Goal: Task Accomplishment & Management: Manage account settings

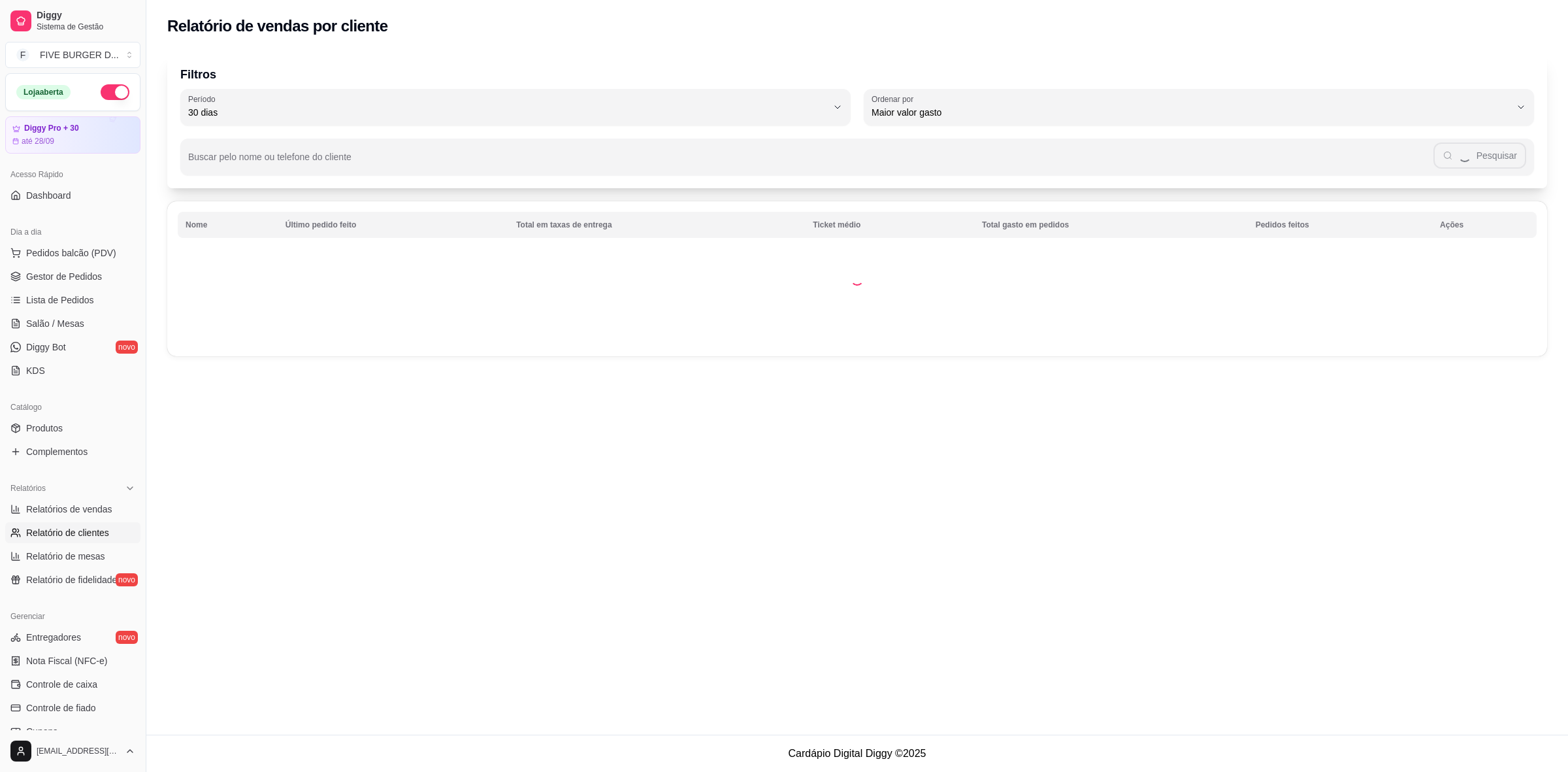
select select "30"
select select "HIGHEST_TOTAL_SPENT_WITH_ORDERS"
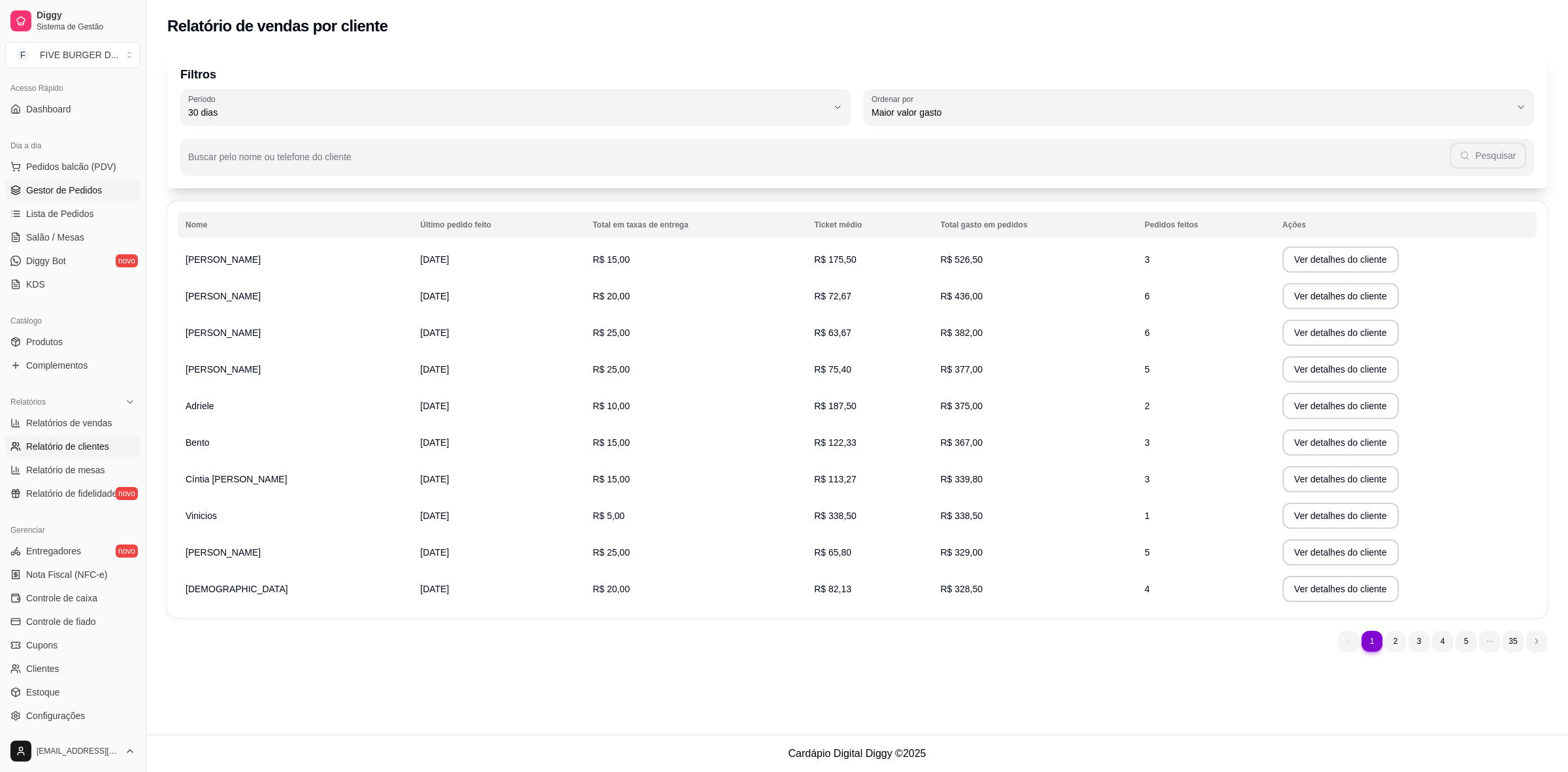
click at [57, 189] on span "Gestor de Pedidos" at bounding box center [64, 190] width 76 height 13
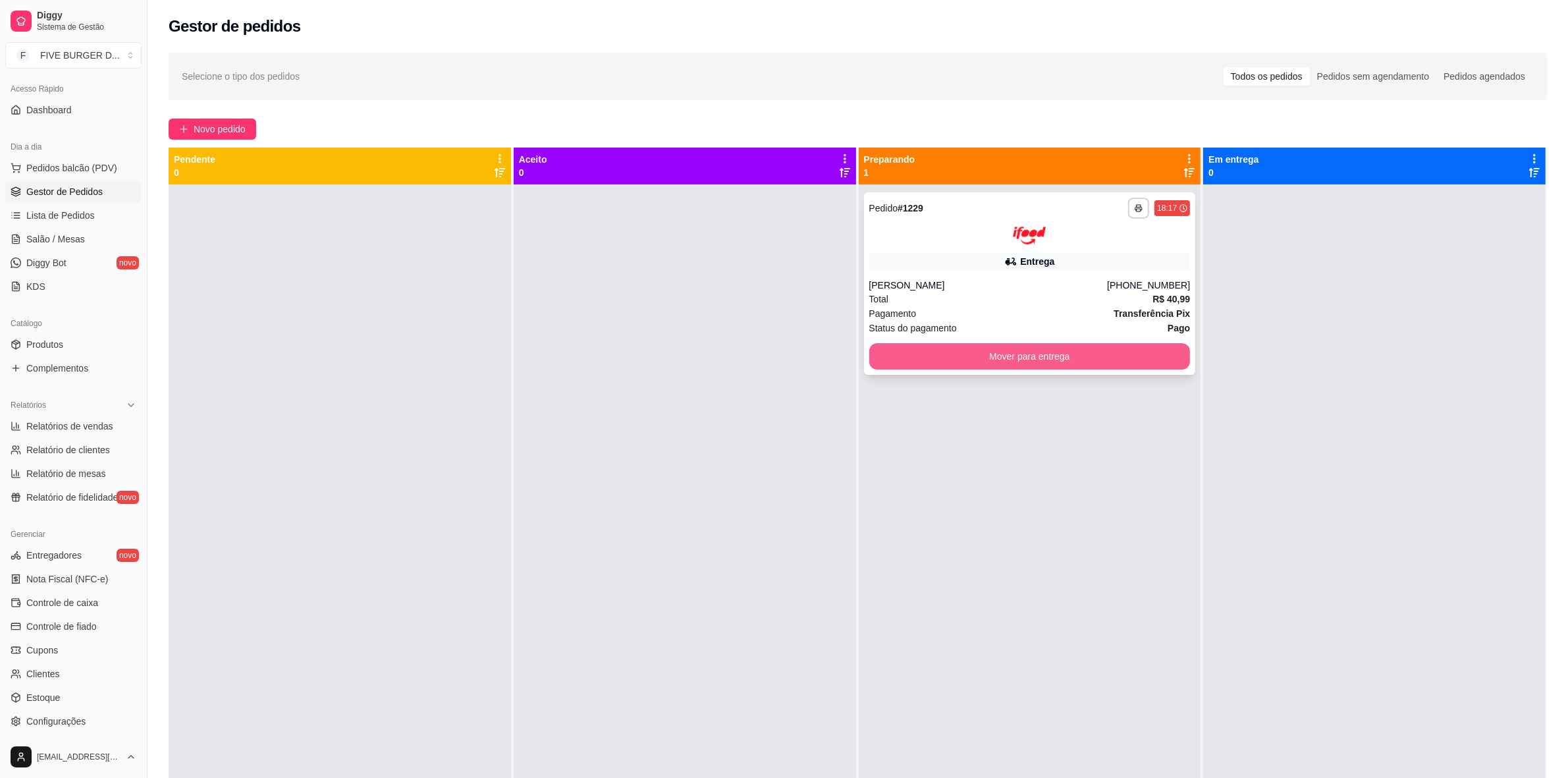
click at [1085, 350] on button "Mover para entrega" at bounding box center [1029, 356] width 321 height 27
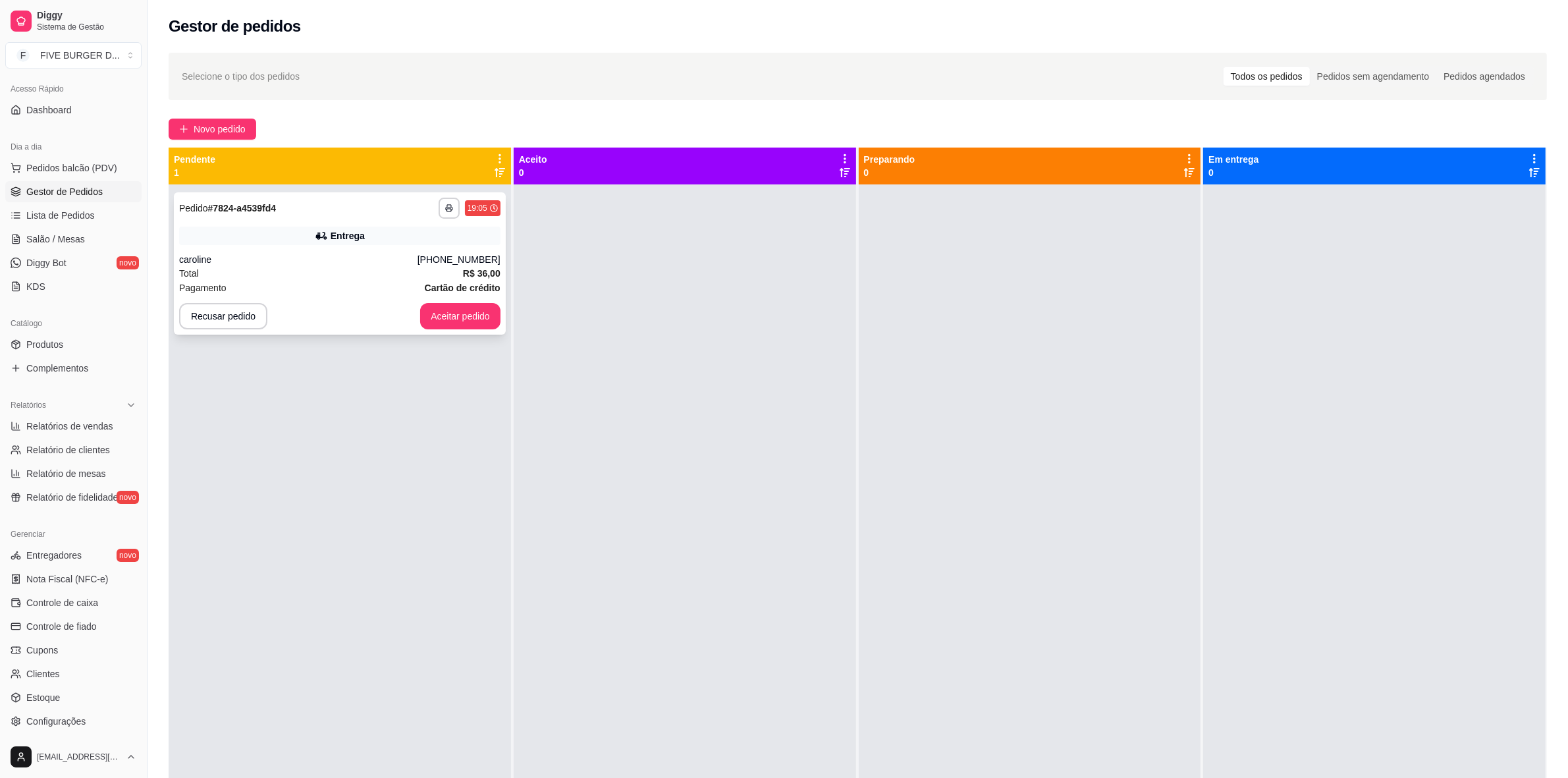
click at [455, 308] on button "Aceitar pedido" at bounding box center [460, 316] width 81 height 27
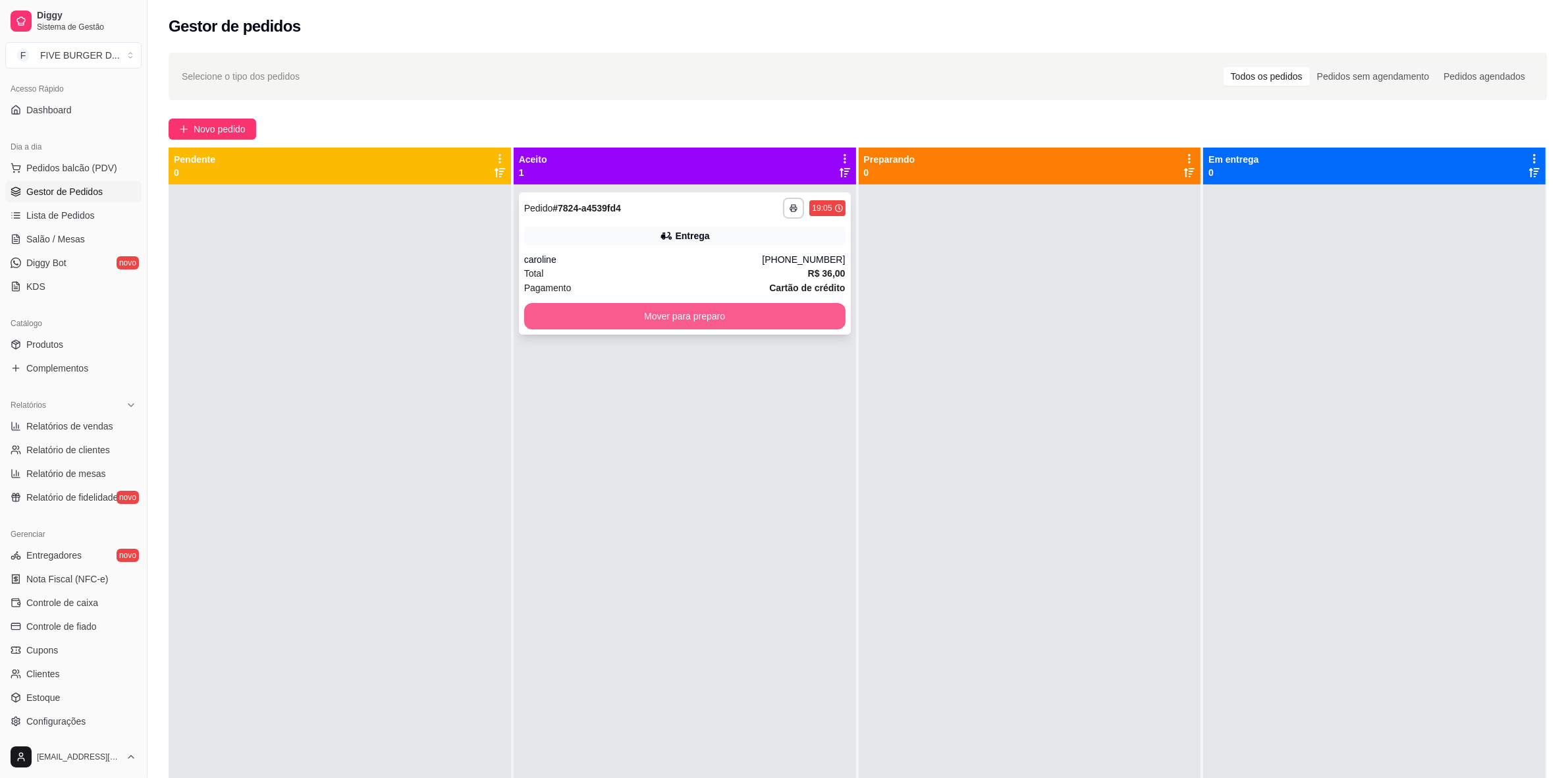
click at [662, 320] on button "Mover para preparo" at bounding box center [685, 316] width 321 height 27
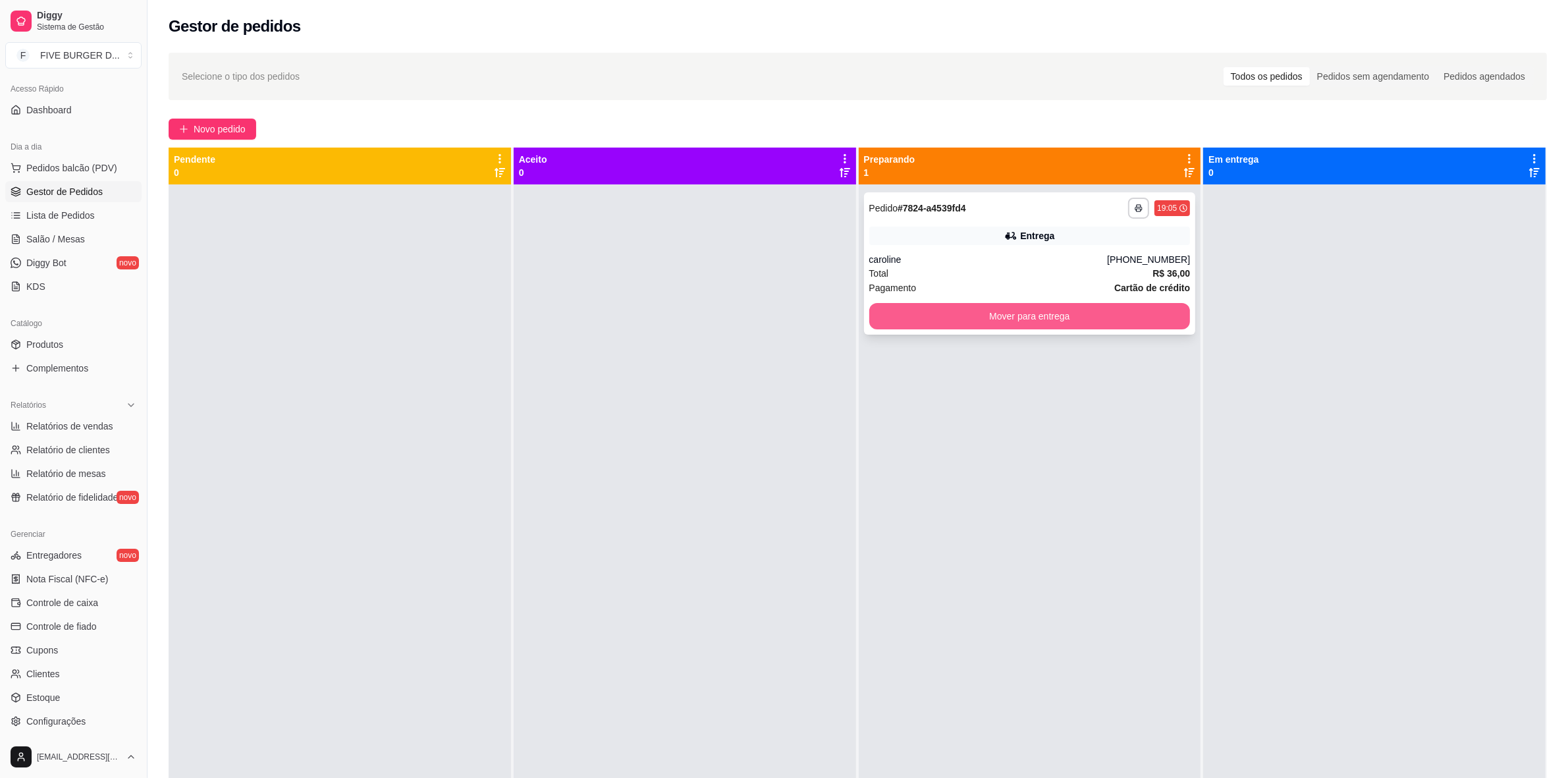
click at [1059, 314] on button "Mover para entrega" at bounding box center [1029, 316] width 321 height 27
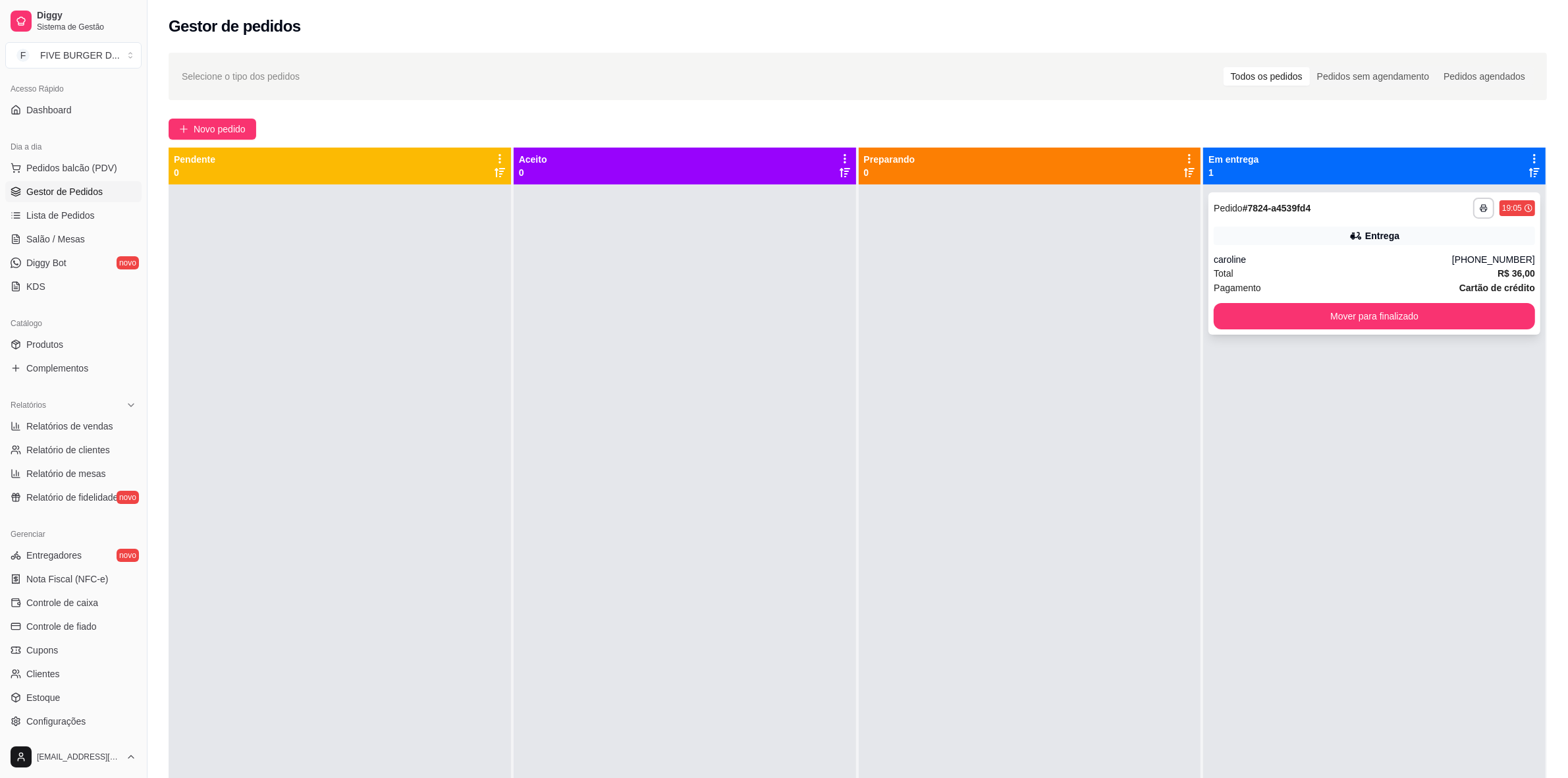
click at [1413, 324] on button "Mover para finalizado" at bounding box center [1374, 316] width 321 height 27
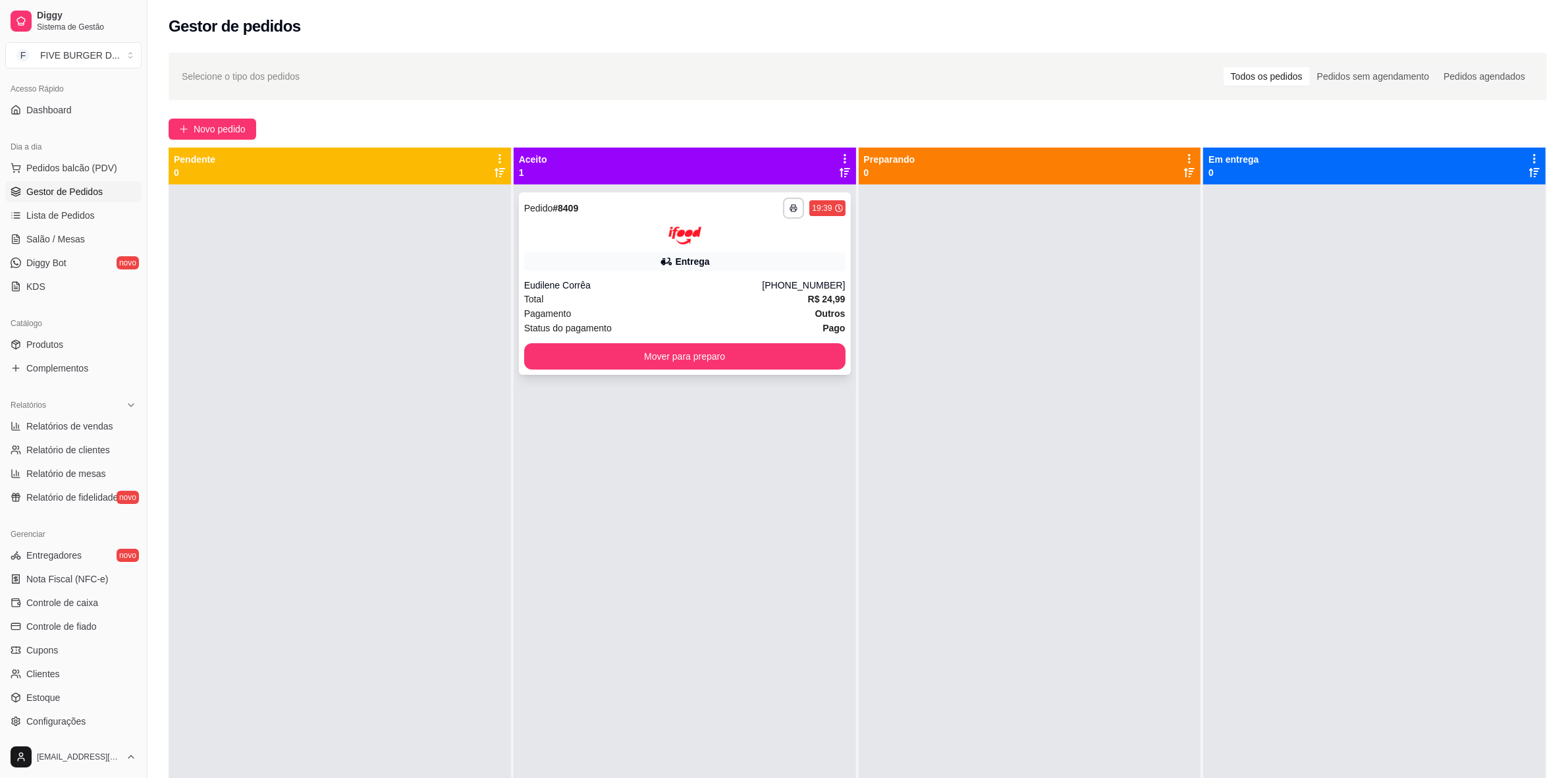
click at [751, 274] on div "**********" at bounding box center [685, 284] width 332 height 183
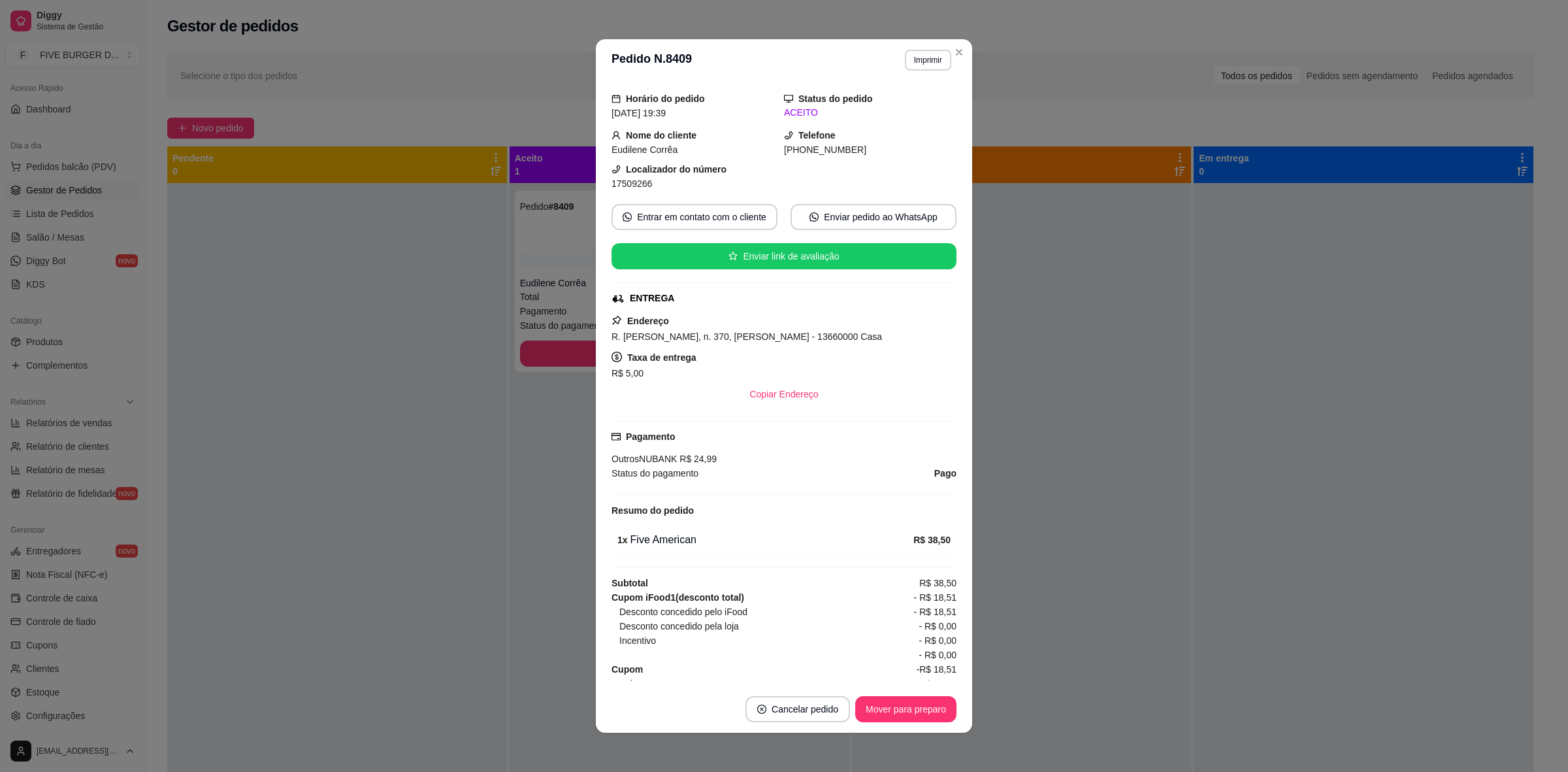
scroll to position [54, 0]
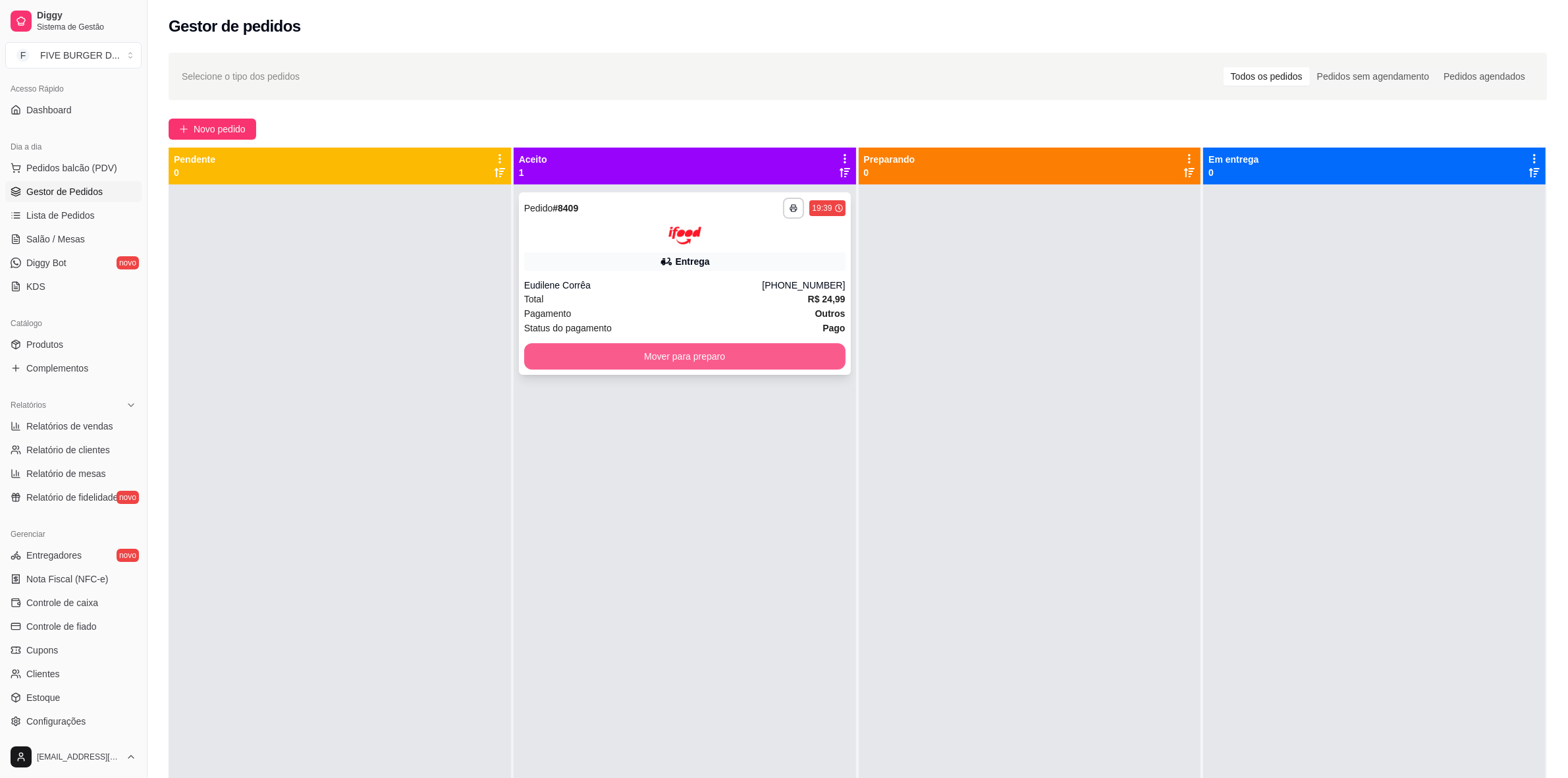
click at [647, 354] on button "Mover para preparo" at bounding box center [685, 356] width 321 height 27
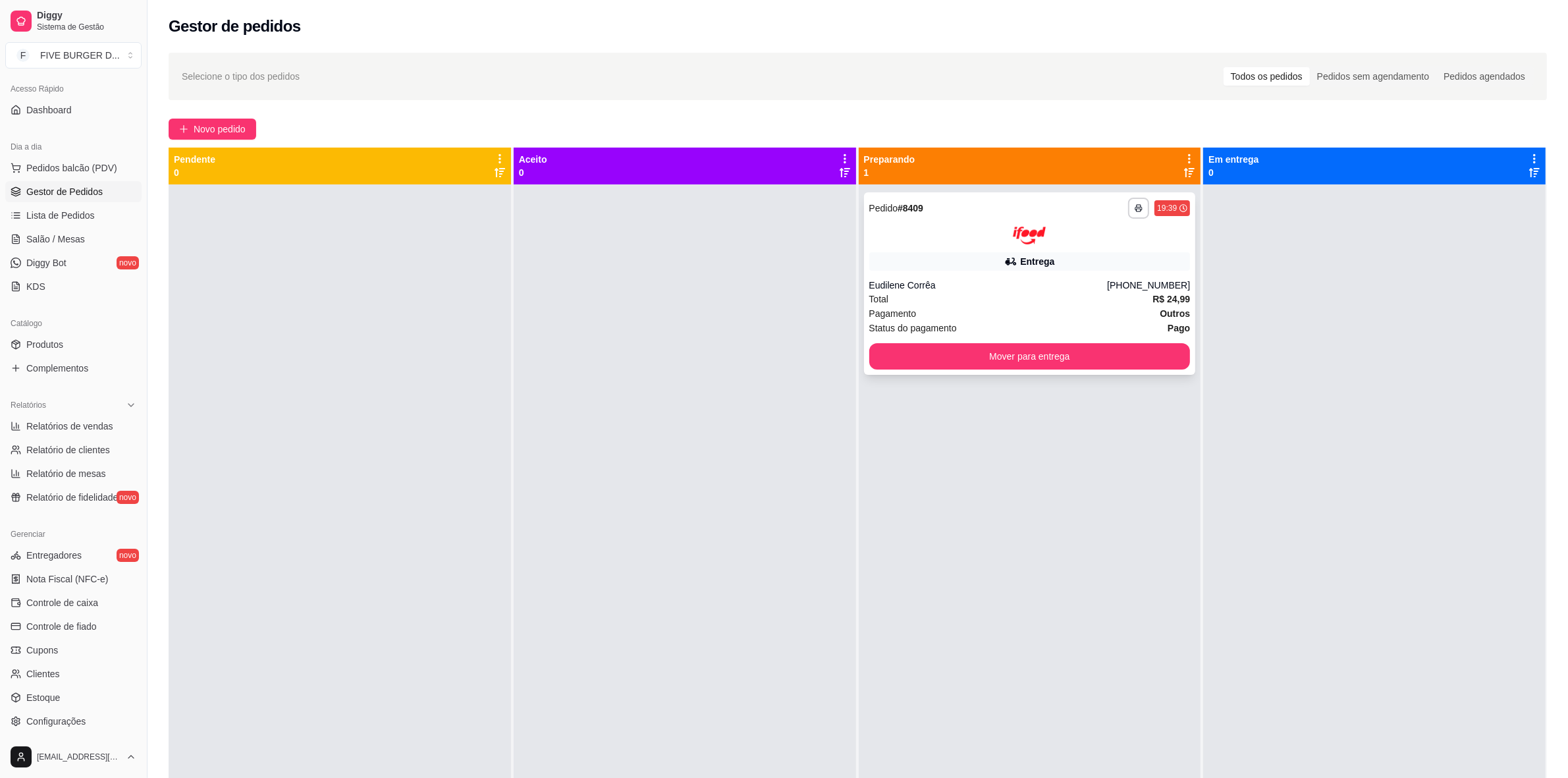
click at [1121, 272] on div "**********" at bounding box center [1030, 284] width 332 height 183
click at [1097, 242] on div at bounding box center [1029, 235] width 321 height 17
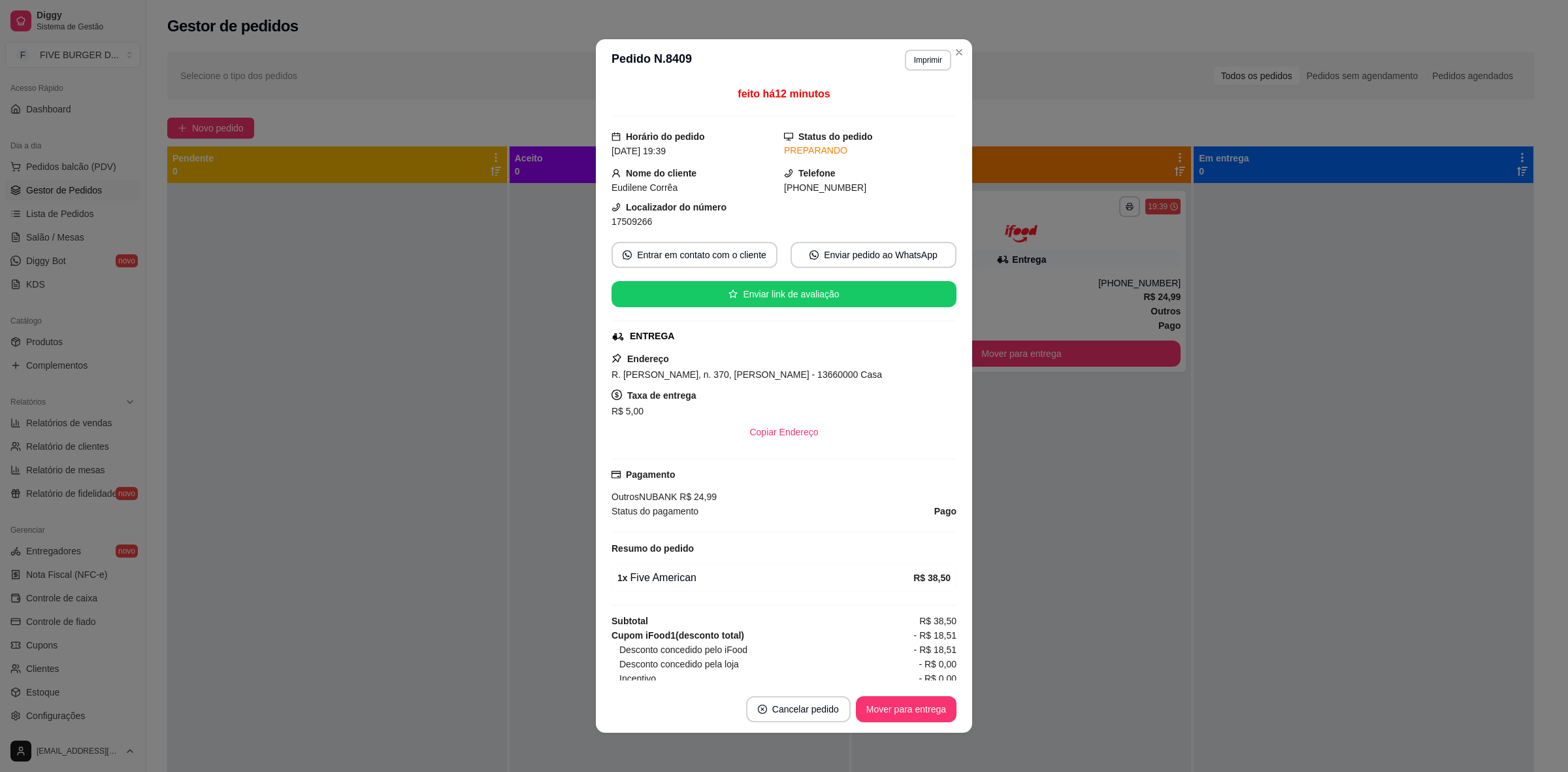
scroll to position [2, 0]
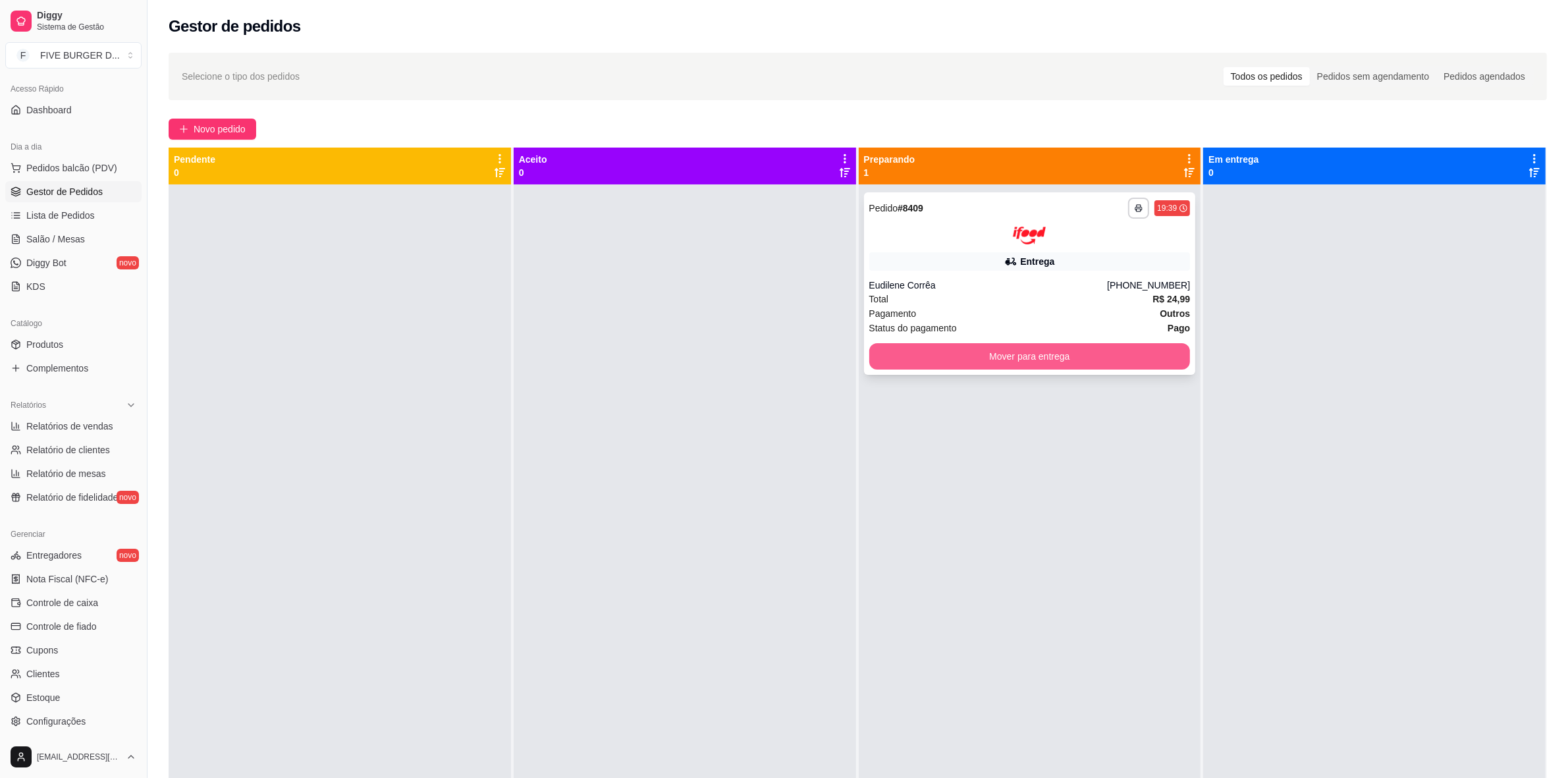
click at [1094, 344] on button "Mover para entrega" at bounding box center [1029, 356] width 321 height 27
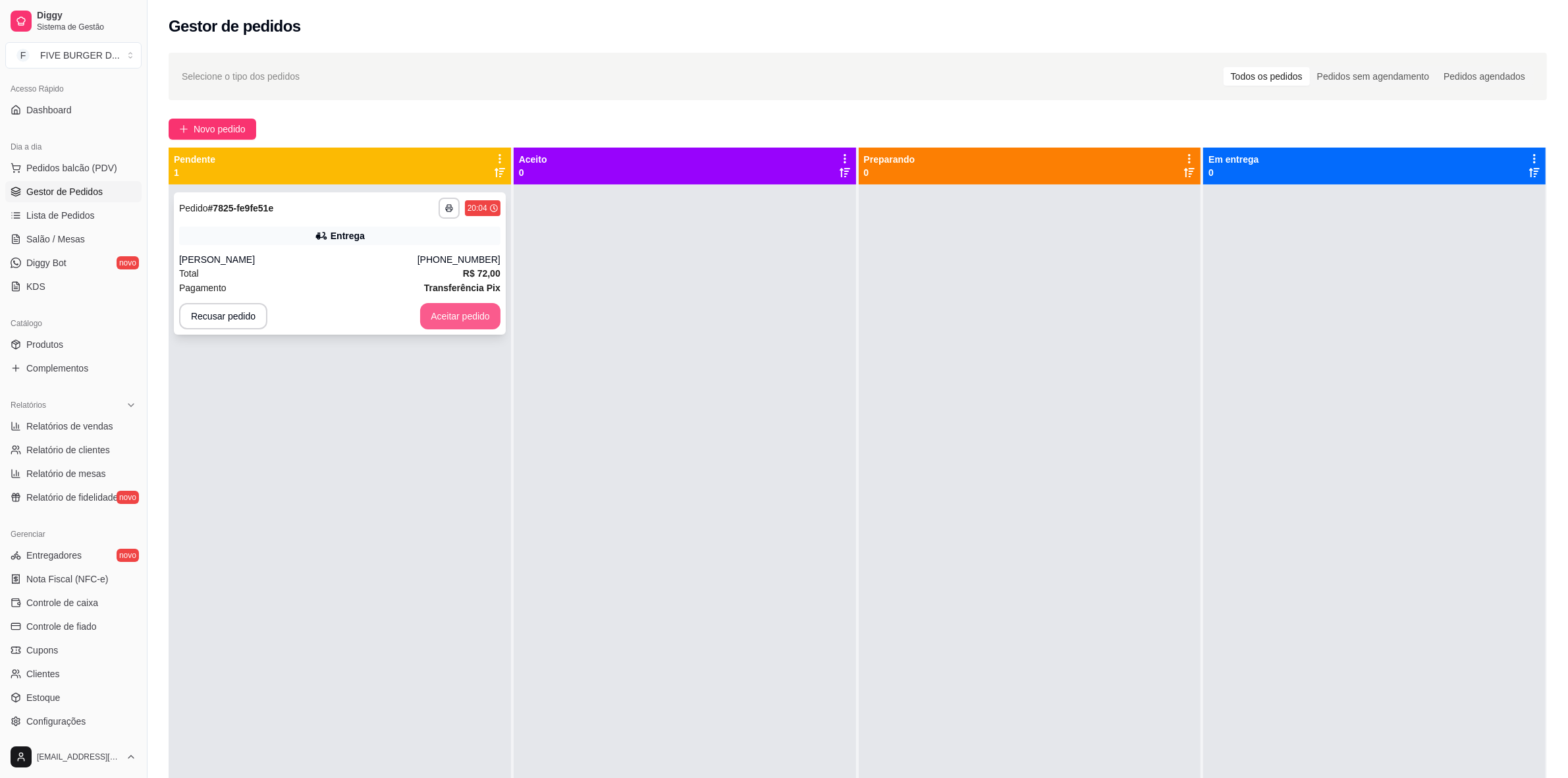
click at [465, 315] on button "Aceitar pedido" at bounding box center [460, 316] width 81 height 27
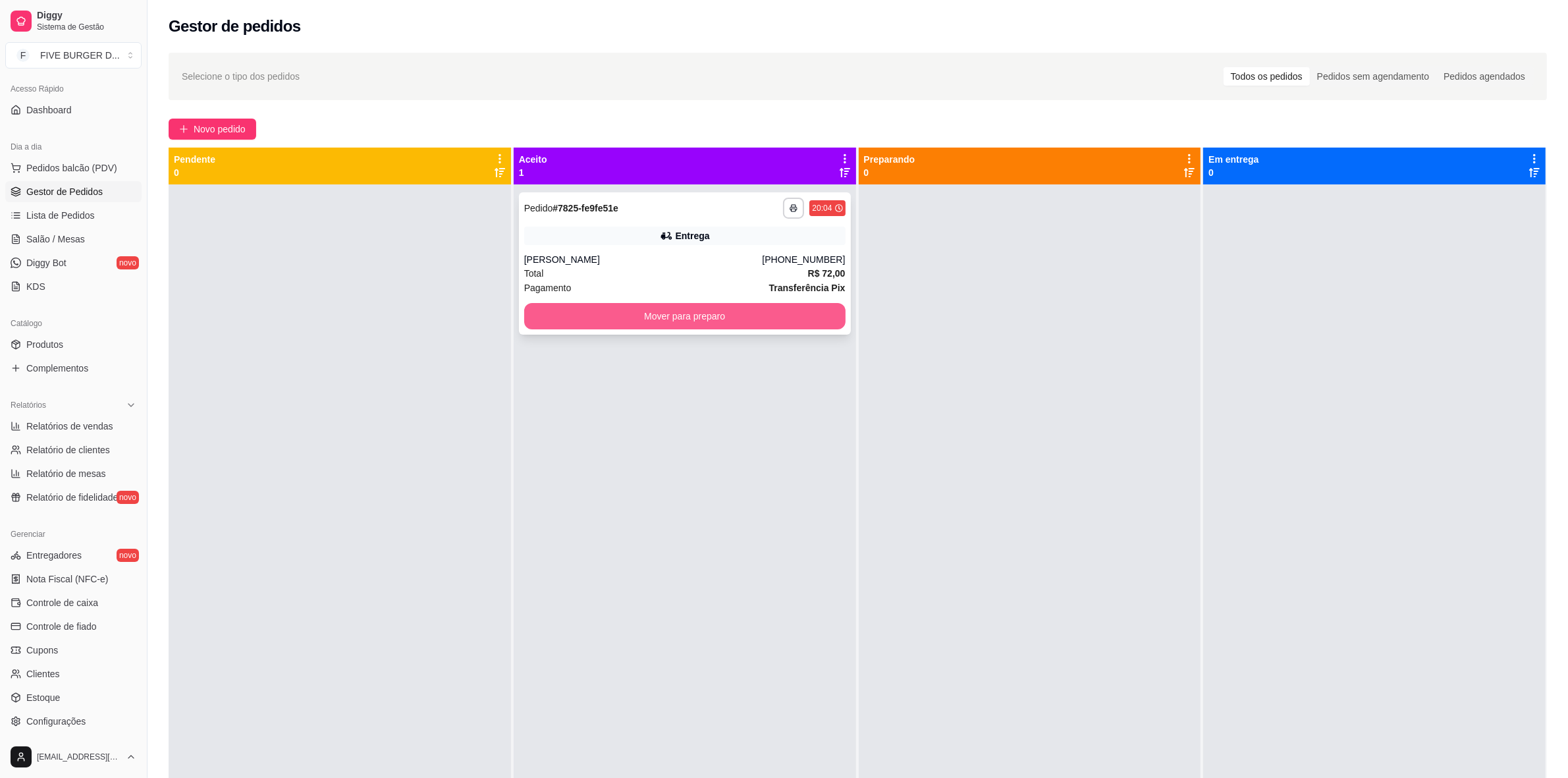
click at [660, 313] on button "Mover para preparo" at bounding box center [685, 316] width 321 height 27
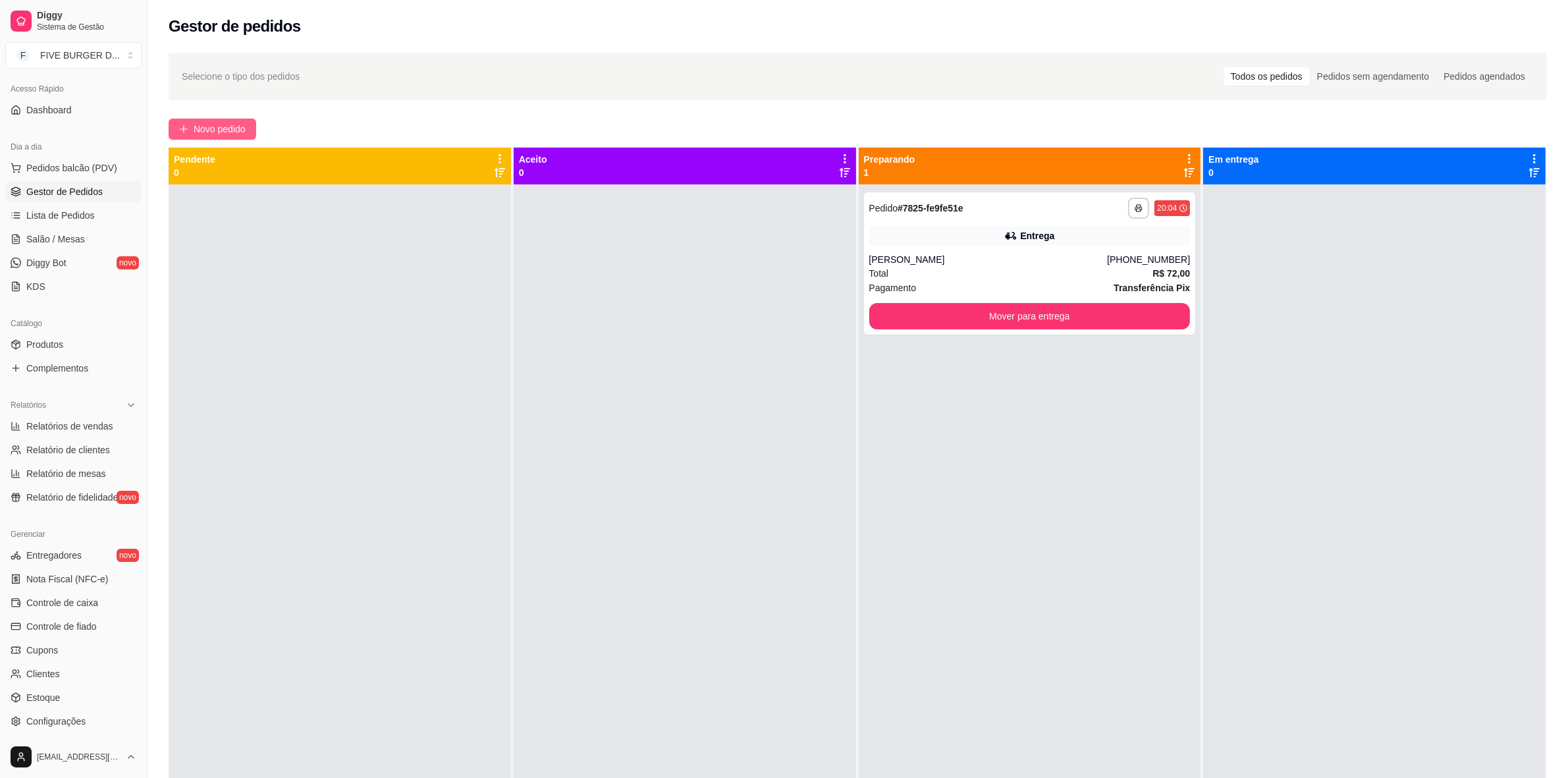
click at [204, 120] on button "Novo pedido" at bounding box center [212, 129] width 88 height 21
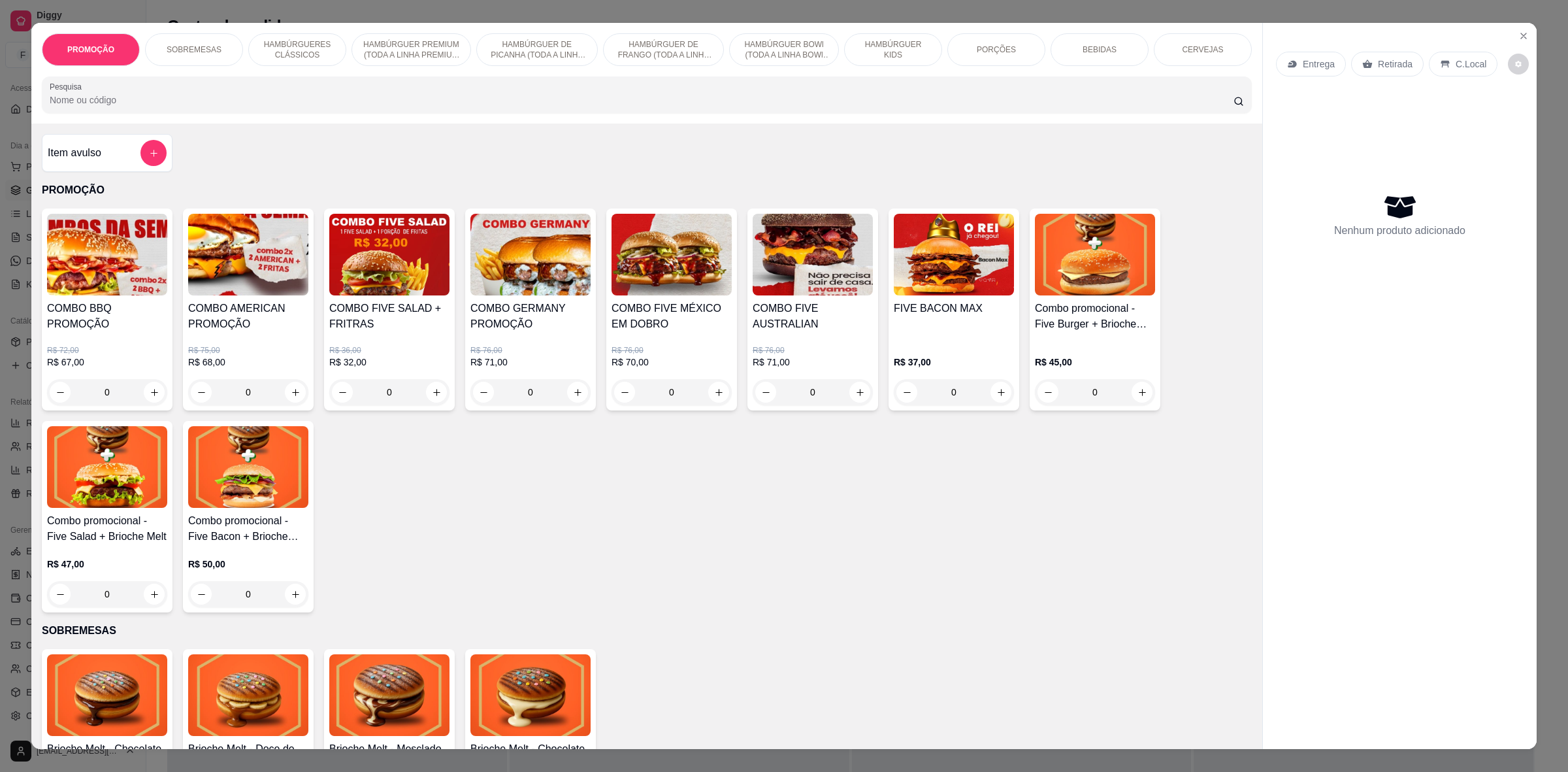
click at [252, 102] on input "Pesquisa" at bounding box center [642, 100] width 1184 height 13
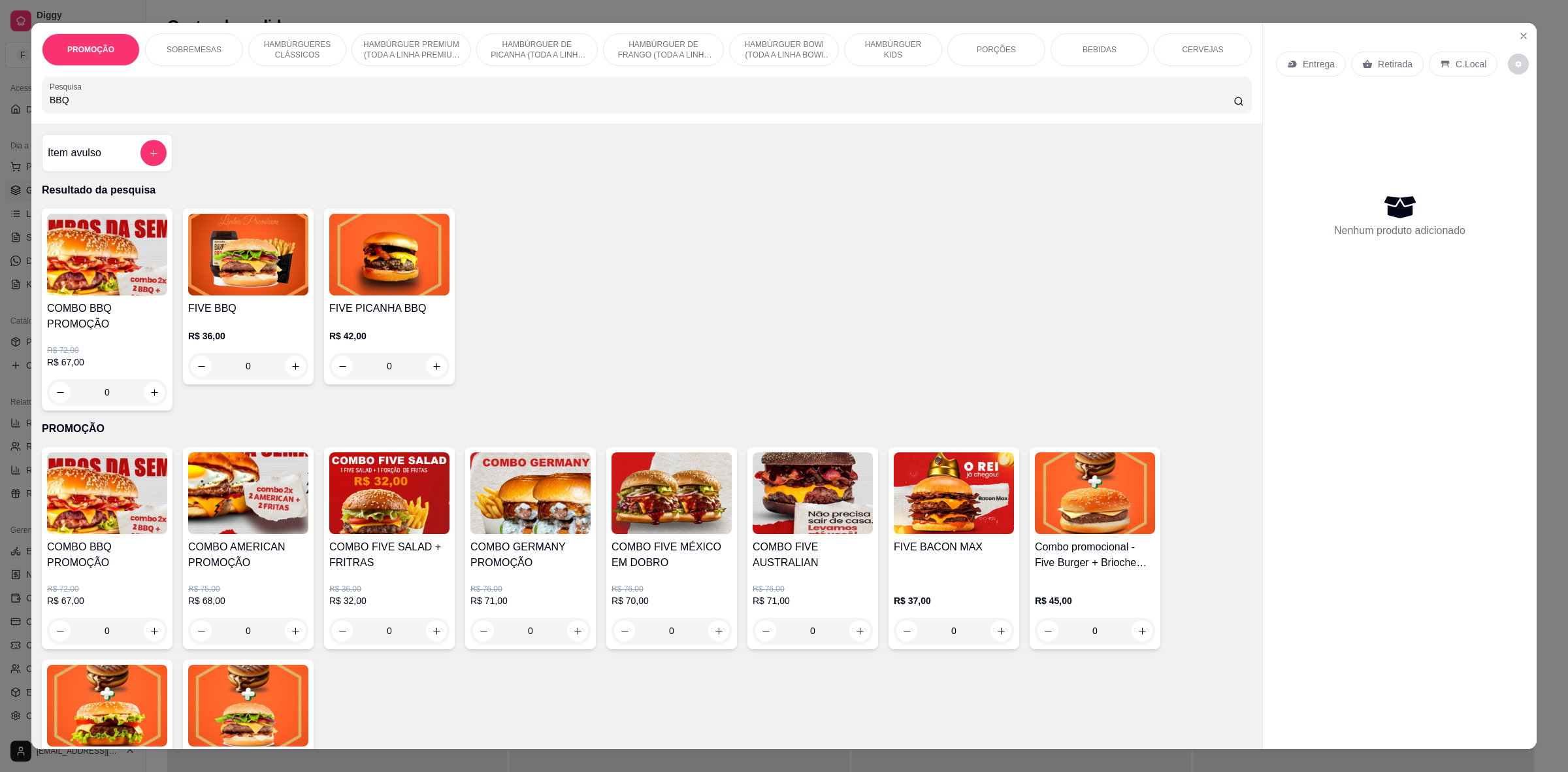
type input "BBQ"
click at [290, 368] on div "0" at bounding box center [249, 367] width 120 height 26
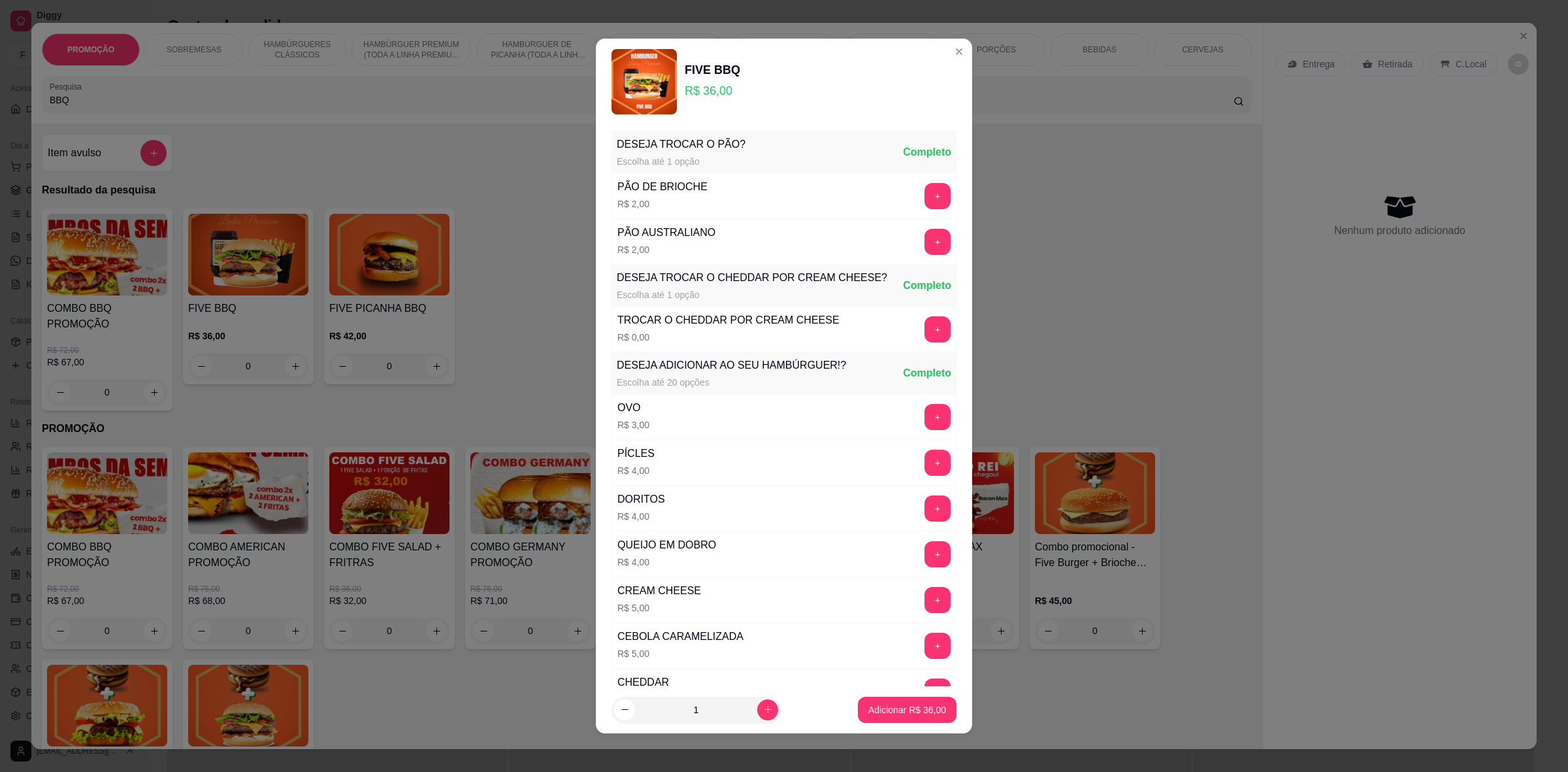
click at [925, 192] on button "+" at bounding box center [938, 196] width 26 height 26
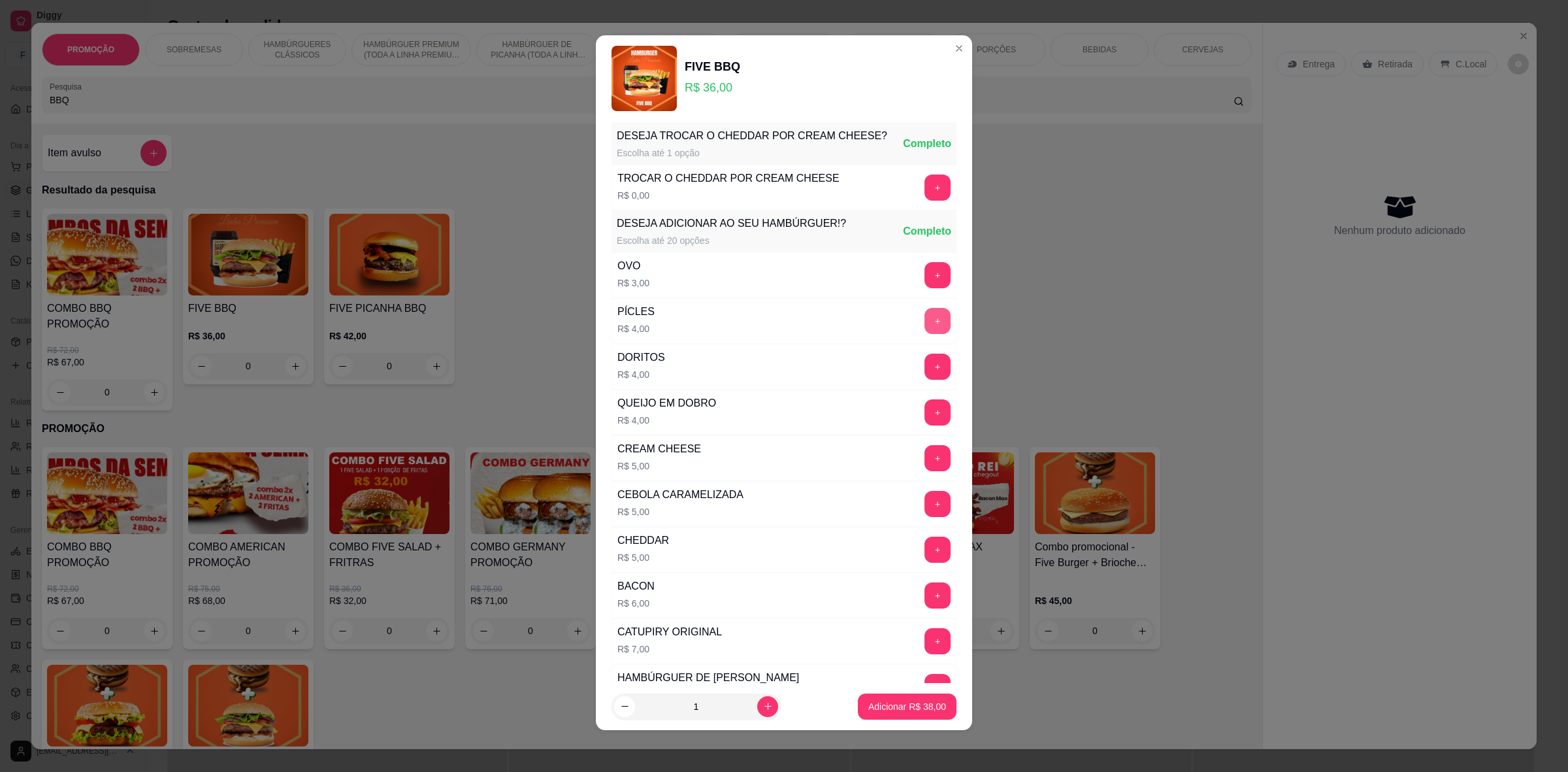
scroll to position [141, 0]
click at [873, 704] on p "Adicionar R$ 38,00" at bounding box center [908, 706] width 76 height 12
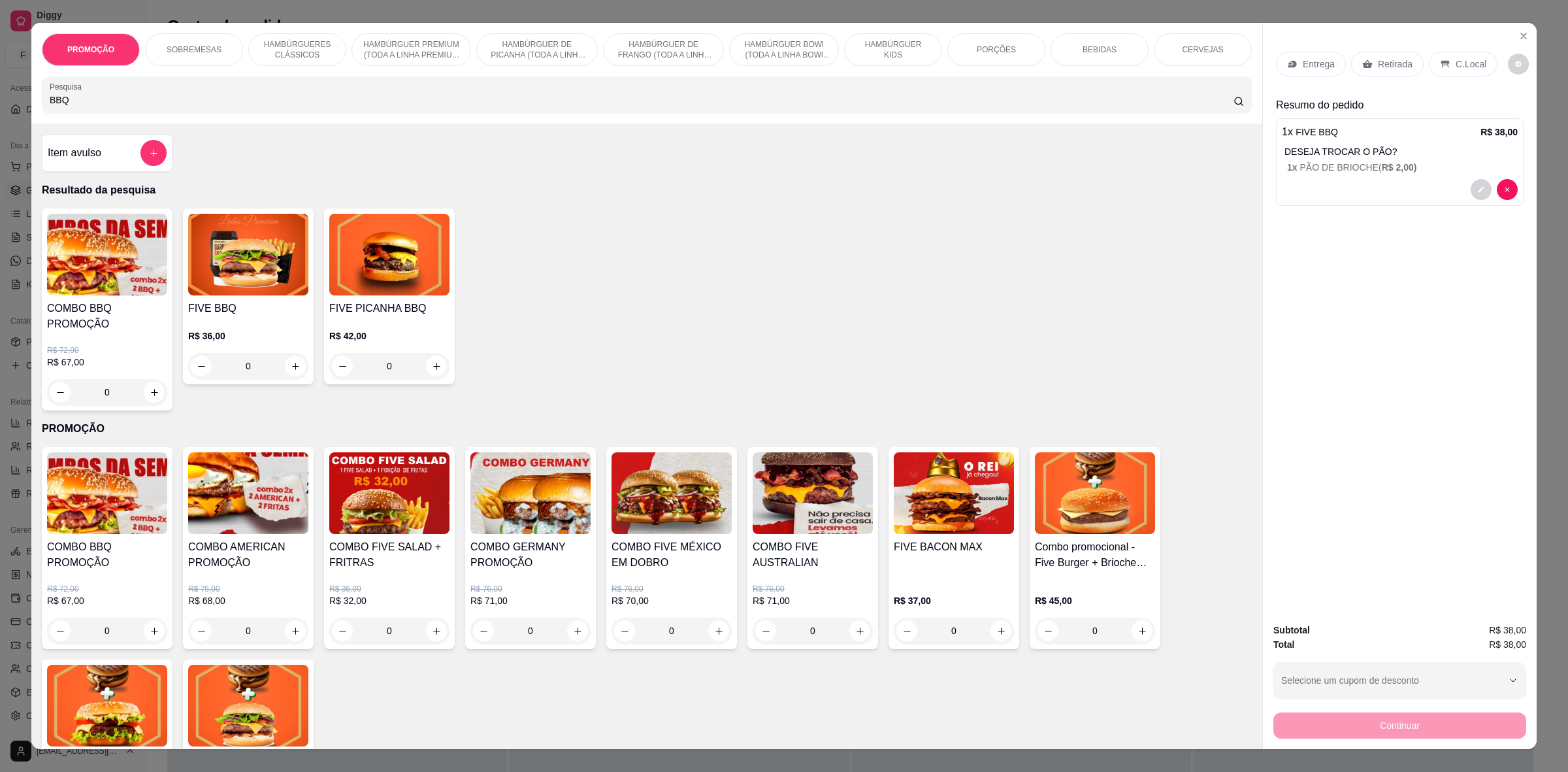
click at [1324, 64] on p "Entrega" at bounding box center [1318, 64] width 32 height 13
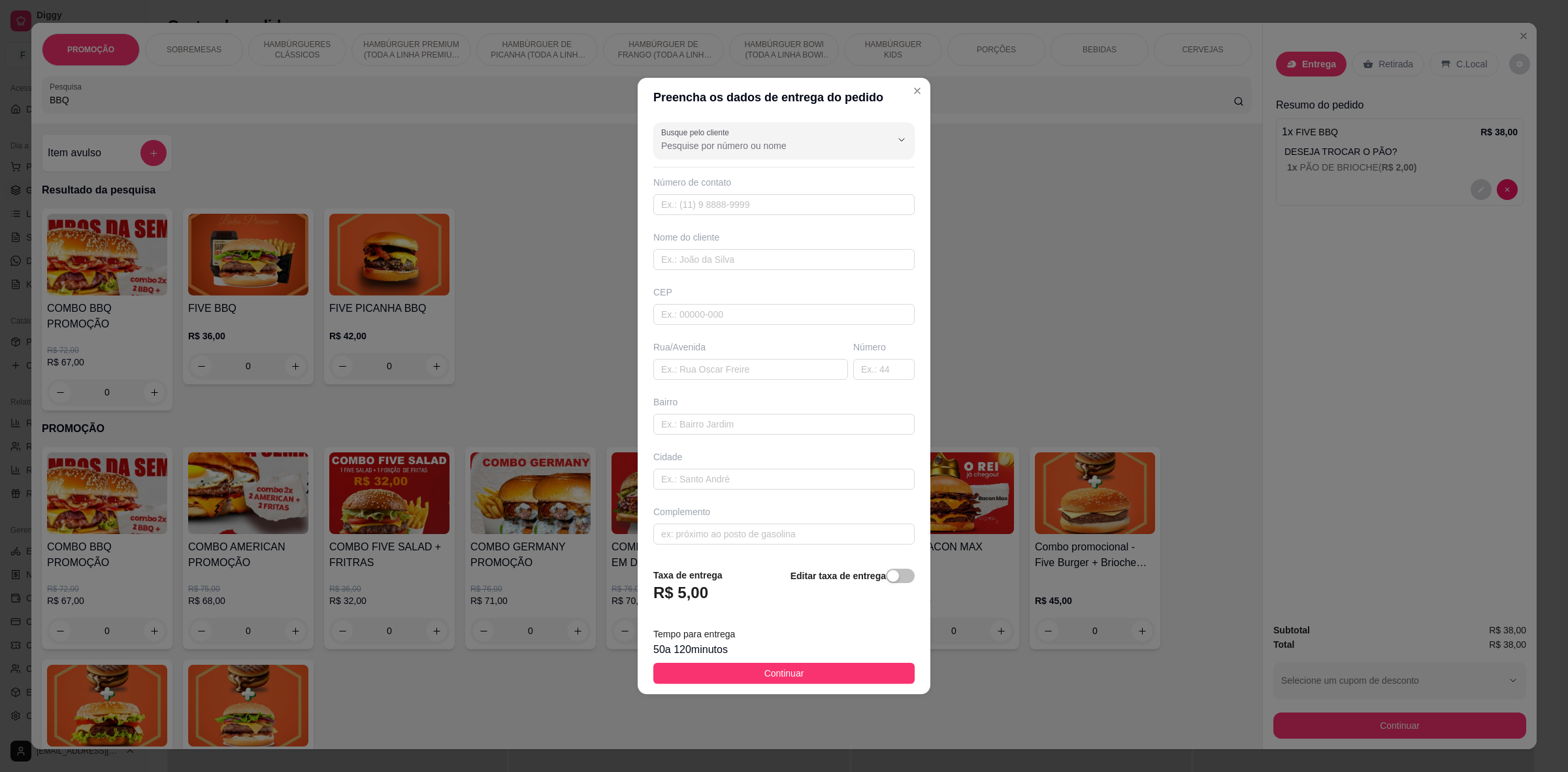
click at [730, 217] on div "Busque pelo cliente Número de contato Nome do cliente CEP Rua/[GEOGRAPHIC_DATA]" at bounding box center [783, 337] width 292 height 441
click at [744, 198] on input "text" at bounding box center [784, 204] width 261 height 21
click at [736, 250] on input "text" at bounding box center [784, 259] width 261 height 21
type input "[PERSON_NAME]"
click at [730, 414] on input "text" at bounding box center [784, 423] width 261 height 21
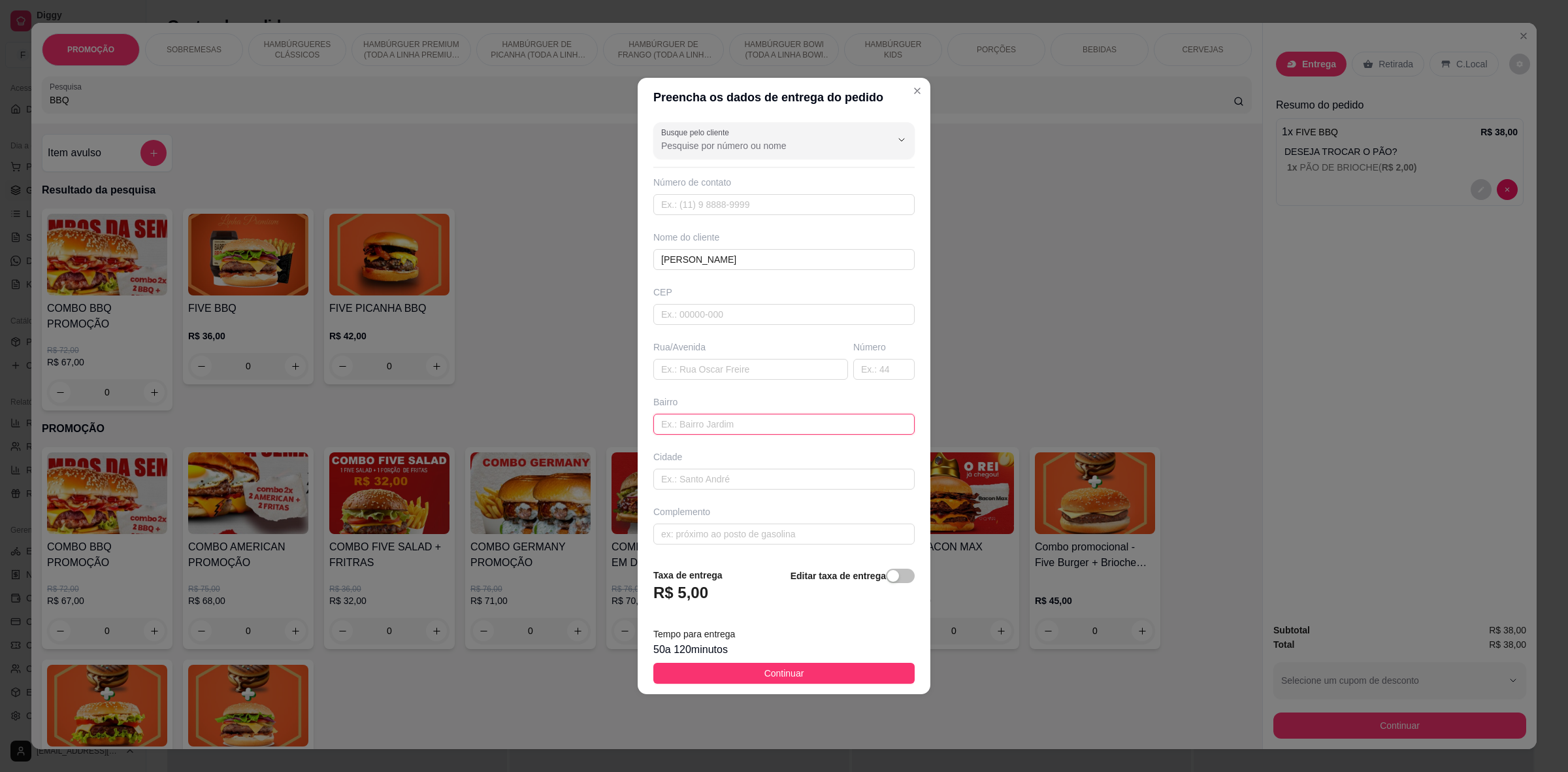
paste input "Rua [PERSON_NAME]"
click at [733, 478] on input "text" at bounding box center [784, 479] width 261 height 21
drag, startPoint x: 779, startPoint y: 419, endPoint x: 511, endPoint y: 428, distance: 268.2
click at [511, 428] on div "Preencha os dados de entrega do pedido Busque pelo cliente Número de contato No…" at bounding box center [784, 386] width 1568 height 772
paste input "Porto belo 1"
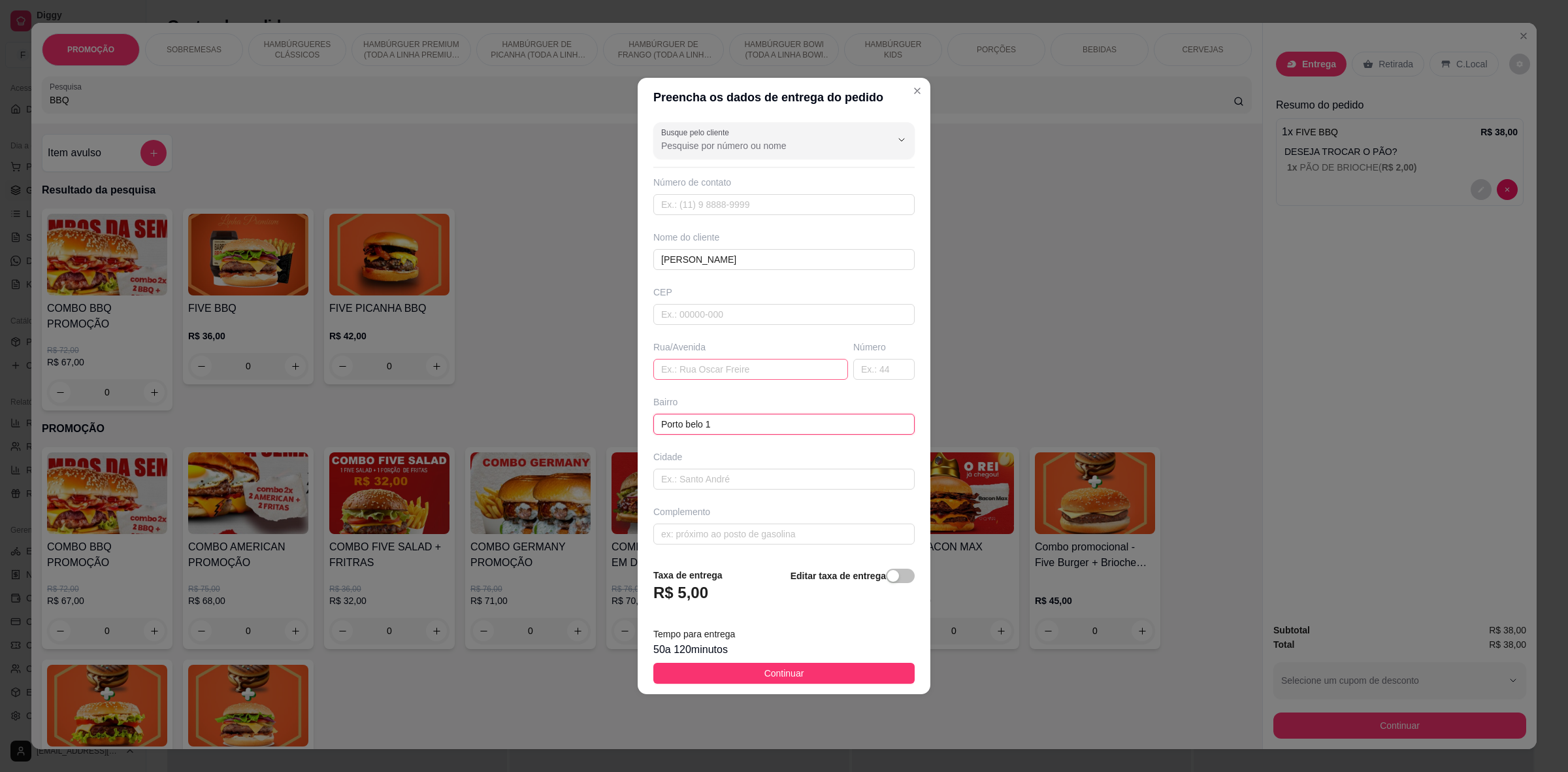
type input "Porto belo 1"
click at [762, 366] on input "text" at bounding box center [751, 369] width 194 height 21
drag, startPoint x: 717, startPoint y: 357, endPoint x: 716, endPoint y: 365, distance: 8.1
click at [717, 357] on div "Rua/Avenida" at bounding box center [750, 360] width 200 height 40
click at [716, 367] on input "text" at bounding box center [751, 369] width 194 height 21
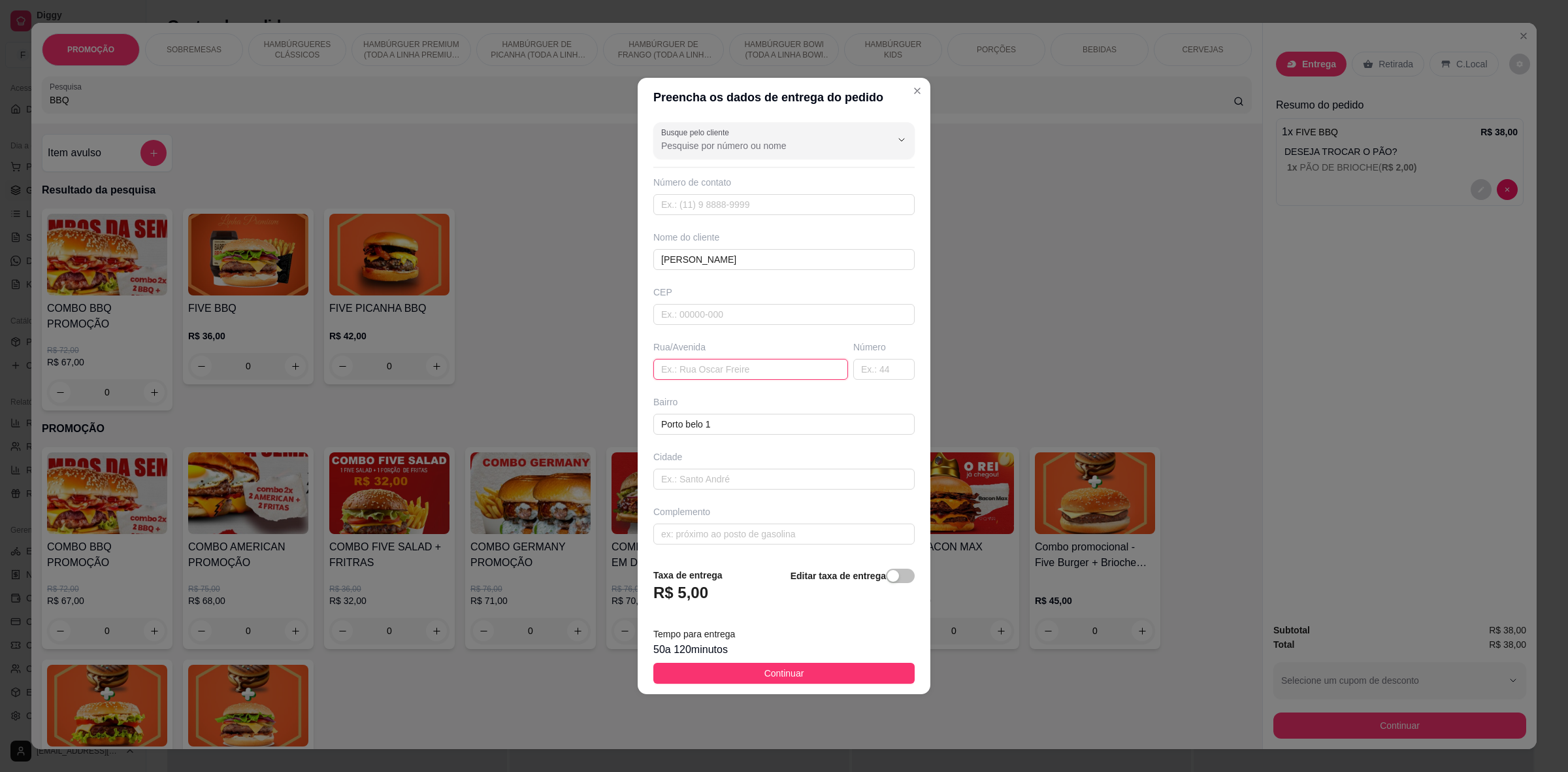
paste input "[STREET_ADDRESS][PERSON_NAME]"
type input "Rua [PERSON_NAME],"
click at [886, 373] on input "text" at bounding box center [884, 369] width 62 height 21
type input "135"
click at [797, 659] on footer "Taxa de entrega R$ 5,00 Editar taxa de entrega Tempo para entrega 50 a 120 minu…" at bounding box center [783, 626] width 292 height 138
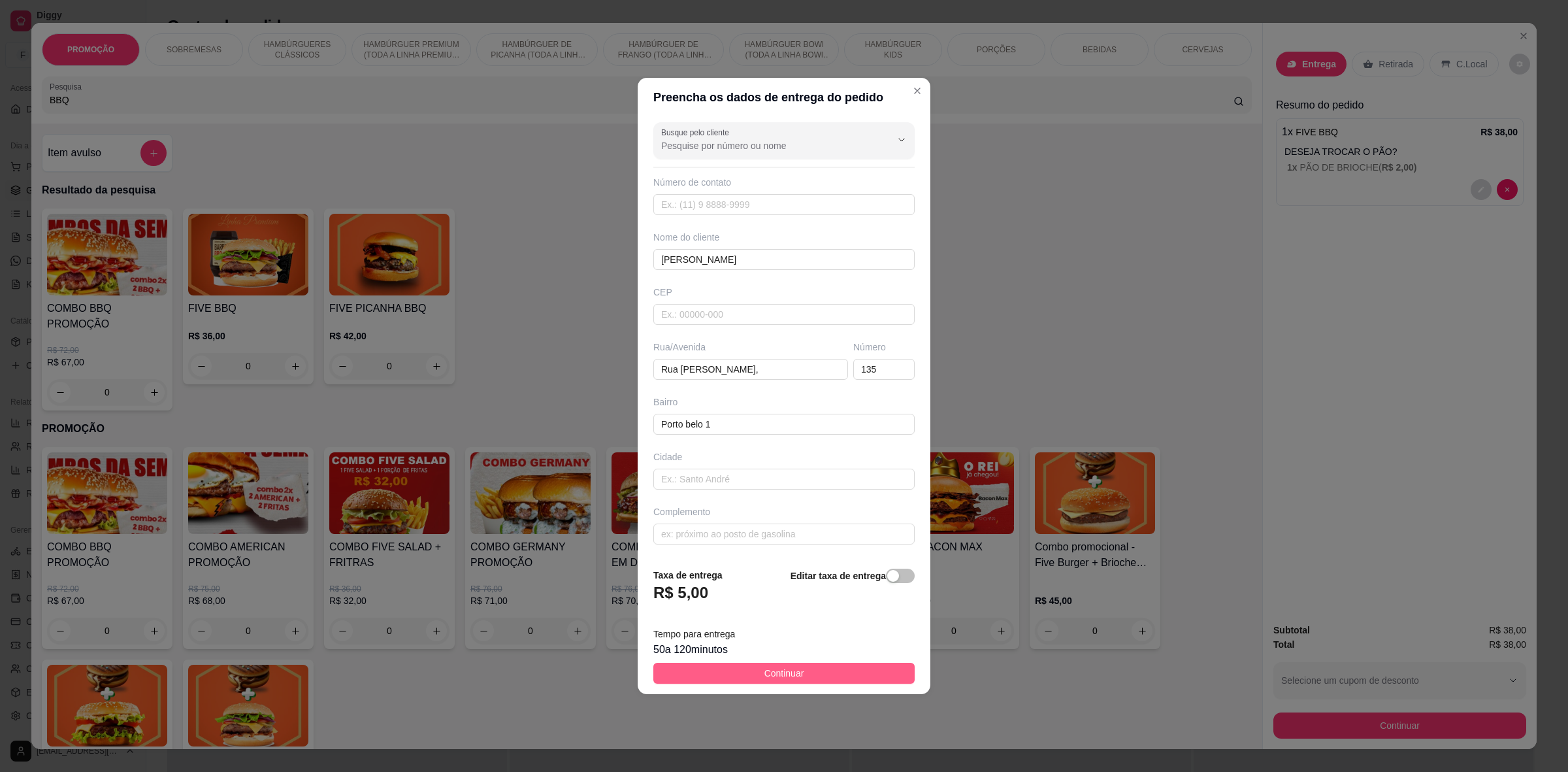
click at [796, 667] on span "Continuar" at bounding box center [784, 673] width 40 height 14
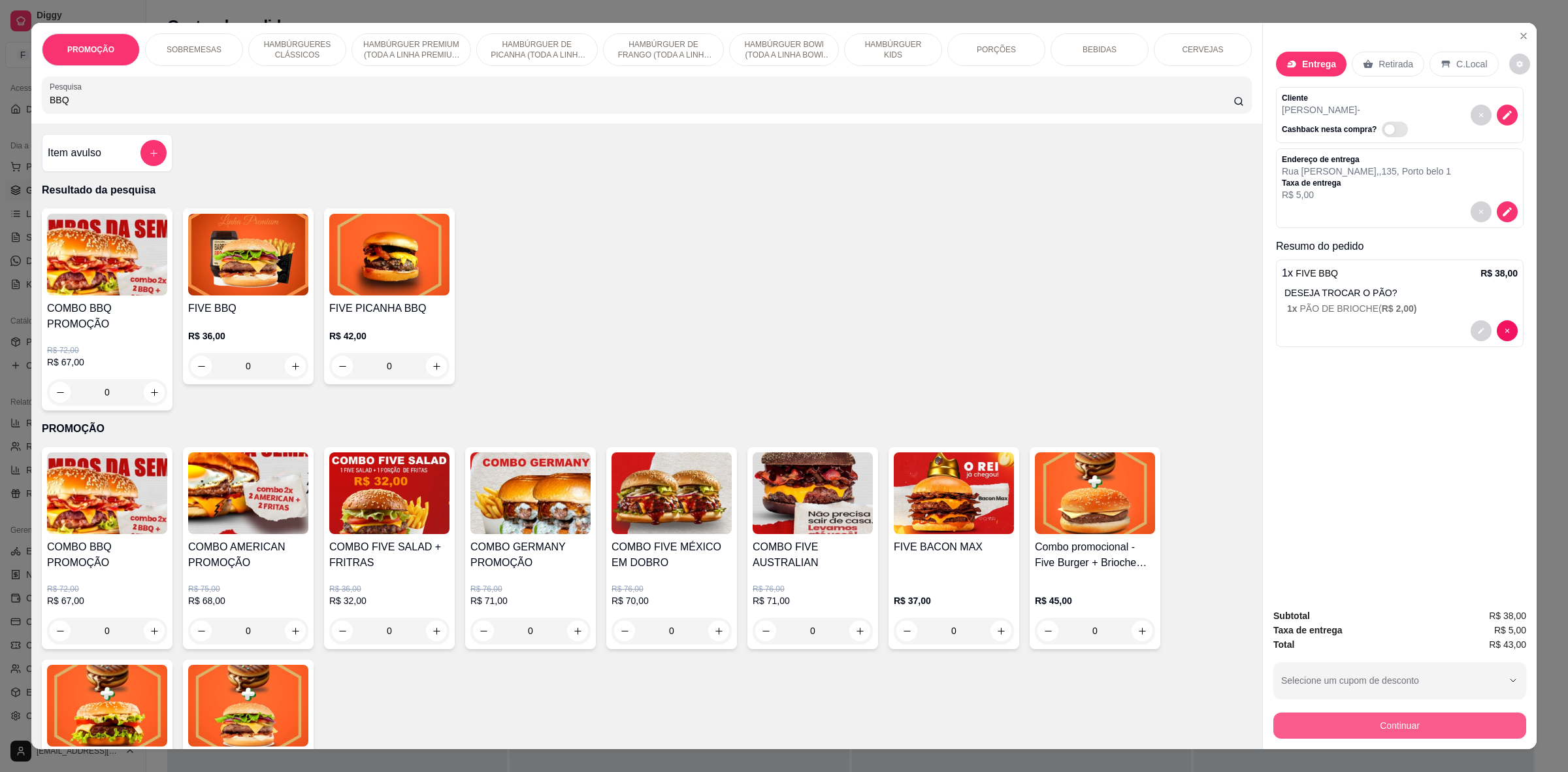
click at [1419, 720] on button "Continuar" at bounding box center [1400, 726] width 253 height 26
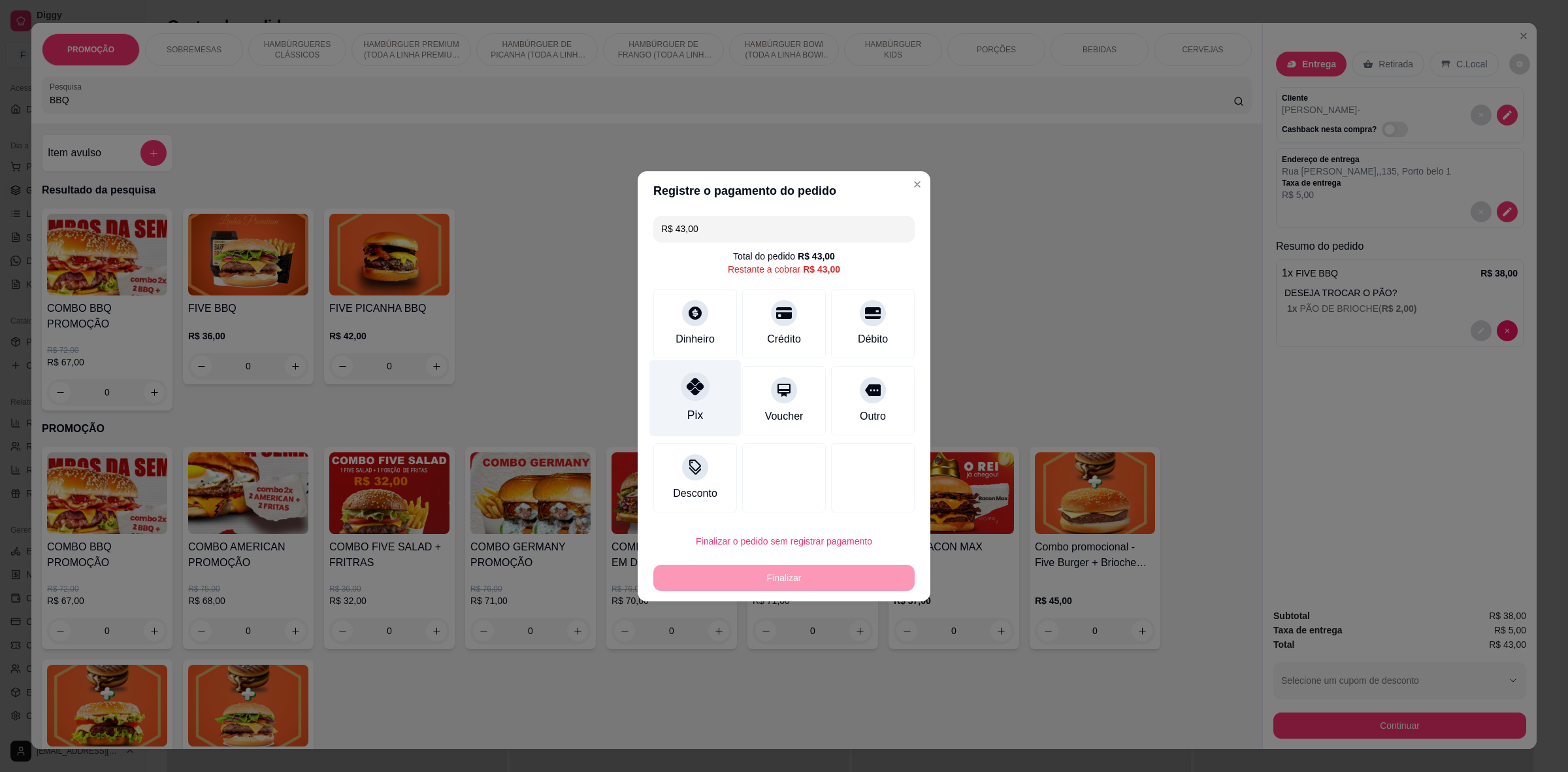
click at [719, 385] on div "Pix" at bounding box center [696, 397] width 92 height 77
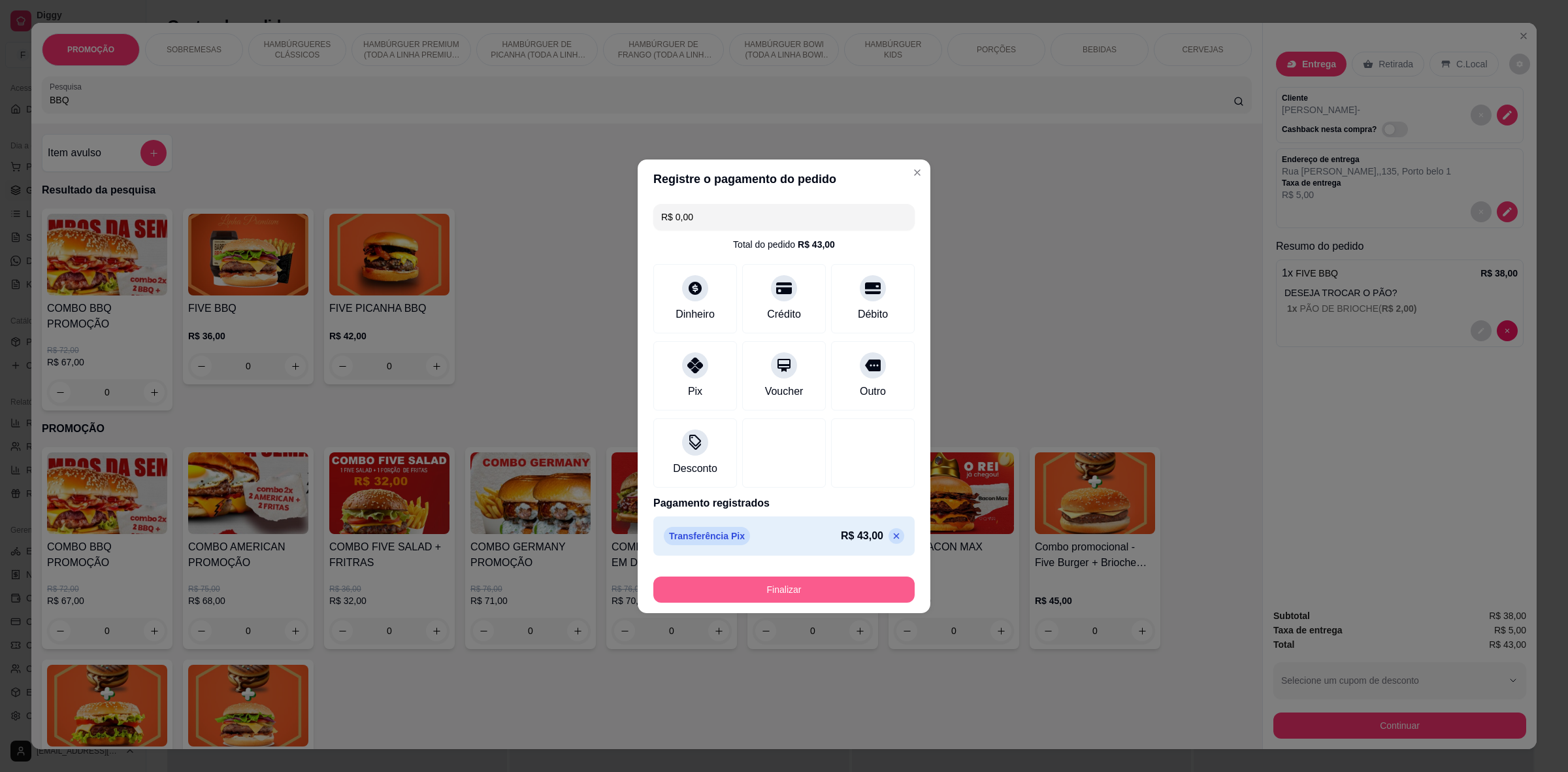
click at [804, 585] on button "Finalizar" at bounding box center [784, 590] width 261 height 26
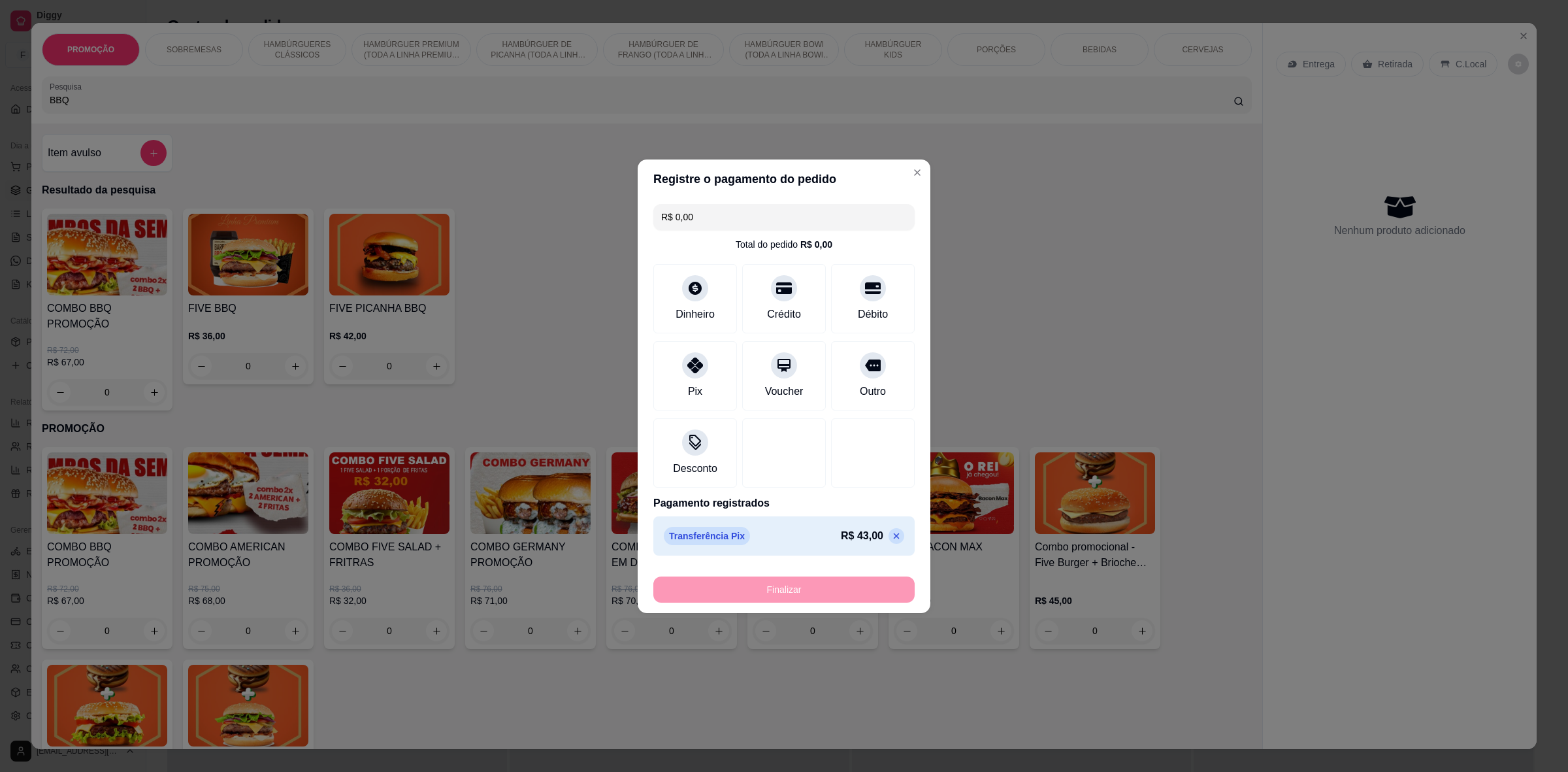
type input "-R$ 43,00"
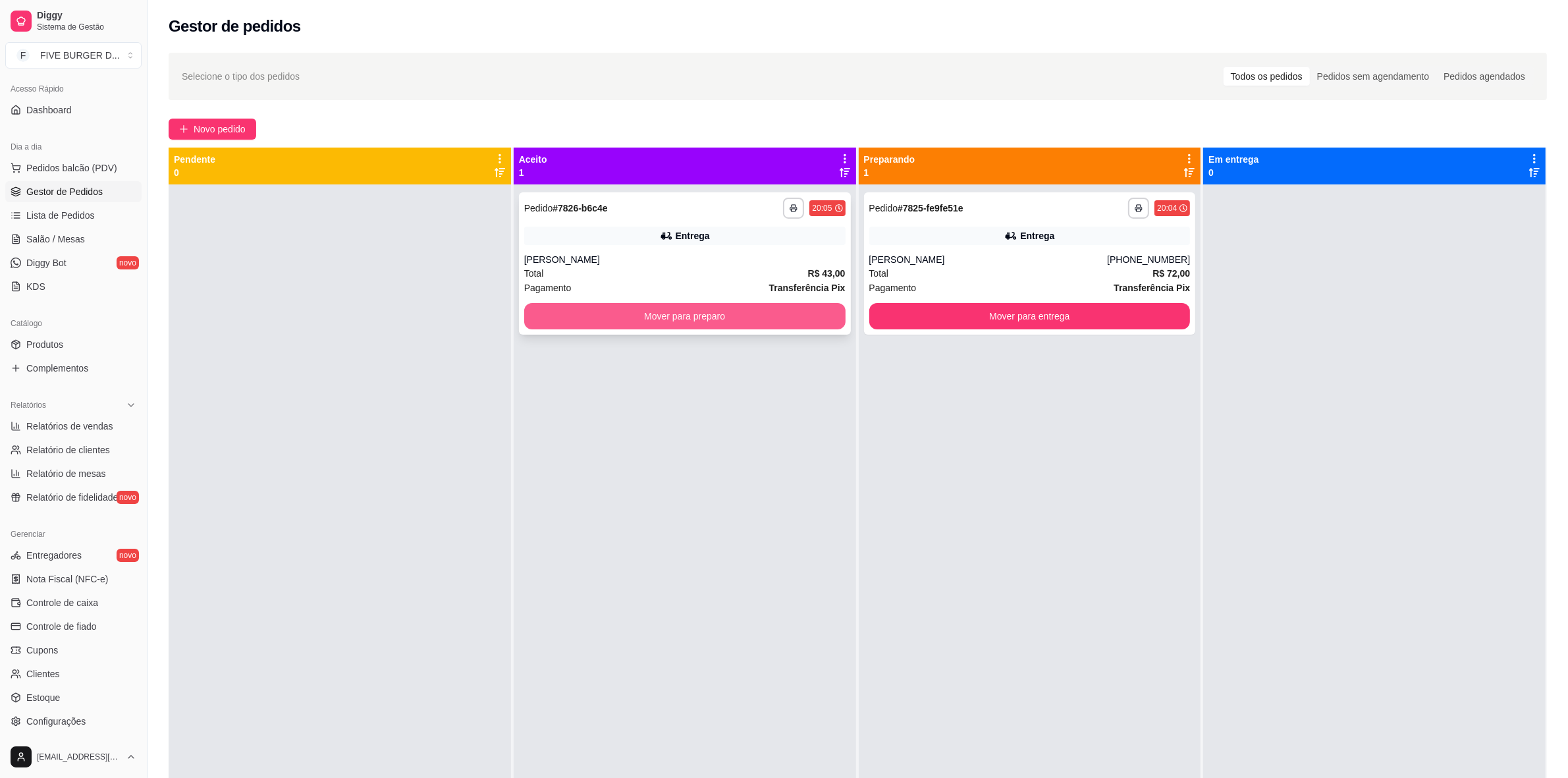
click at [713, 316] on button "Mover para preparo" at bounding box center [685, 316] width 321 height 27
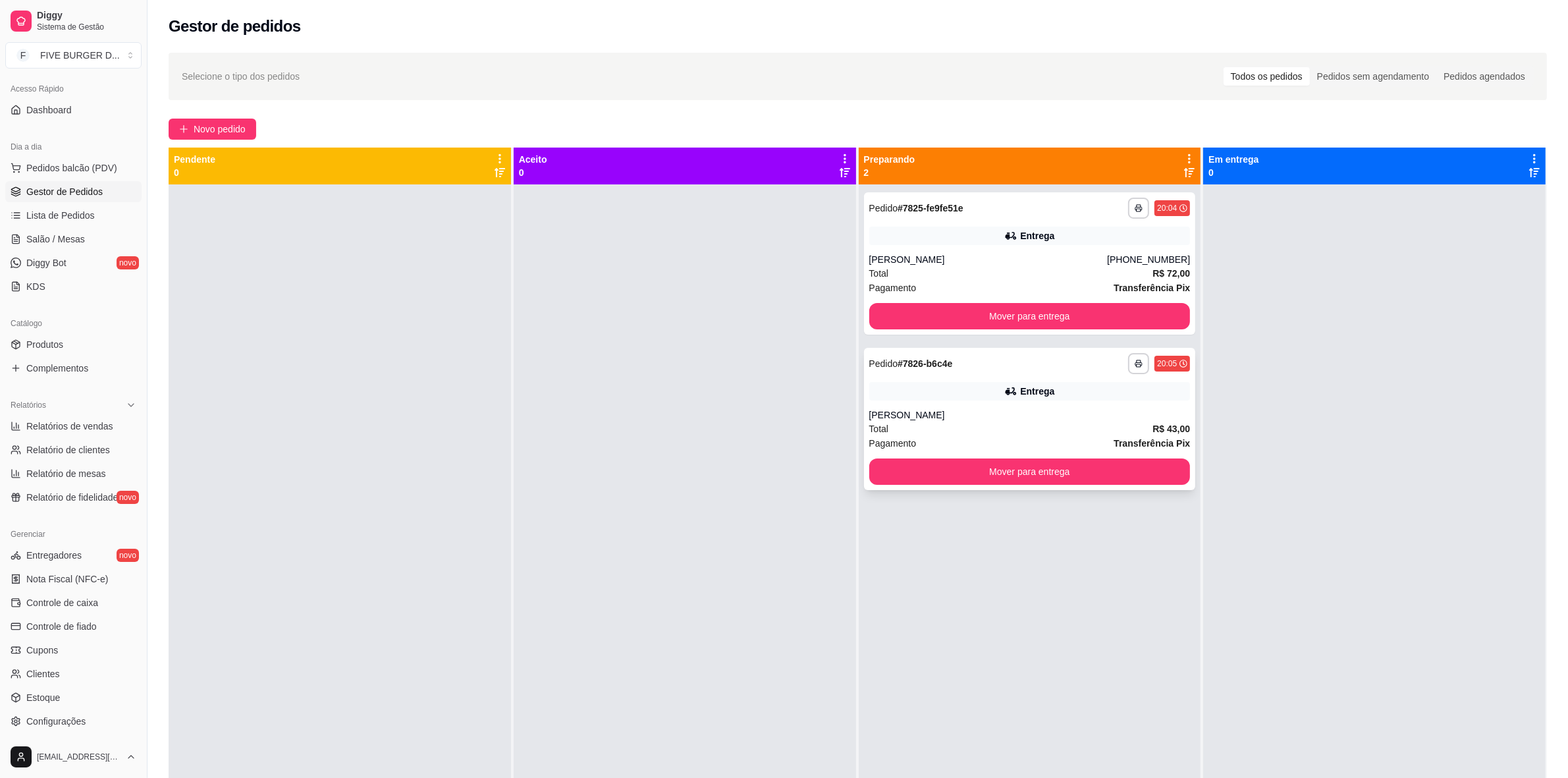
click at [1182, 383] on div "**********" at bounding box center [1030, 418] width 332 height 142
click at [1104, 249] on div "**********" at bounding box center [1030, 263] width 332 height 142
click at [1121, 311] on button "Mover para entrega" at bounding box center [1029, 316] width 321 height 27
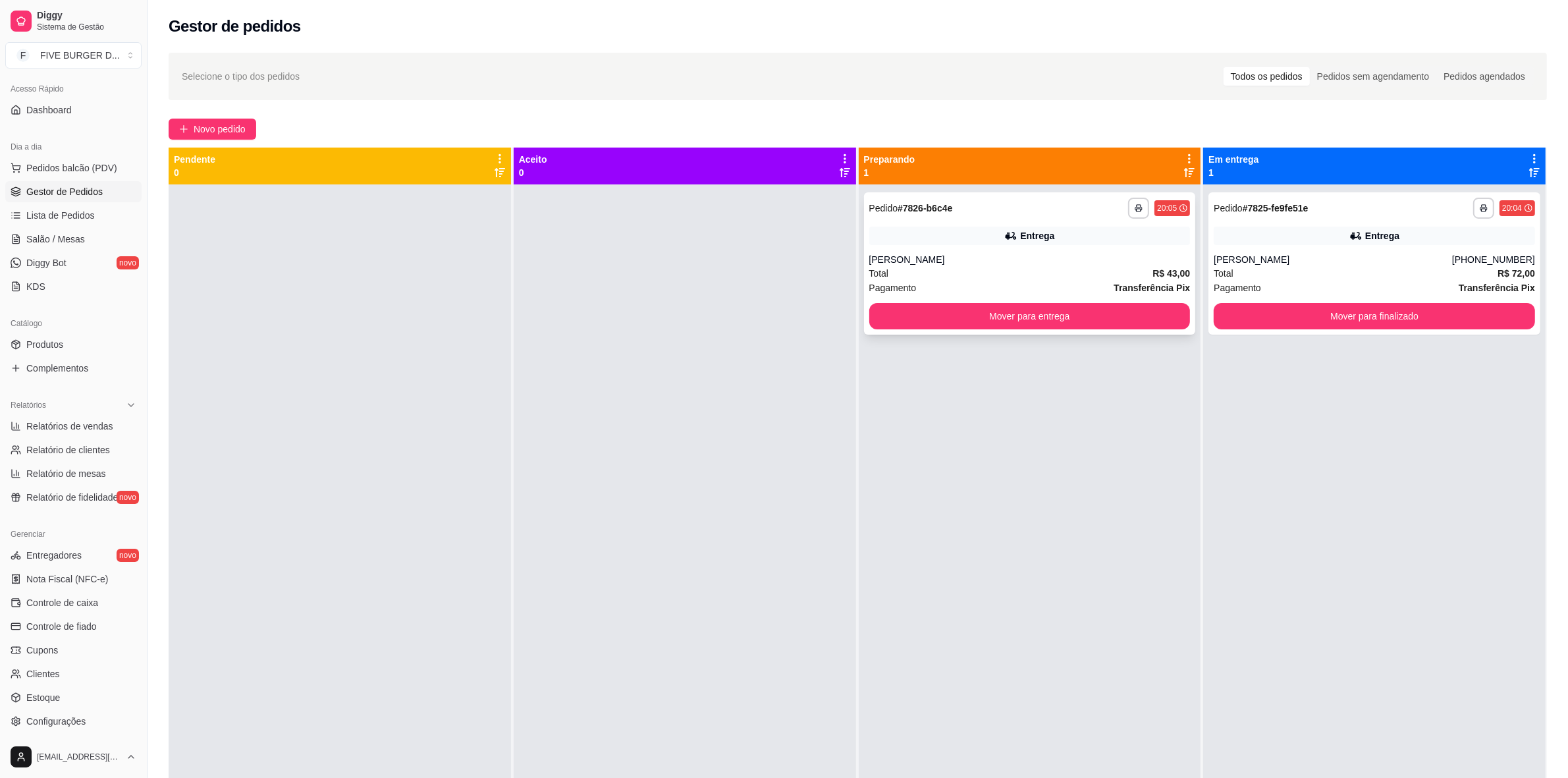
click at [1014, 257] on div "[PERSON_NAME]" at bounding box center [1029, 260] width 321 height 13
click at [1028, 315] on button "Mover para entrega" at bounding box center [1029, 316] width 311 height 26
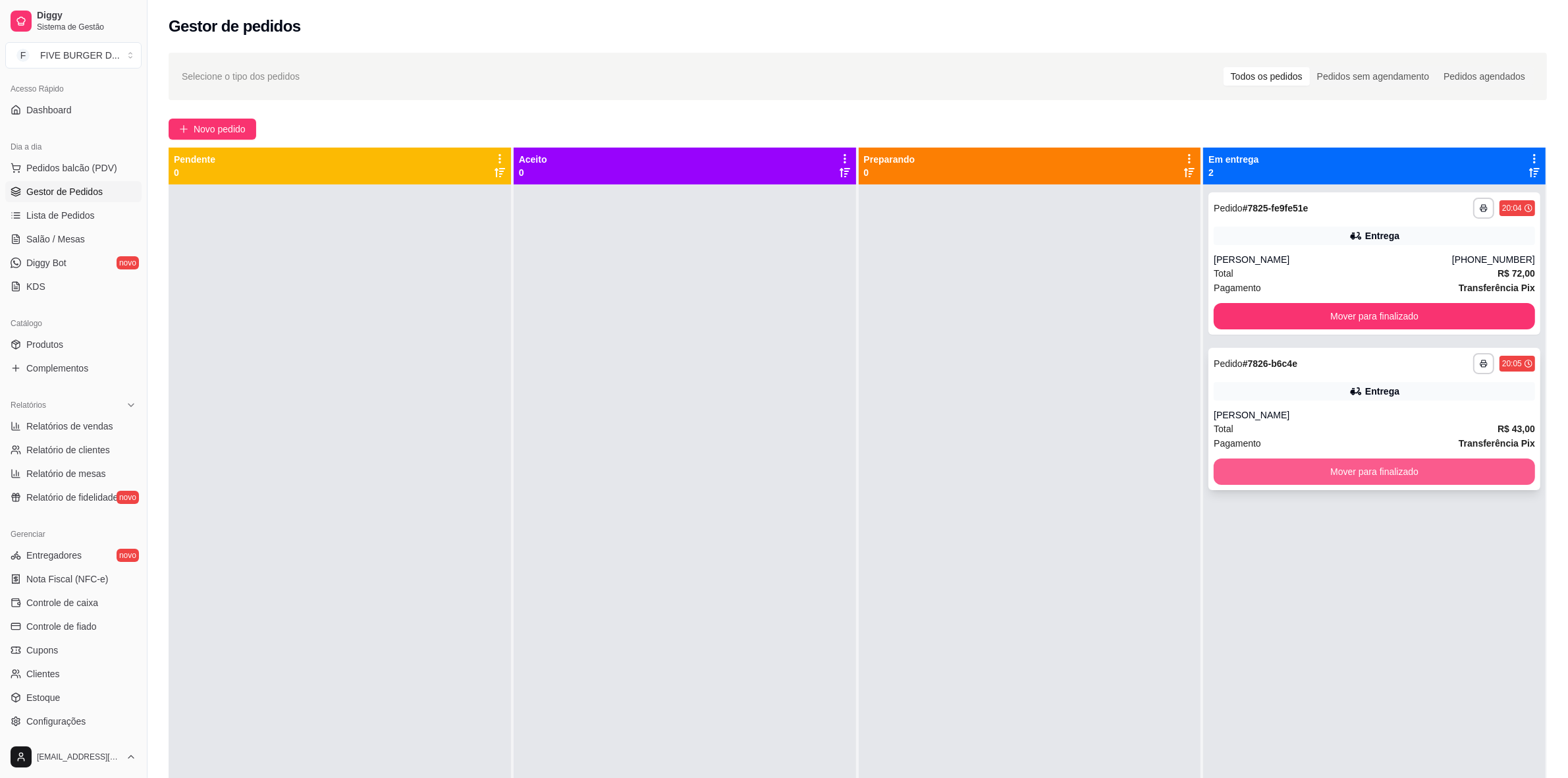
click at [1374, 425] on div "Total R$ 43,00" at bounding box center [1374, 428] width 321 height 14
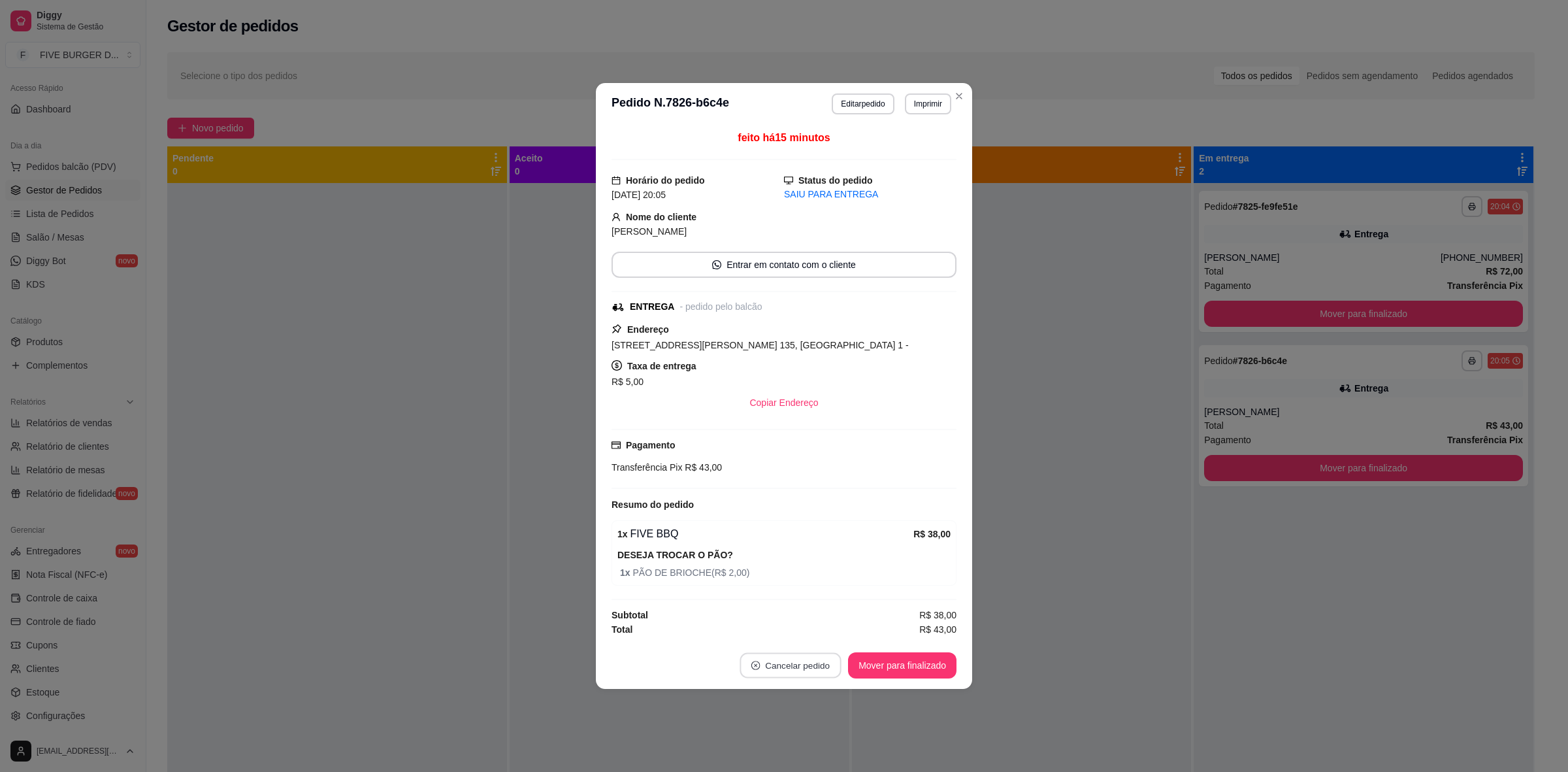
click at [810, 675] on button "Cancelar pedido" at bounding box center [791, 666] width 101 height 26
click at [820, 634] on button "Sim" at bounding box center [827, 635] width 52 height 26
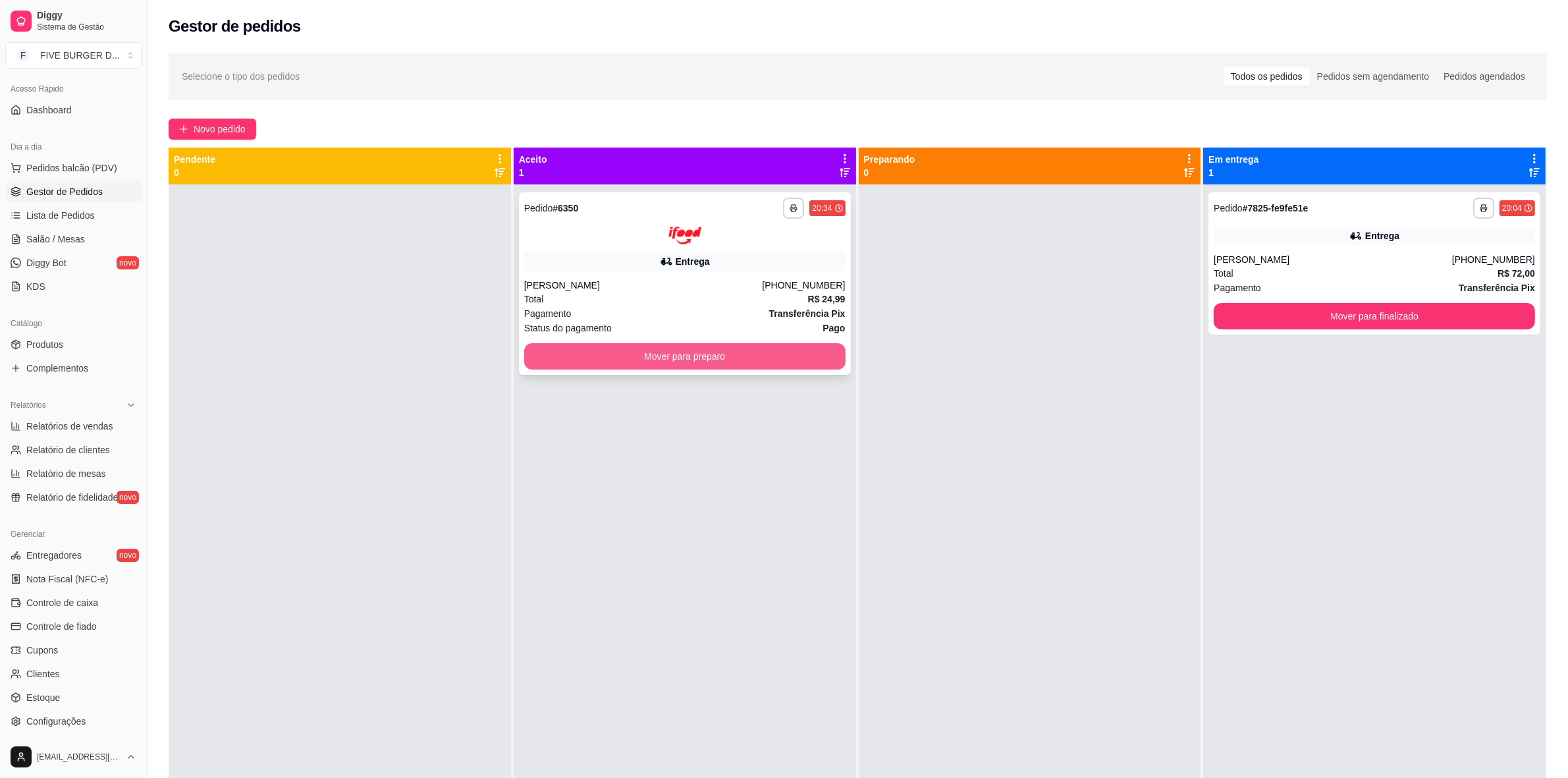
click at [666, 362] on button "Mover para preparo" at bounding box center [685, 356] width 321 height 27
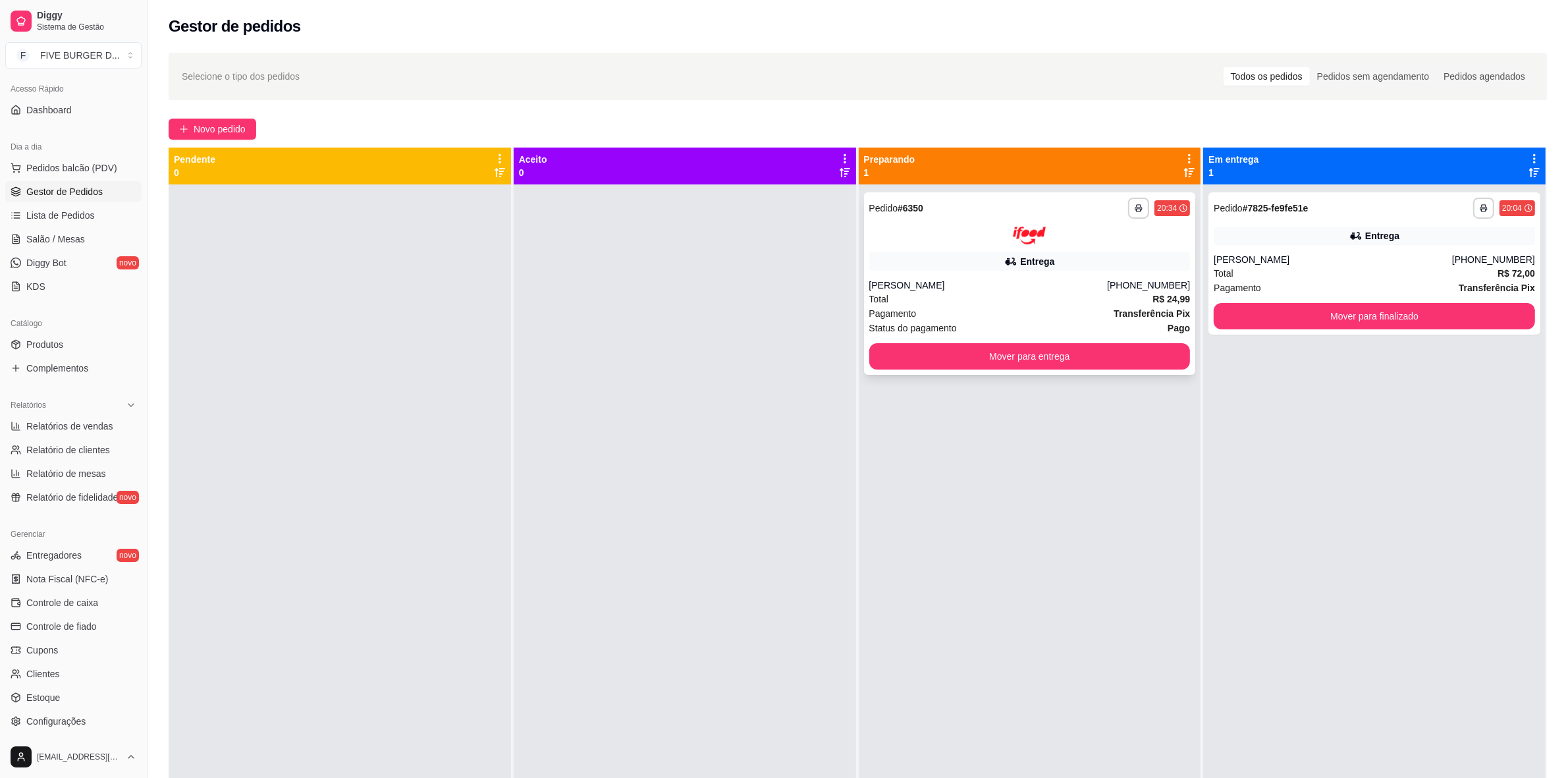
click at [942, 241] on div at bounding box center [1029, 235] width 321 height 17
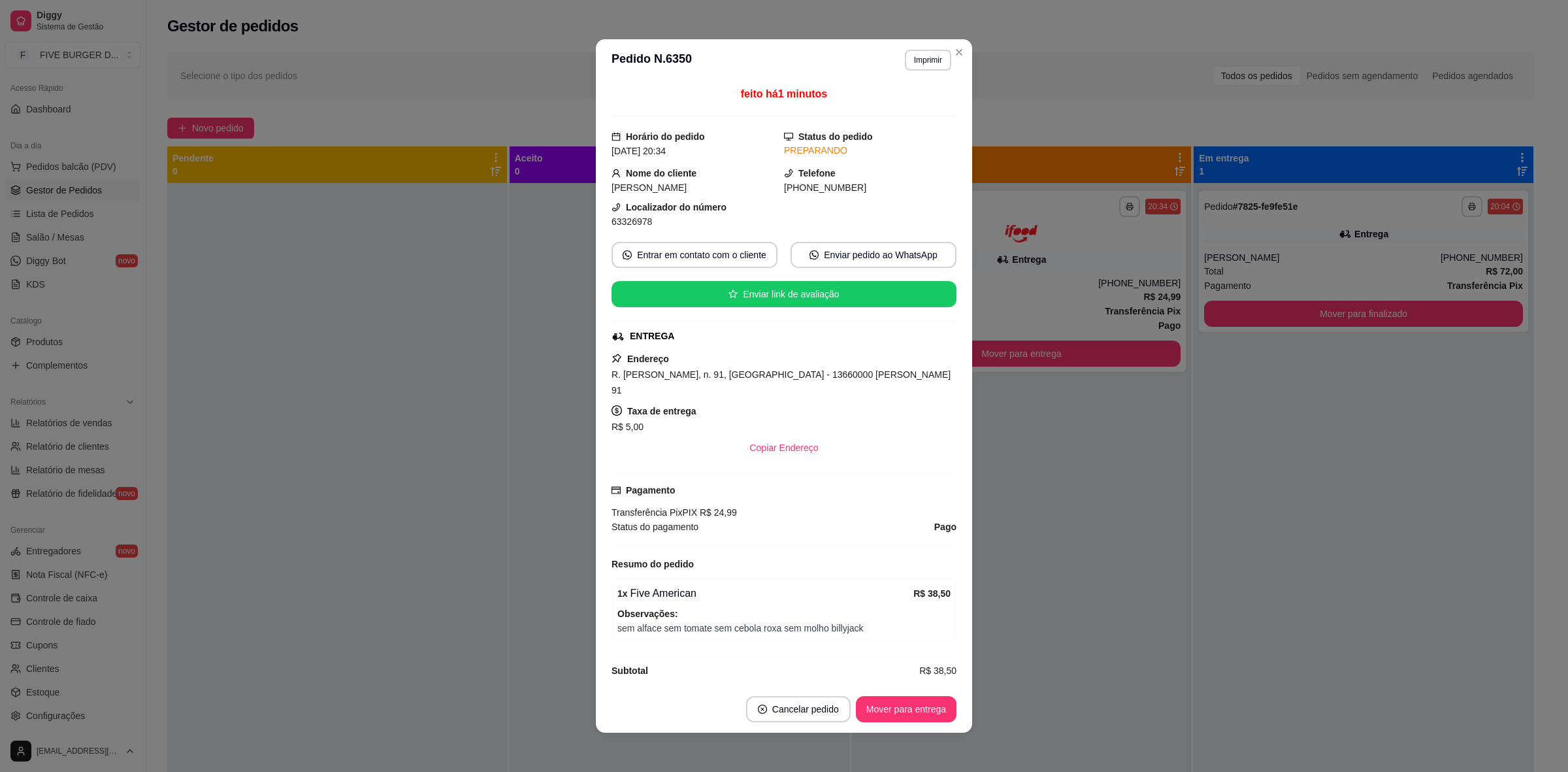
scroll to position [87, 0]
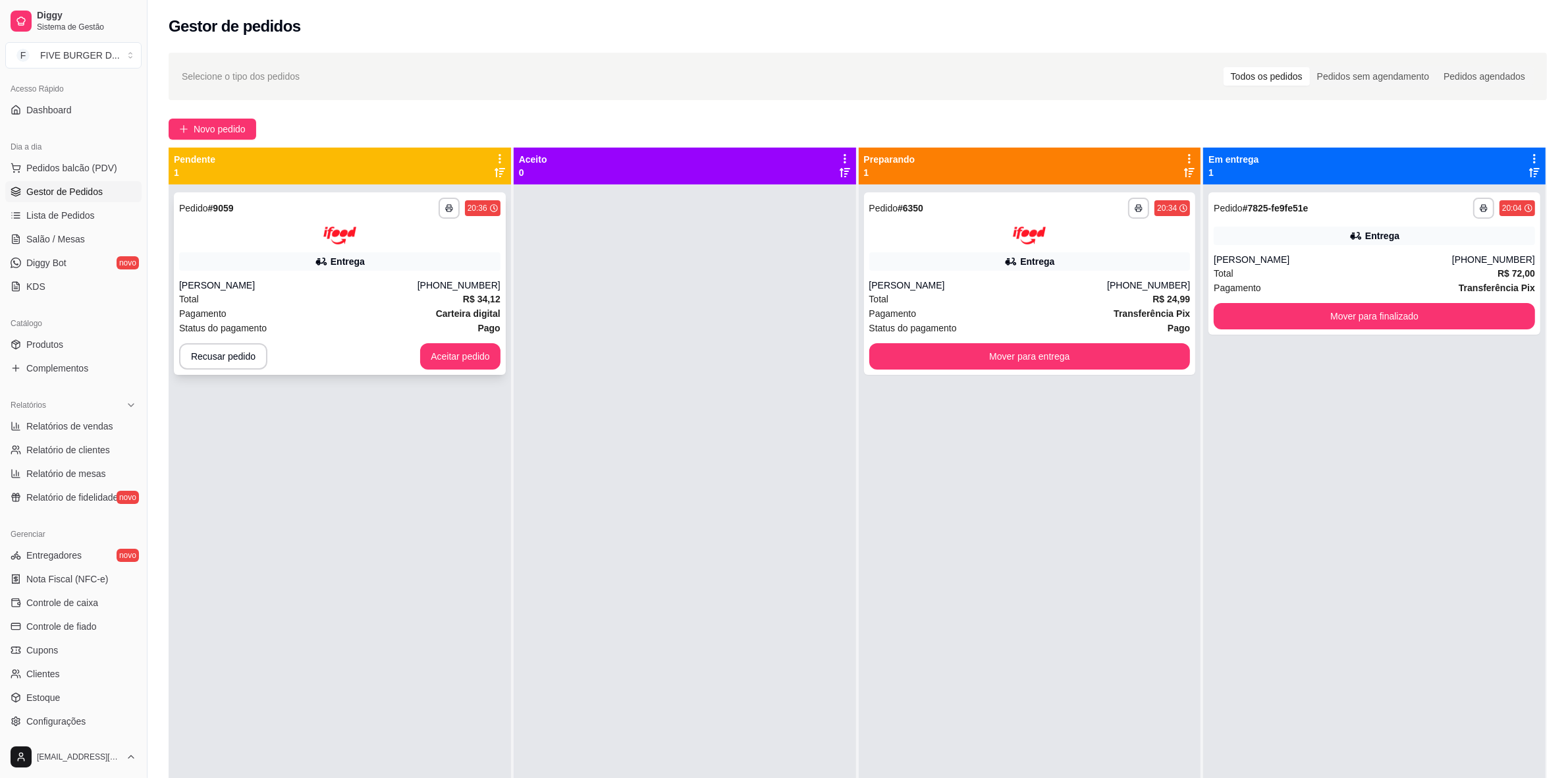
click at [475, 359] on button "Aceitar pedido" at bounding box center [460, 356] width 81 height 27
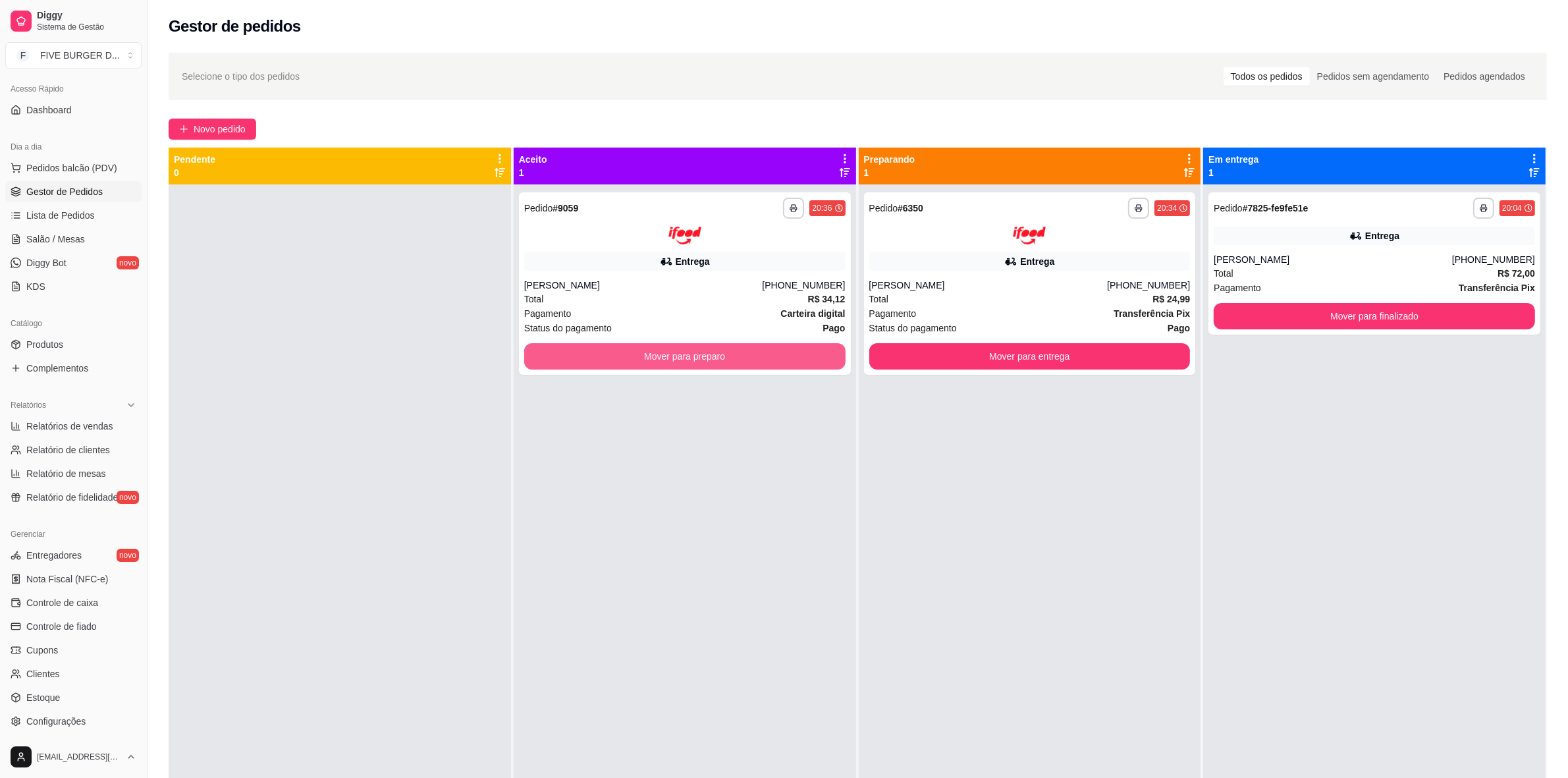
click at [657, 350] on button "Mover para preparo" at bounding box center [685, 356] width 321 height 27
click at [623, 343] on button "Mover para preparo" at bounding box center [685, 356] width 321 height 27
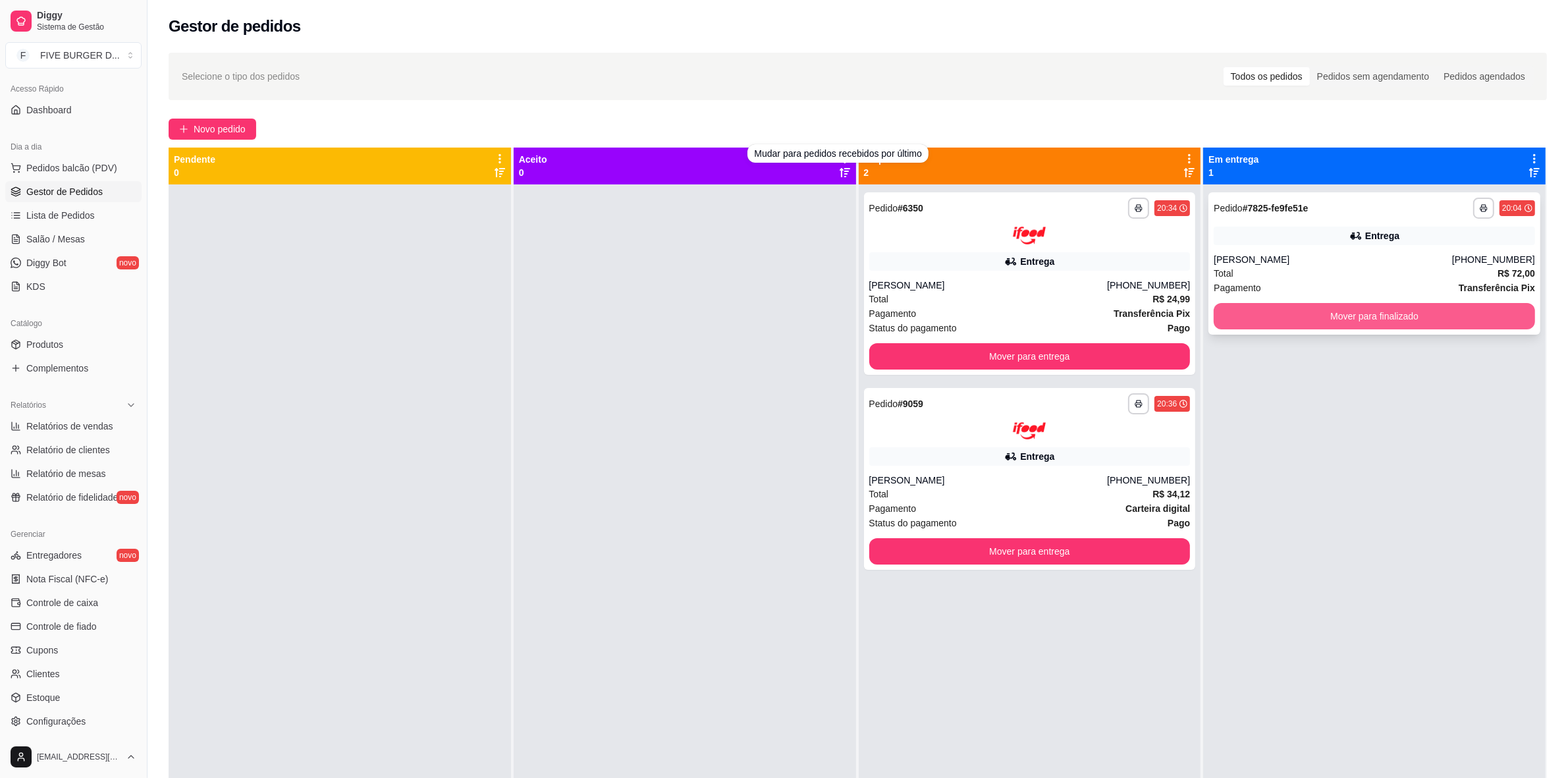
click at [1268, 316] on button "Mover para finalizado" at bounding box center [1374, 316] width 321 height 27
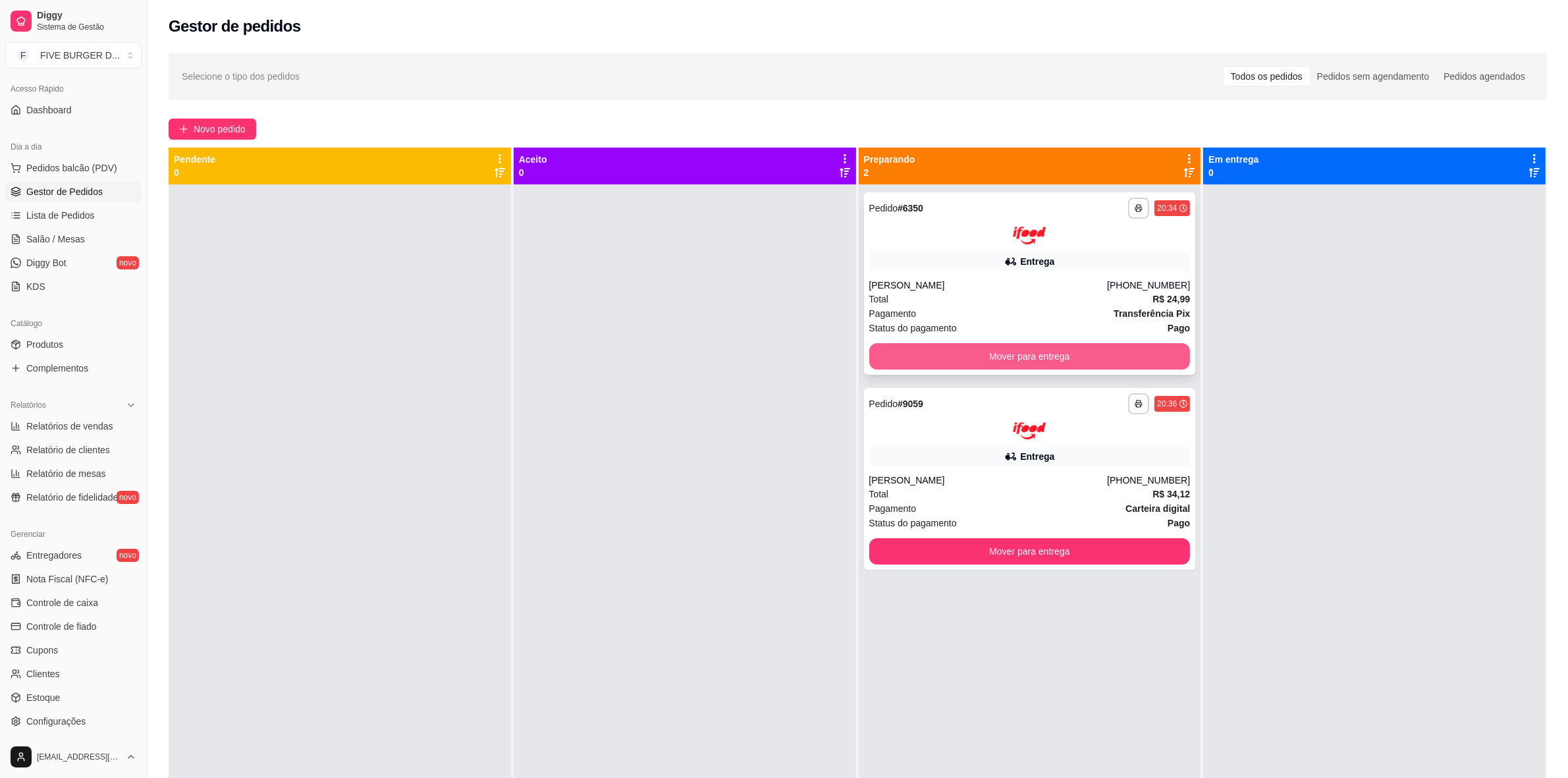
click at [1087, 346] on button "Mover para entrega" at bounding box center [1029, 356] width 321 height 27
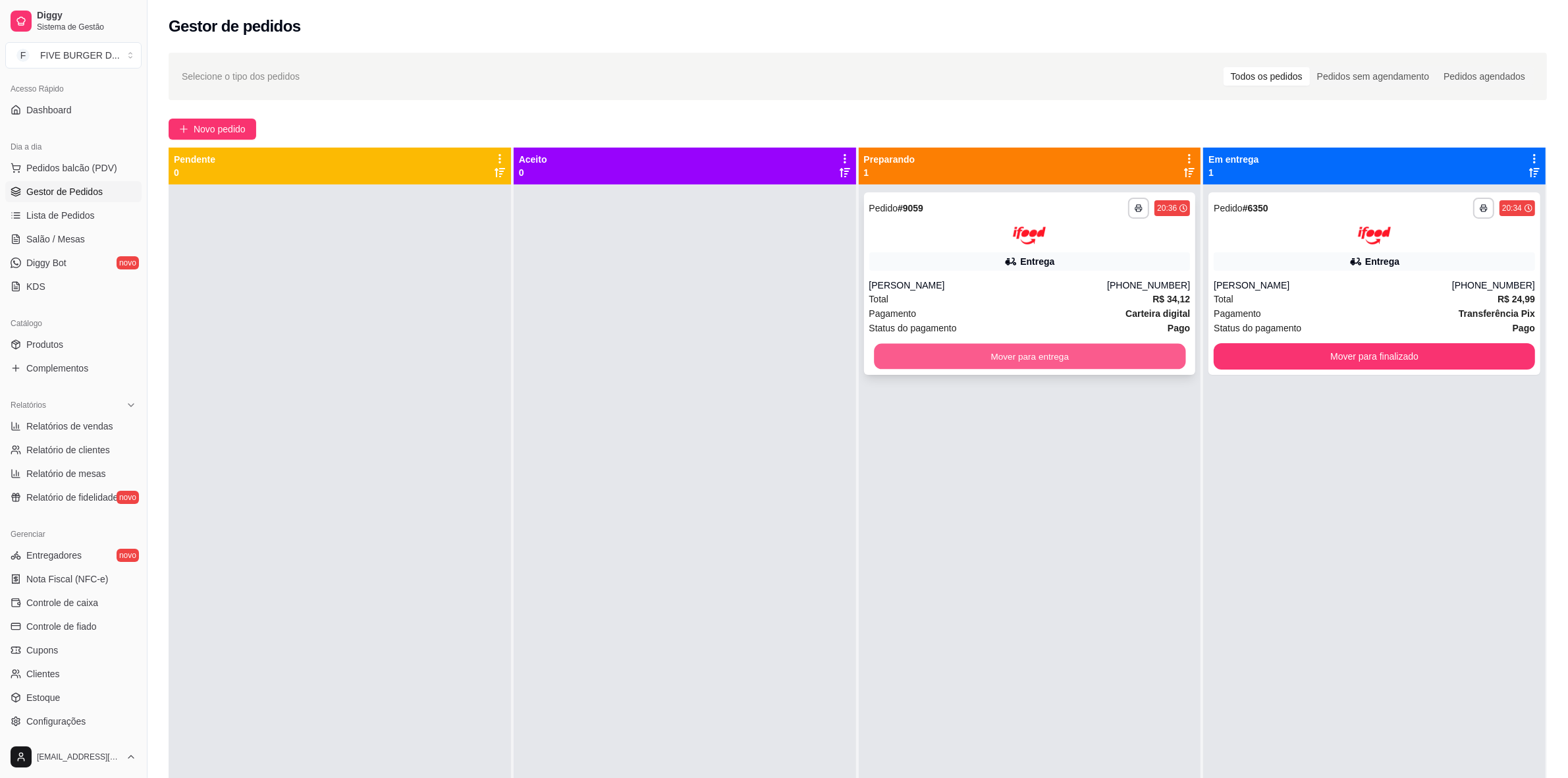
click at [1128, 356] on button "Mover para entrega" at bounding box center [1029, 355] width 311 height 26
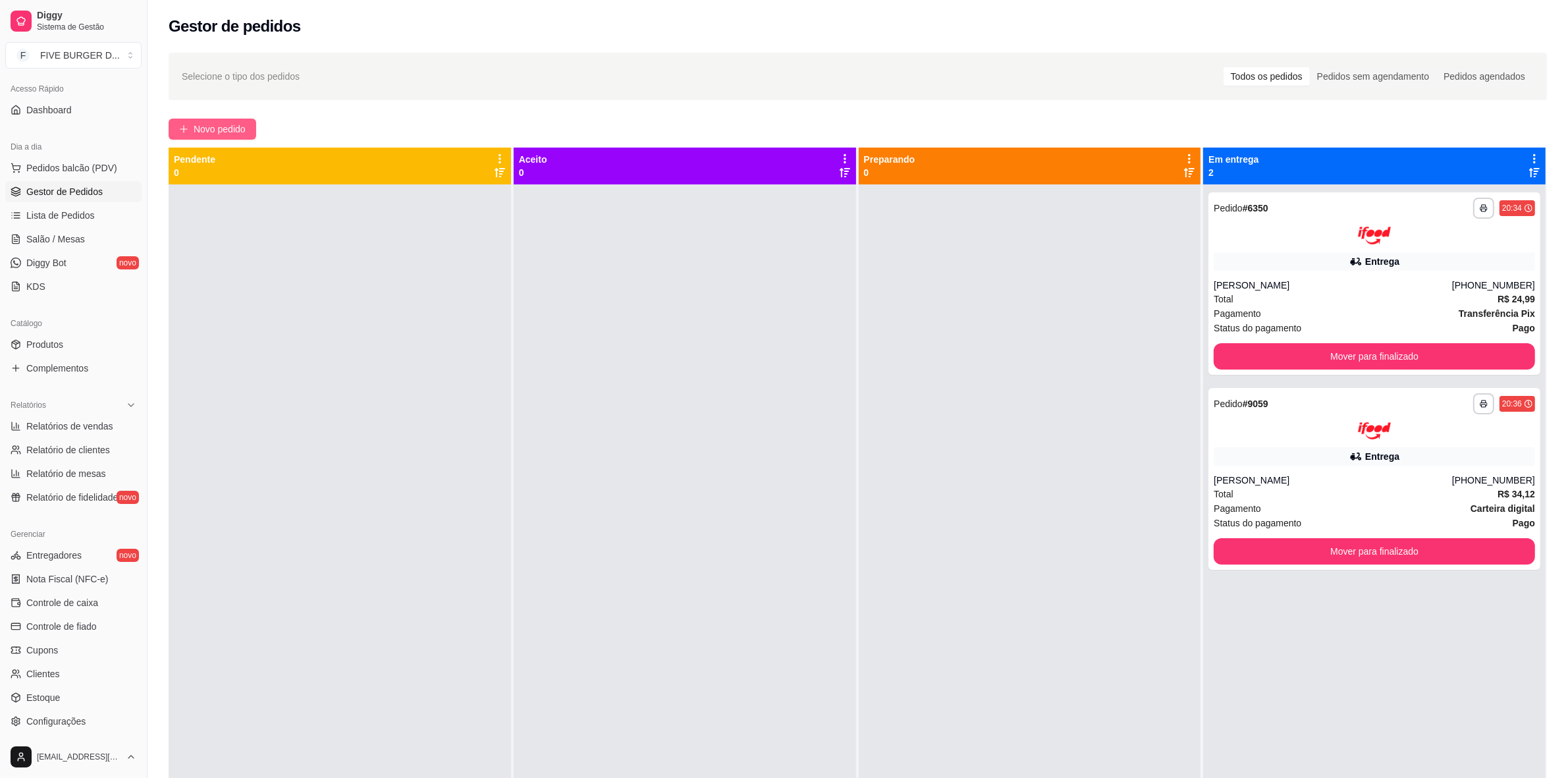
click at [237, 134] on span "Novo pedido" at bounding box center [219, 129] width 52 height 14
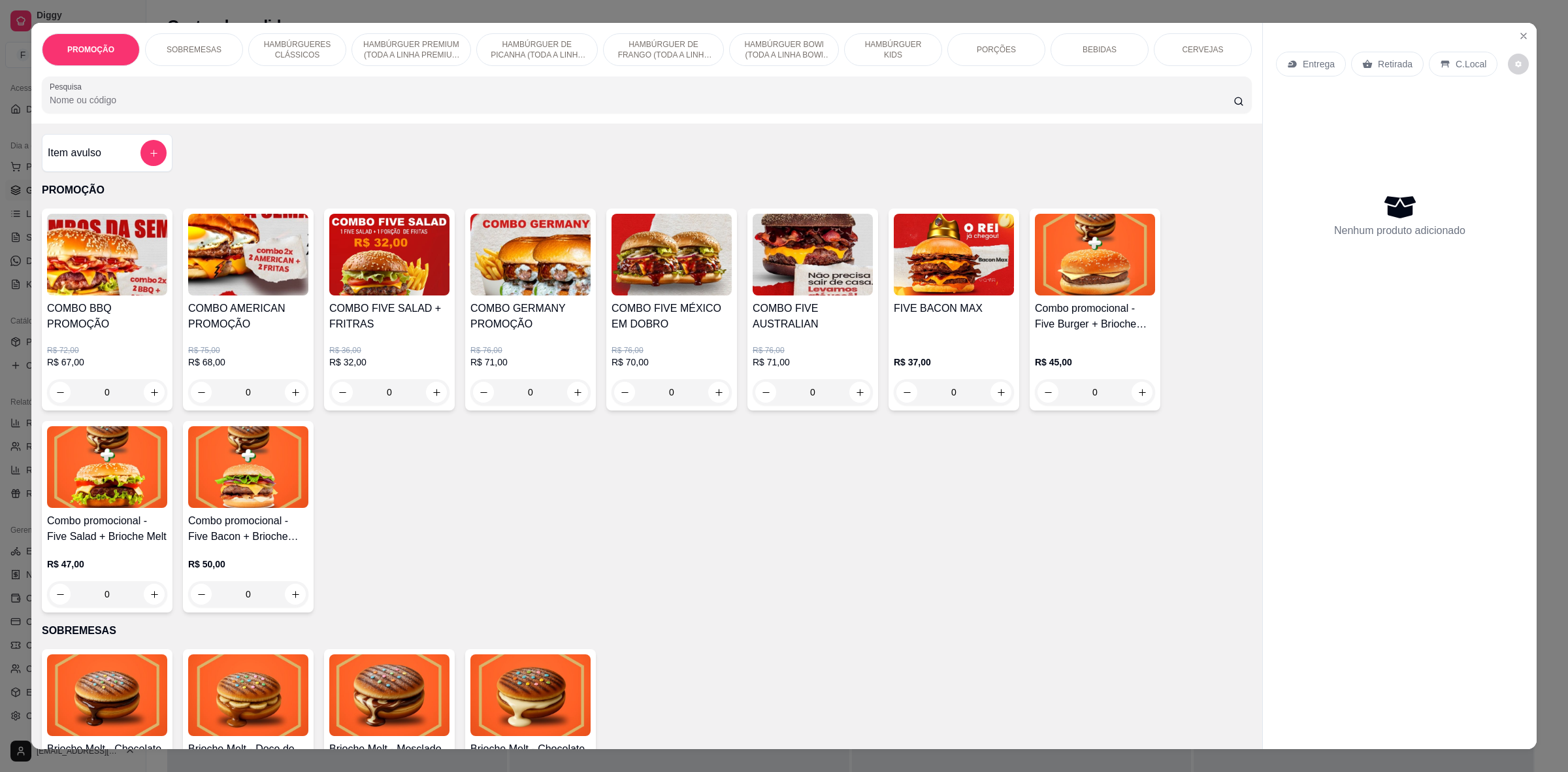
click at [257, 109] on div "Pesquisa" at bounding box center [647, 95] width 1211 height 36
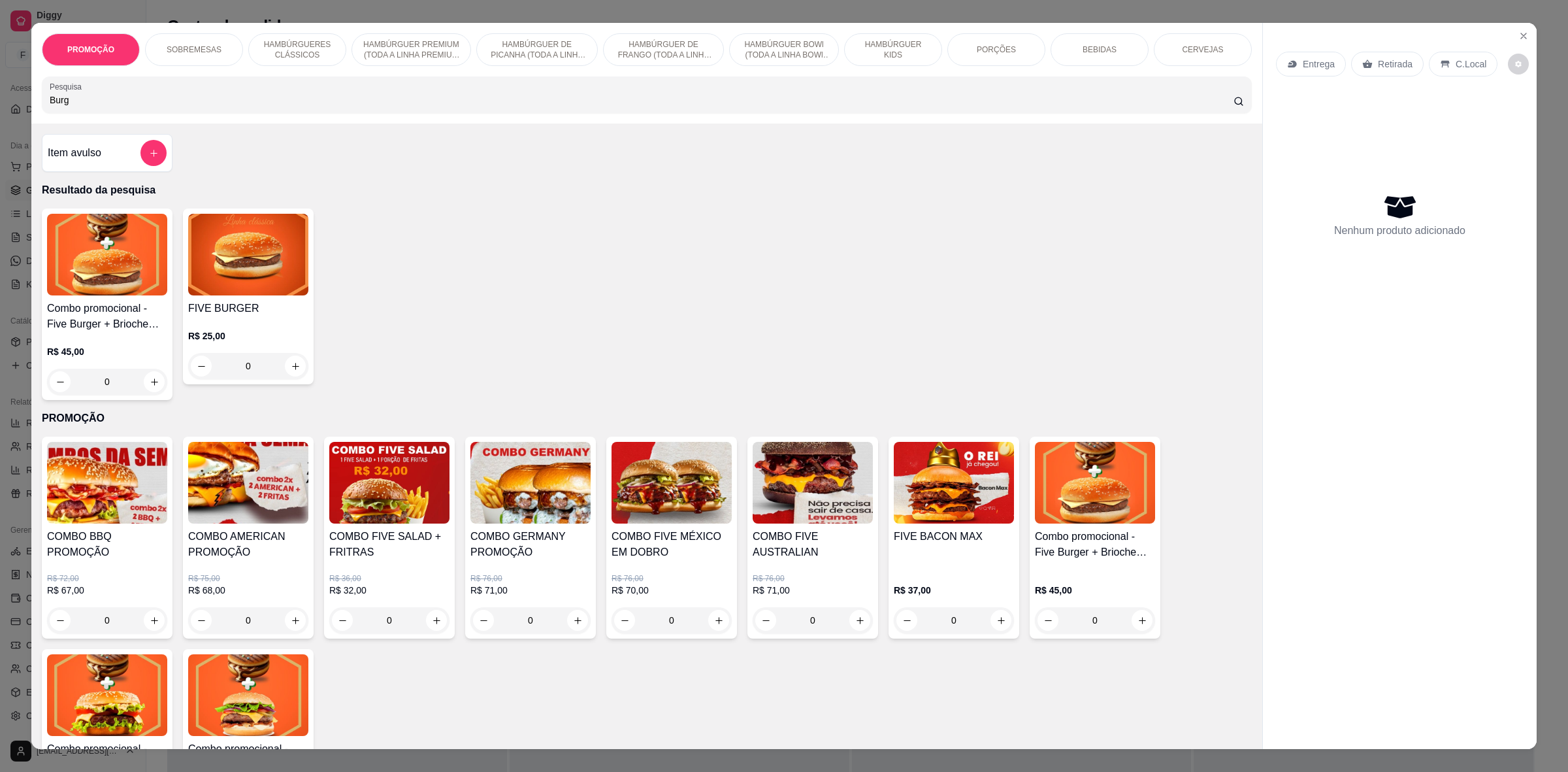
type input "Burg"
click at [292, 370] on div "0" at bounding box center [249, 367] width 120 height 26
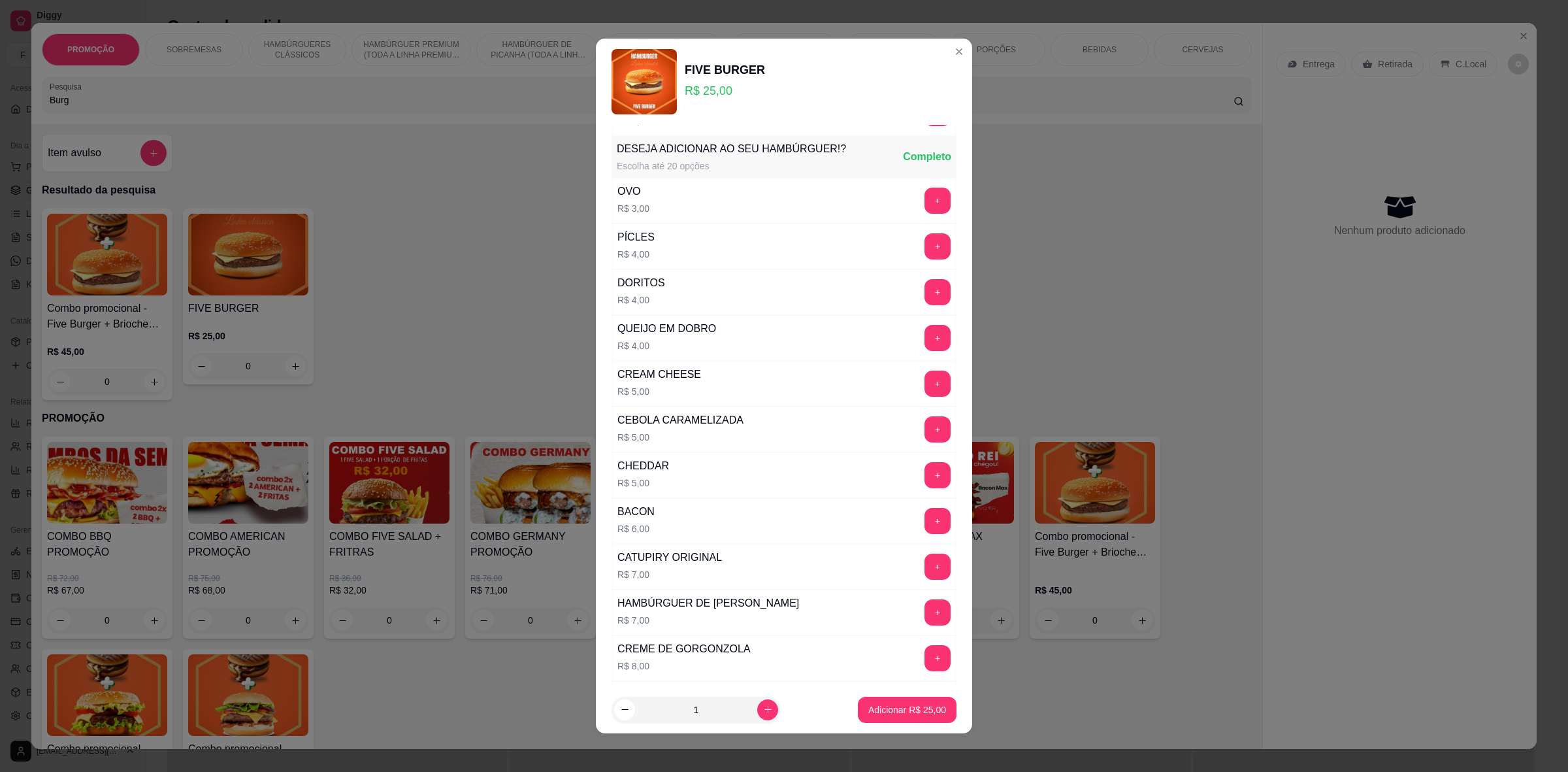
scroll to position [246, 0]
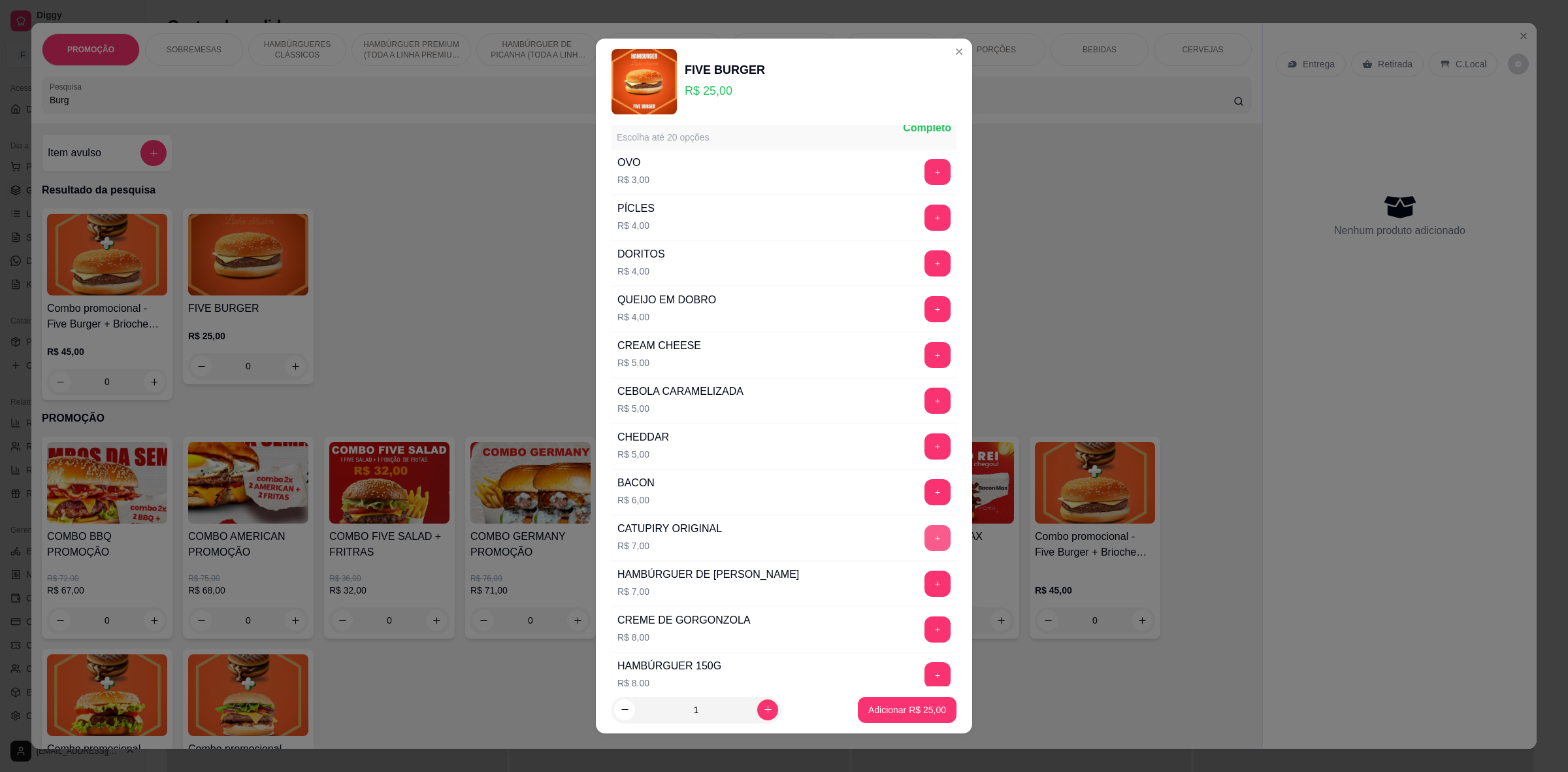
click at [925, 541] on button "+" at bounding box center [938, 538] width 26 height 26
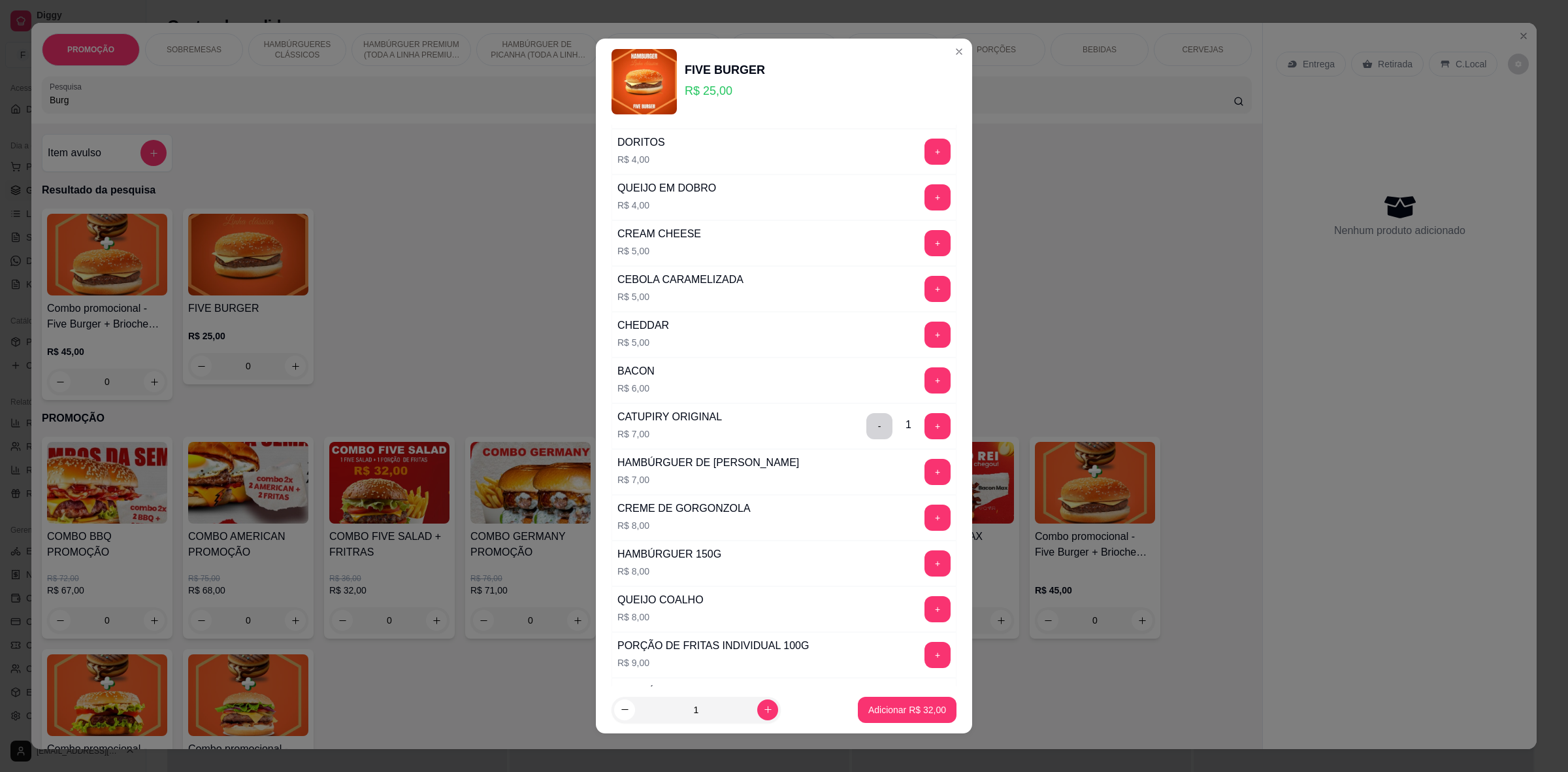
scroll to position [572, 0]
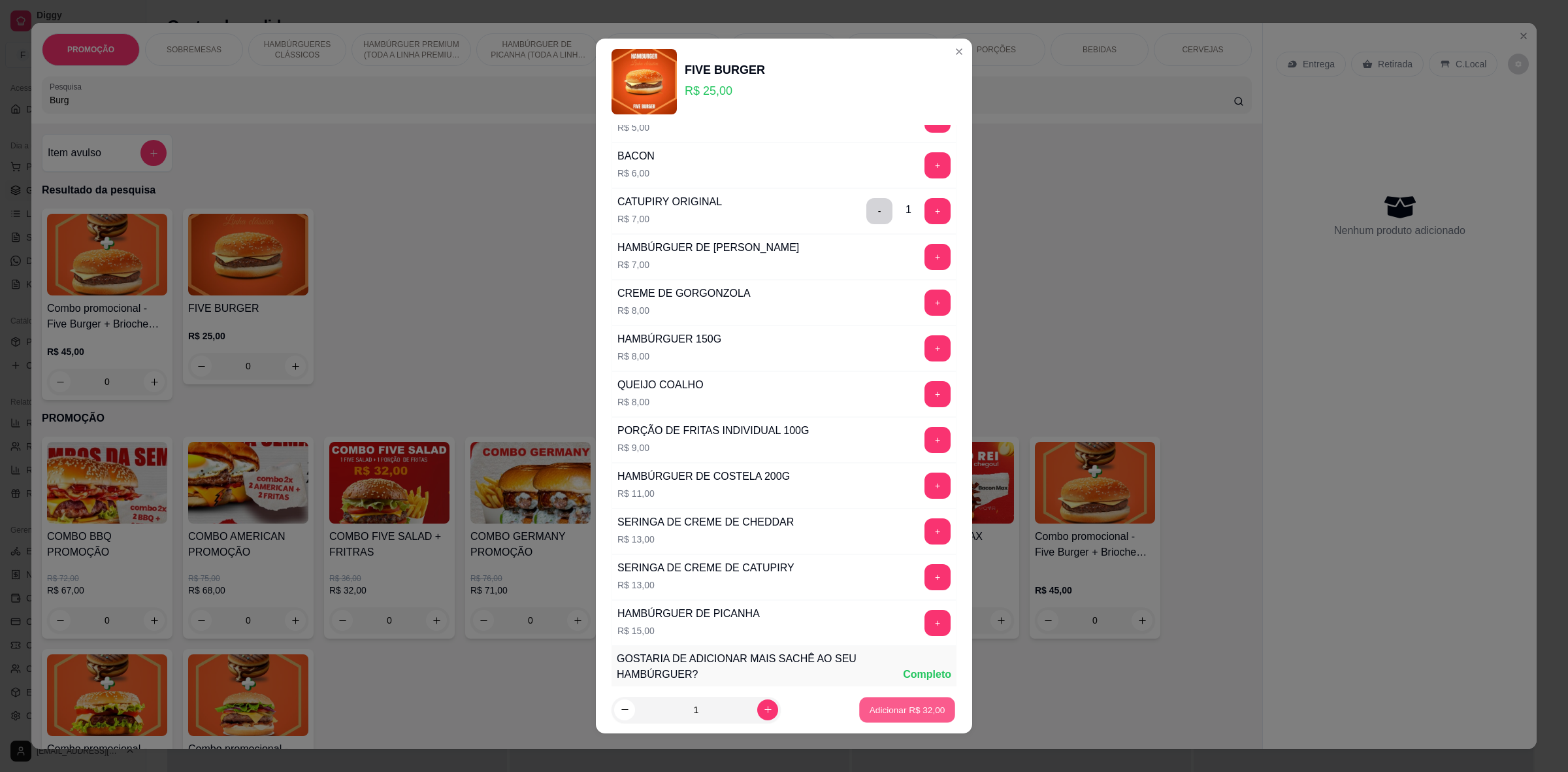
click at [903, 703] on button "Adicionar R$ 32,00" at bounding box center [907, 710] width 96 height 26
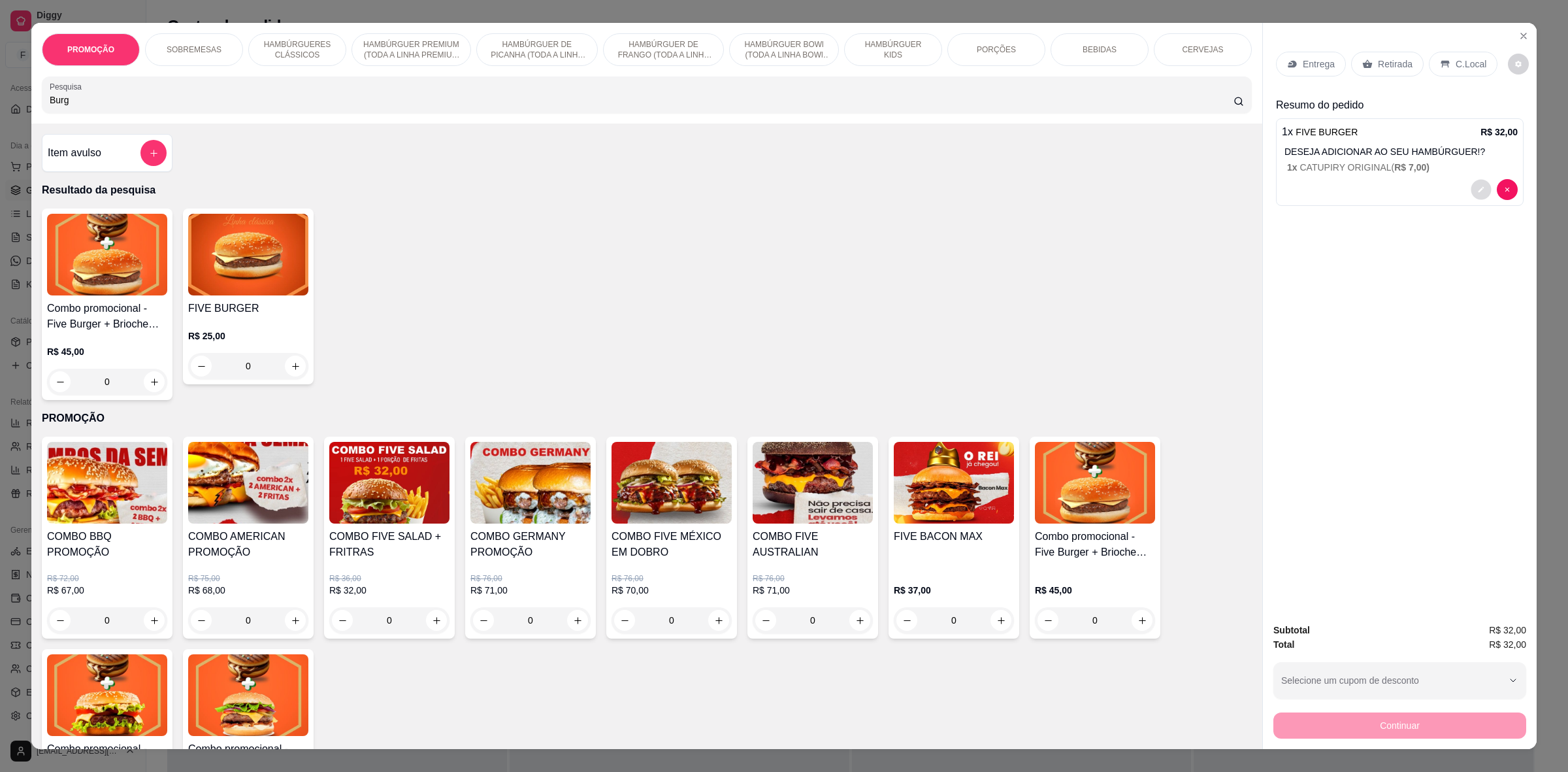
click at [1471, 189] on button "decrease-product-quantity" at bounding box center [1481, 189] width 21 height 21
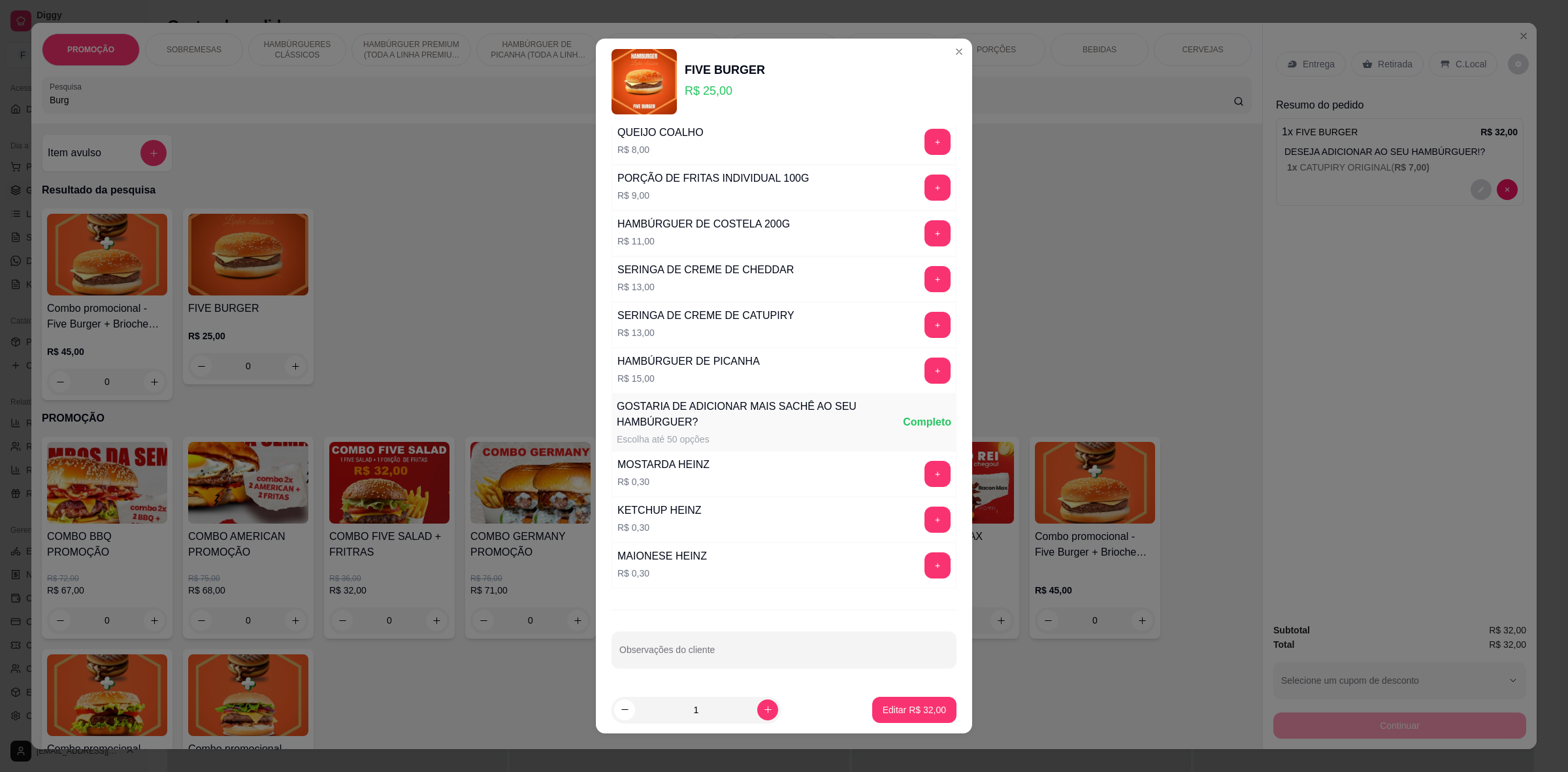
scroll to position [3, 0]
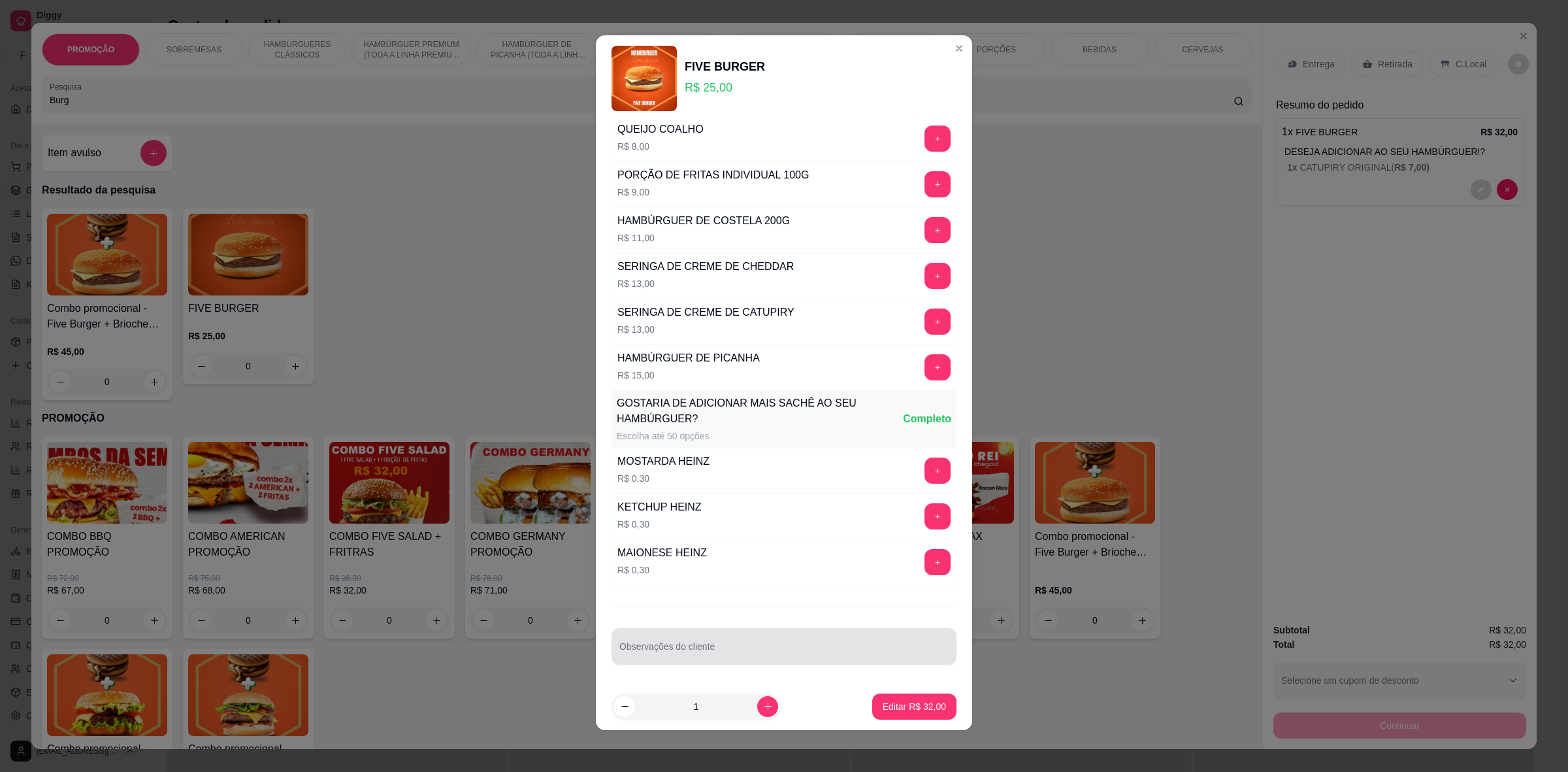
click at [777, 639] on div at bounding box center [784, 647] width 329 height 26
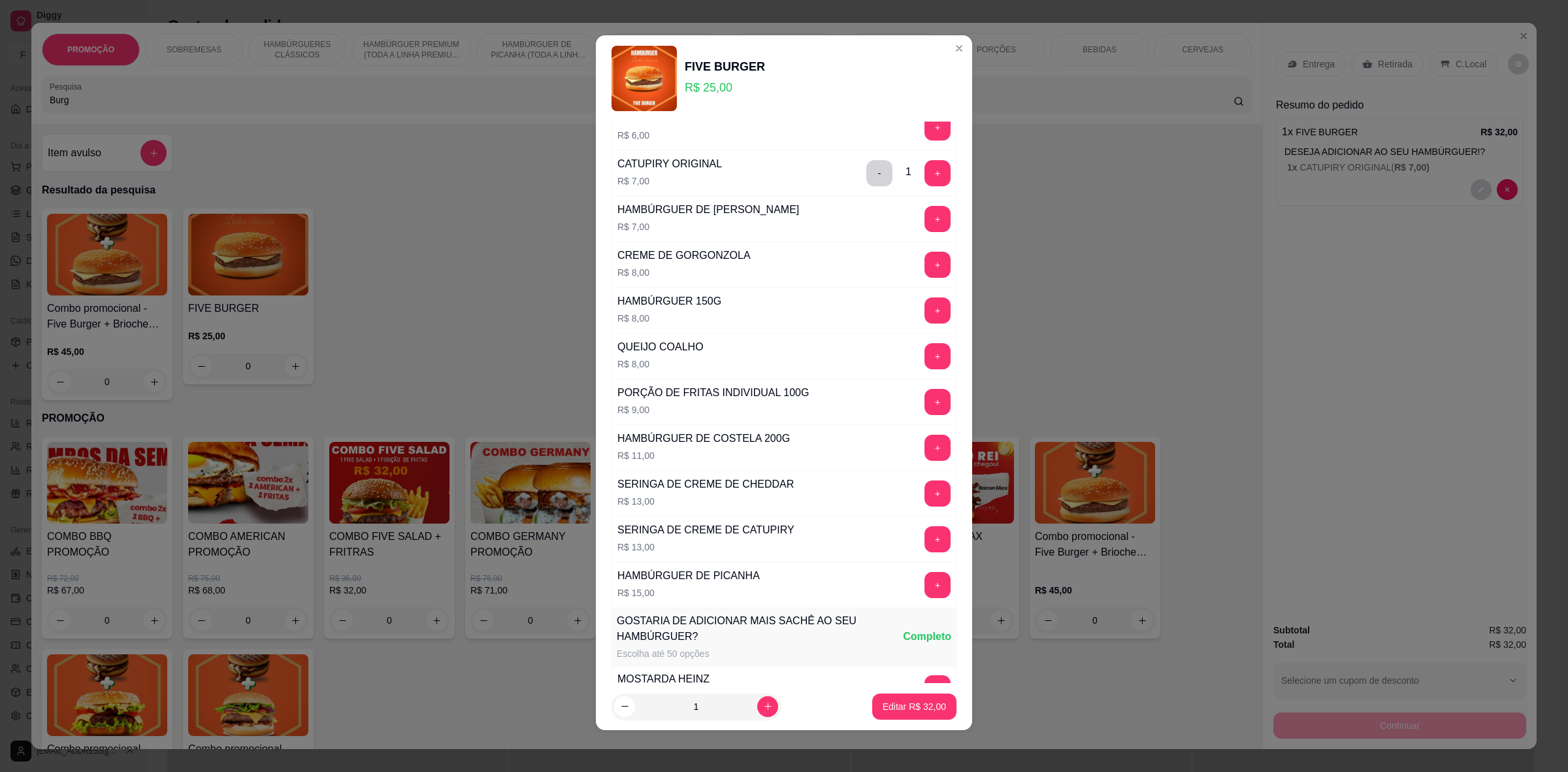
scroll to position [505, 0]
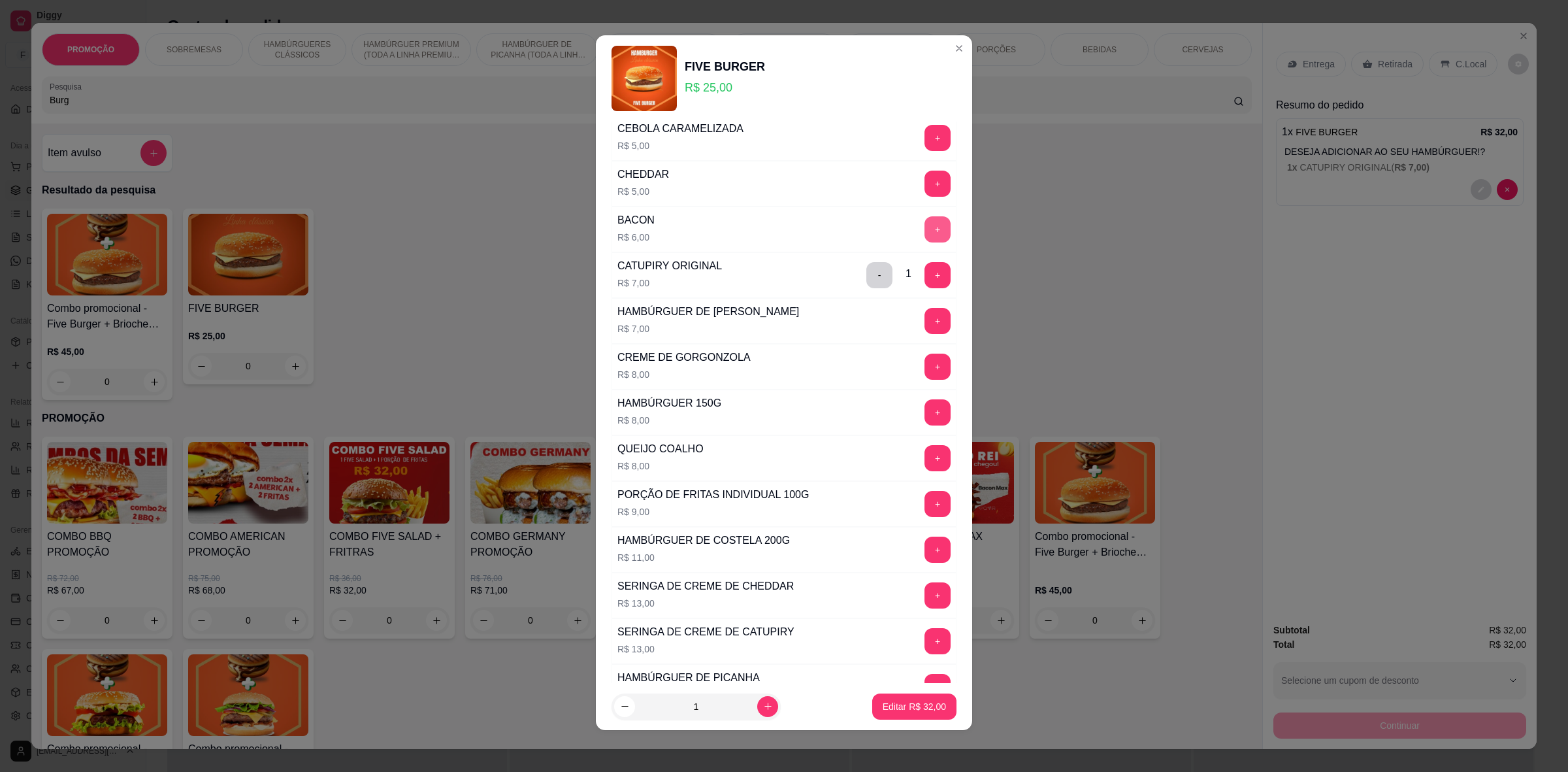
type input "Sem cheddar/ bem passado"
click at [925, 232] on button "+" at bounding box center [938, 230] width 26 height 26
click at [908, 709] on p "Editar R$ 38,00" at bounding box center [914, 707] width 63 height 13
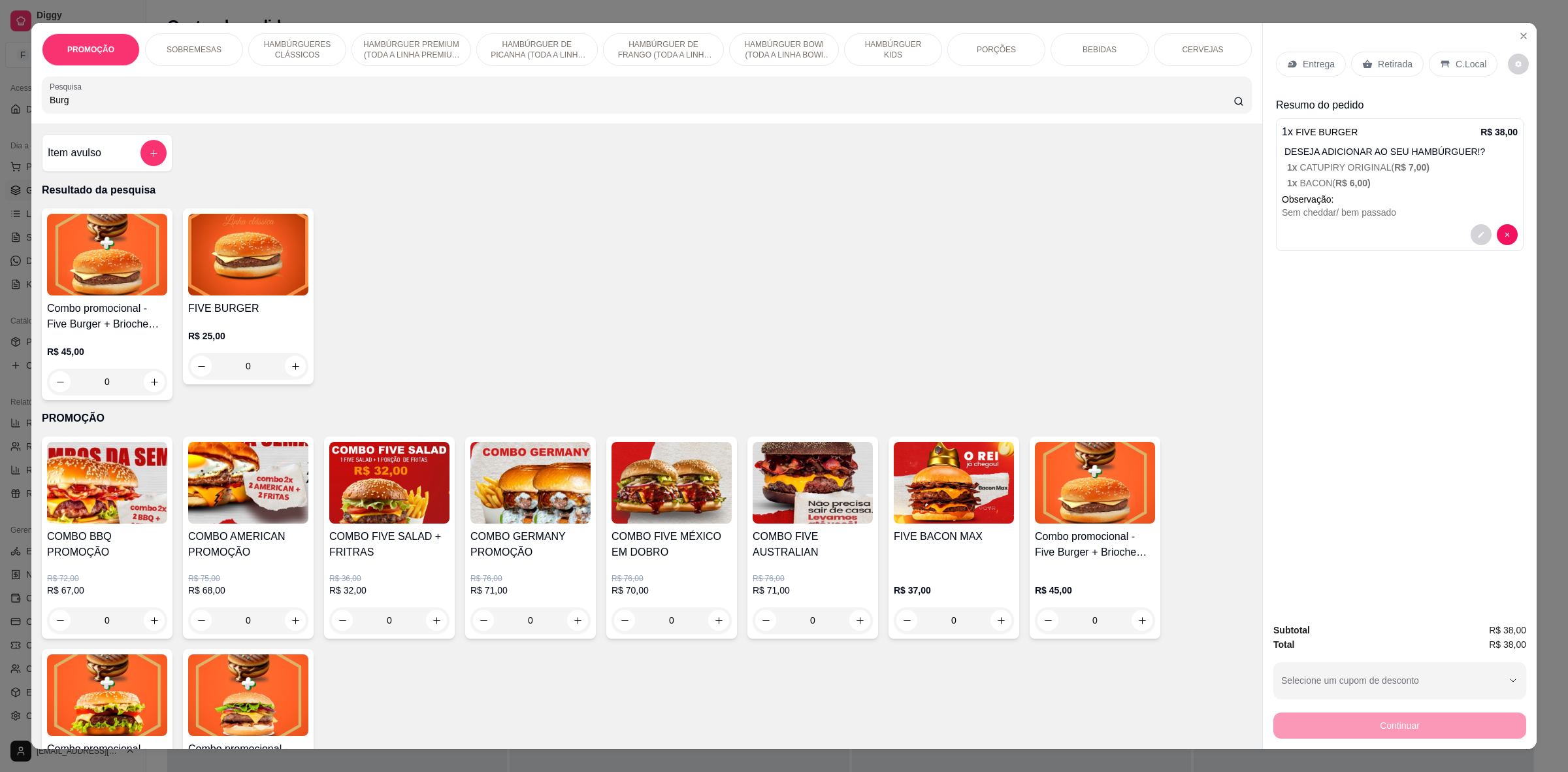
click at [1290, 61] on icon at bounding box center [1292, 63] width 11 height 11
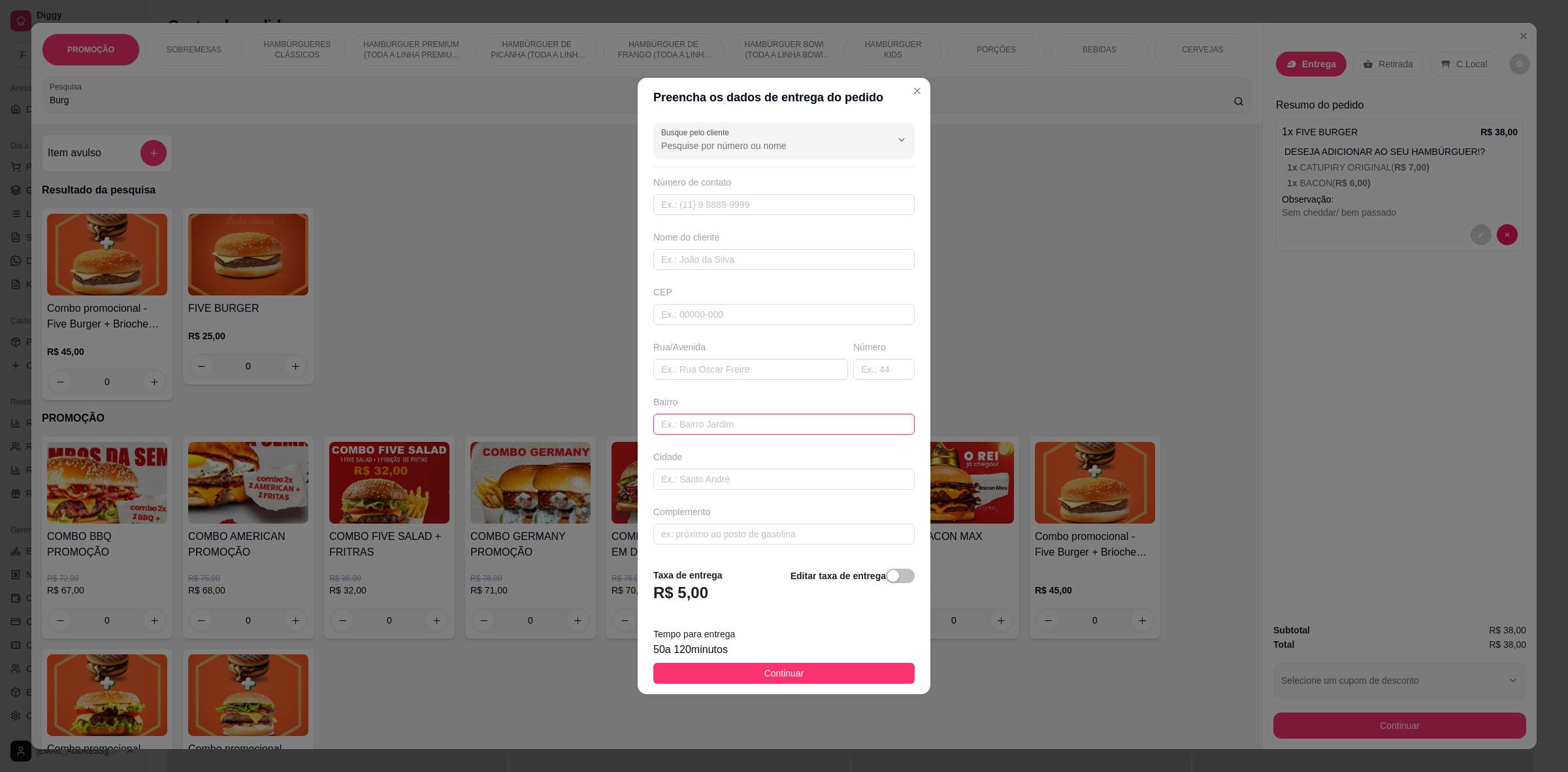
click at [665, 414] on input "text" at bounding box center [784, 423] width 261 height 21
click at [696, 373] on input "text" at bounding box center [751, 369] width 194 height 21
paste input "[PERSON_NAME]"
type input "[PERSON_NAME]"
click at [898, 368] on input "text" at bounding box center [884, 369] width 62 height 21
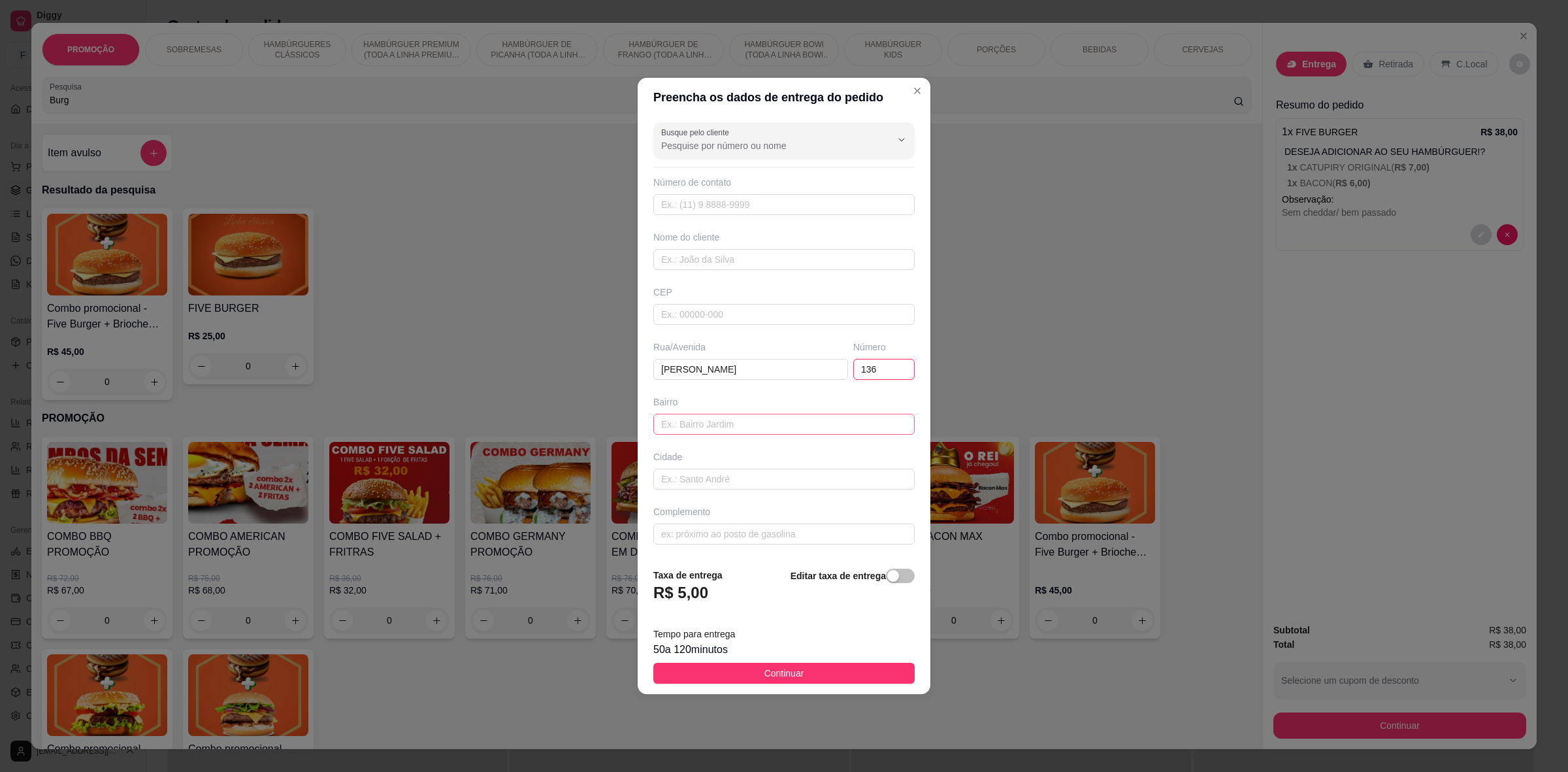
type input "136"
click at [793, 427] on input "text" at bounding box center [784, 423] width 261 height 21
type input "[GEOGRAPHIC_DATA]"
click at [764, 676] on span "Continuar" at bounding box center [784, 673] width 40 height 14
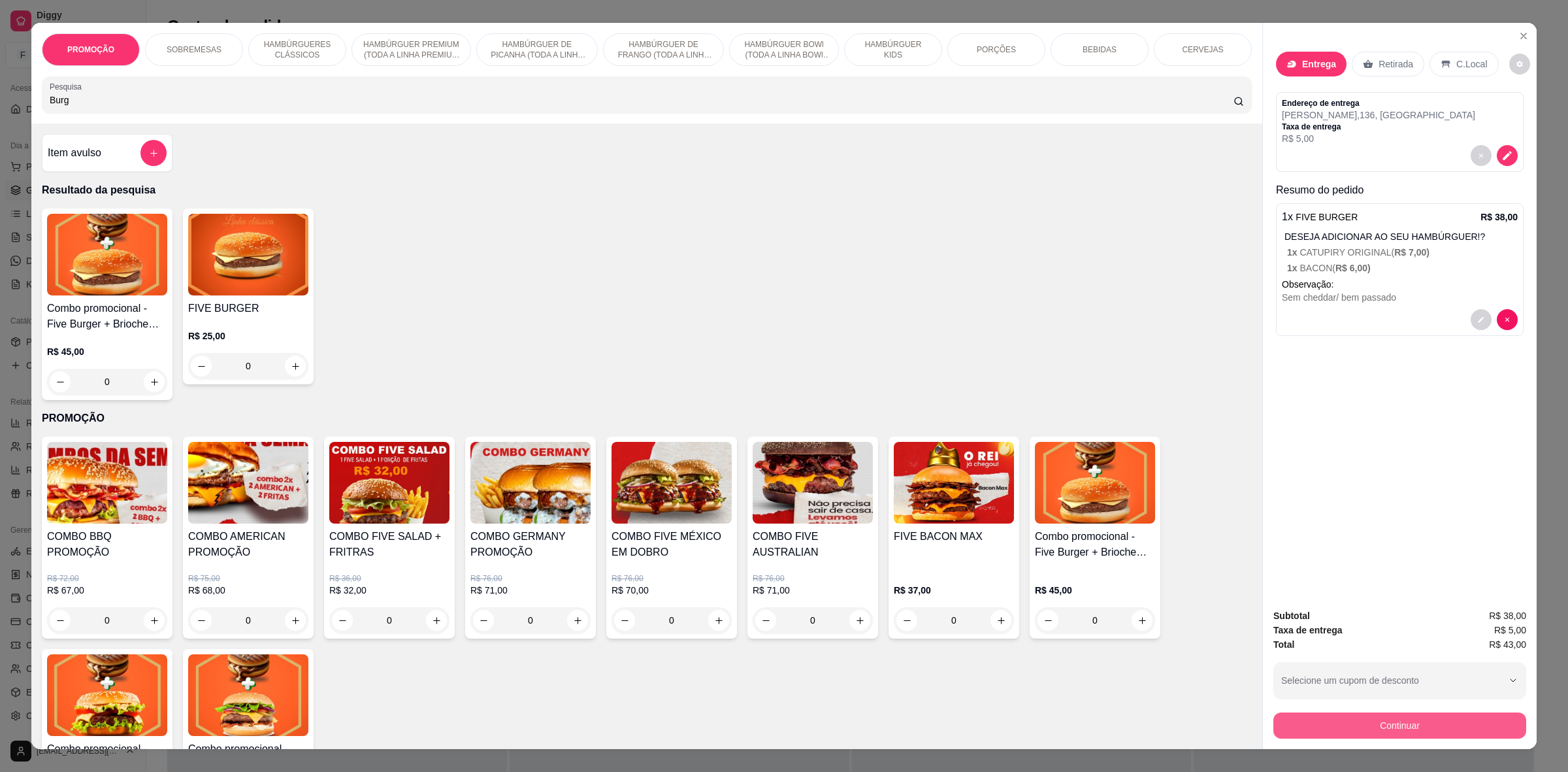
click at [1403, 720] on button "Continuar" at bounding box center [1400, 726] width 253 height 26
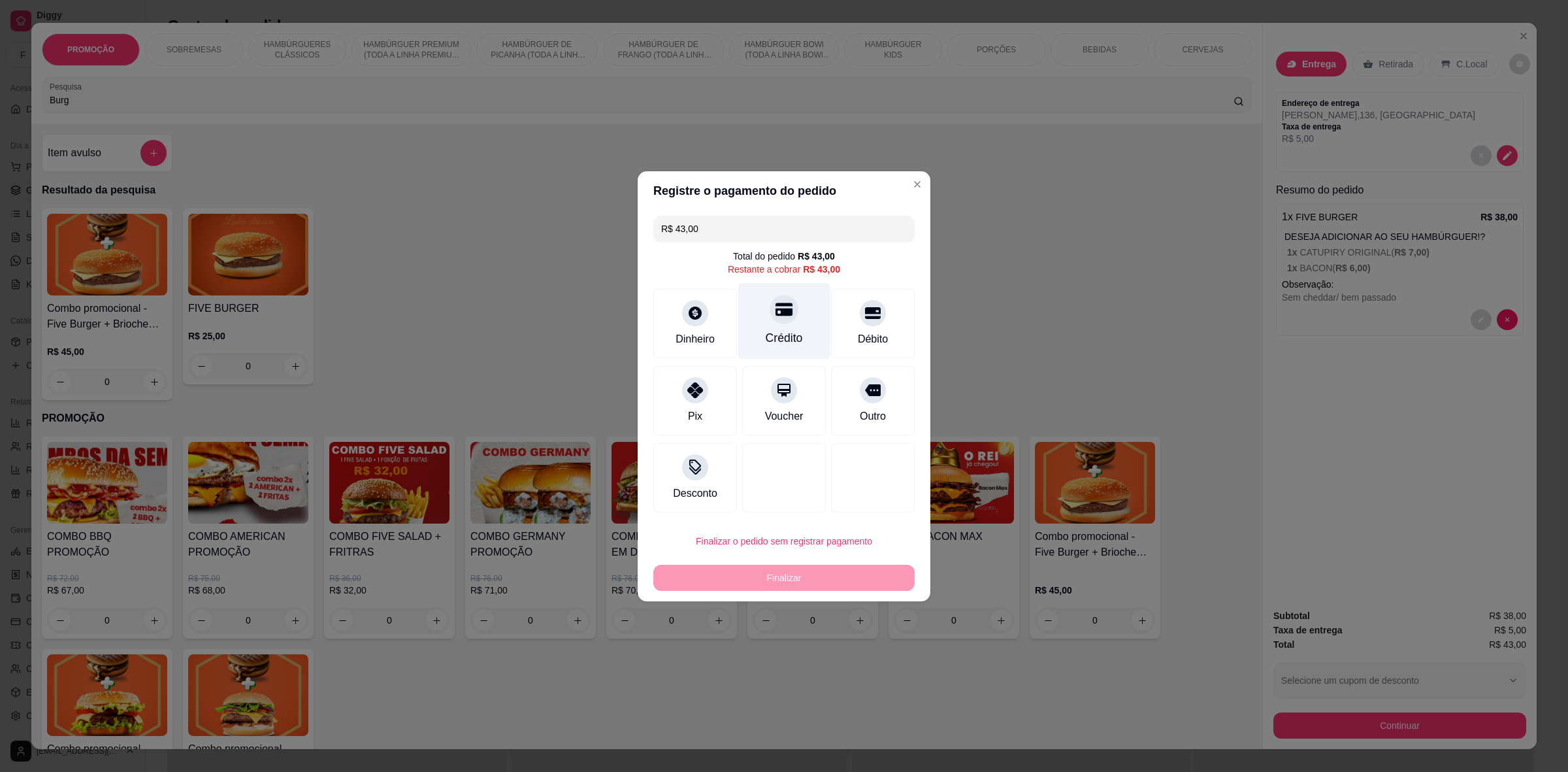
click at [777, 318] on div at bounding box center [784, 309] width 29 height 29
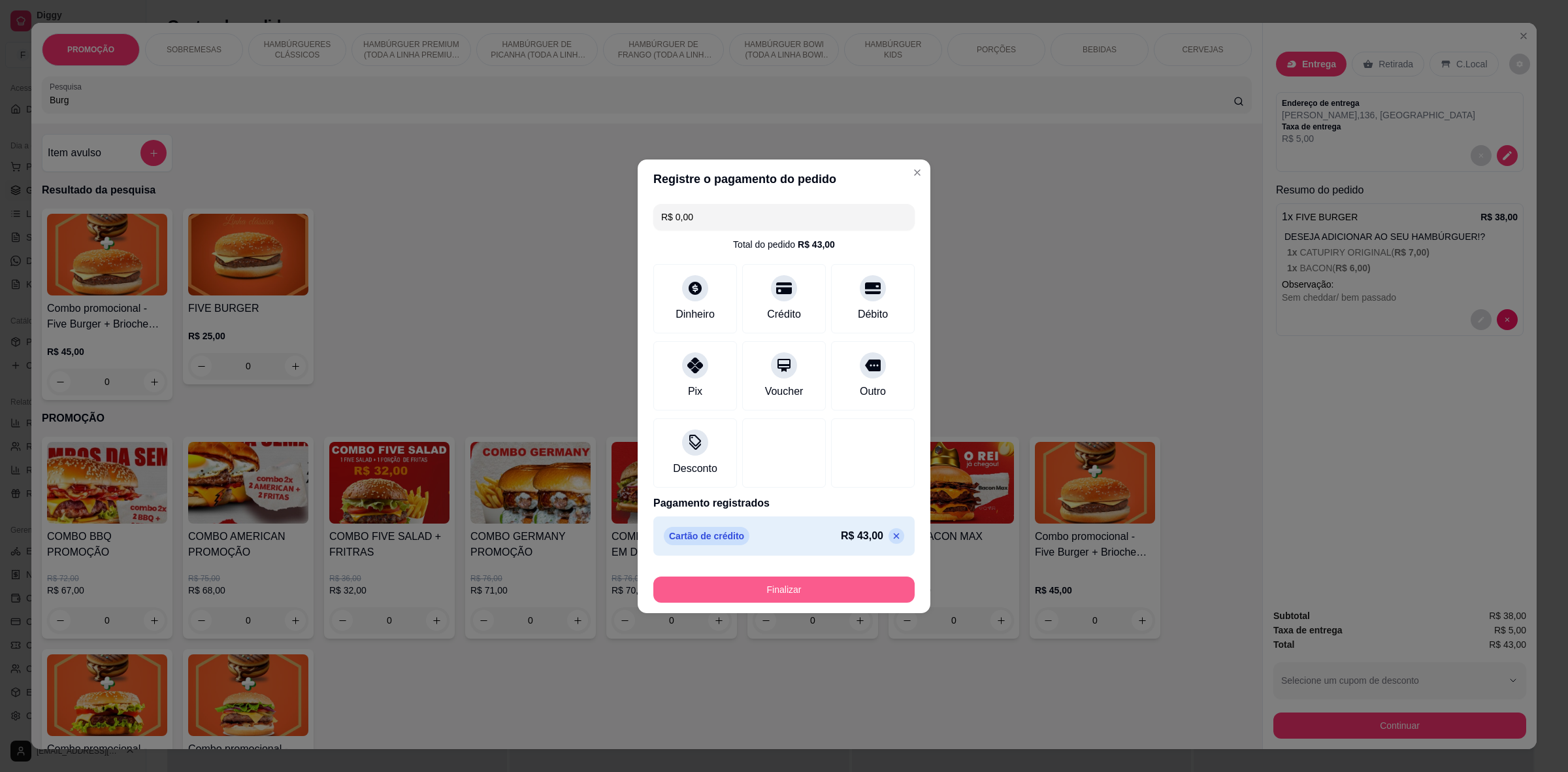
click at [779, 600] on button "Finalizar" at bounding box center [784, 590] width 261 height 26
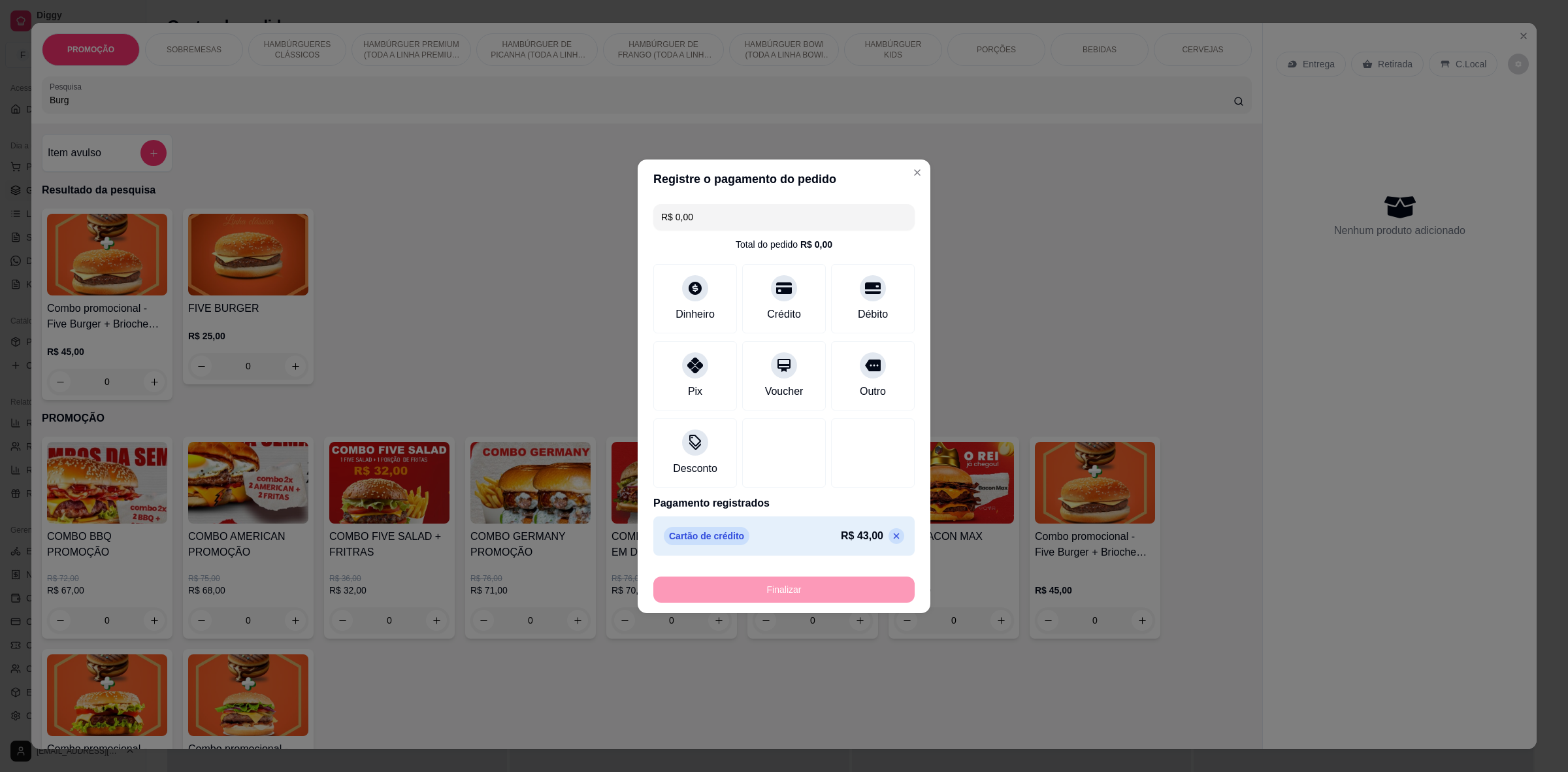
type input "-R$ 43,00"
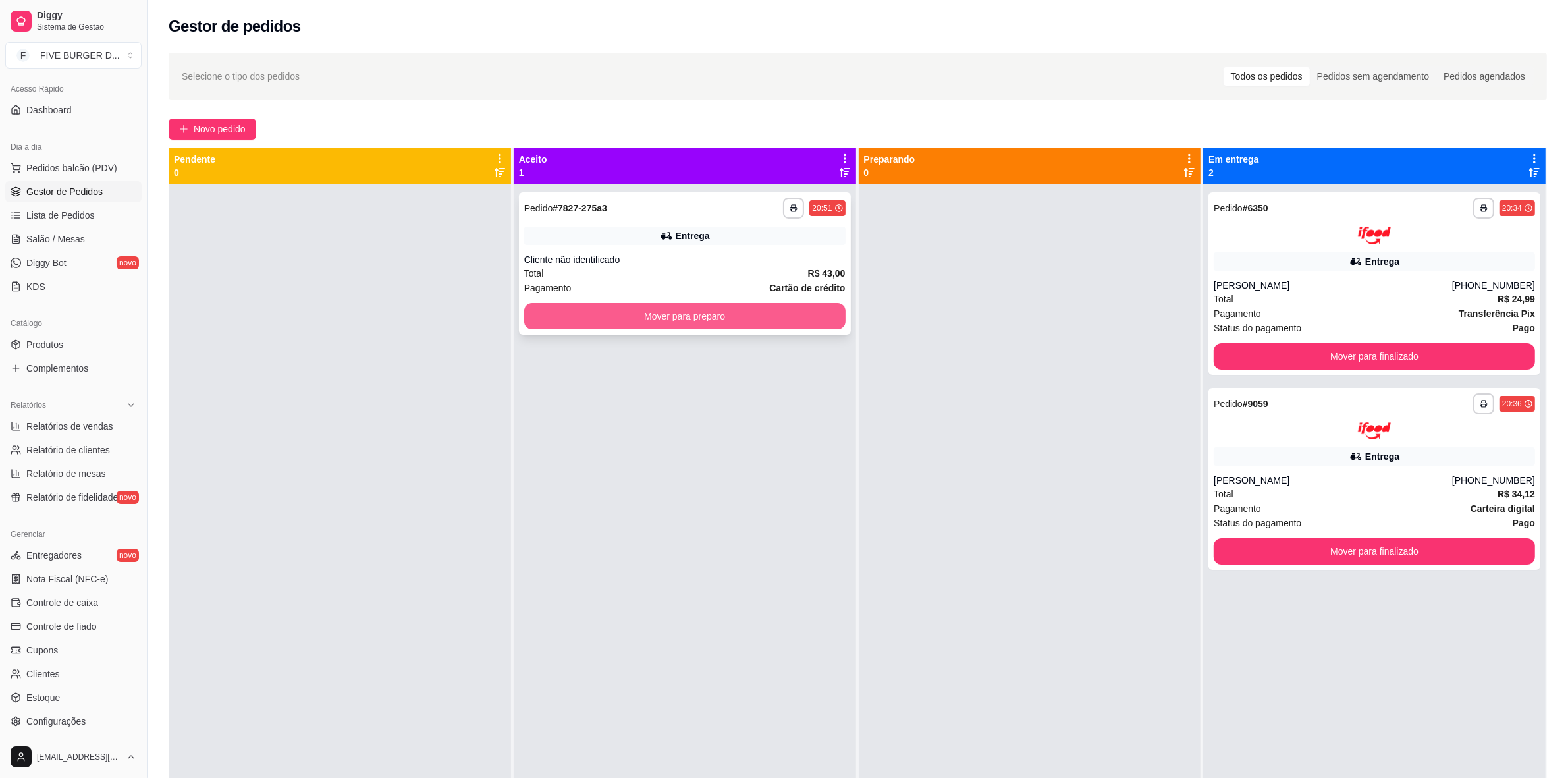
click at [746, 315] on button "Mover para preparo" at bounding box center [685, 316] width 321 height 27
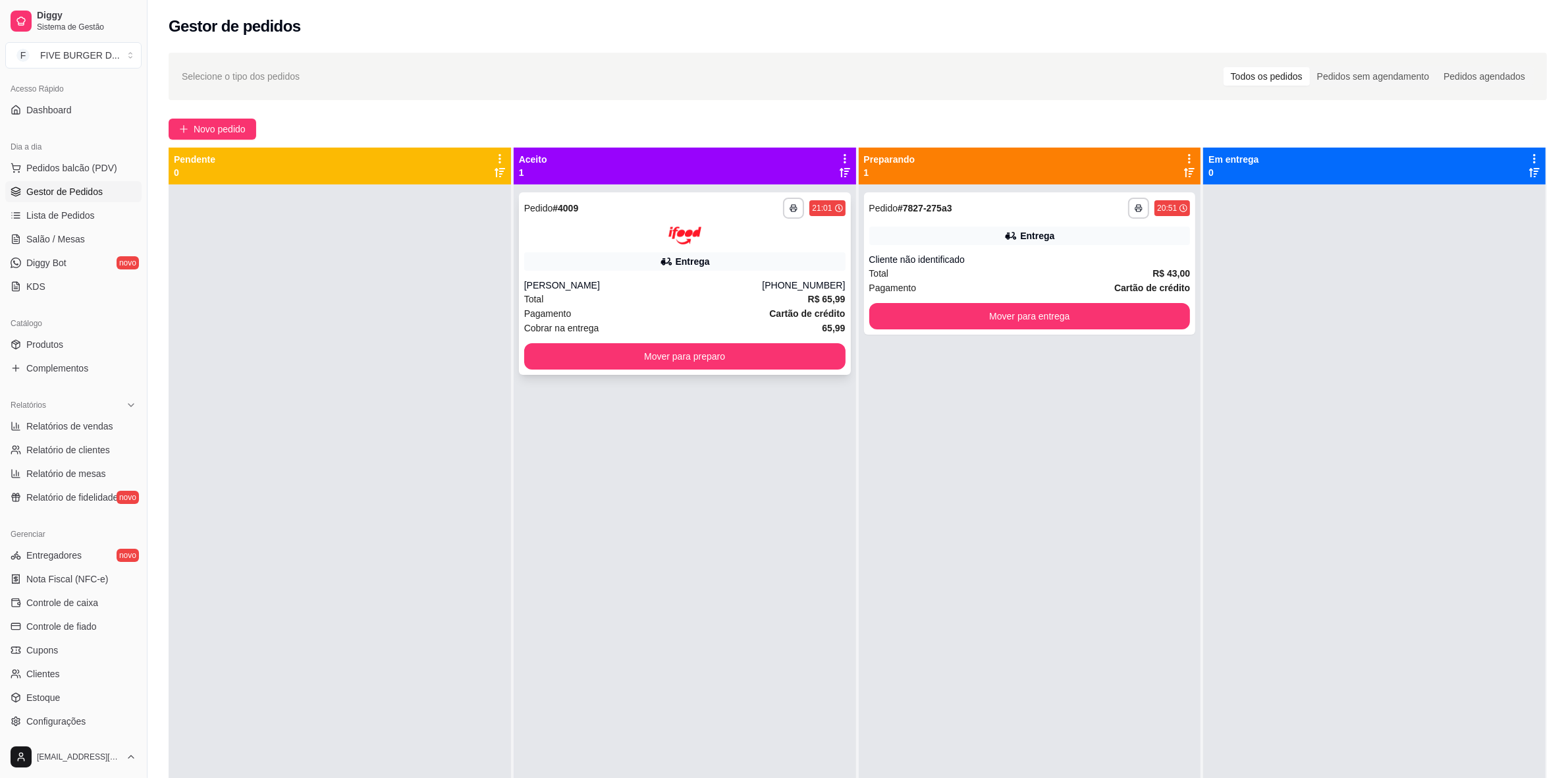
click at [750, 301] on div "Total R$ 65,99" at bounding box center [685, 299] width 321 height 14
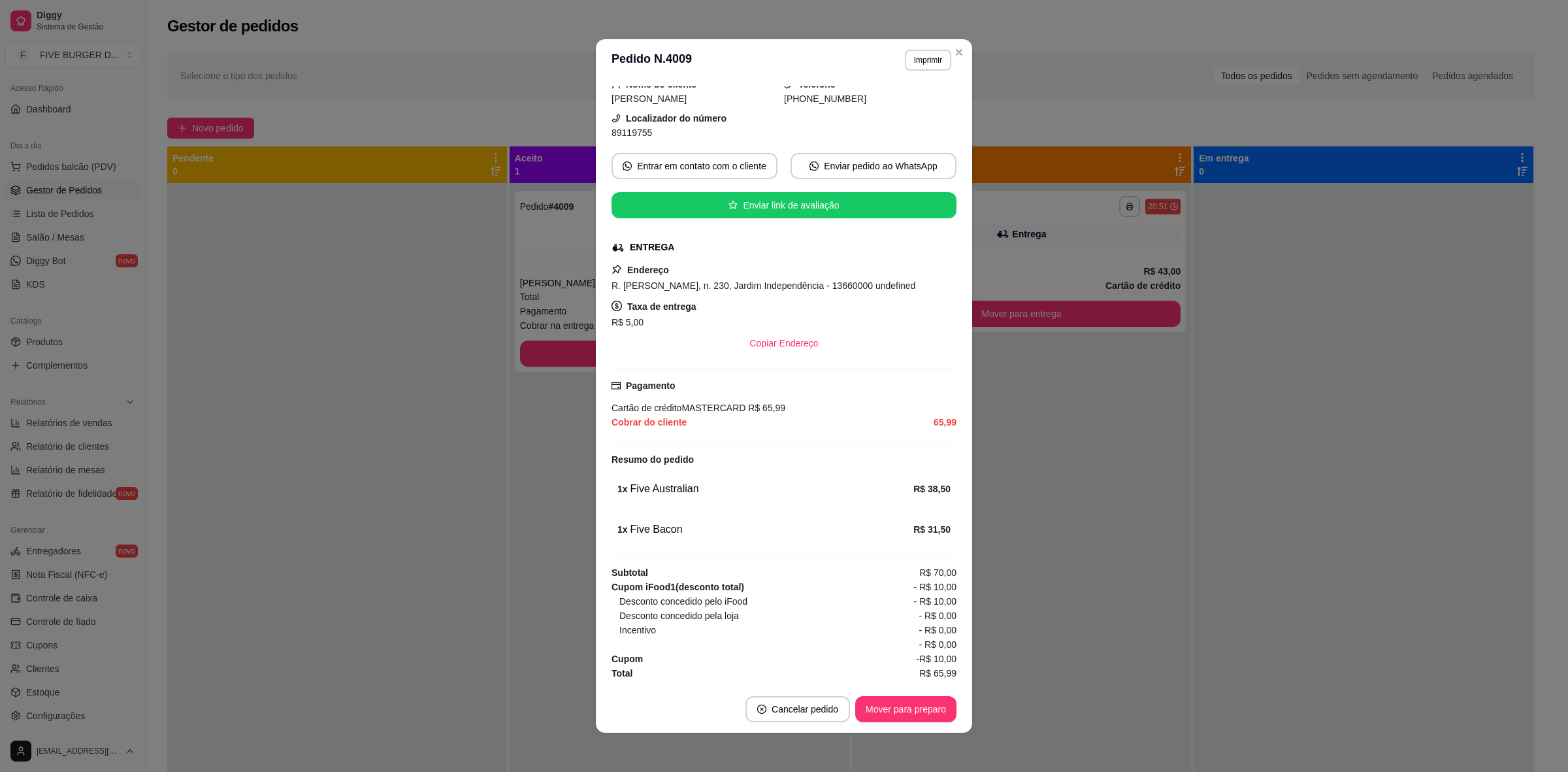
scroll to position [2, 0]
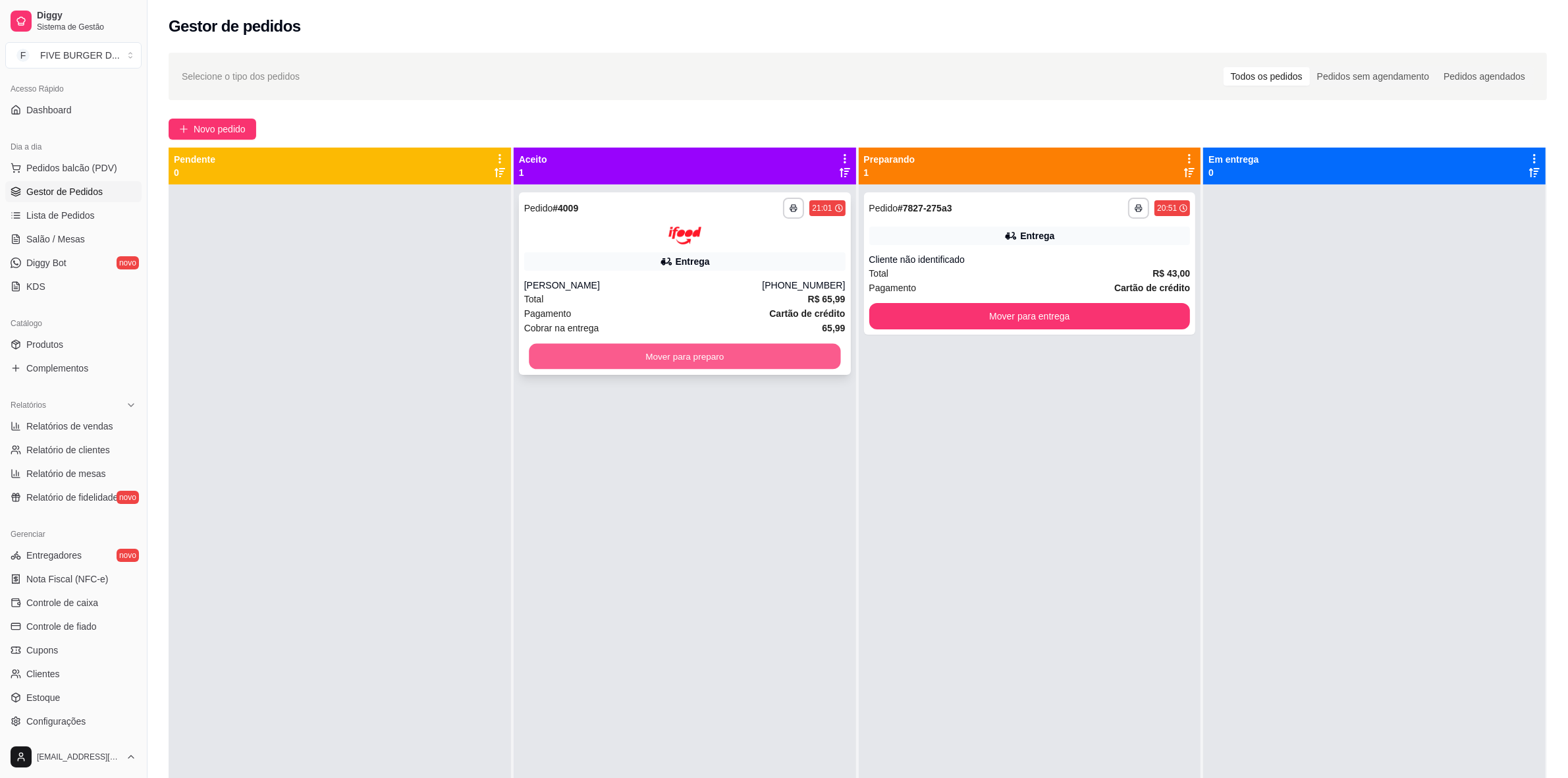
click at [642, 355] on button "Mover para preparo" at bounding box center [684, 355] width 311 height 26
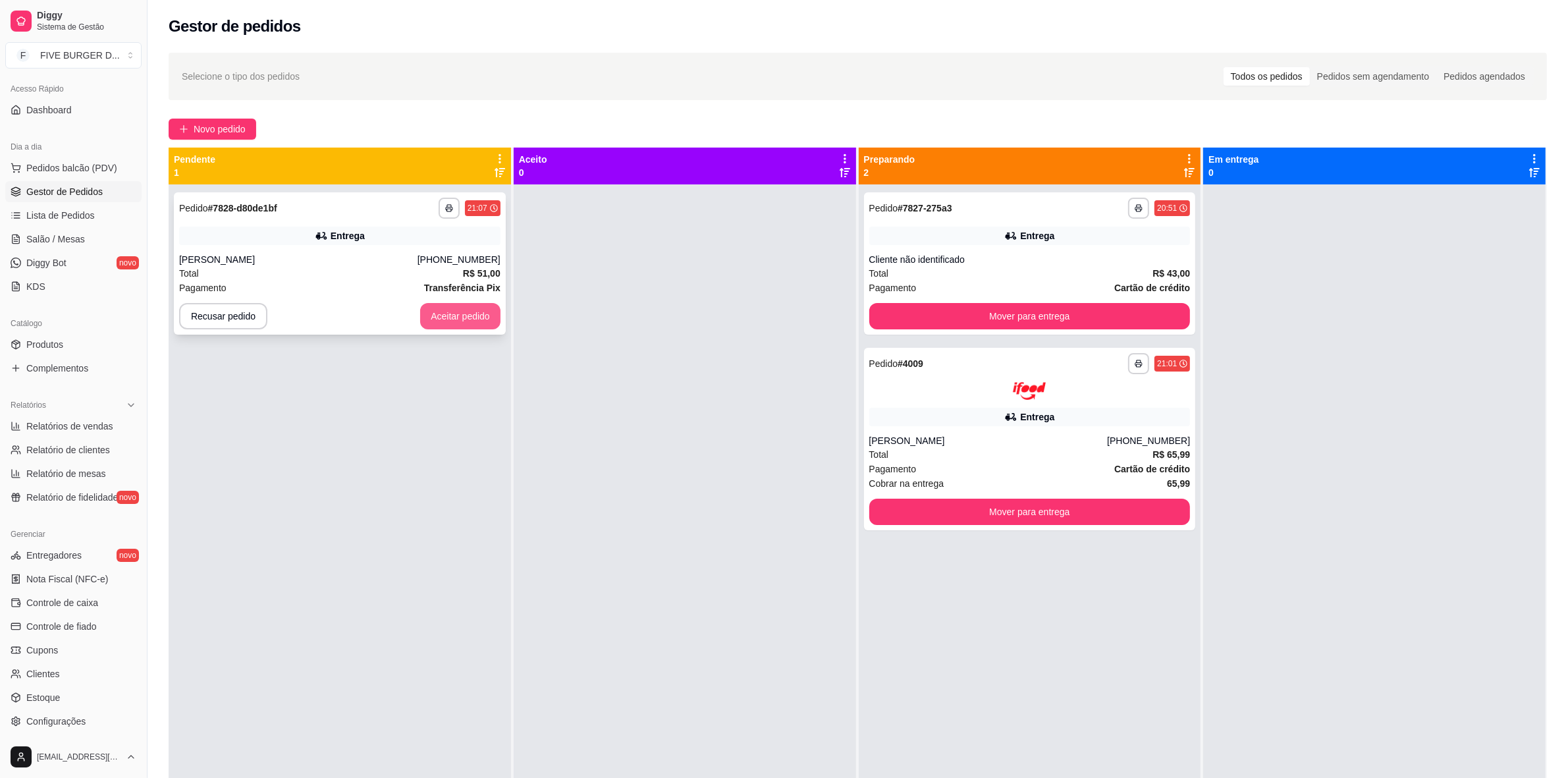
click at [442, 307] on button "Aceitar pedido" at bounding box center [460, 316] width 81 height 27
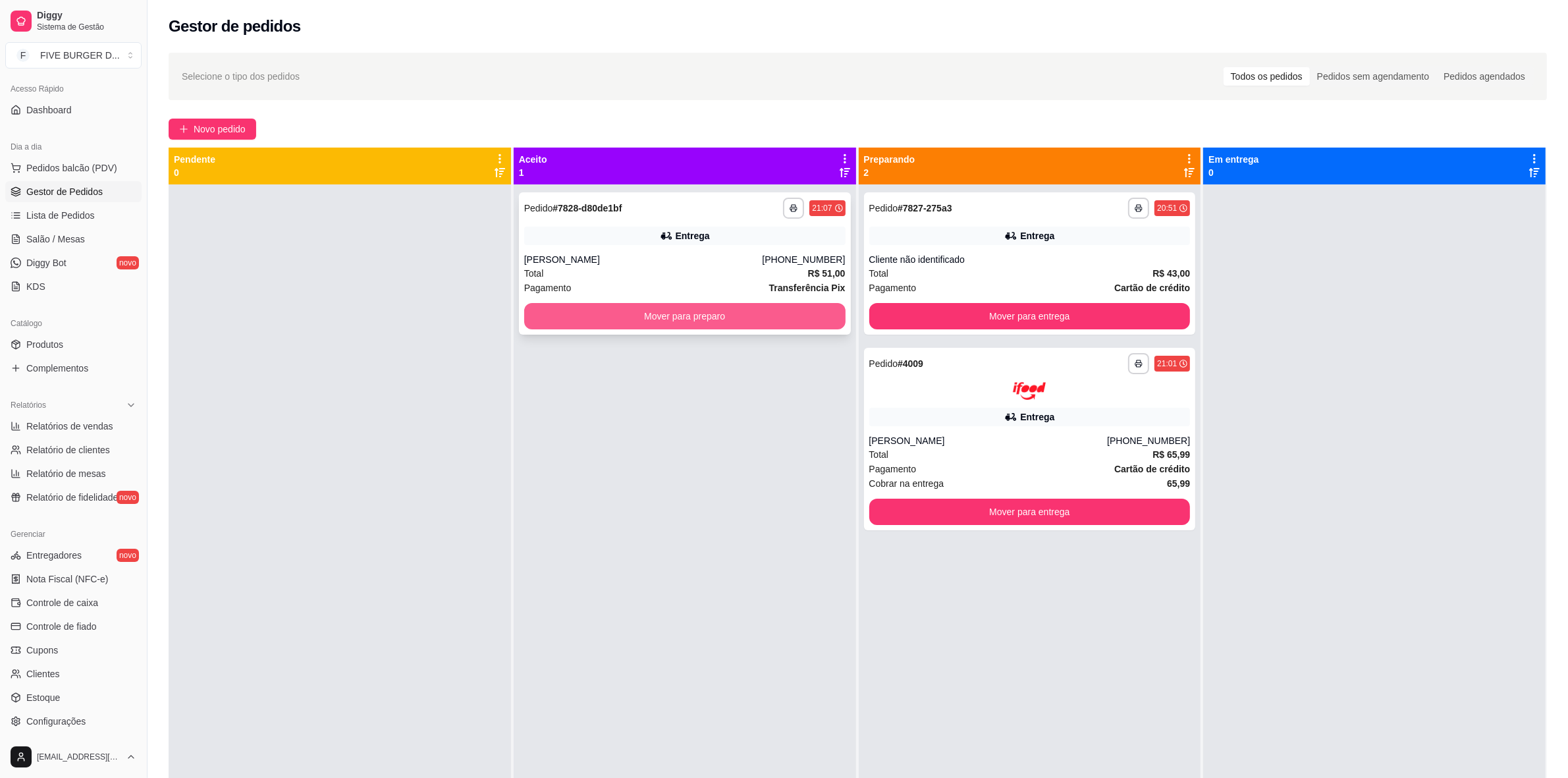
click at [584, 308] on button "Mover para preparo" at bounding box center [685, 316] width 321 height 27
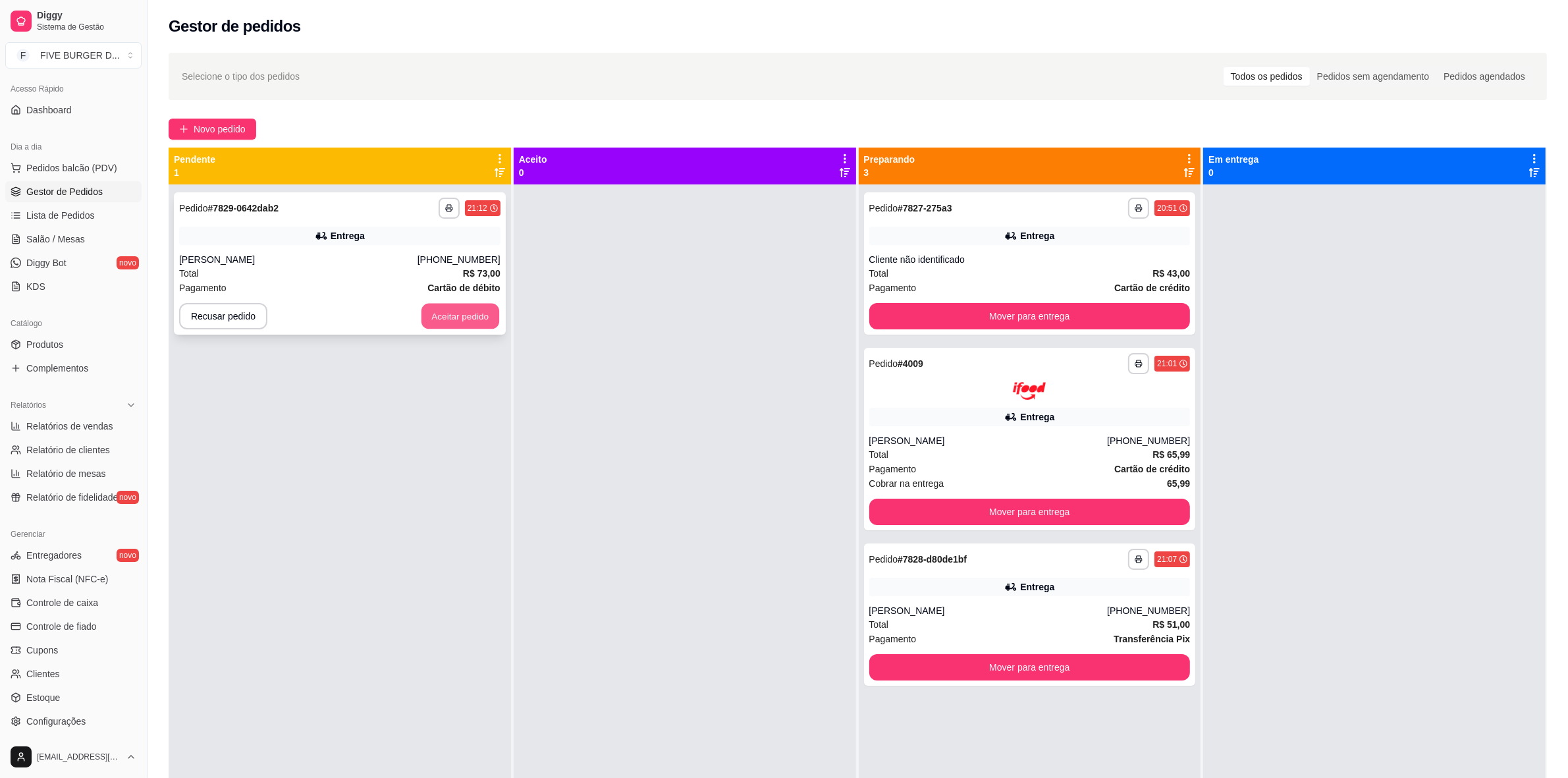
click at [455, 308] on button "Aceitar pedido" at bounding box center [461, 316] width 78 height 26
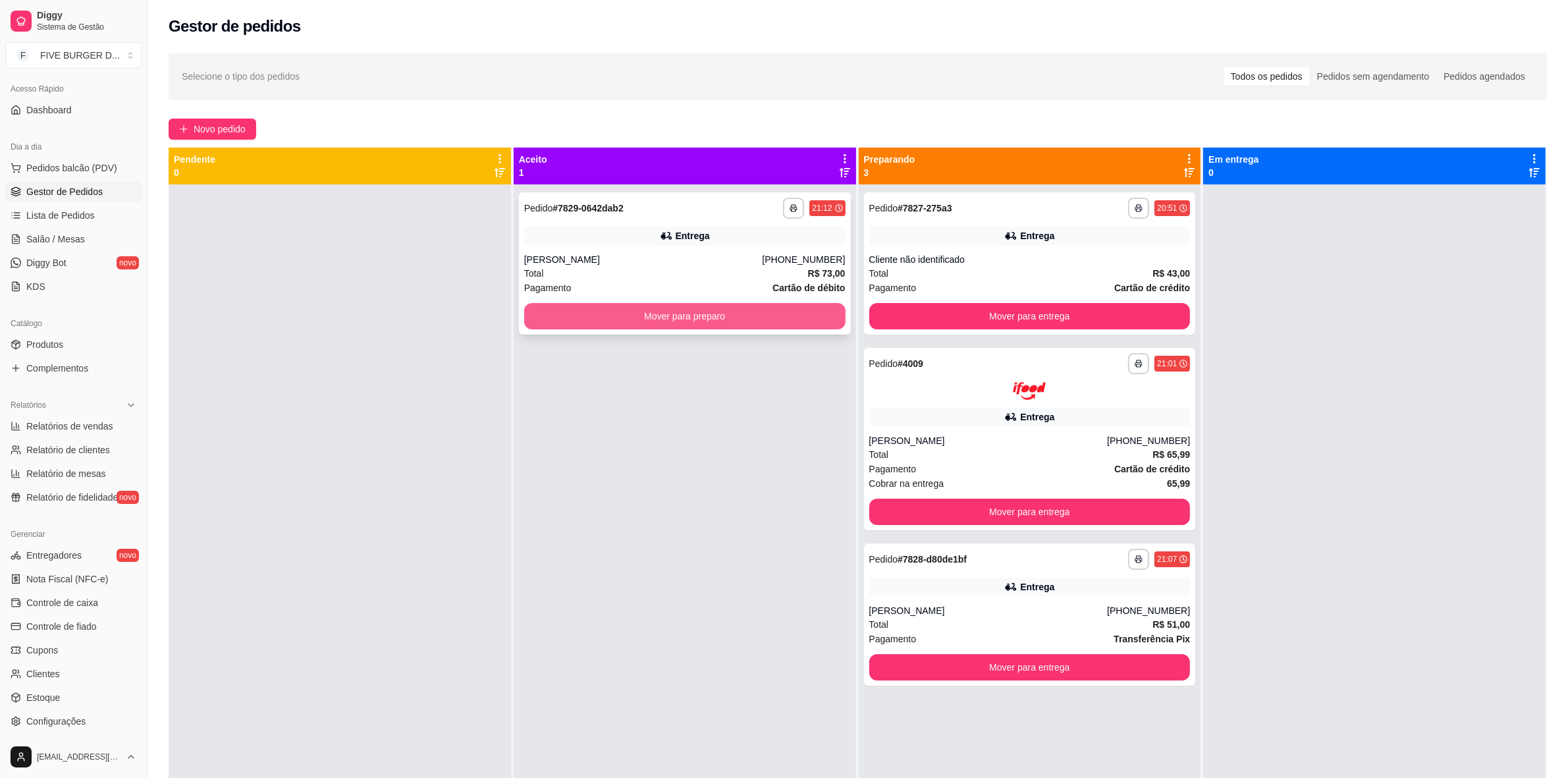
click at [586, 311] on button "Mover para preparo" at bounding box center [685, 316] width 321 height 27
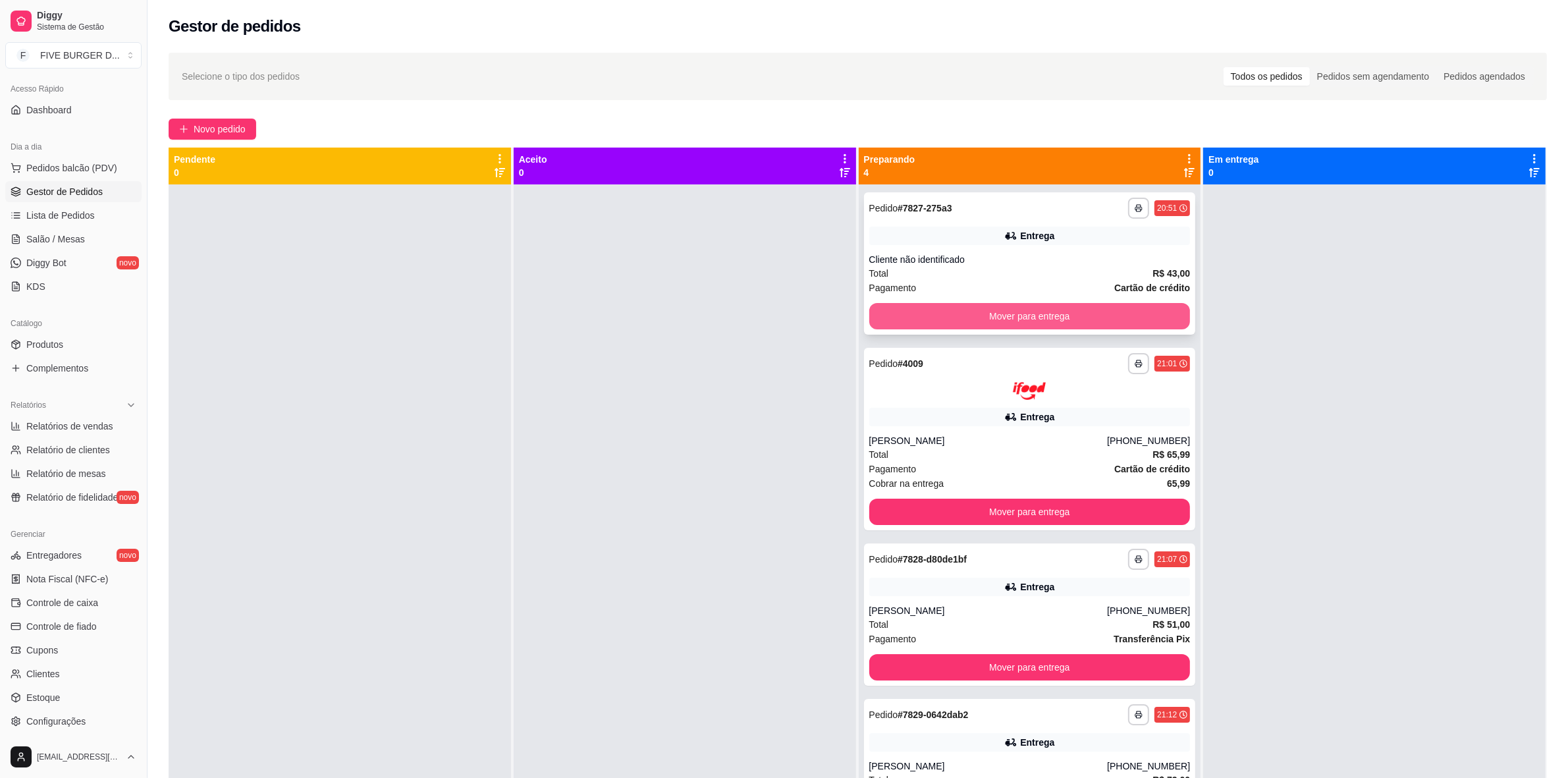
click at [1121, 315] on button "Mover para entrega" at bounding box center [1029, 316] width 321 height 27
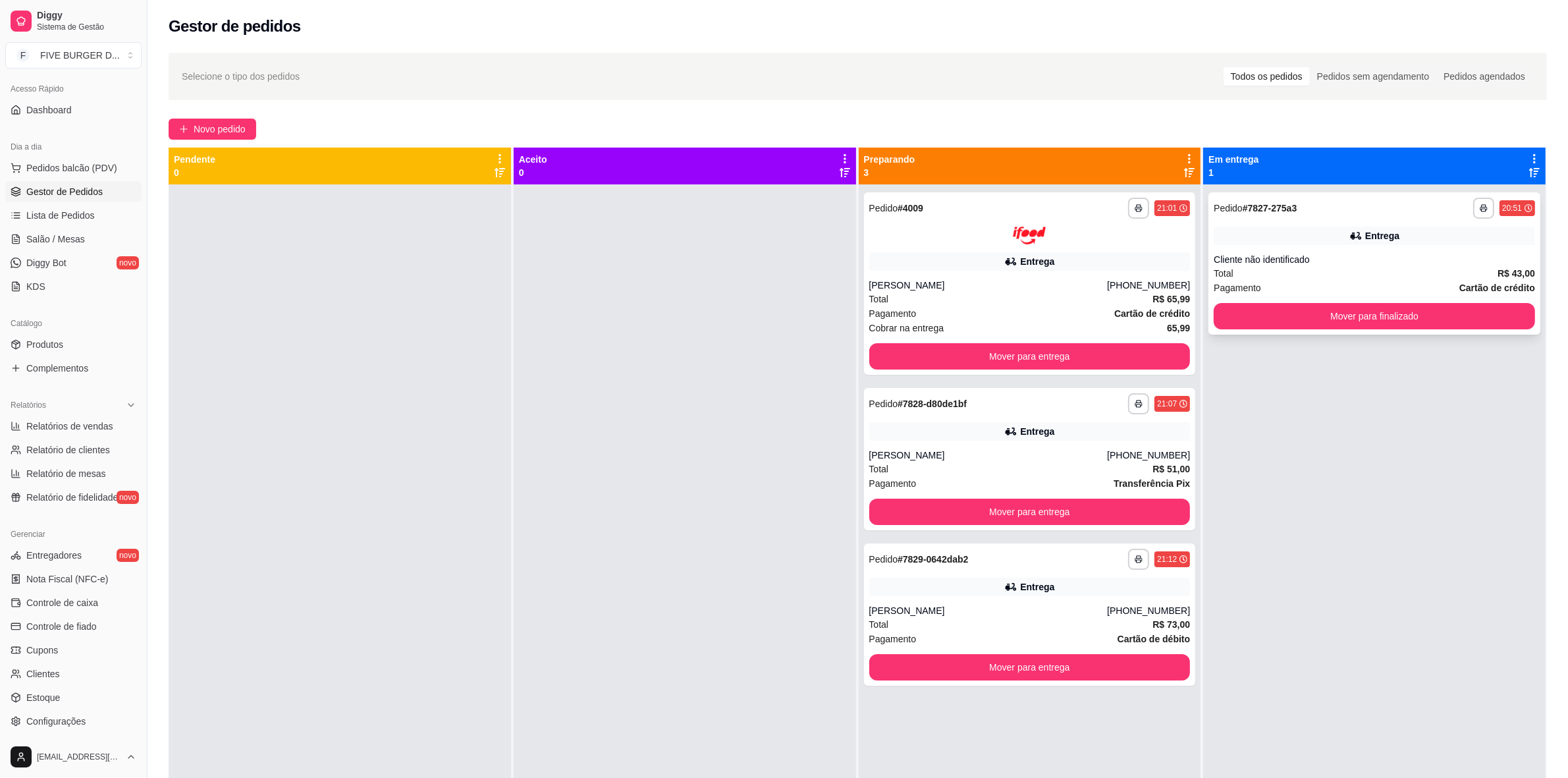
click at [1374, 255] on div "Cliente não identificado" at bounding box center [1374, 260] width 321 height 13
click at [1482, 306] on button "Mover para finalizado" at bounding box center [1374, 316] width 321 height 27
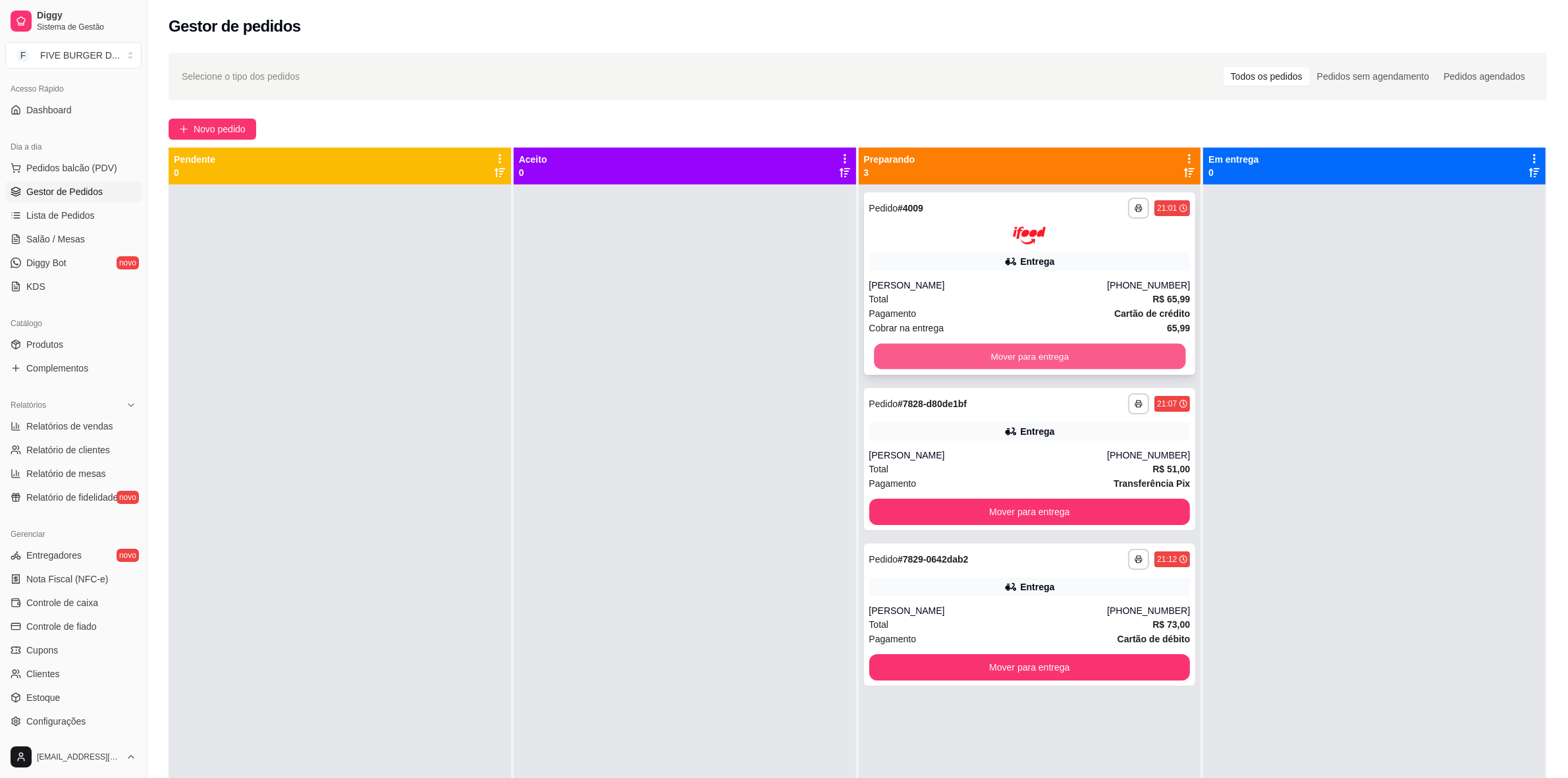
click at [1083, 351] on button "Mover para entrega" at bounding box center [1029, 355] width 311 height 26
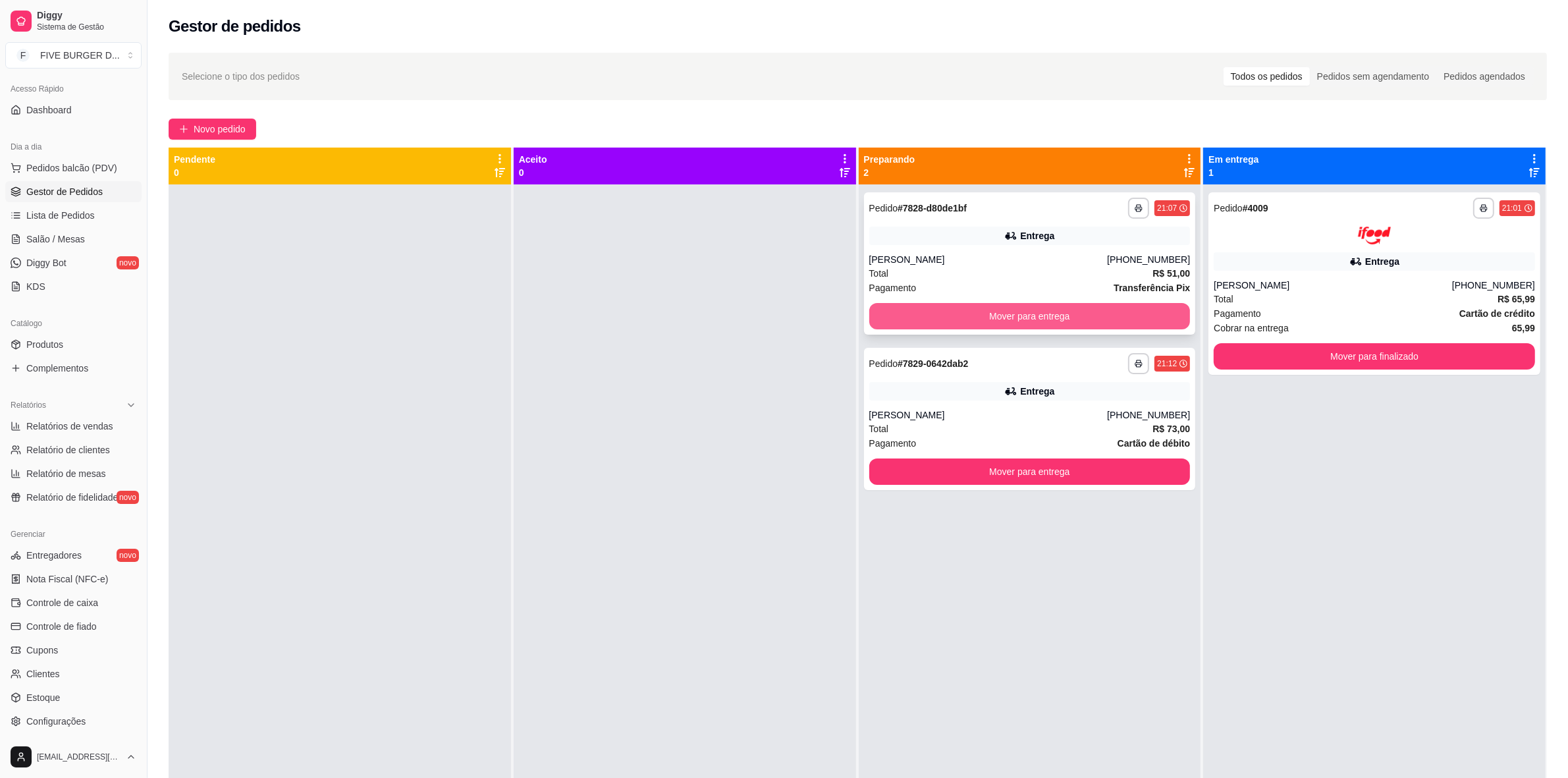
click at [1115, 321] on button "Mover para entrega" at bounding box center [1029, 316] width 321 height 27
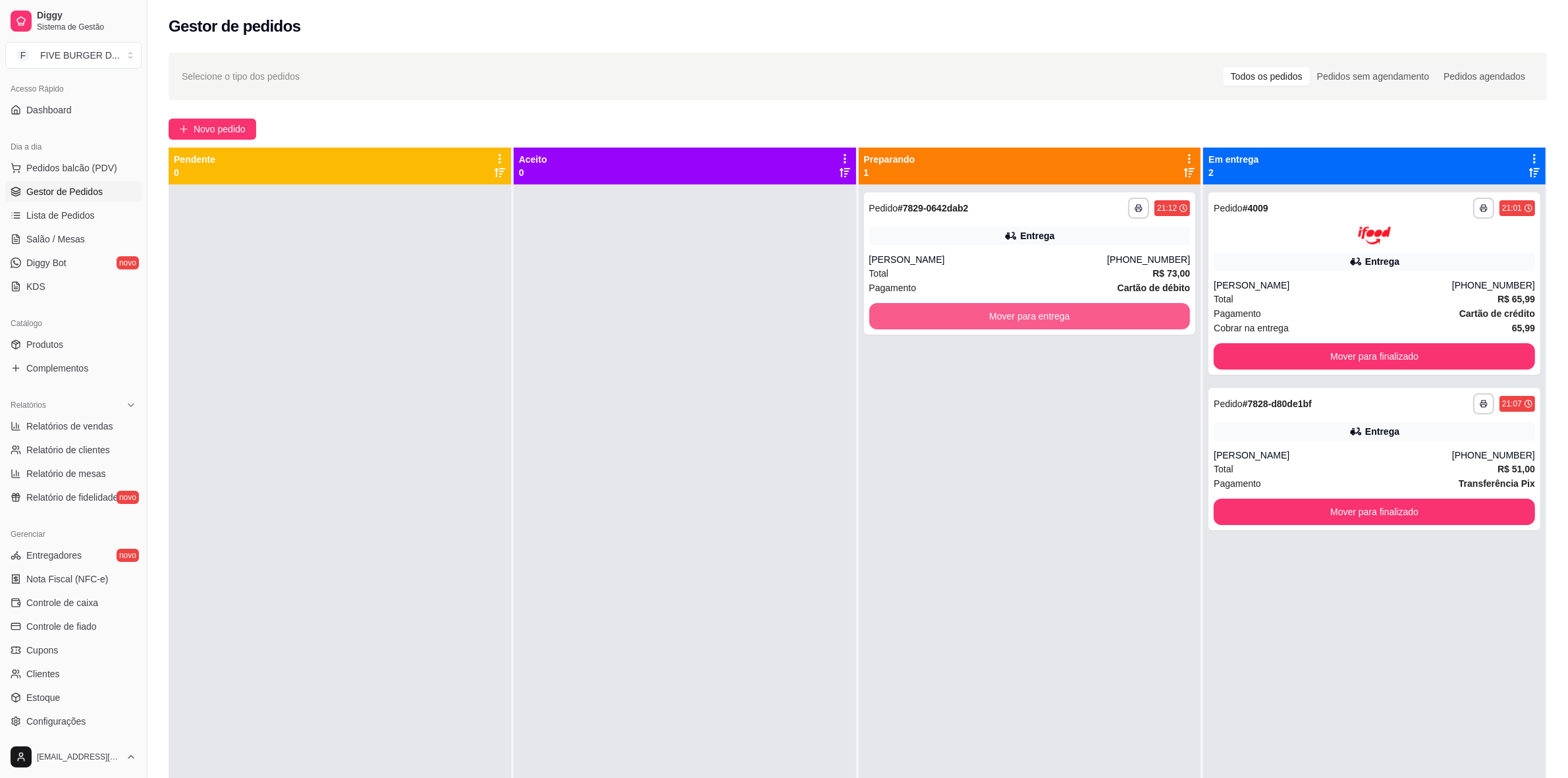
click at [1115, 321] on button "Mover para entrega" at bounding box center [1029, 316] width 321 height 27
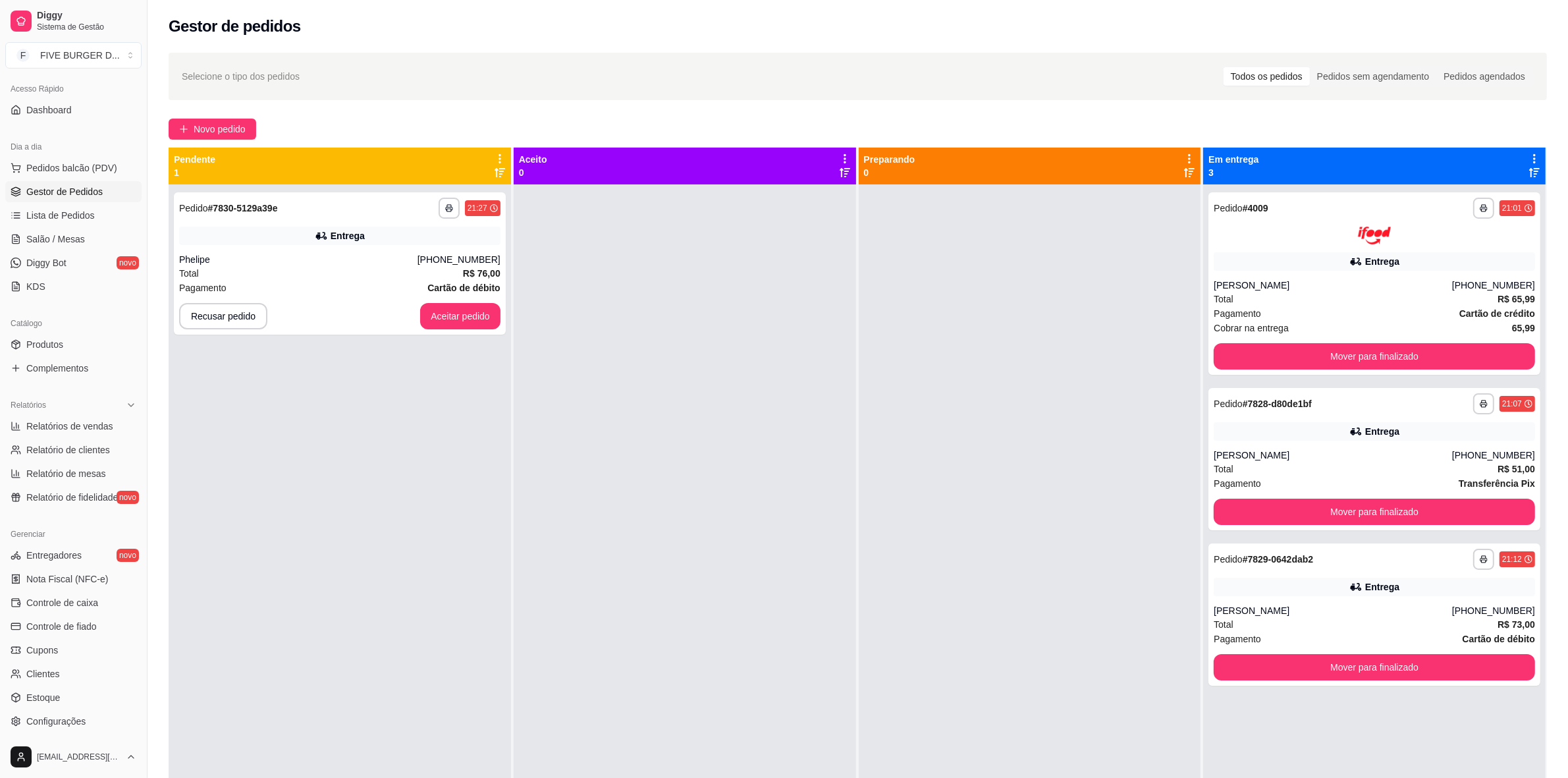
drag, startPoint x: 1454, startPoint y: 282, endPoint x: 646, endPoint y: 293, distance: 808.1
click at [646, 293] on div at bounding box center [685, 573] width 343 height 778
click at [489, 311] on button "Aceitar pedido" at bounding box center [460, 316] width 81 height 27
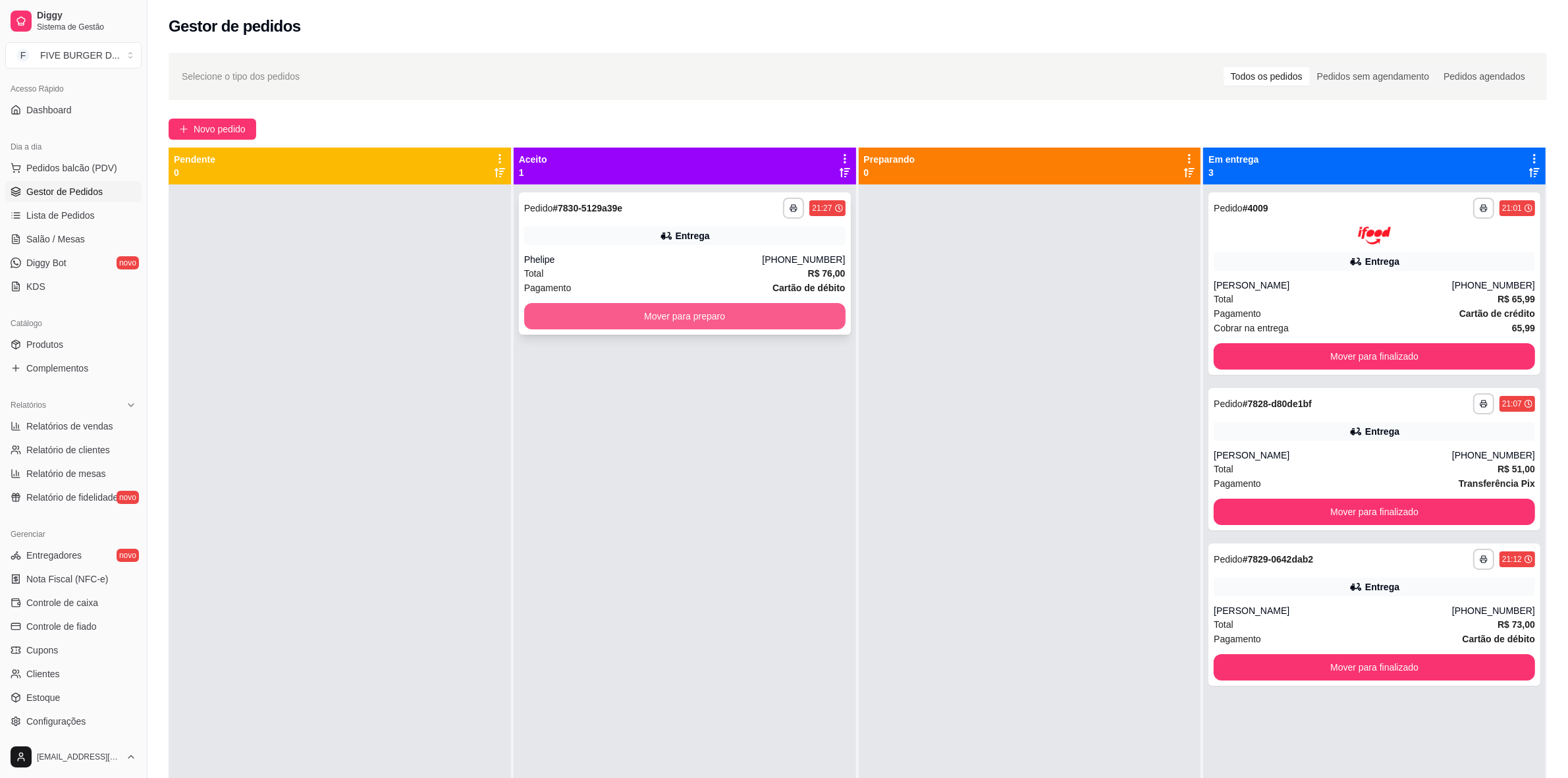
click at [660, 308] on button "Mover para preparo" at bounding box center [685, 316] width 321 height 27
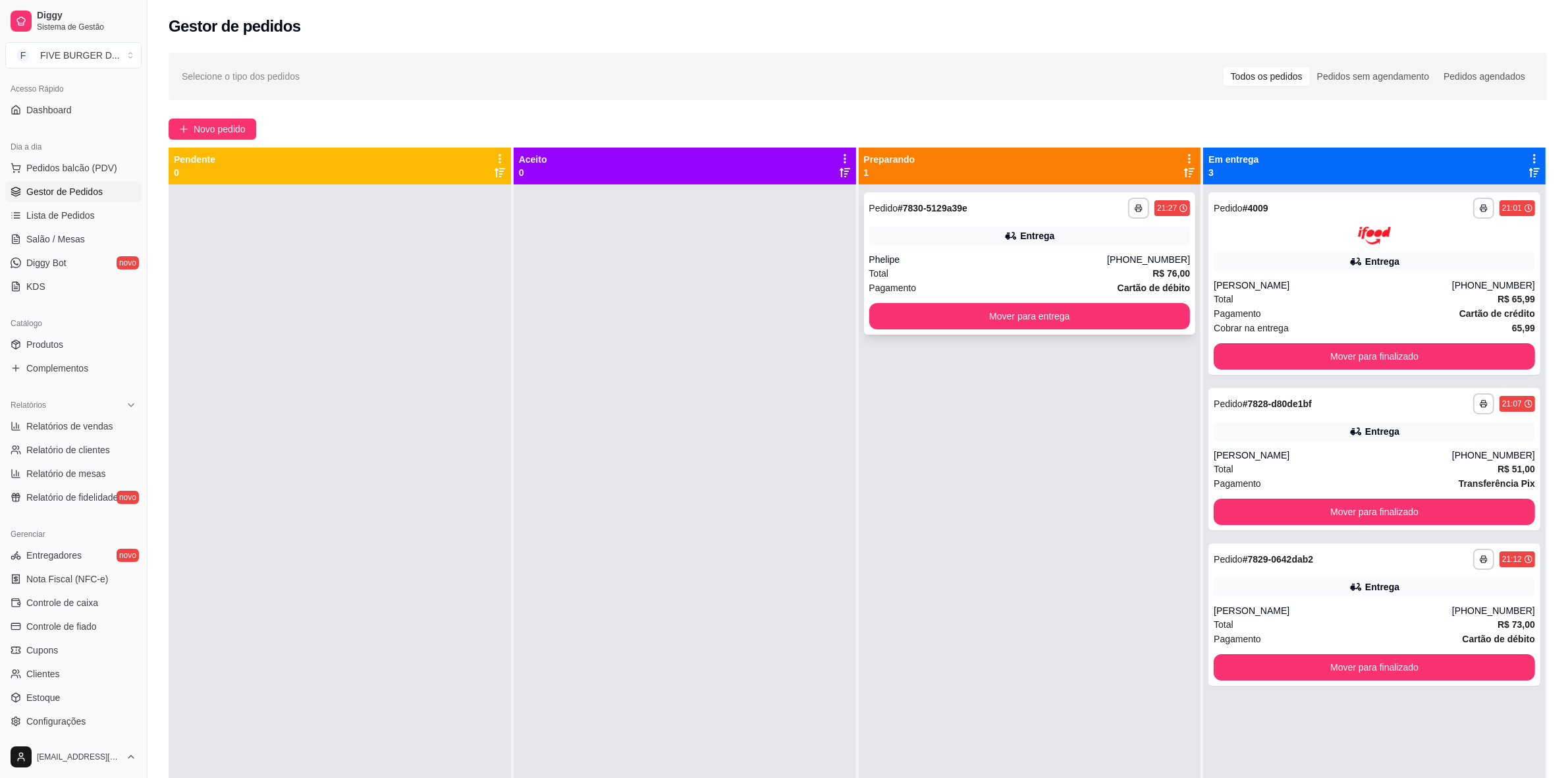
click at [968, 257] on div "Phelipe" at bounding box center [988, 260] width 238 height 13
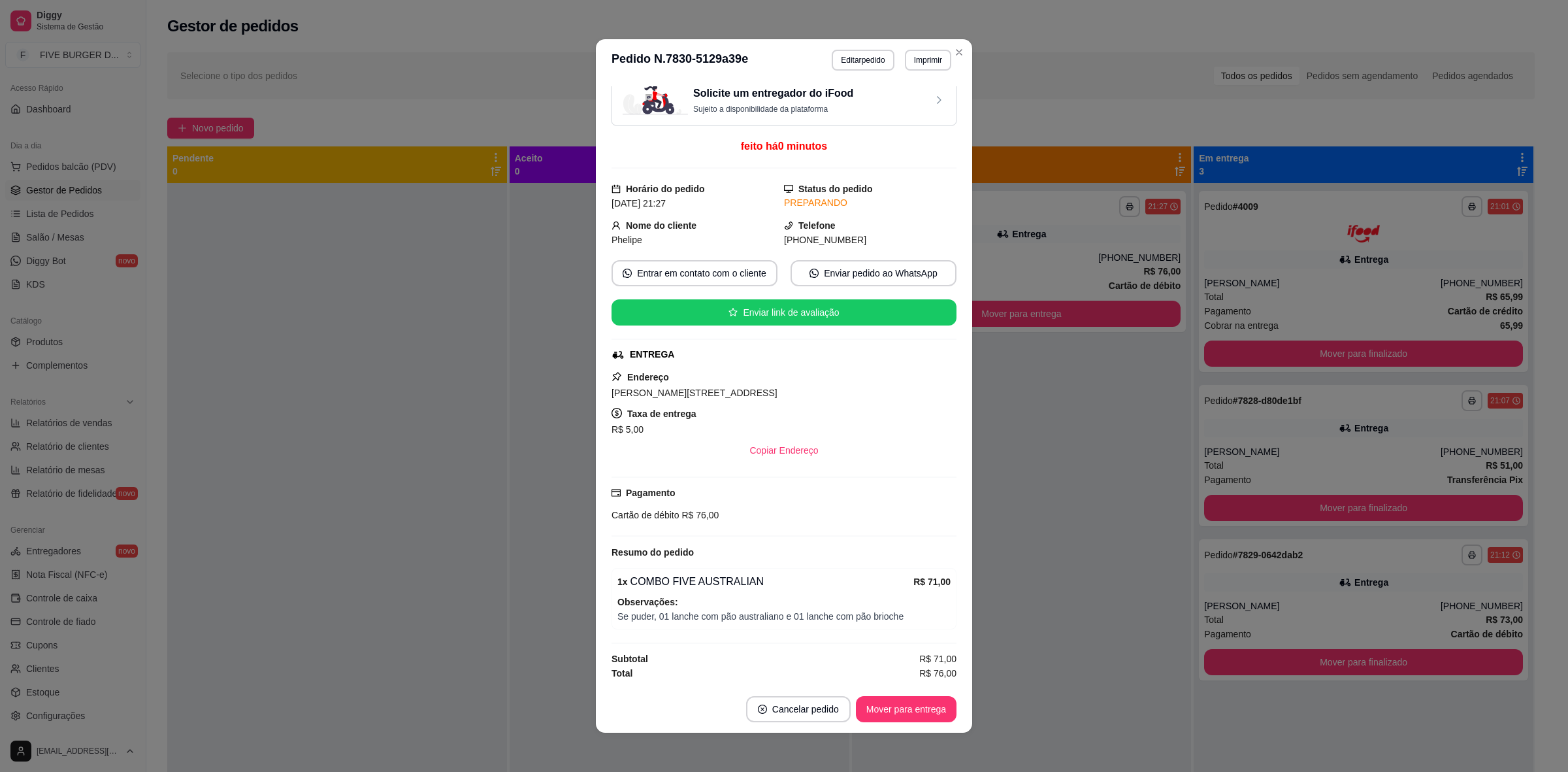
scroll to position [17, 0]
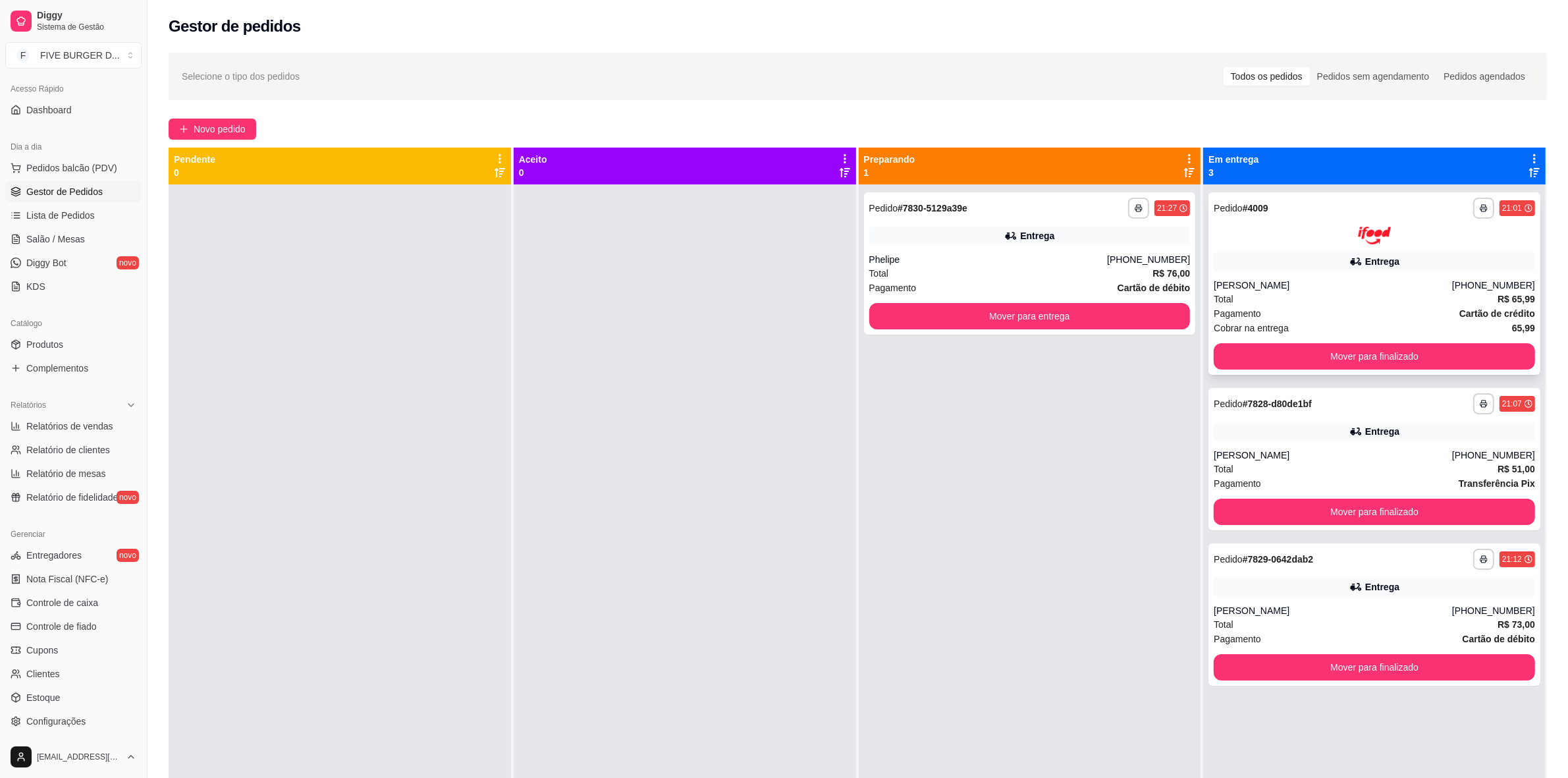
click at [1362, 351] on button "Mover para finalizado" at bounding box center [1374, 356] width 321 height 27
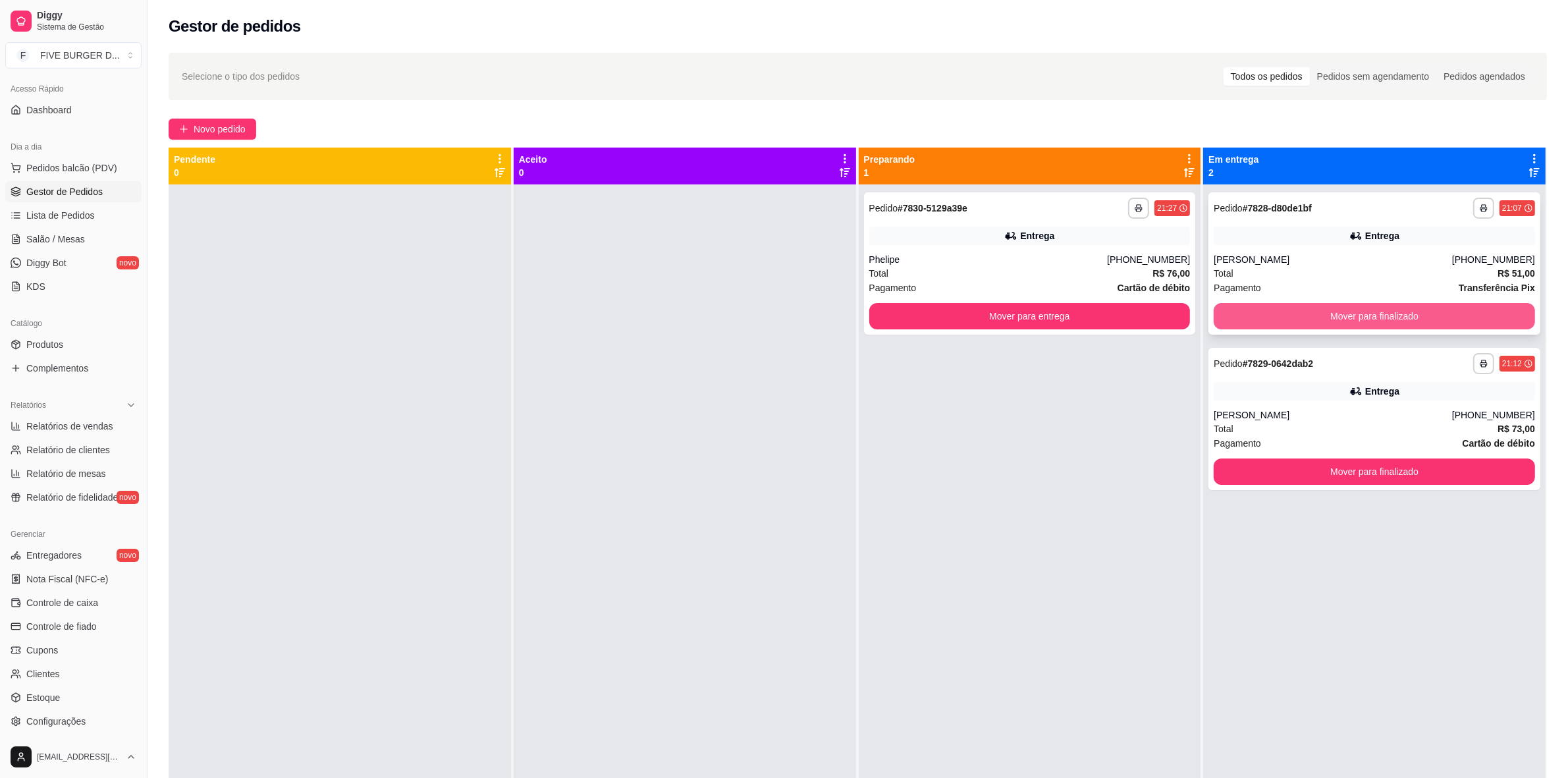
click at [1360, 315] on button "Mover para finalizado" at bounding box center [1374, 316] width 321 height 27
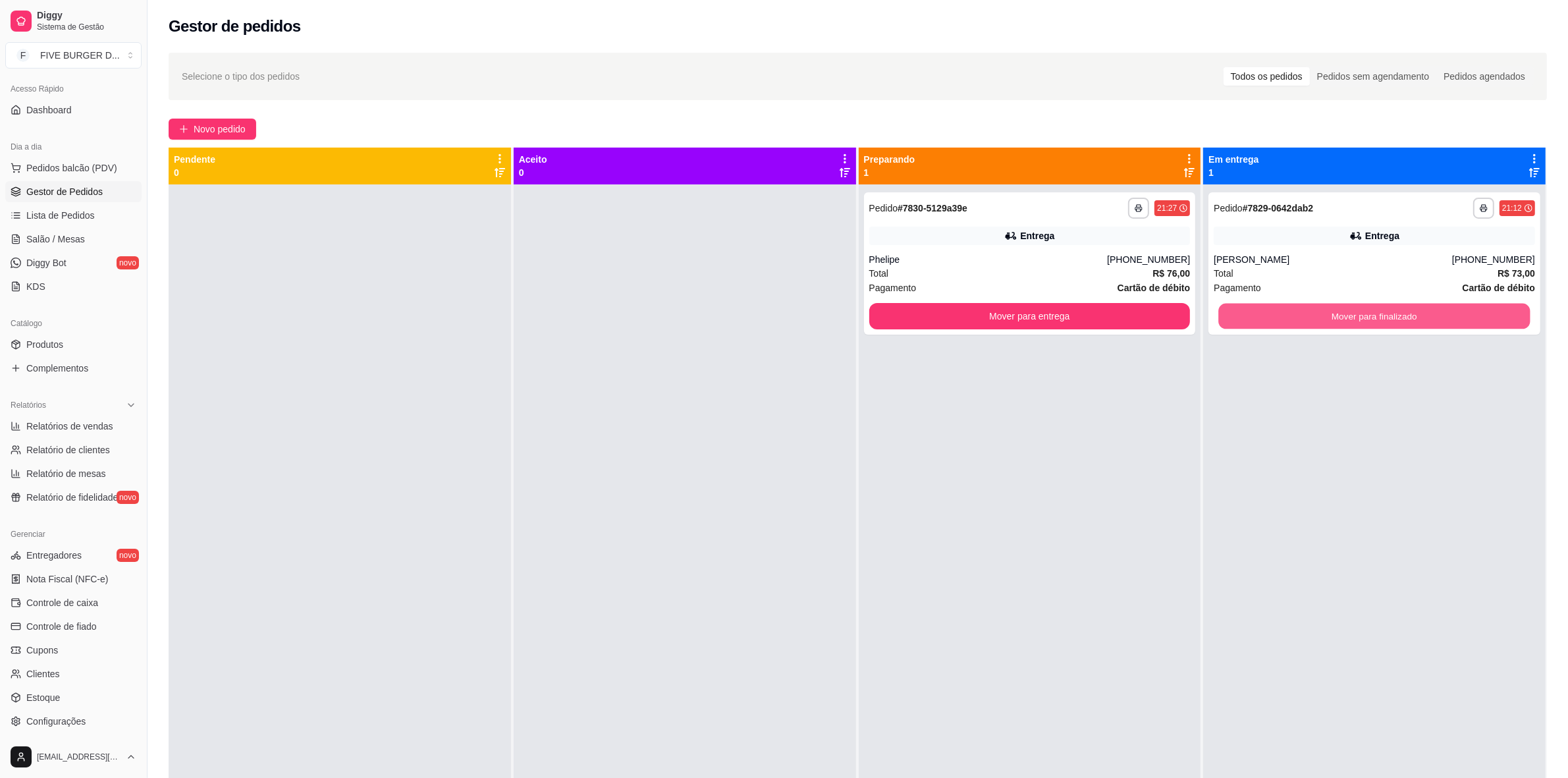
click at [1360, 315] on button "Mover para finalizado" at bounding box center [1375, 316] width 311 height 26
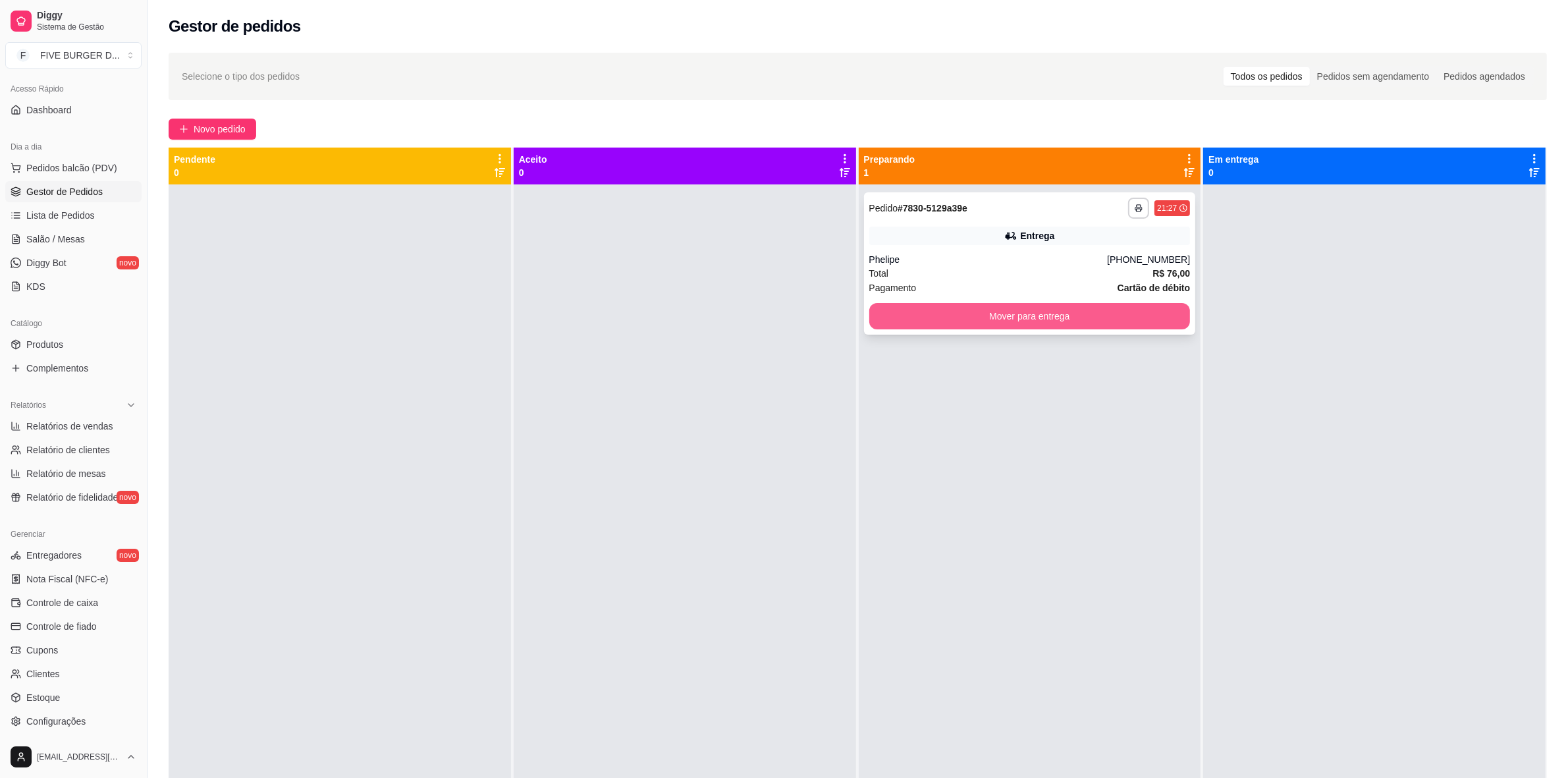
click at [1131, 310] on button "Mover para entrega" at bounding box center [1029, 316] width 321 height 27
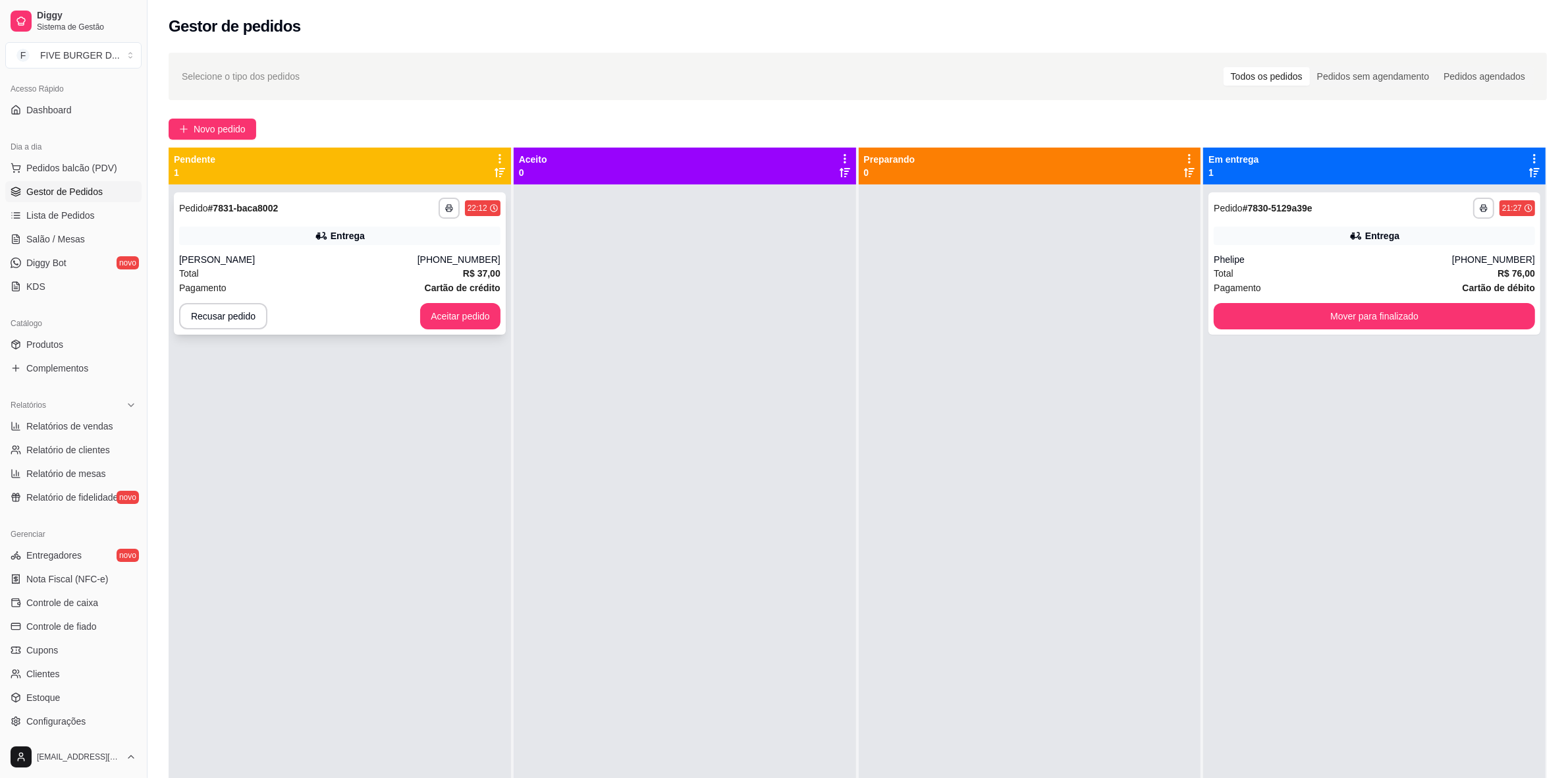
click at [480, 308] on button "Aceitar pedido" at bounding box center [460, 316] width 81 height 27
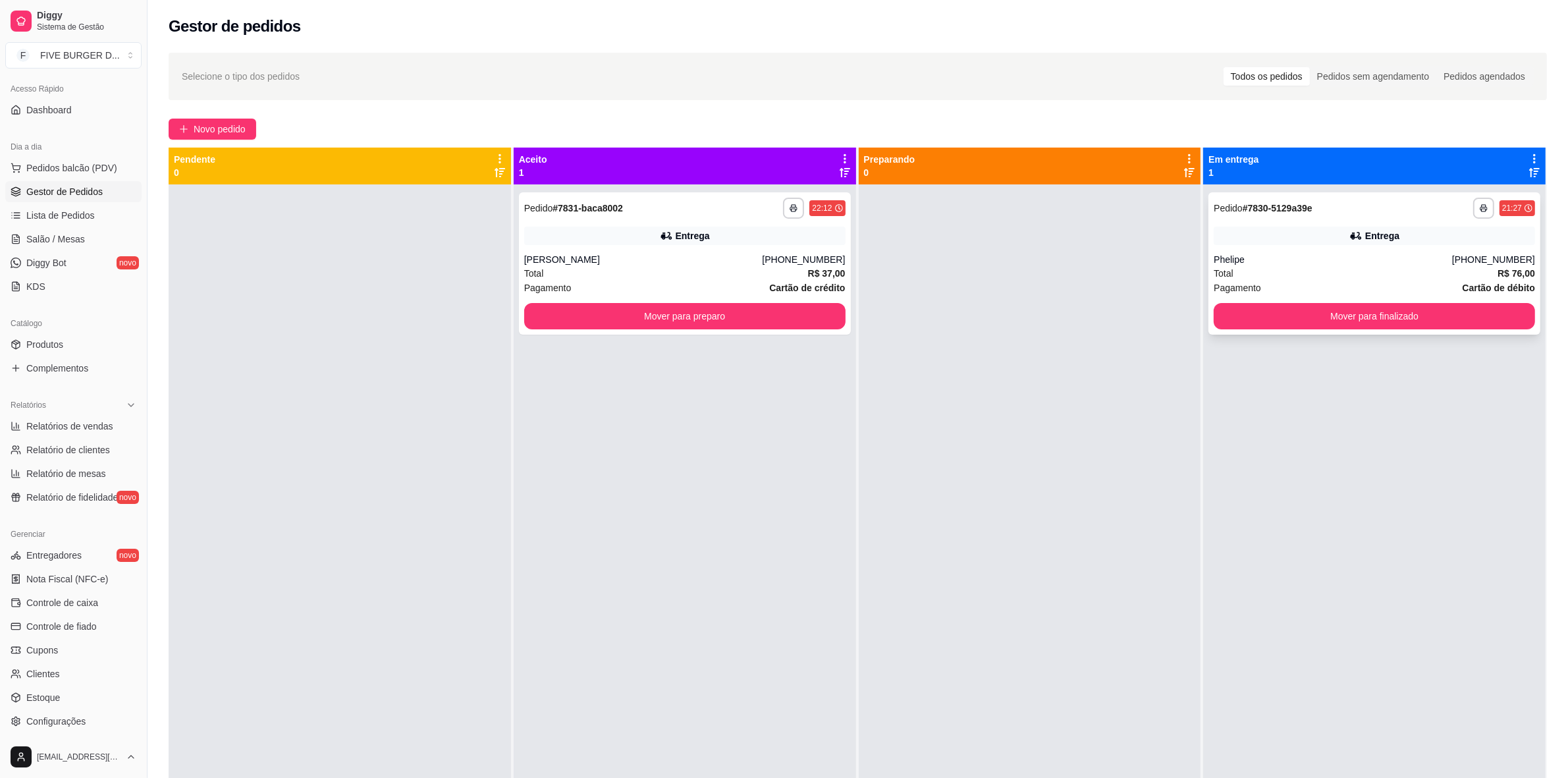
click at [1282, 320] on button "Mover para finalizado" at bounding box center [1374, 316] width 321 height 27
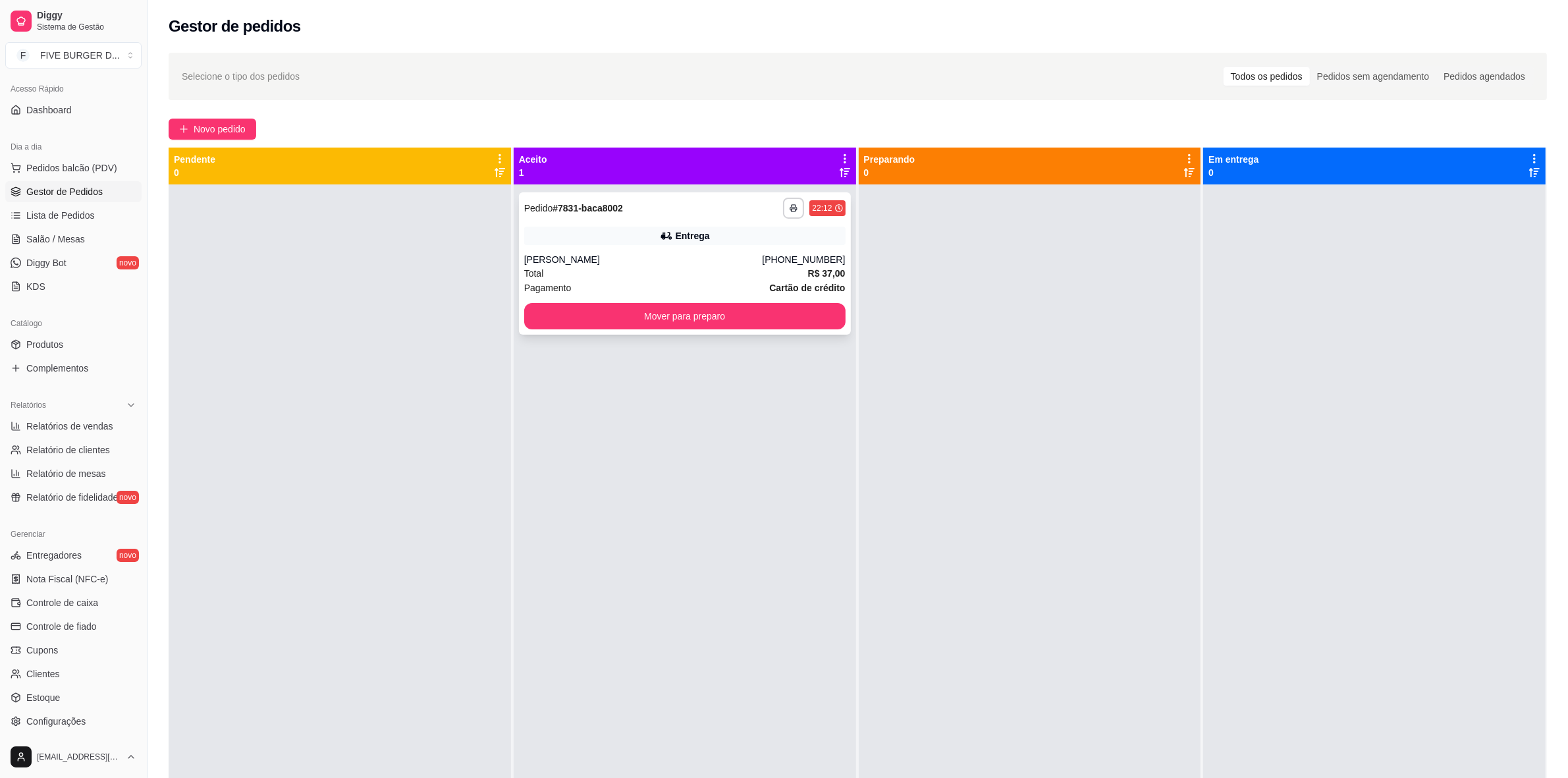
click at [789, 267] on div "Total R$ 37,00" at bounding box center [685, 273] width 321 height 14
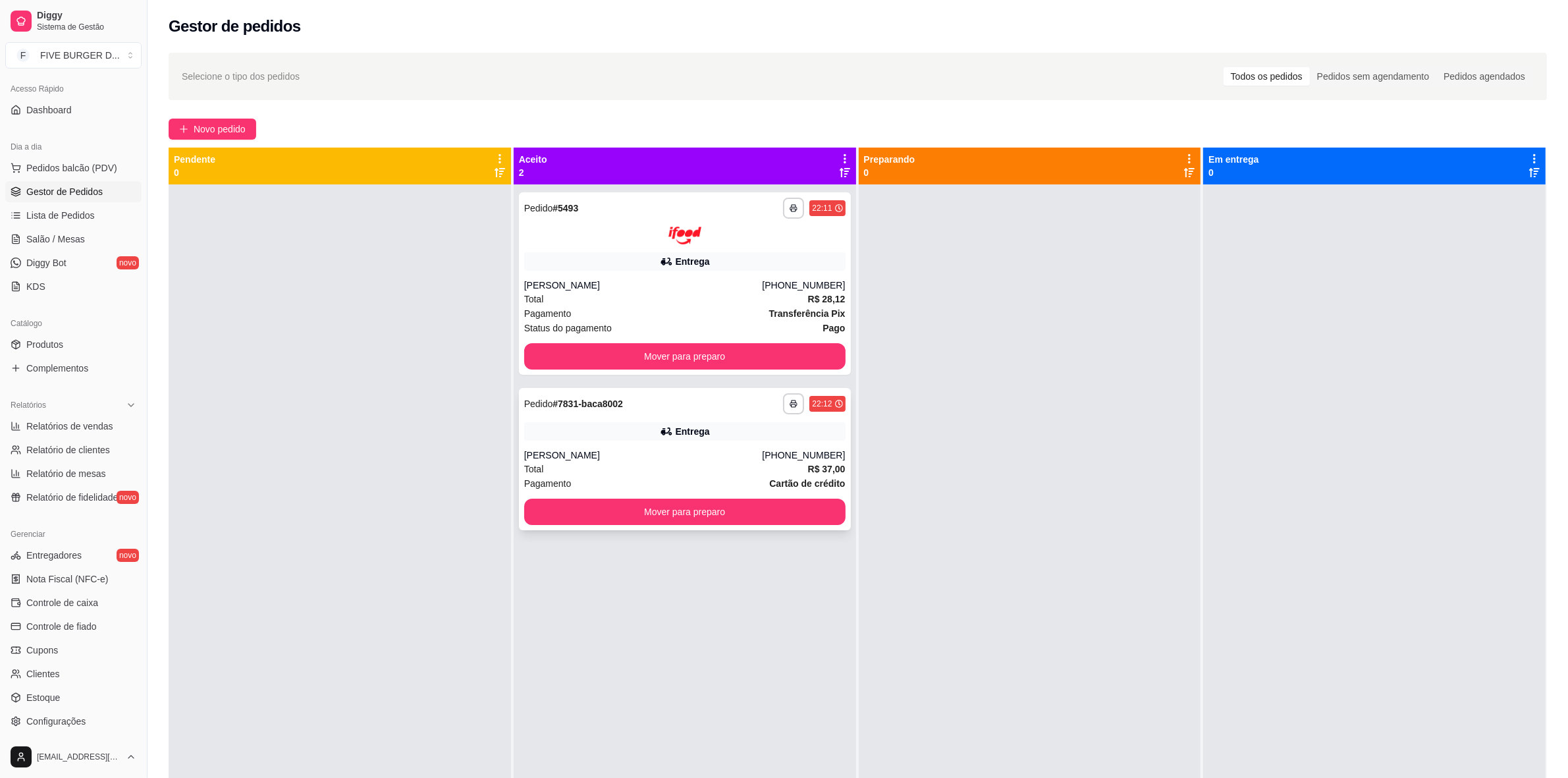
click at [761, 443] on div "**********" at bounding box center [685, 458] width 332 height 142
click at [618, 234] on div at bounding box center [685, 235] width 321 height 17
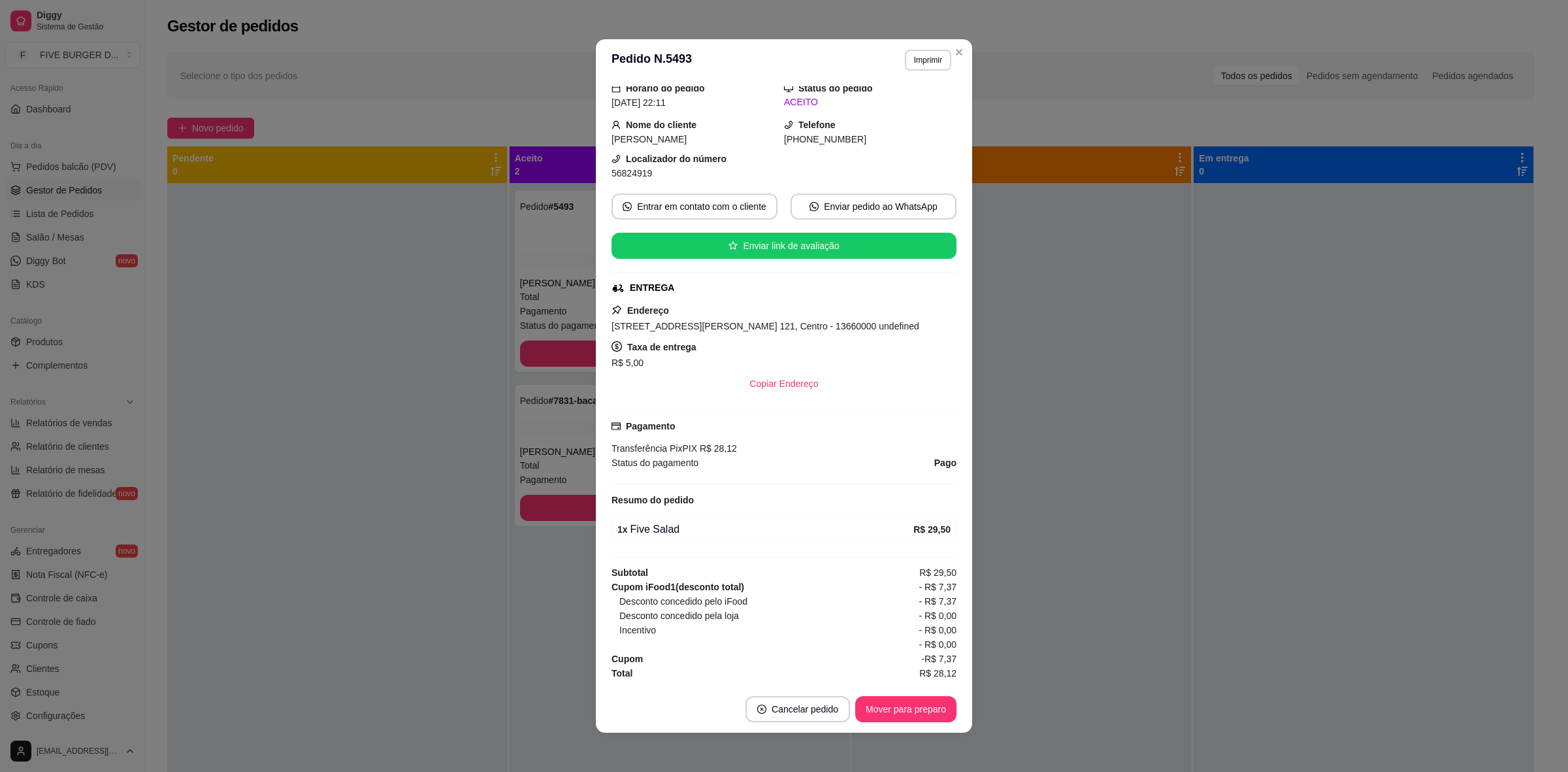
scroll to position [2, 0]
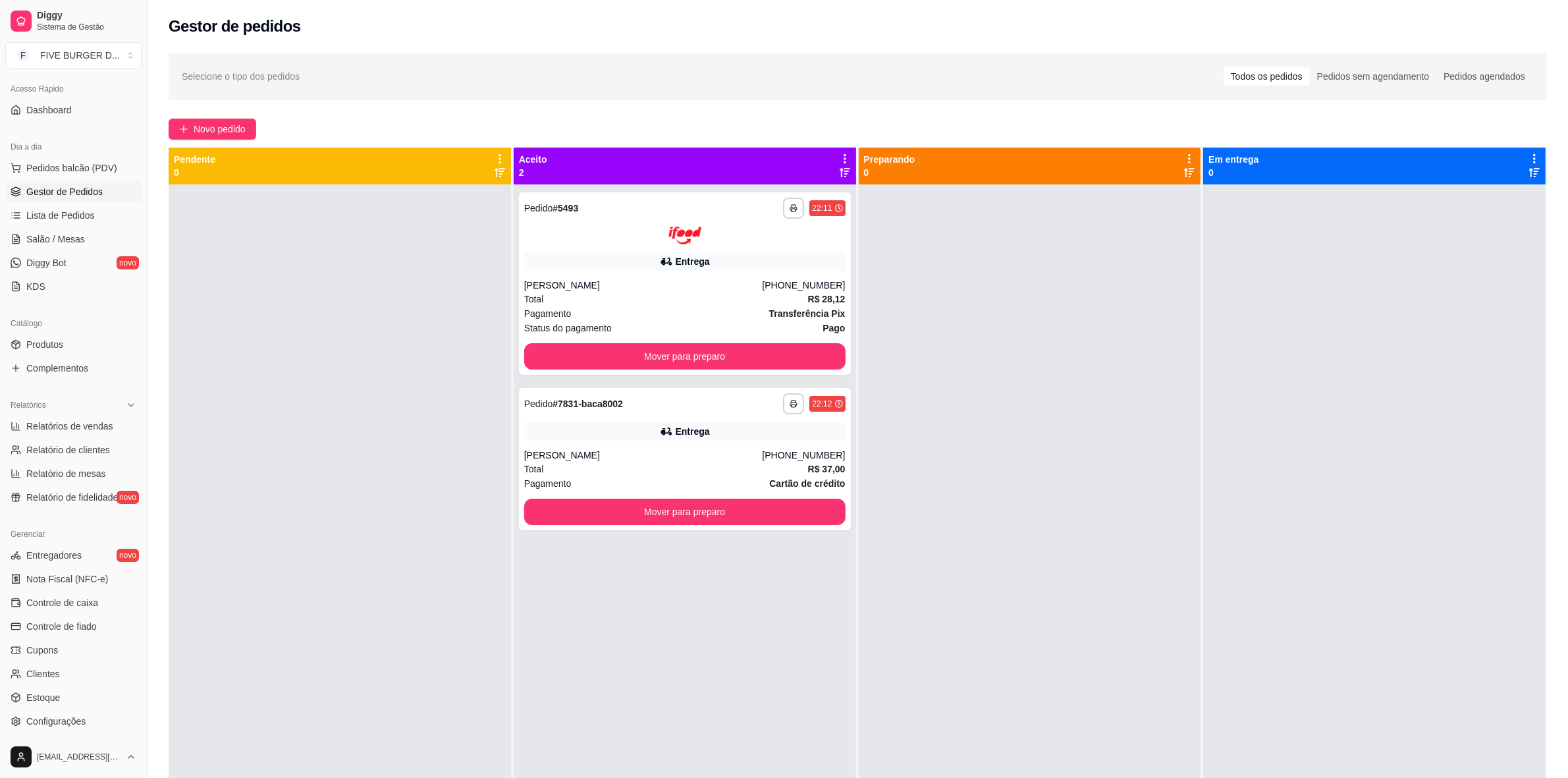
click at [1566, 324] on div "**********" at bounding box center [858, 493] width 1421 height 897
click at [722, 343] on button "Mover para preparo" at bounding box center [685, 356] width 321 height 27
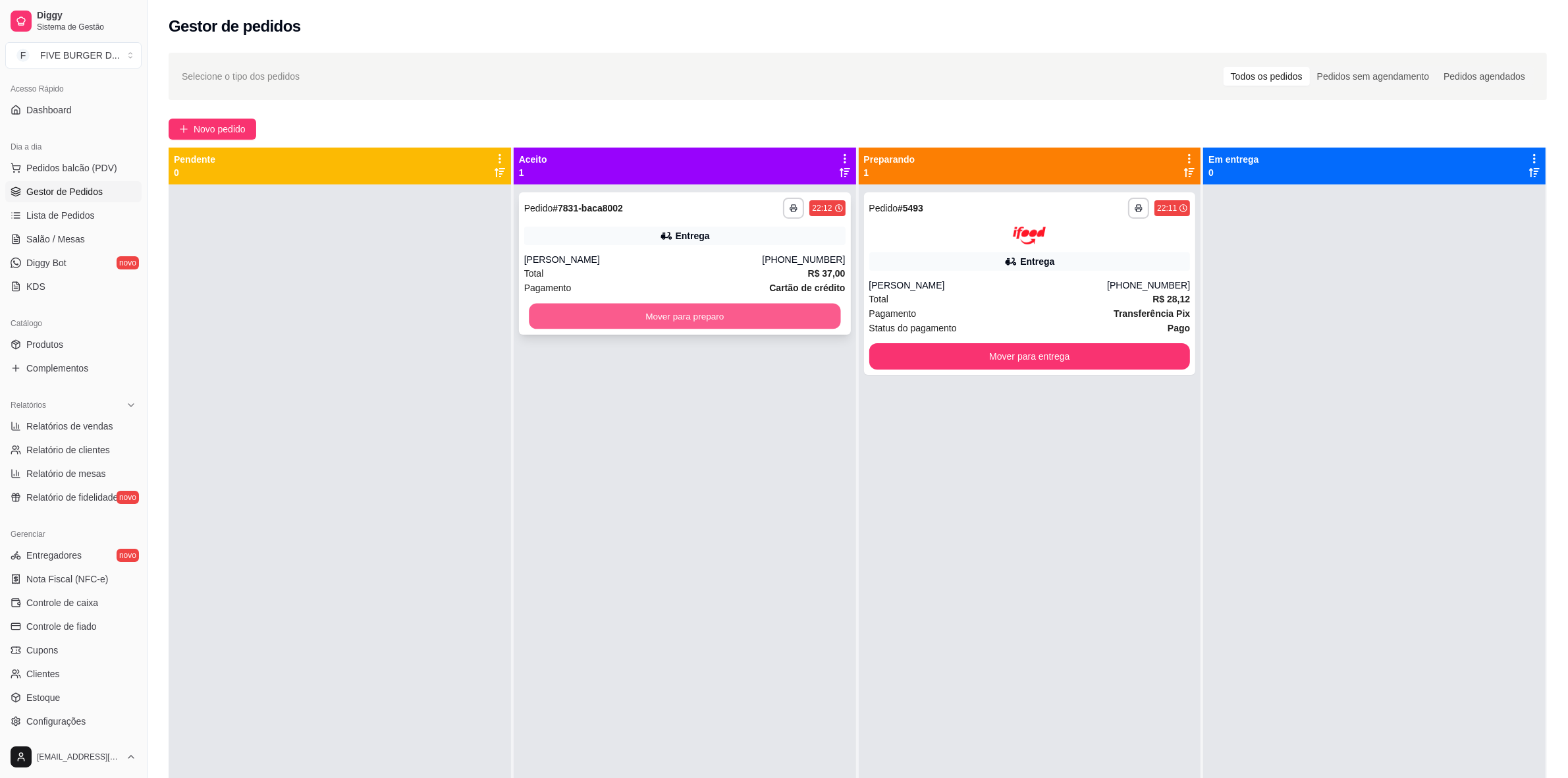
click at [743, 323] on button "Mover para preparo" at bounding box center [684, 316] width 311 height 26
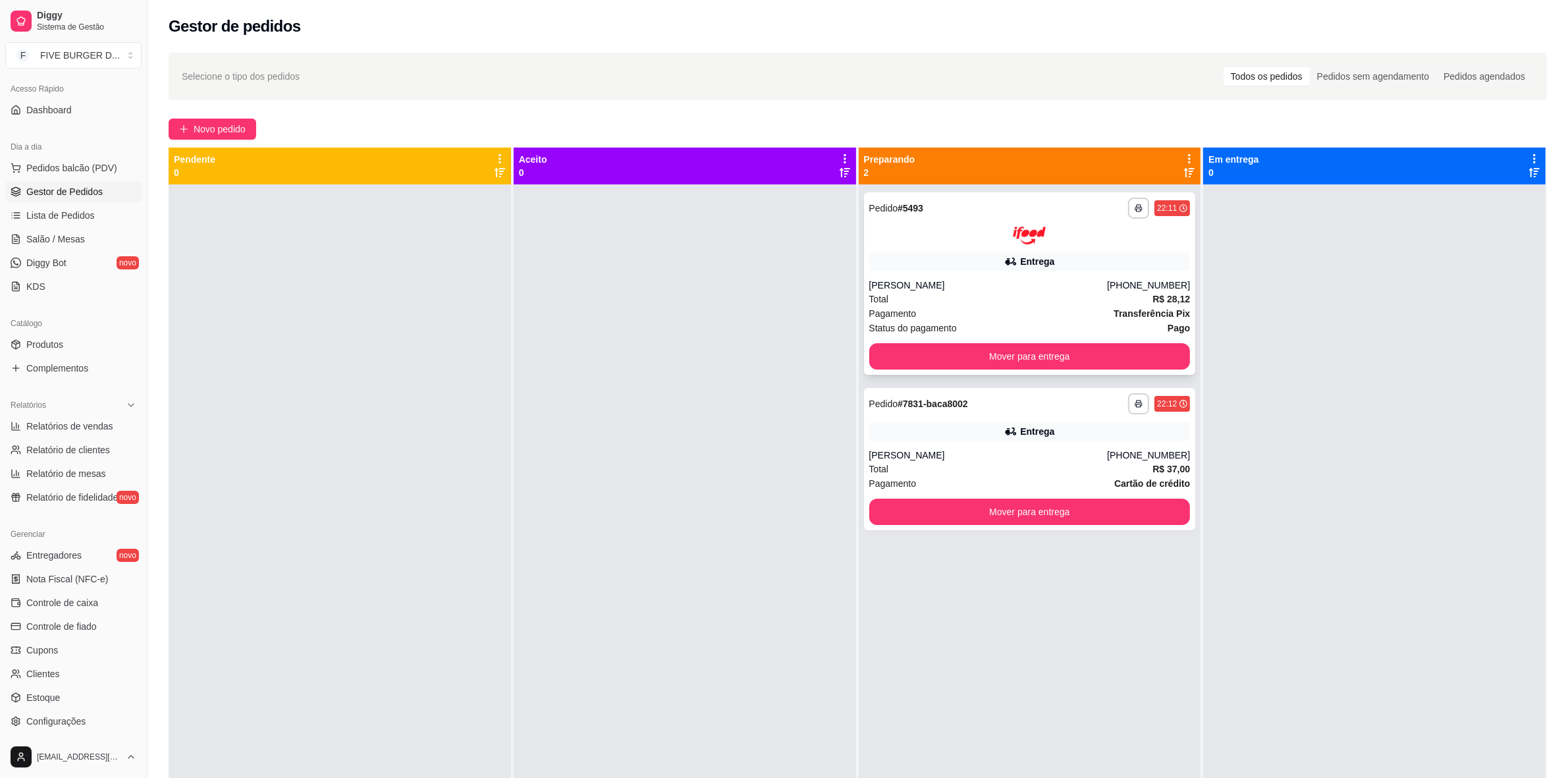
click at [984, 262] on div "Entrega" at bounding box center [1029, 262] width 321 height 18
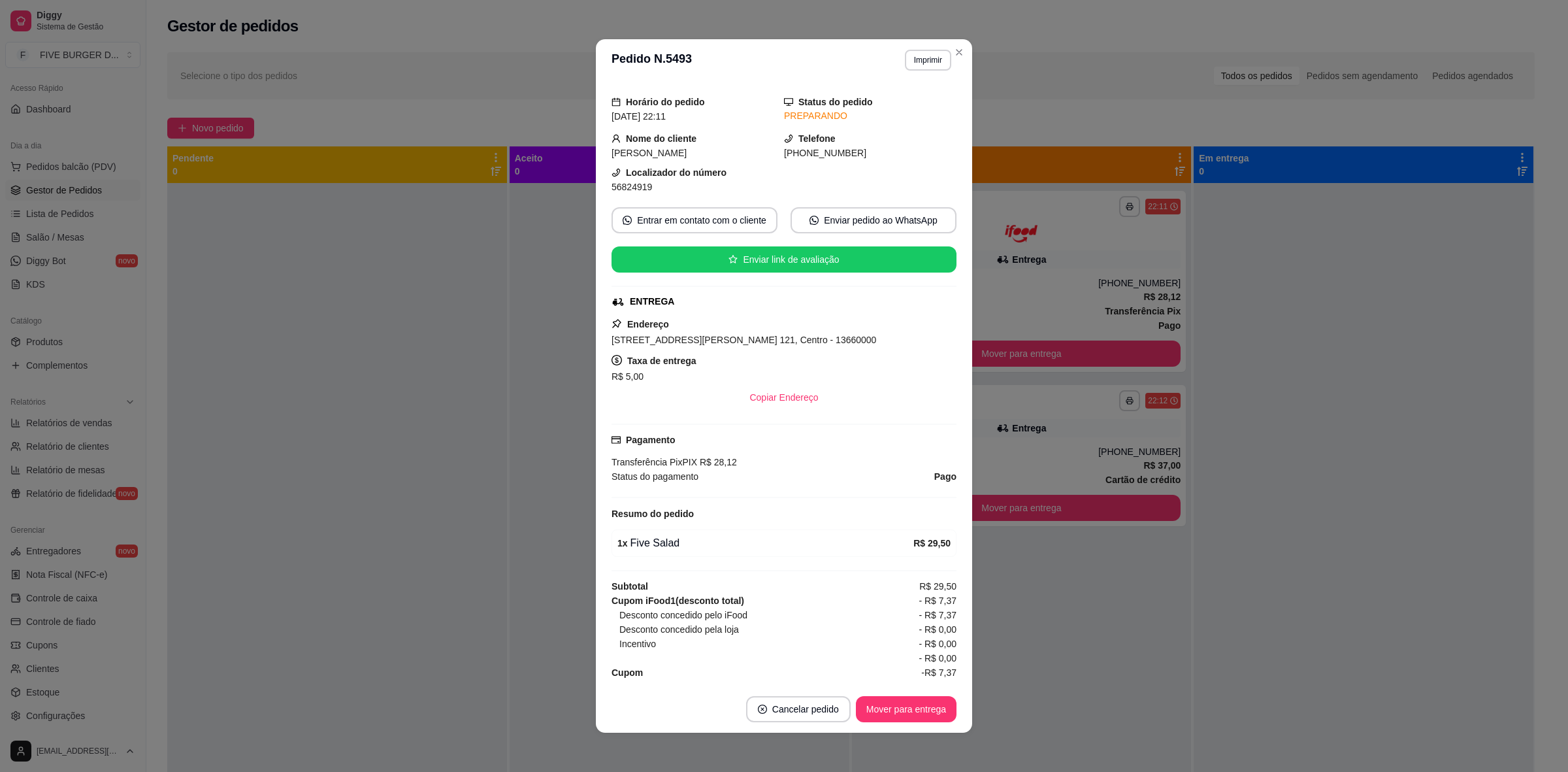
scroll to position [54, 0]
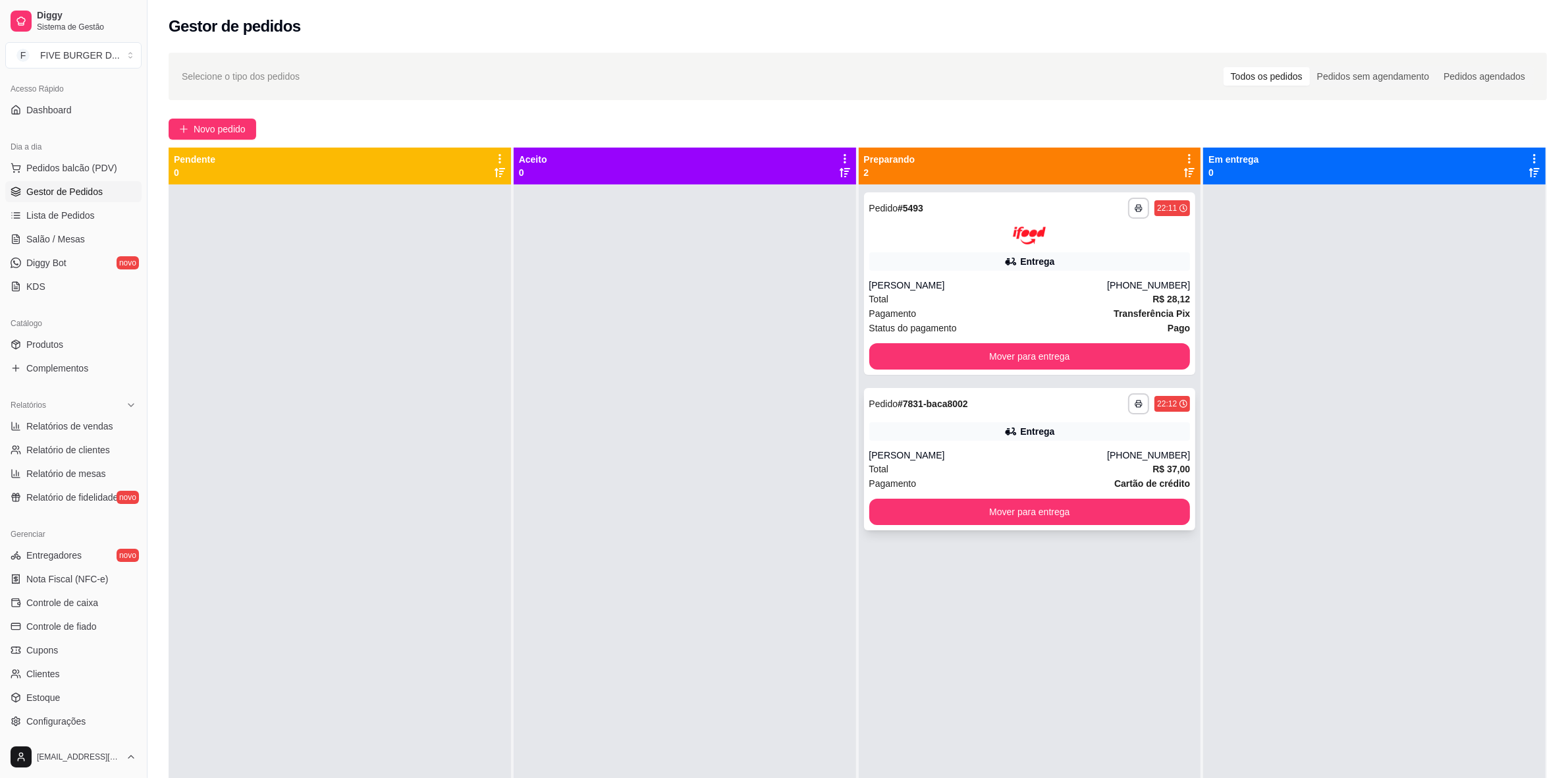
click at [1133, 440] on div "**********" at bounding box center [1030, 458] width 332 height 142
click at [1081, 502] on button "Mover para entrega" at bounding box center [1029, 512] width 321 height 27
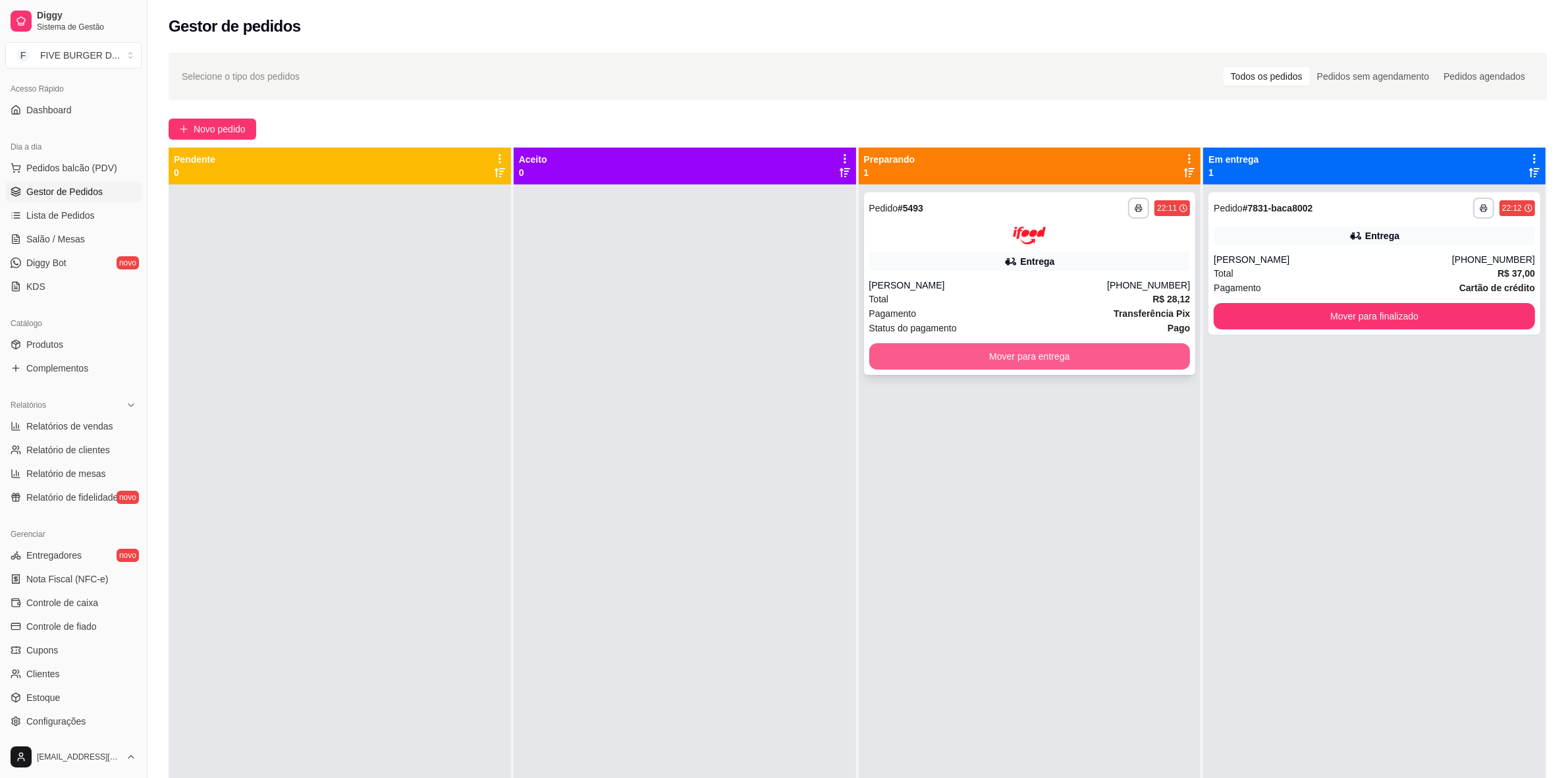
click at [1110, 348] on button "Mover para entrega" at bounding box center [1029, 356] width 321 height 27
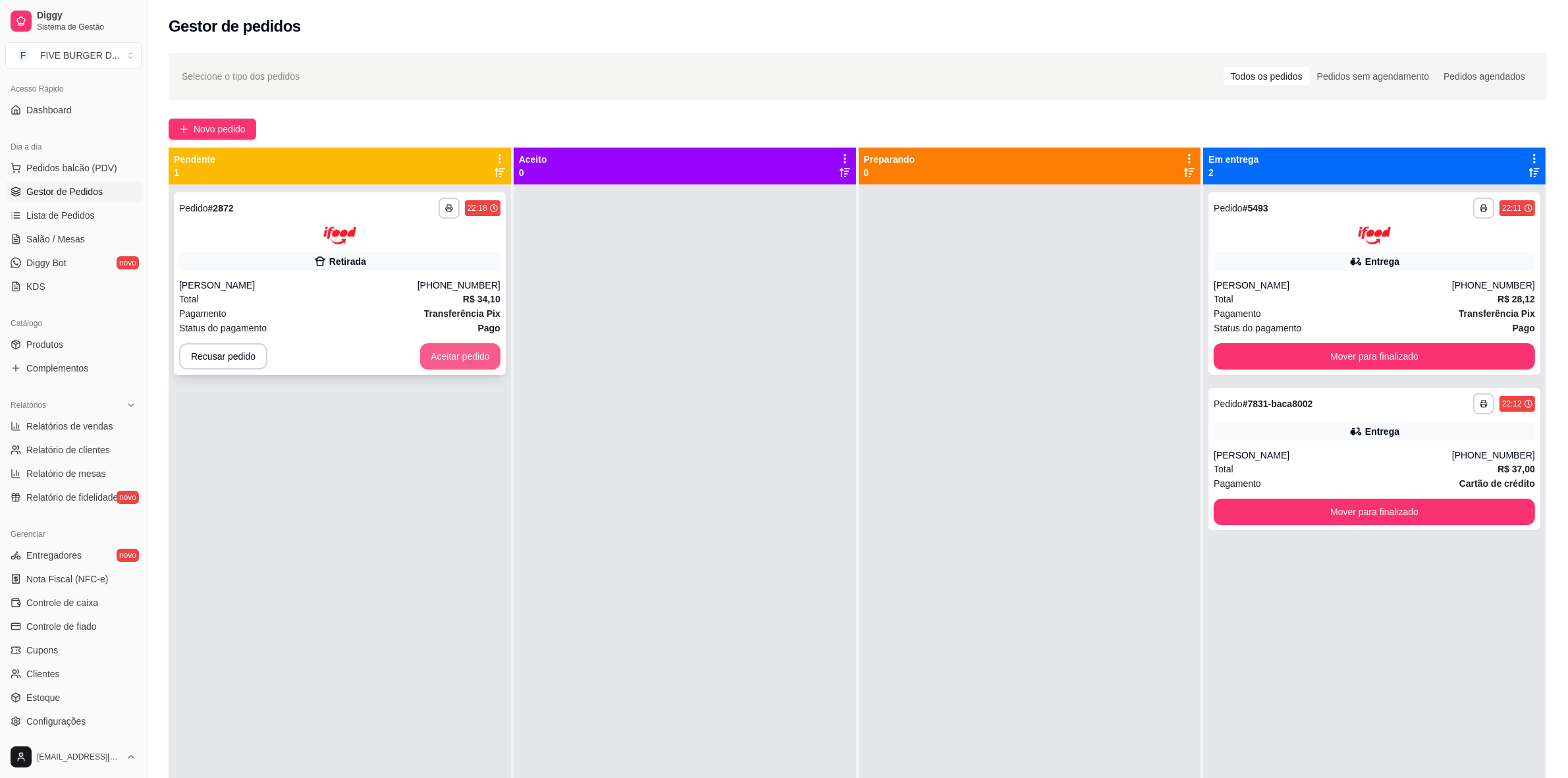
click at [470, 355] on button "Aceitar pedido" at bounding box center [460, 356] width 81 height 27
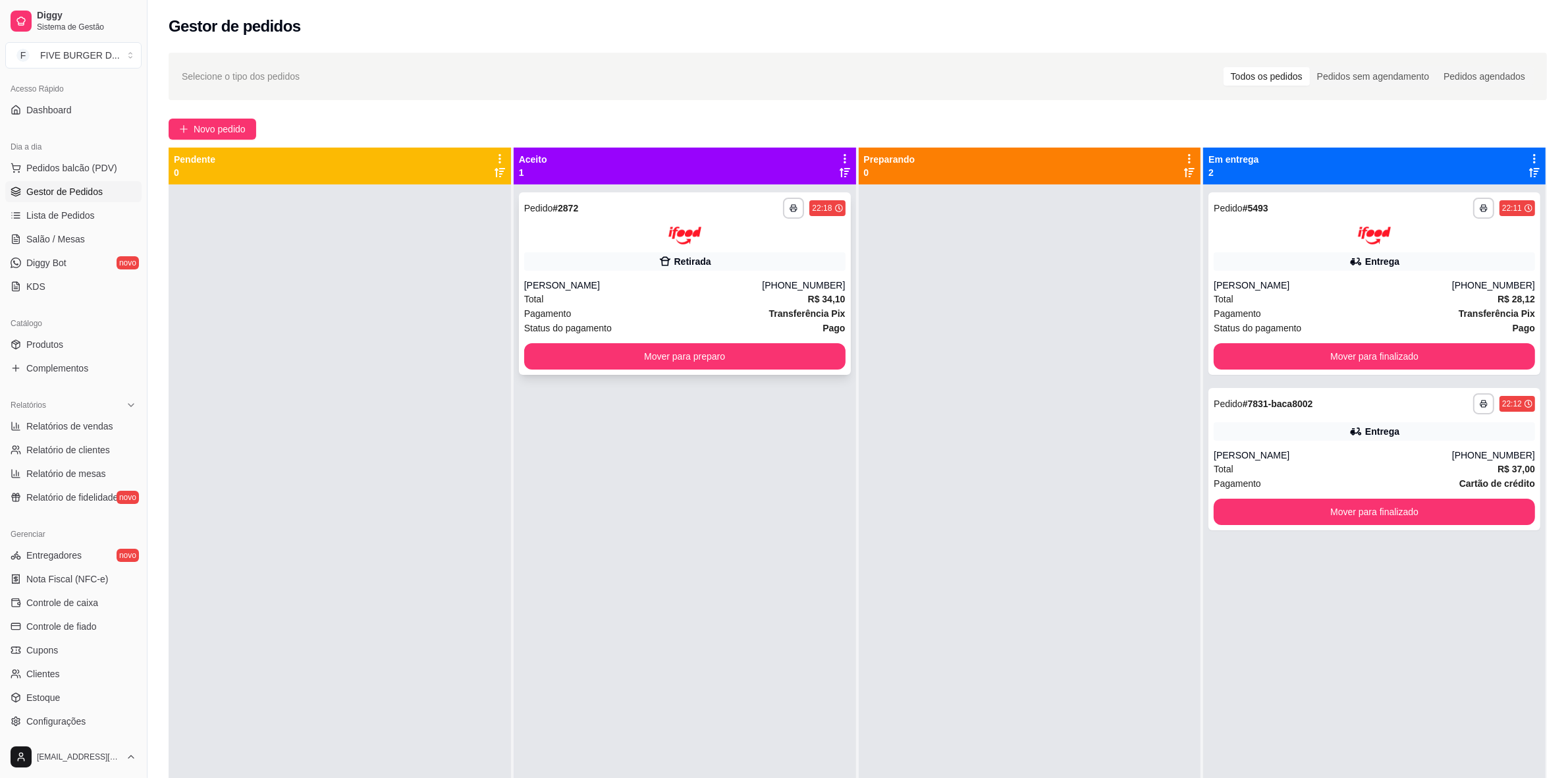
click at [631, 283] on div "[PERSON_NAME]" at bounding box center [643, 286] width 238 height 13
click at [767, 224] on div "**********" at bounding box center [685, 221] width 321 height 46
click at [610, 225] on div "**********" at bounding box center [685, 221] width 321 height 46
click at [618, 343] on button "Mover para preparo" at bounding box center [685, 356] width 321 height 27
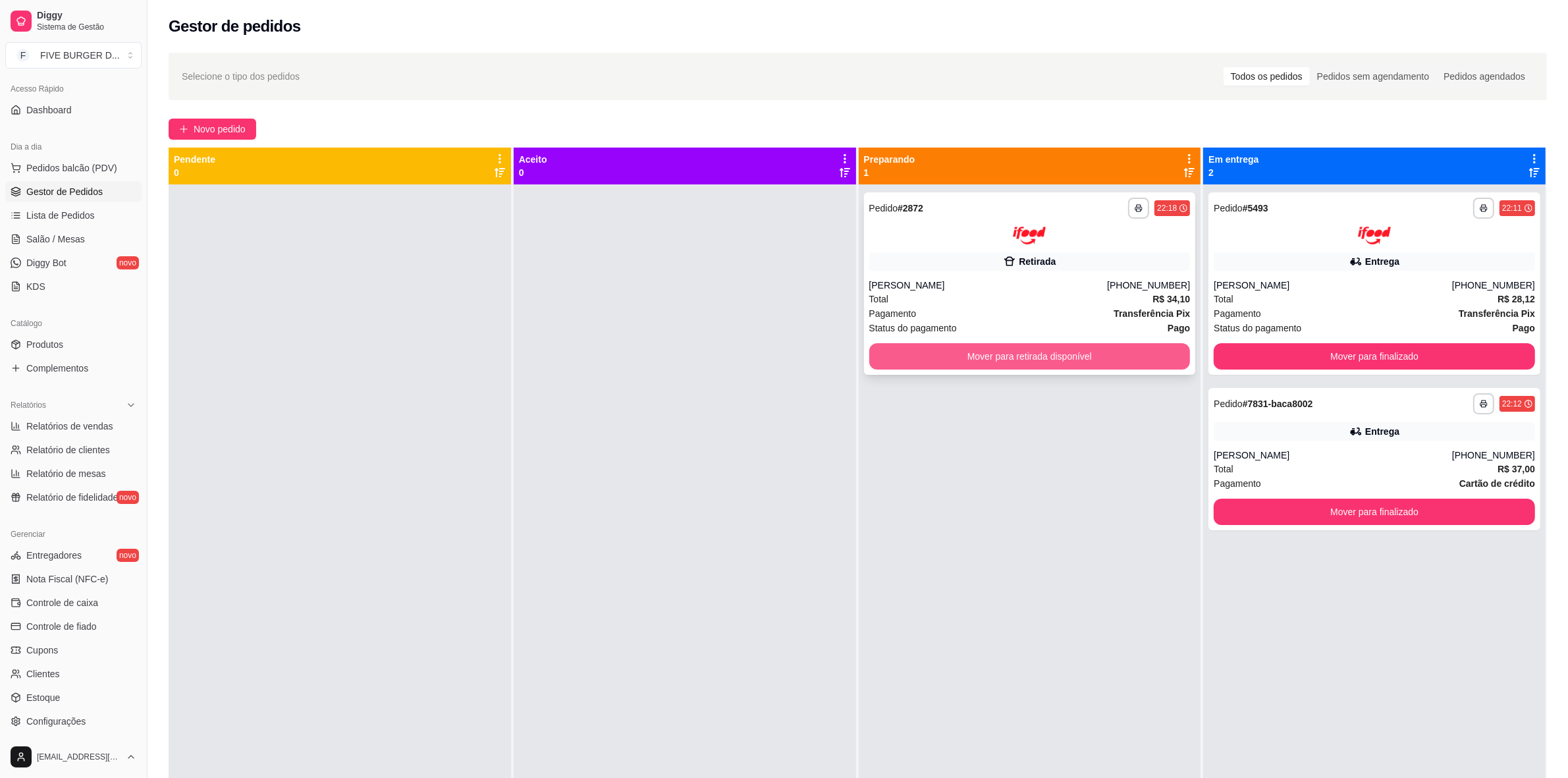
click at [901, 353] on button "Mover para retirada disponível" at bounding box center [1029, 356] width 321 height 27
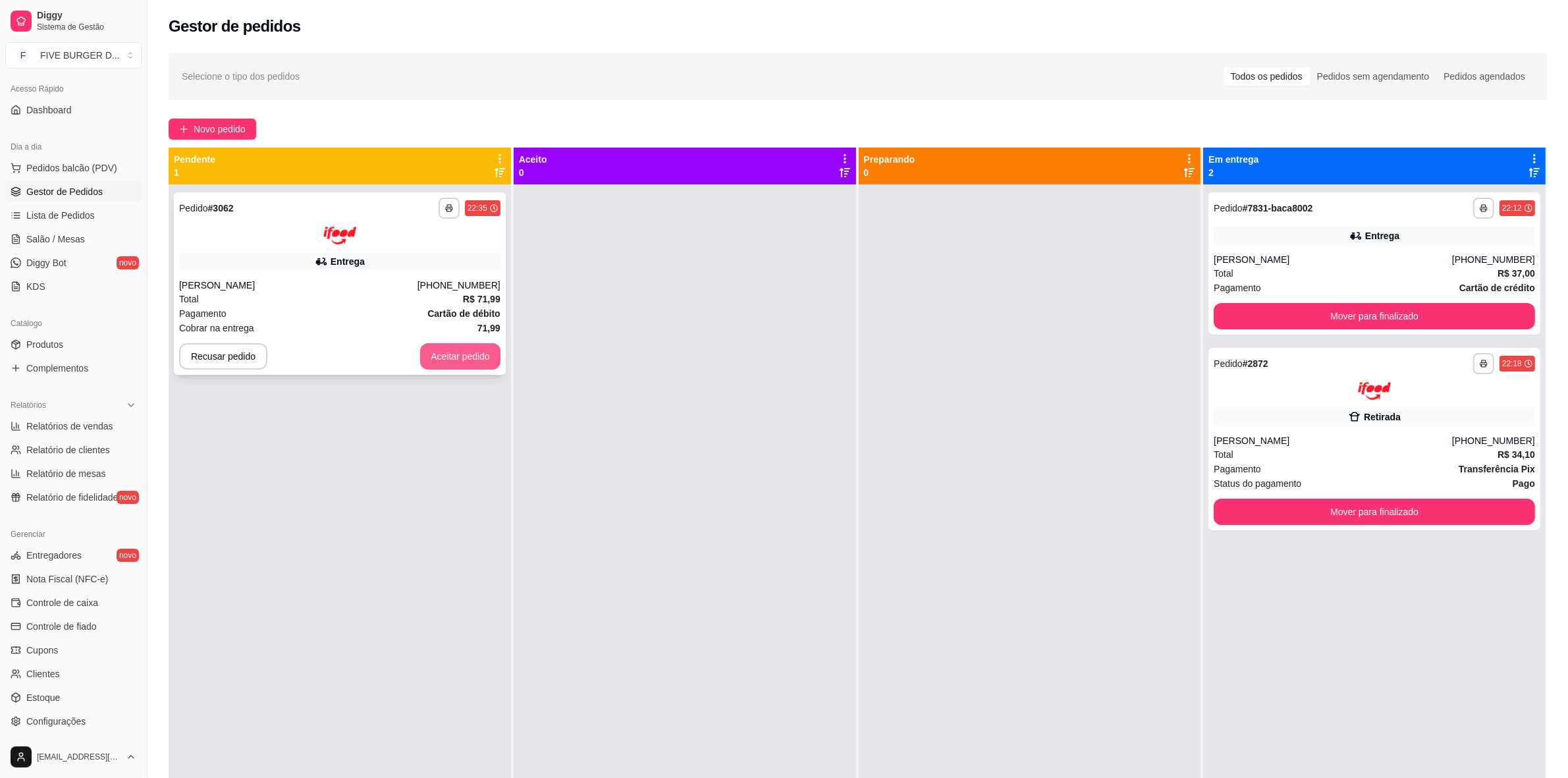
click at [458, 359] on button "Aceitar pedido" at bounding box center [460, 356] width 81 height 27
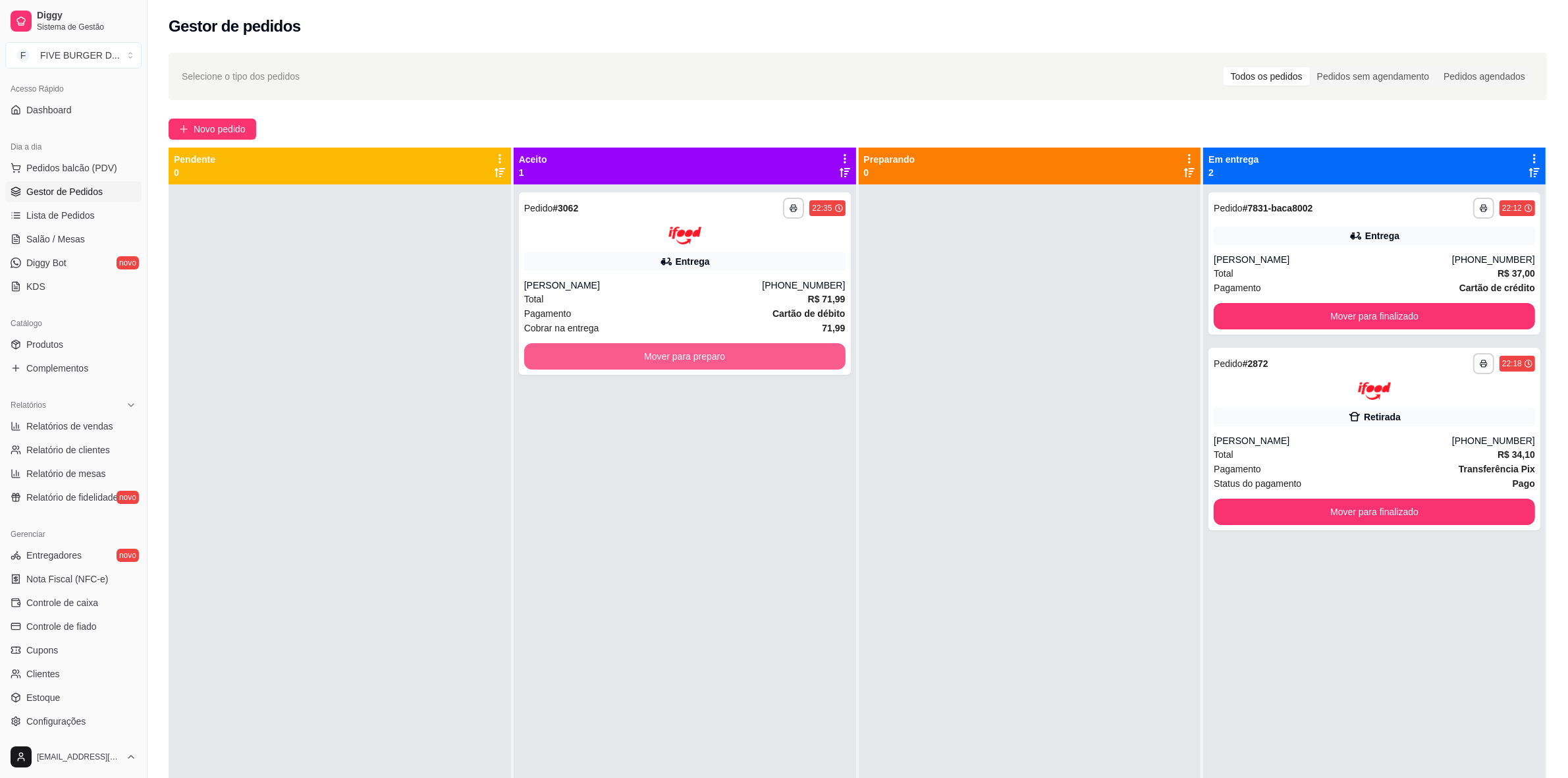
click at [601, 356] on button "Mover para preparo" at bounding box center [685, 356] width 321 height 27
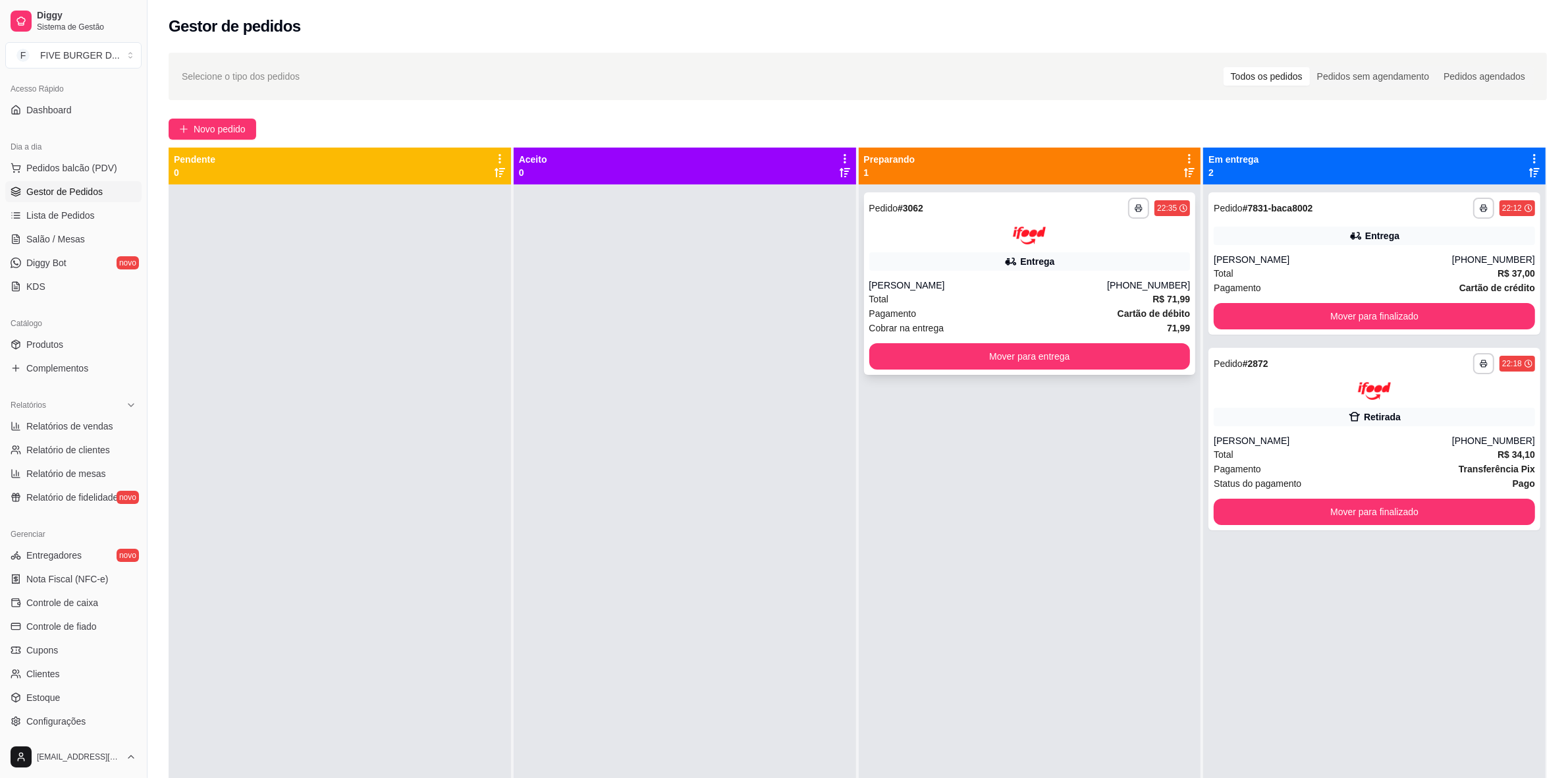
click at [939, 270] on div "Entrega" at bounding box center [1029, 262] width 321 height 18
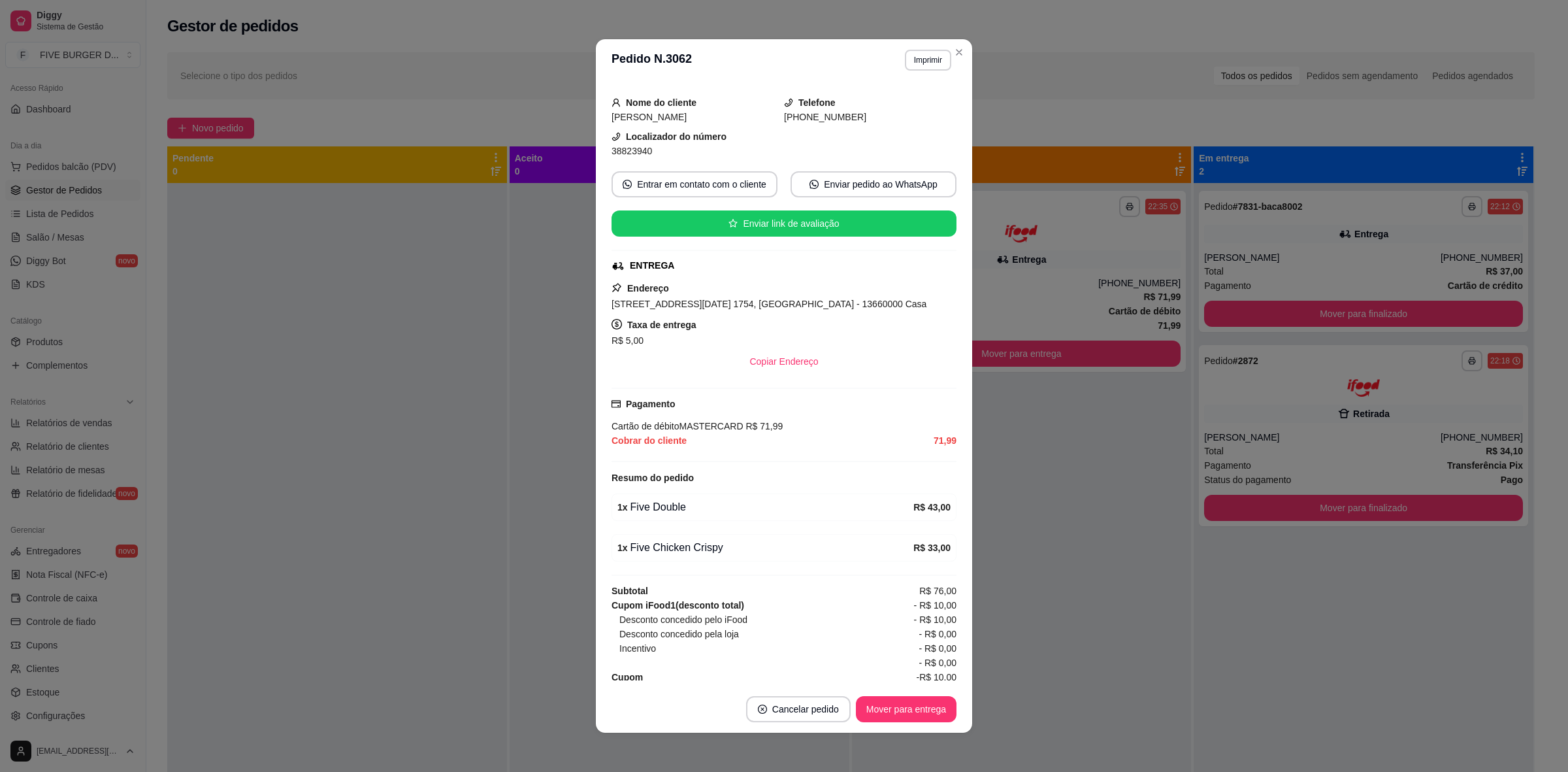
scroll to position [95, 0]
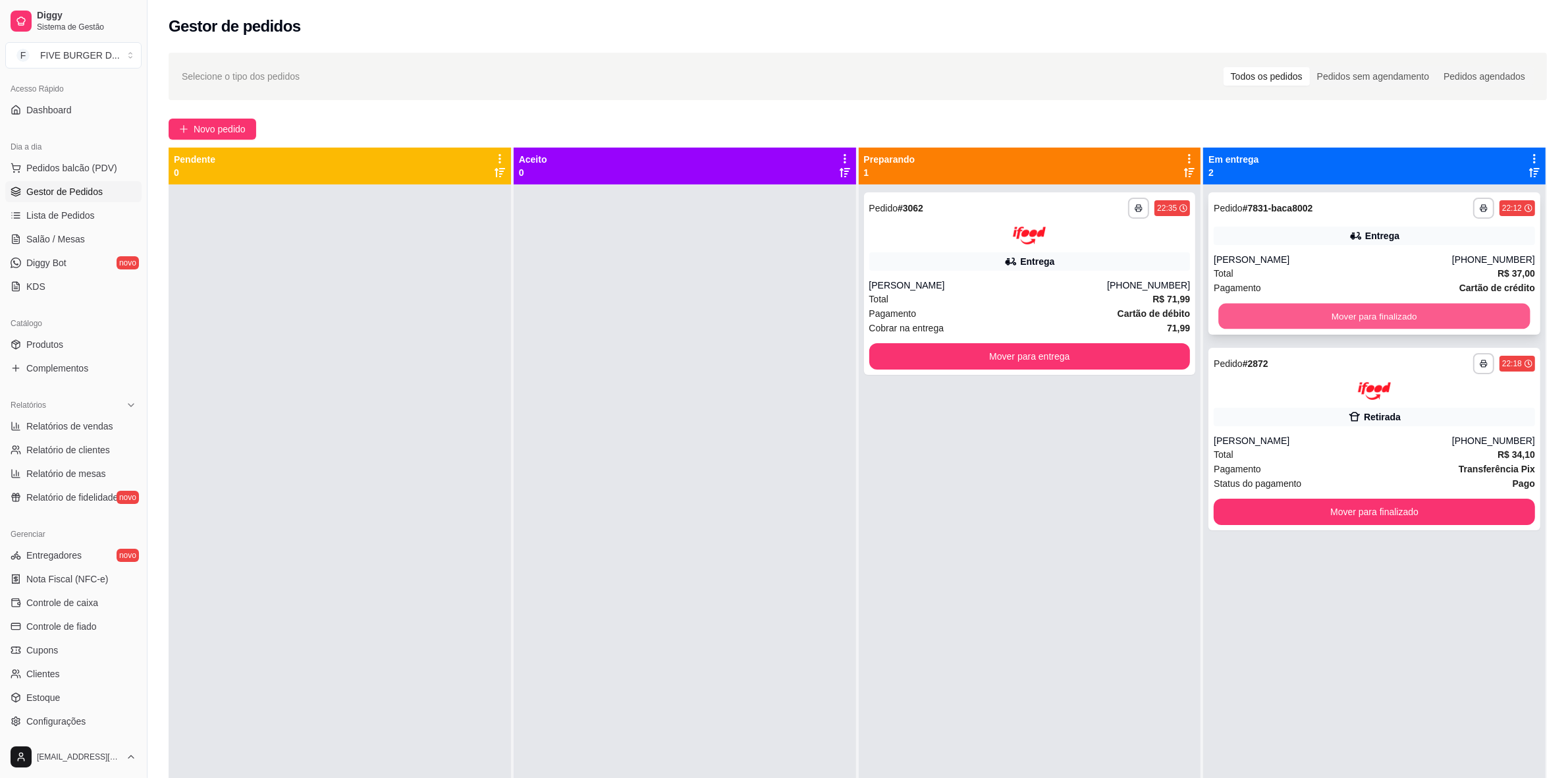
click at [1470, 304] on button "Mover para finalizado" at bounding box center [1375, 316] width 311 height 26
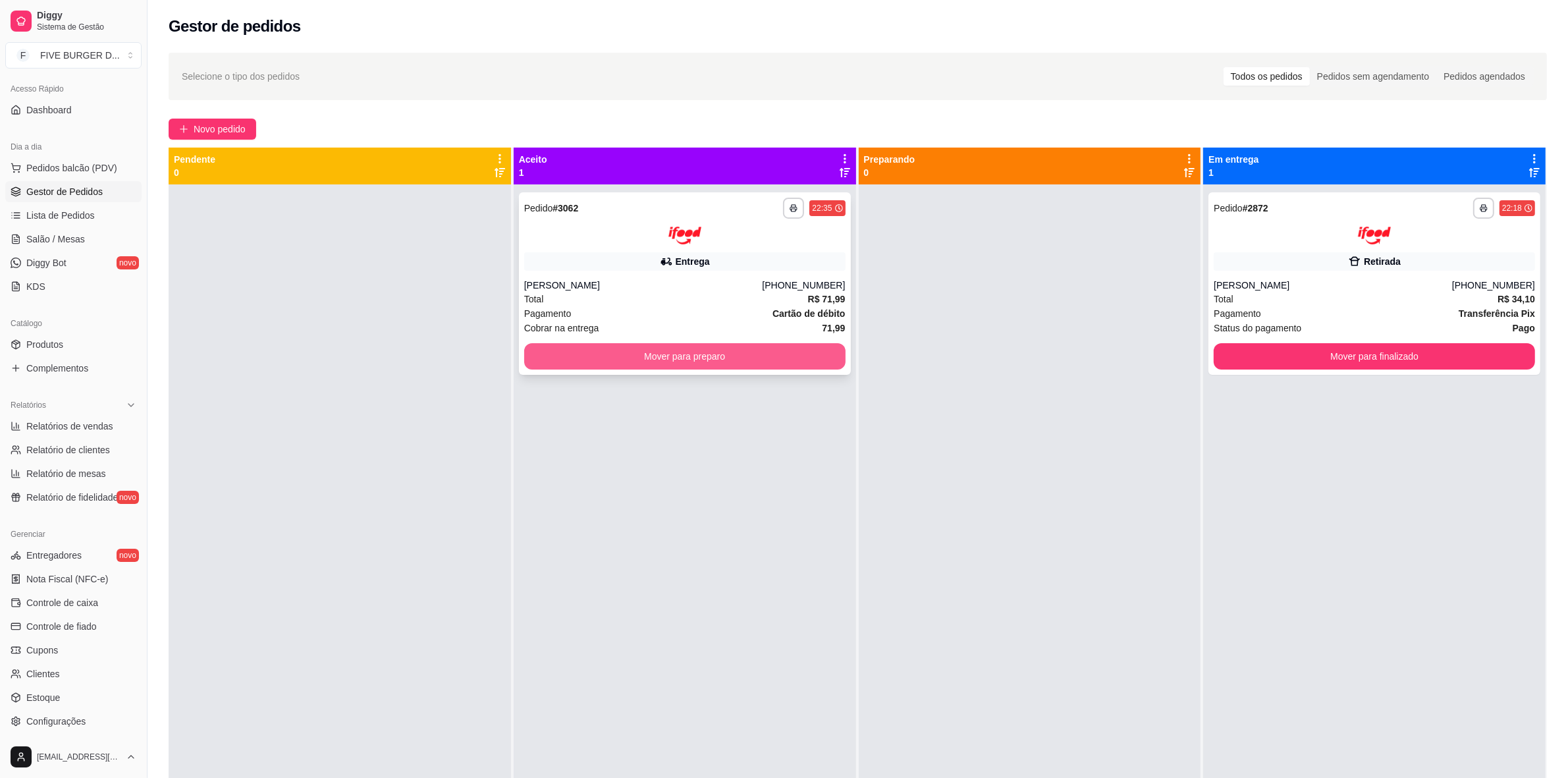
click at [780, 355] on button "Mover para preparo" at bounding box center [685, 356] width 321 height 27
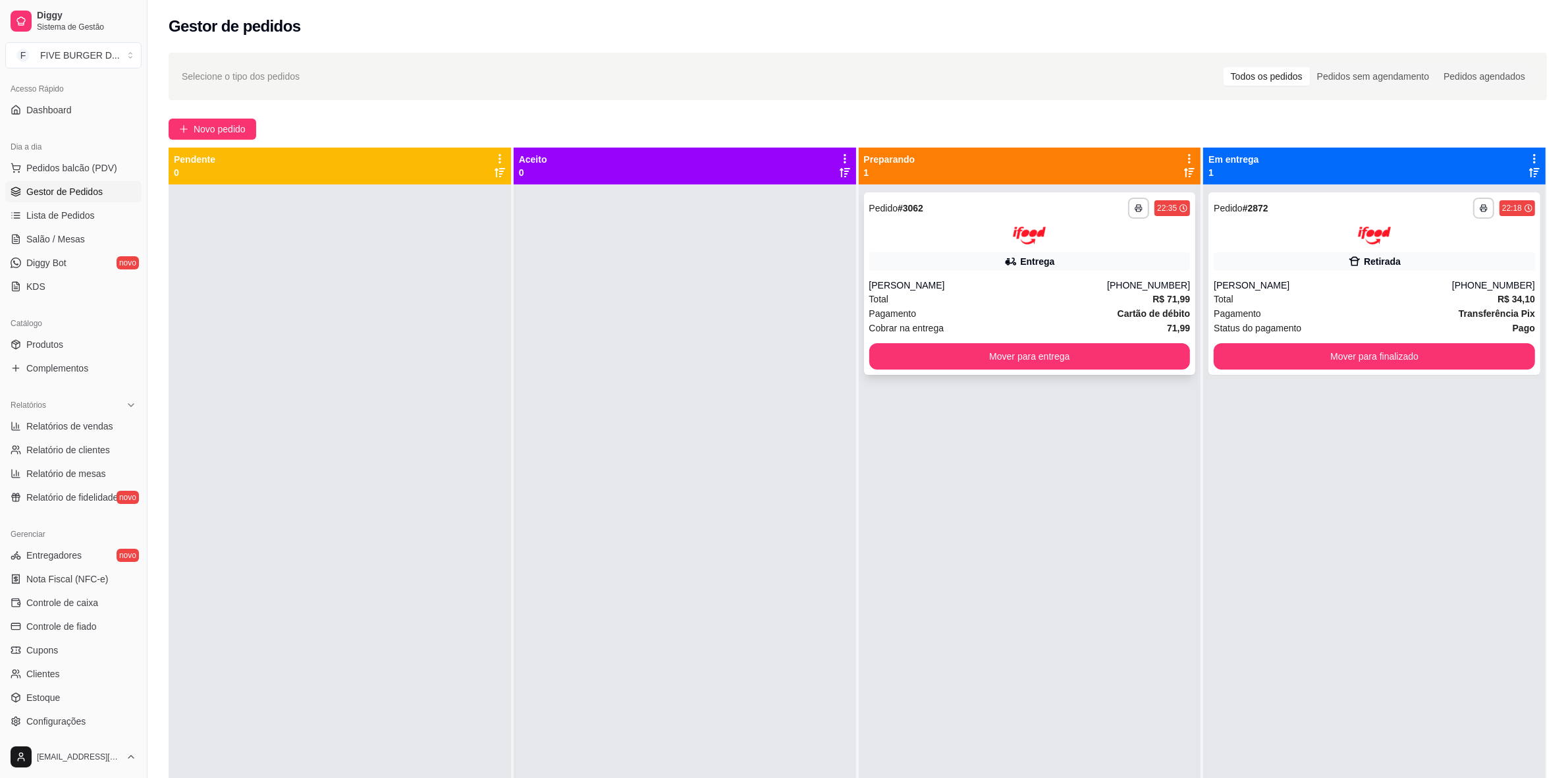
click at [980, 263] on div "Entrega" at bounding box center [1029, 262] width 321 height 18
drag, startPoint x: 73, startPoint y: 430, endPoint x: 76, endPoint y: 410, distance: 20.2
click at [73, 430] on span "Relatórios de vendas" at bounding box center [70, 426] width 87 height 13
select select "ALL"
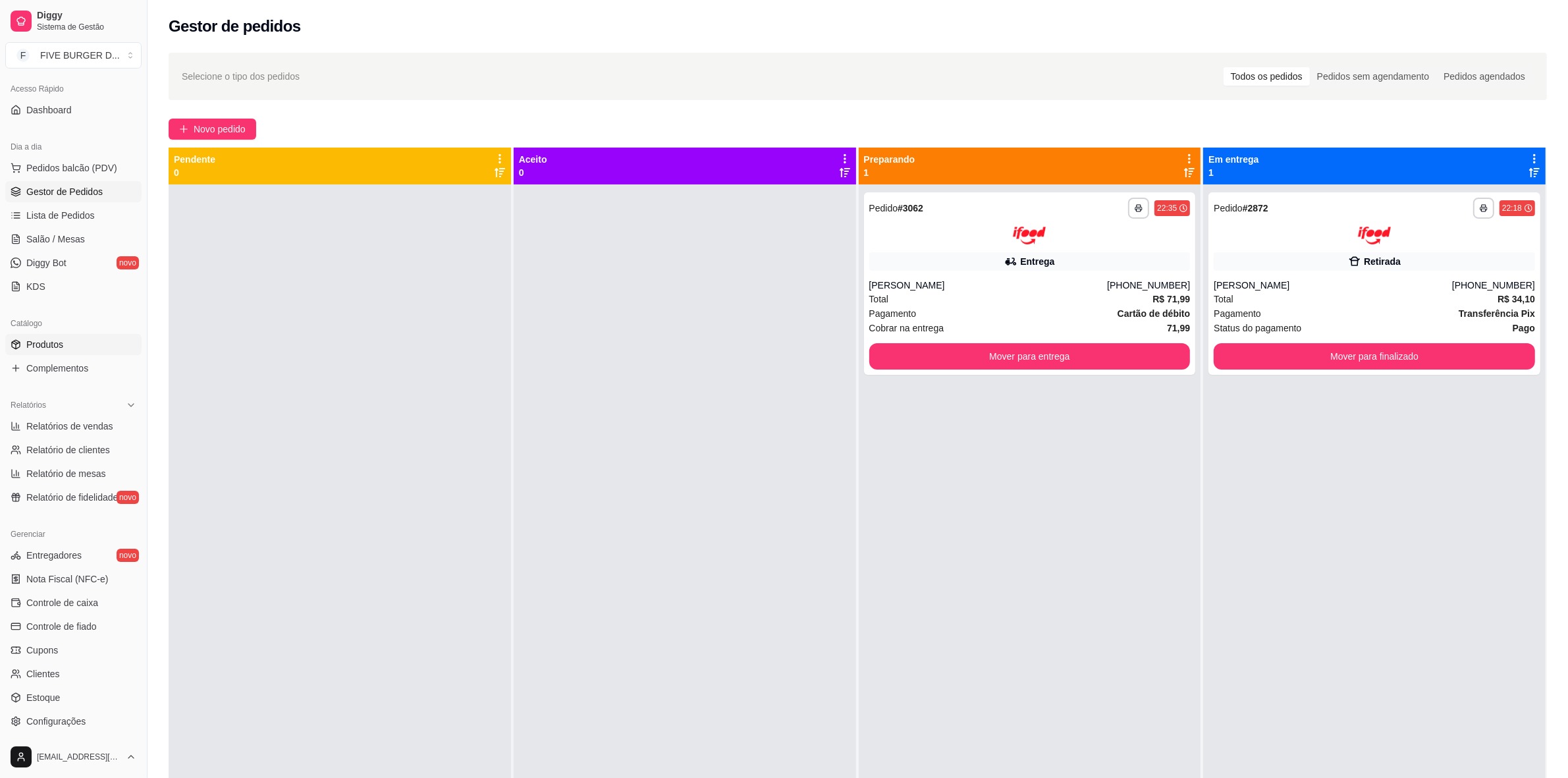
select select "0"
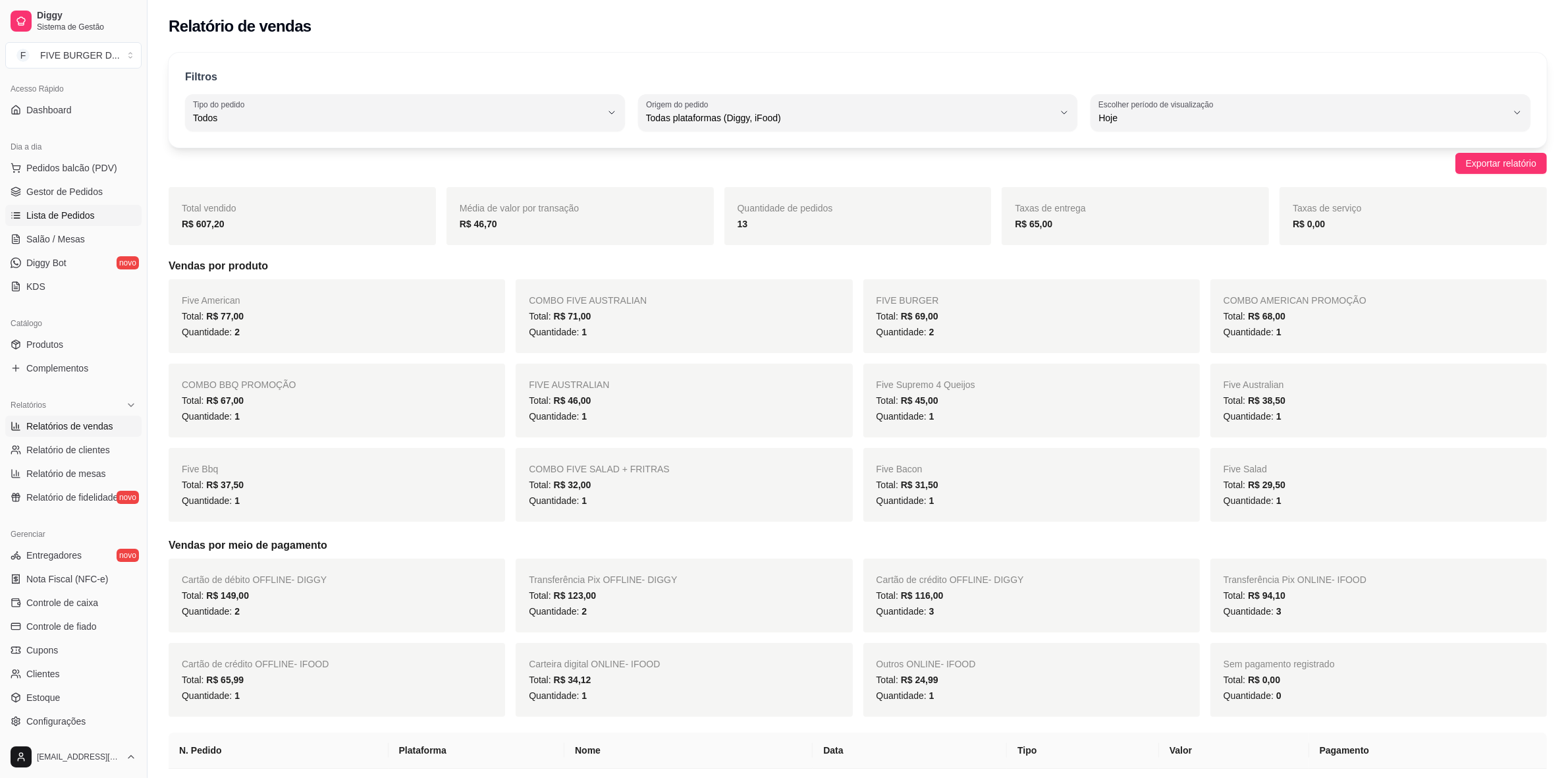
click at [61, 209] on span "Lista de Pedidos" at bounding box center [61, 216] width 69 height 13
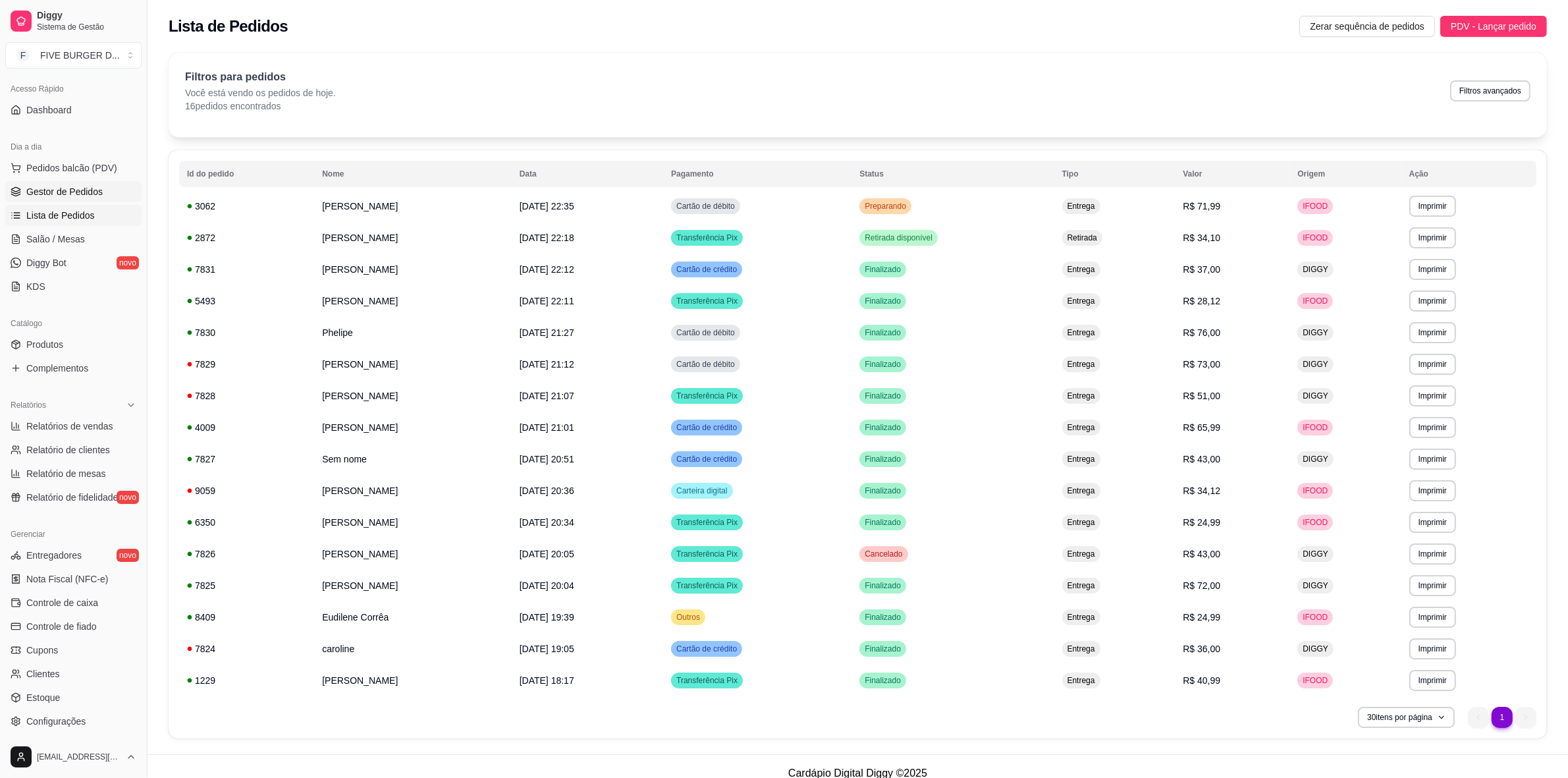
click at [67, 198] on span "Gestor de Pedidos" at bounding box center [65, 192] width 76 height 13
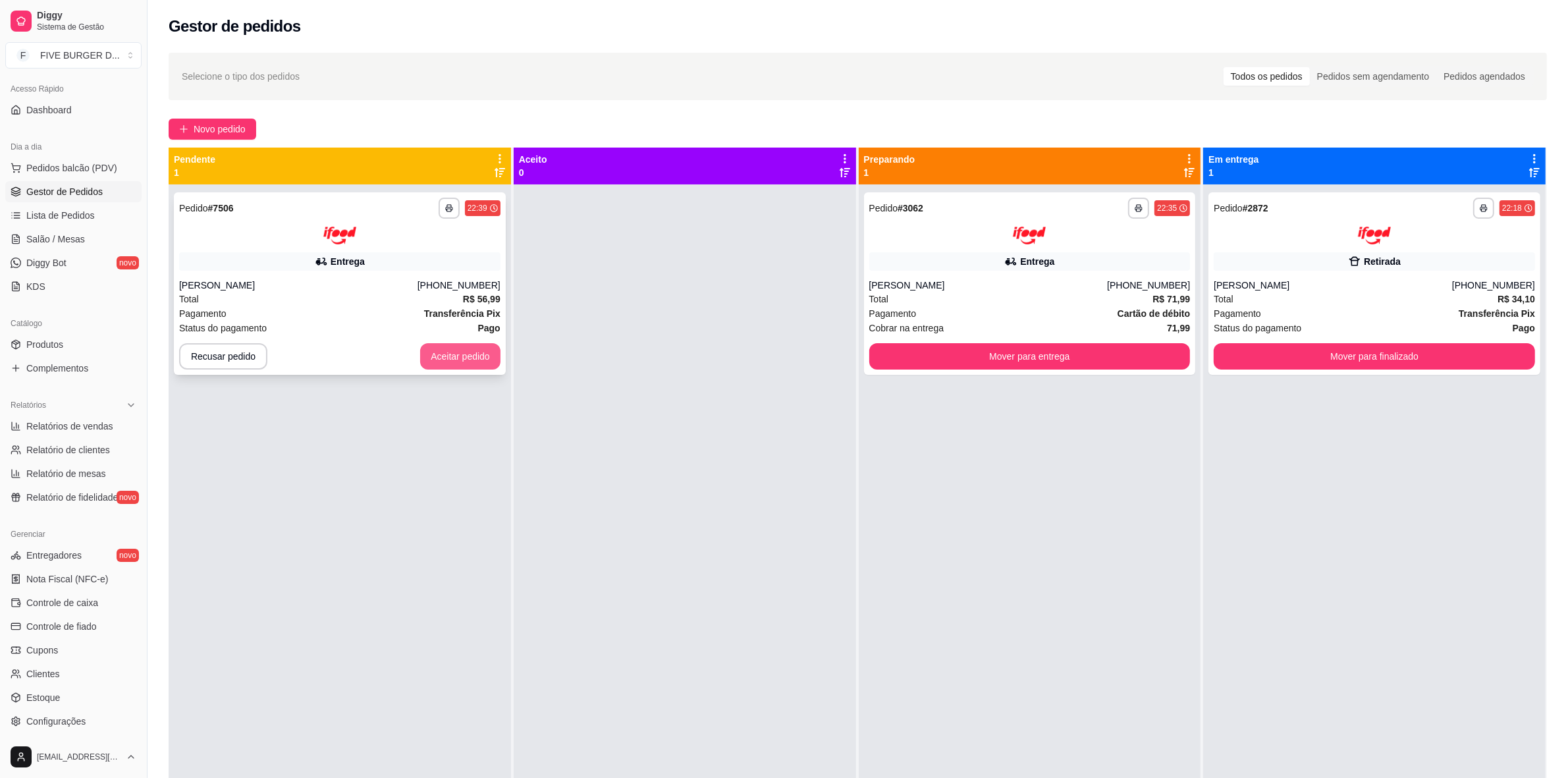
click at [445, 343] on button "Aceitar pedido" at bounding box center [460, 356] width 81 height 27
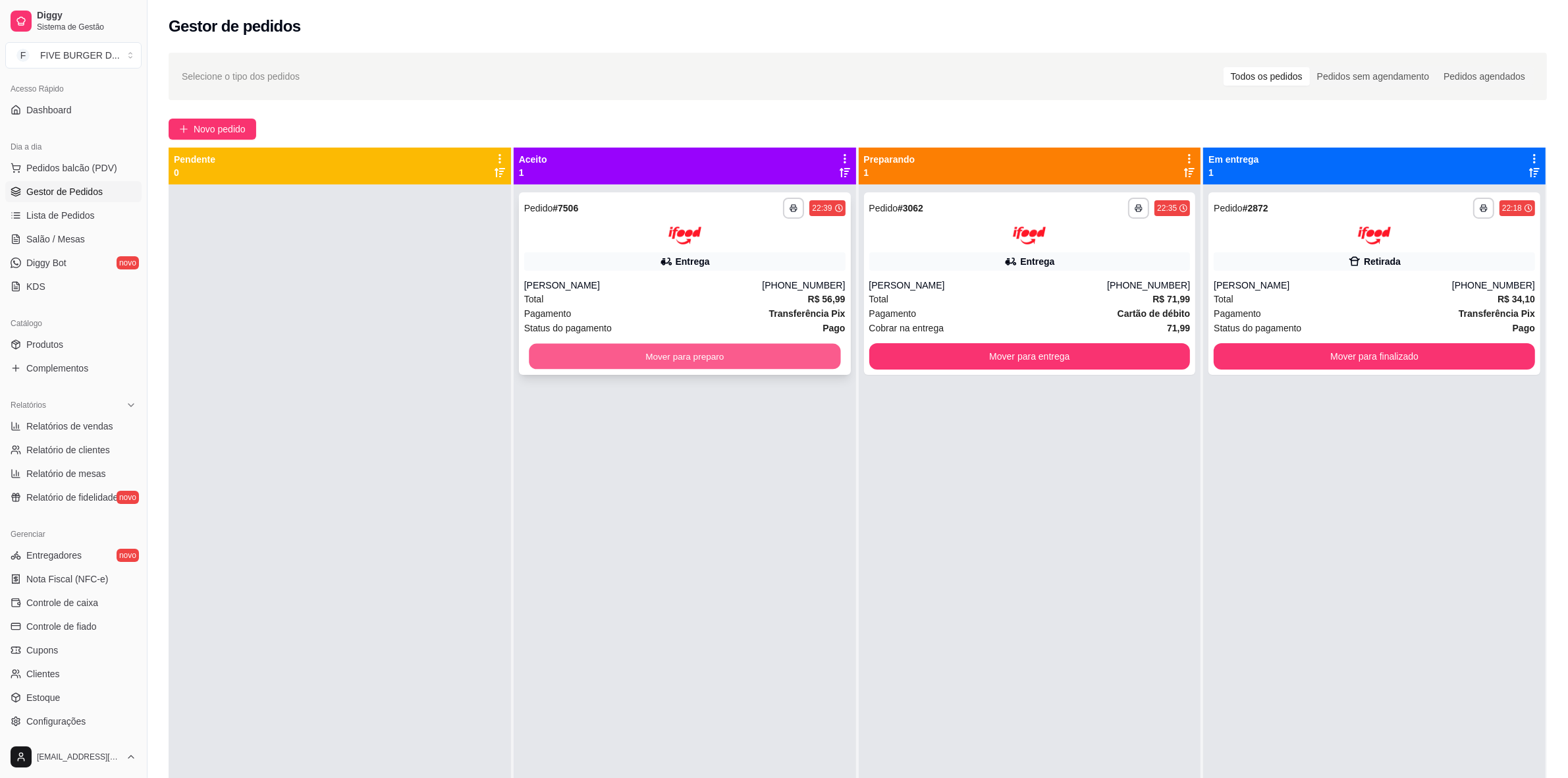
click at [621, 353] on button "Mover para preparo" at bounding box center [684, 355] width 311 height 26
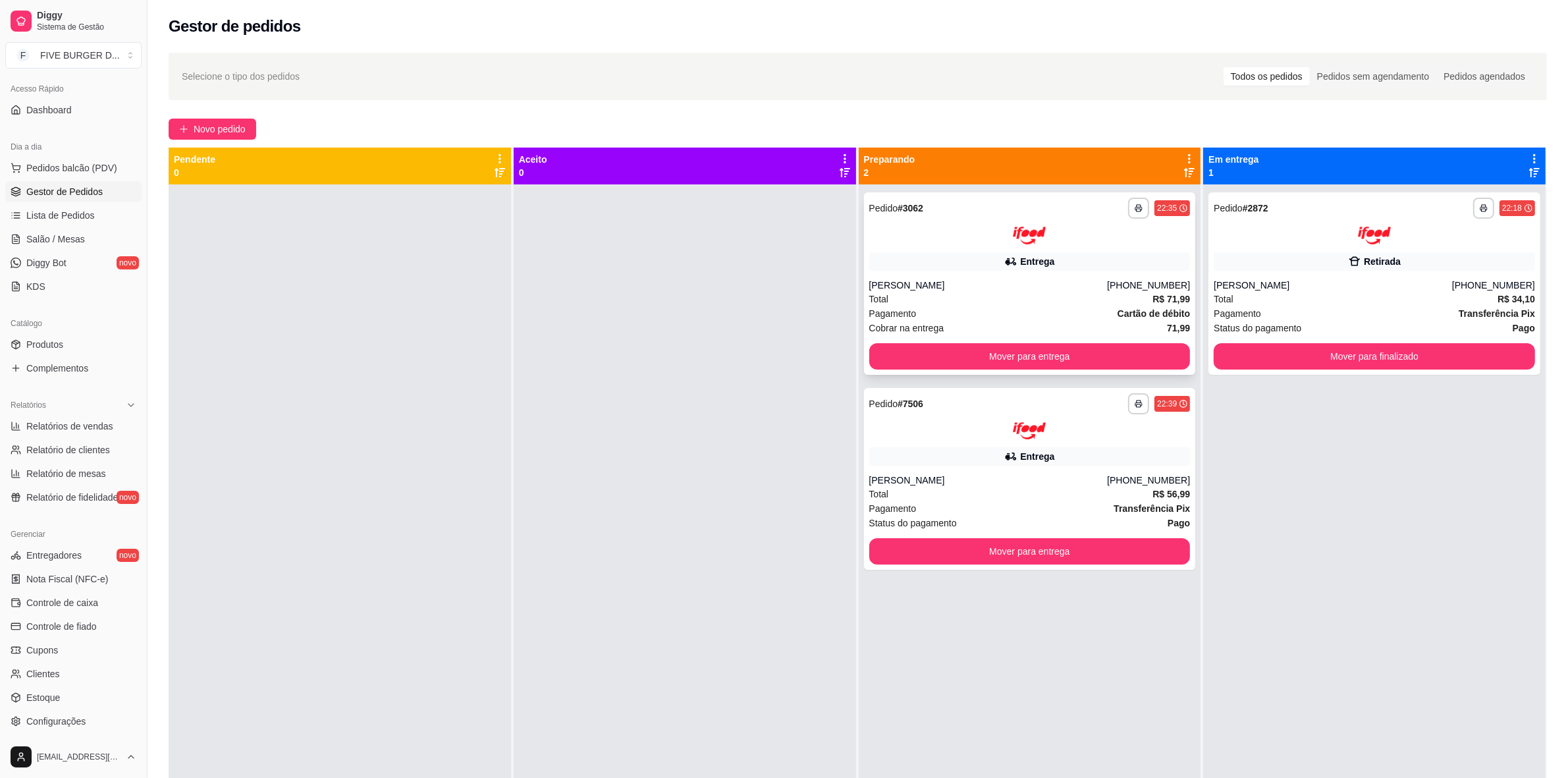
click at [1092, 256] on div "Entrega" at bounding box center [1029, 262] width 321 height 18
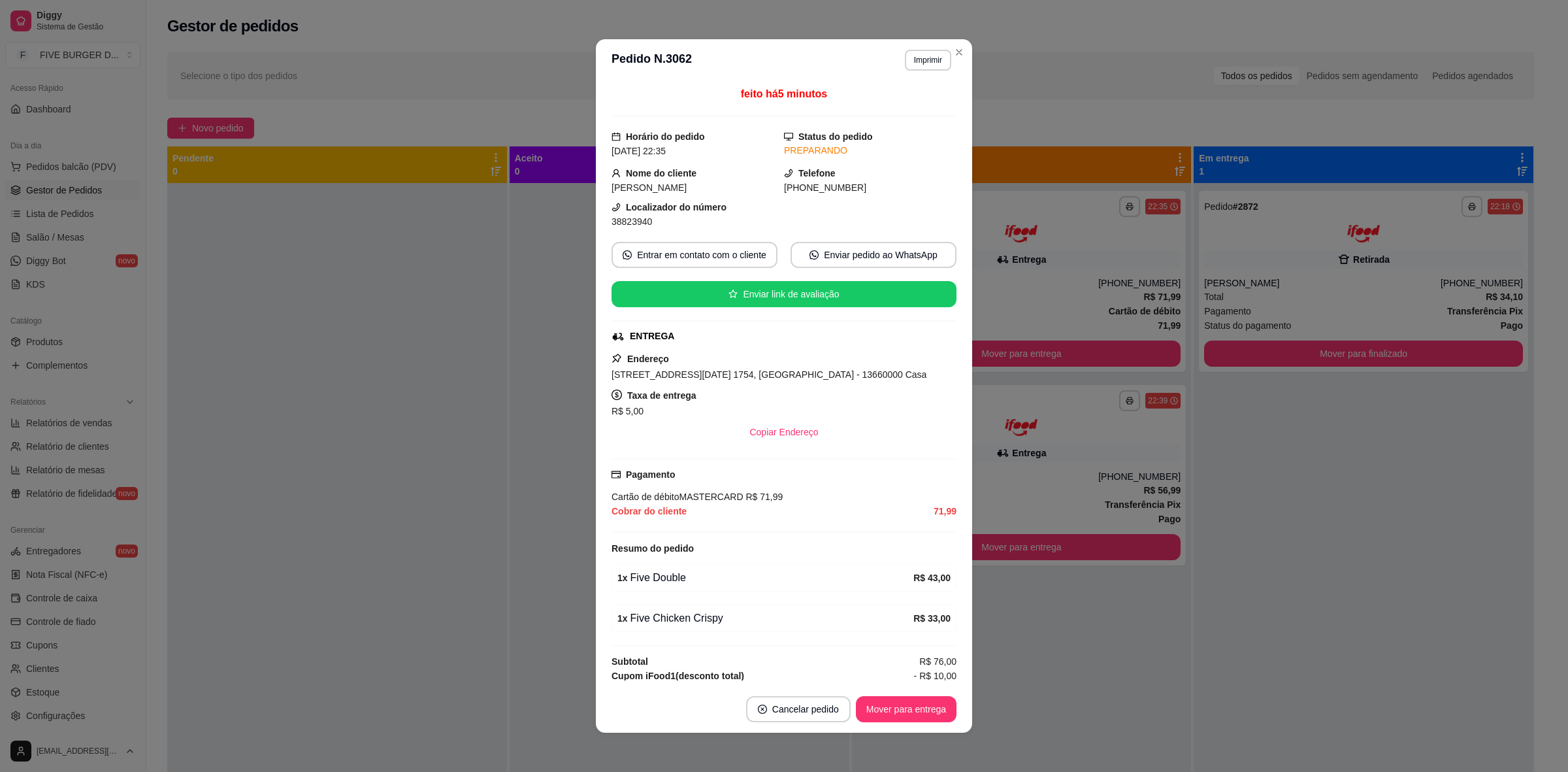
scroll to position [95, 0]
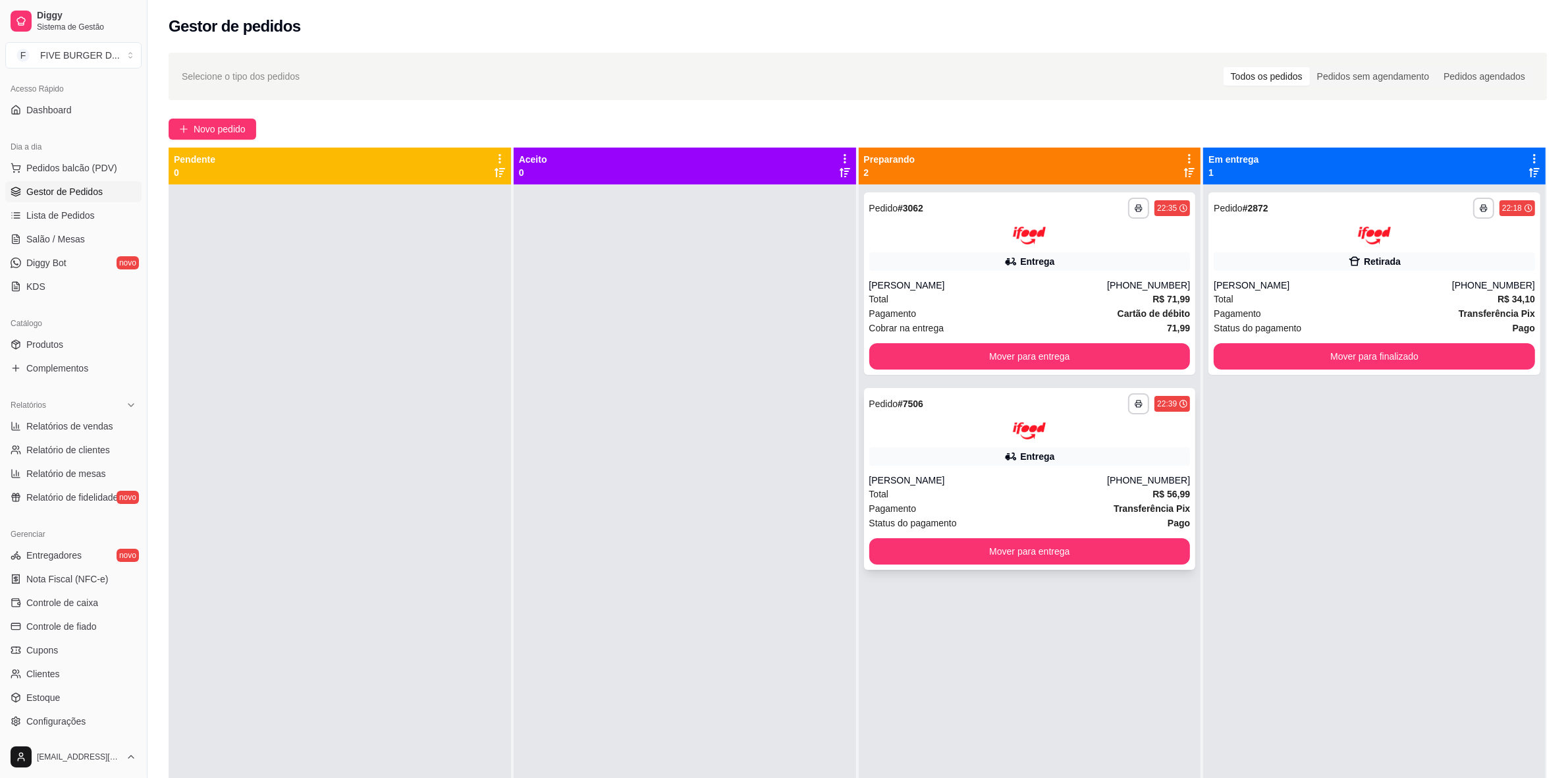
click at [1087, 485] on div "[PERSON_NAME]" at bounding box center [988, 481] width 238 height 13
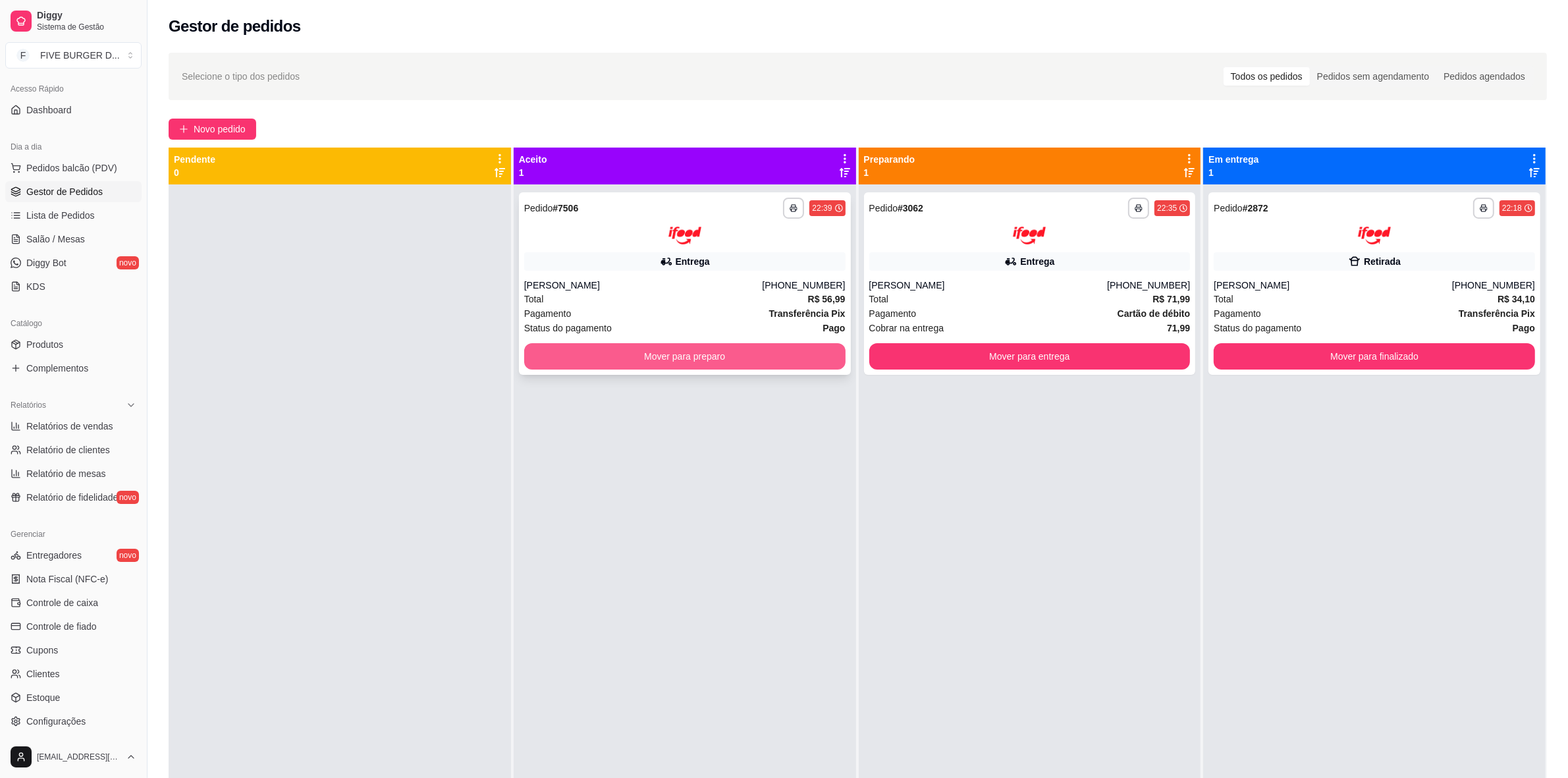
click at [596, 354] on button "Mover para preparo" at bounding box center [685, 356] width 321 height 27
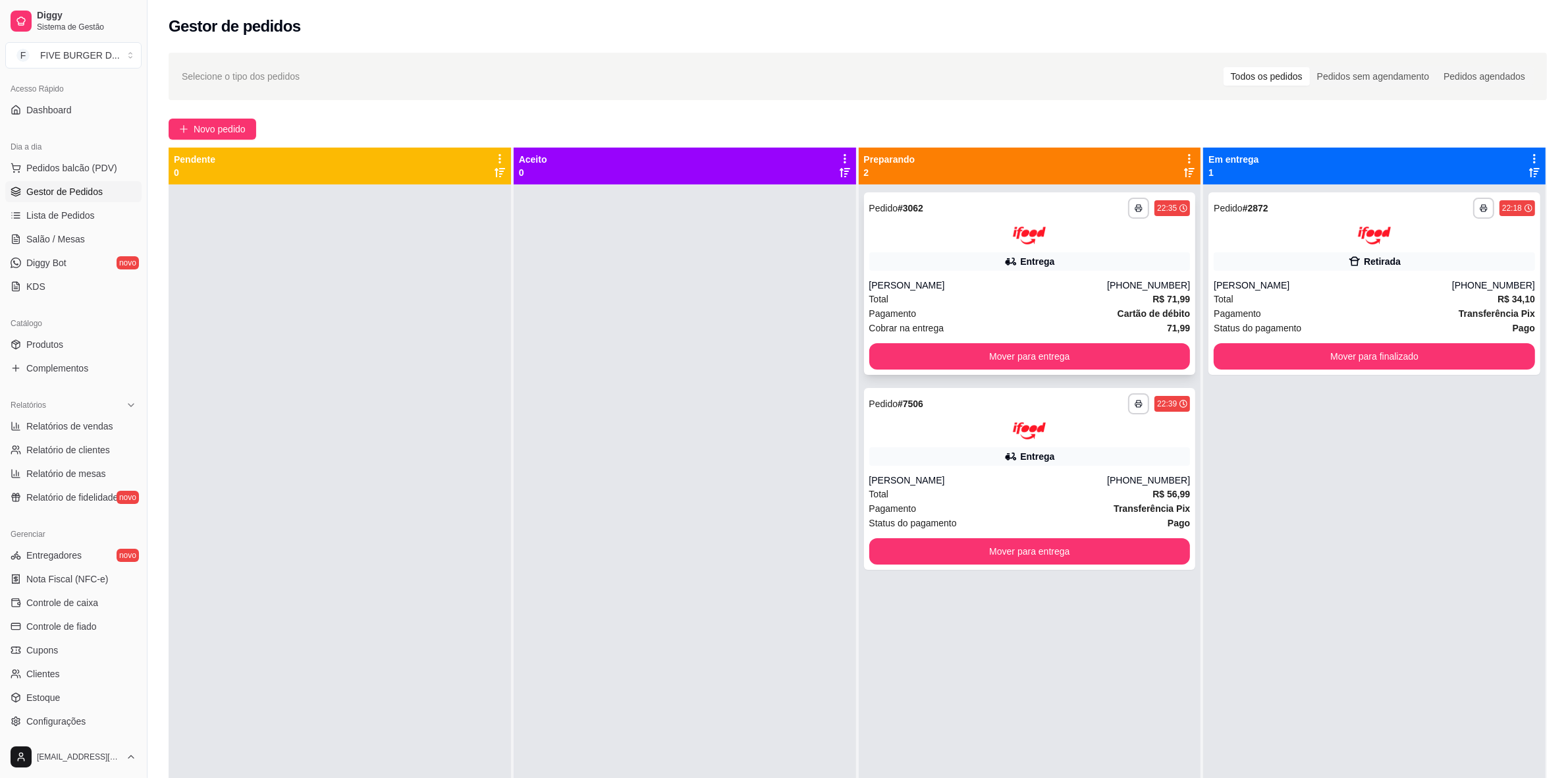
click at [1064, 313] on div "Pagamento Cartão de débito" at bounding box center [1029, 313] width 321 height 14
click at [1083, 469] on div "**********" at bounding box center [1030, 479] width 332 height 183
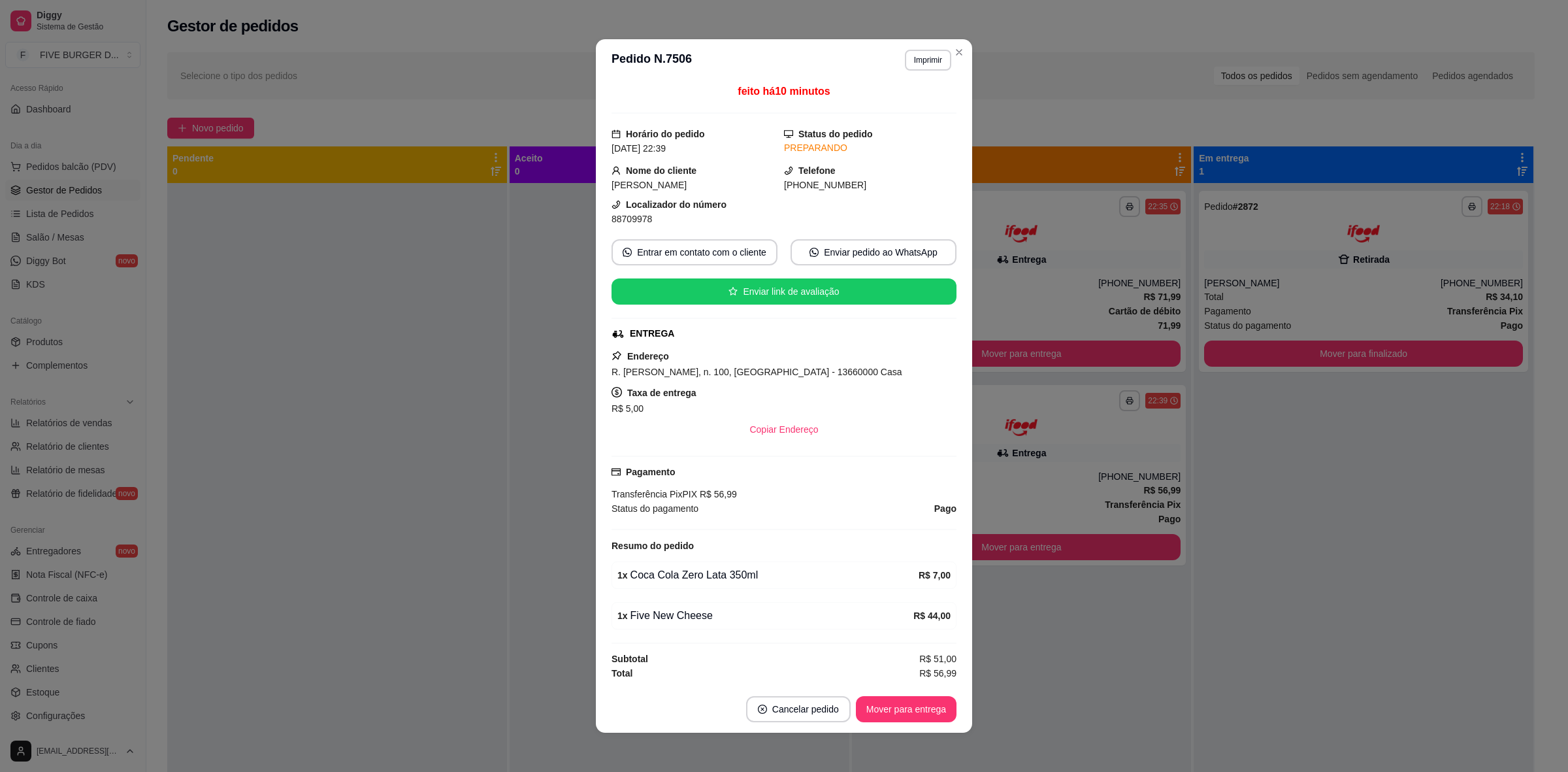
scroll to position [8, 0]
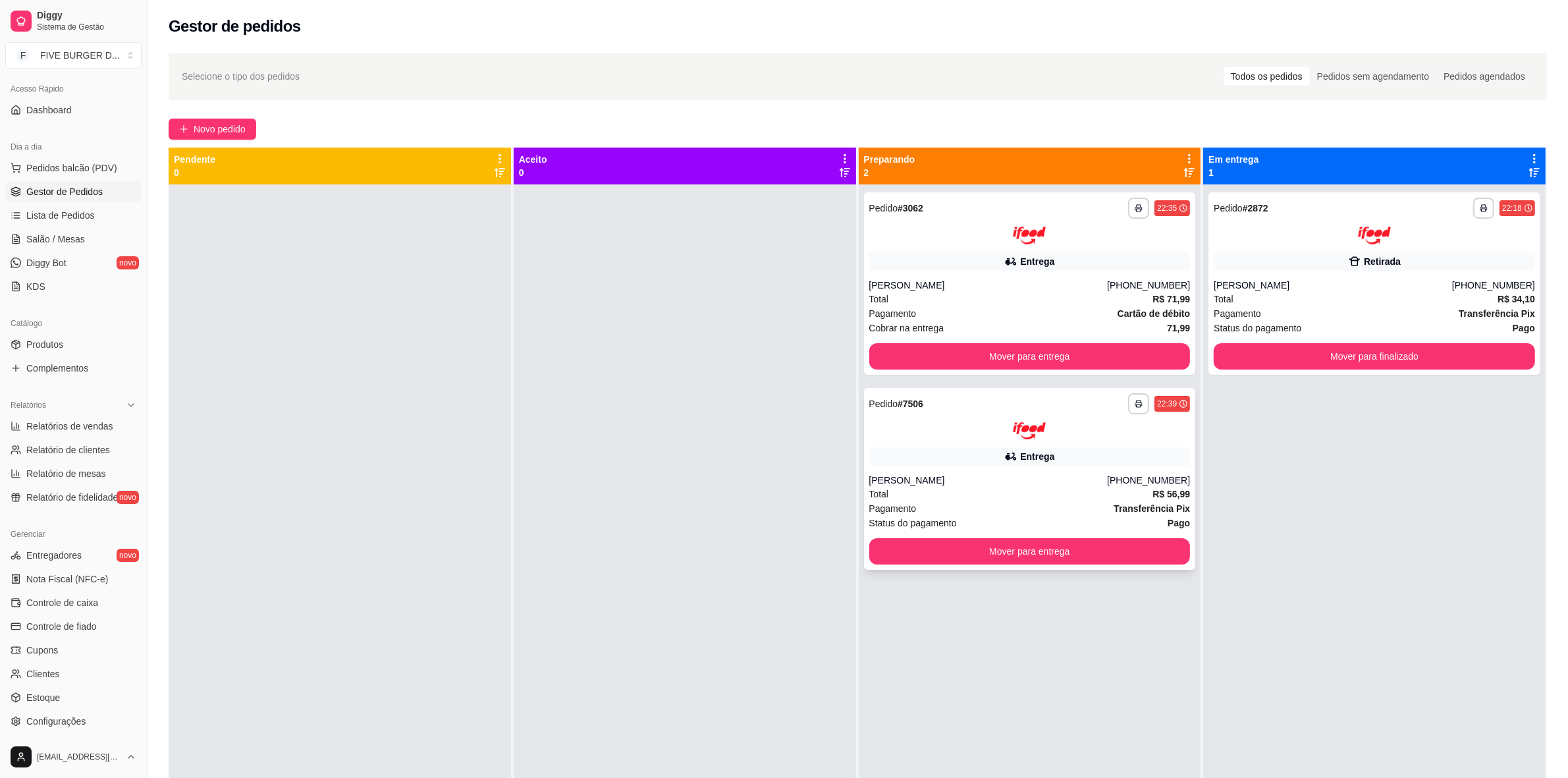
click at [1087, 468] on div "**********" at bounding box center [1030, 479] width 332 height 183
click at [962, 289] on div "[PERSON_NAME]" at bounding box center [988, 286] width 238 height 13
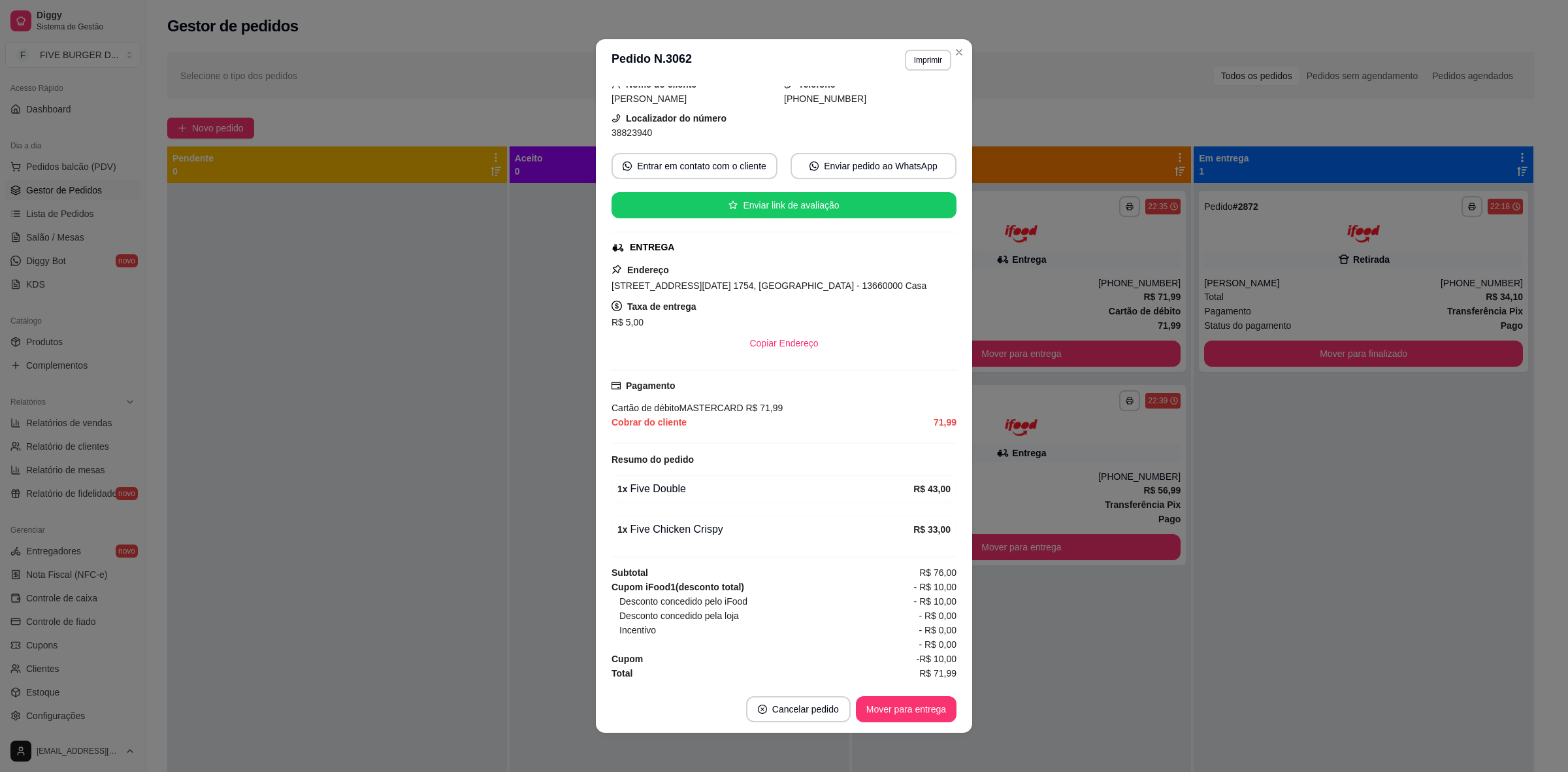
scroll to position [2, 0]
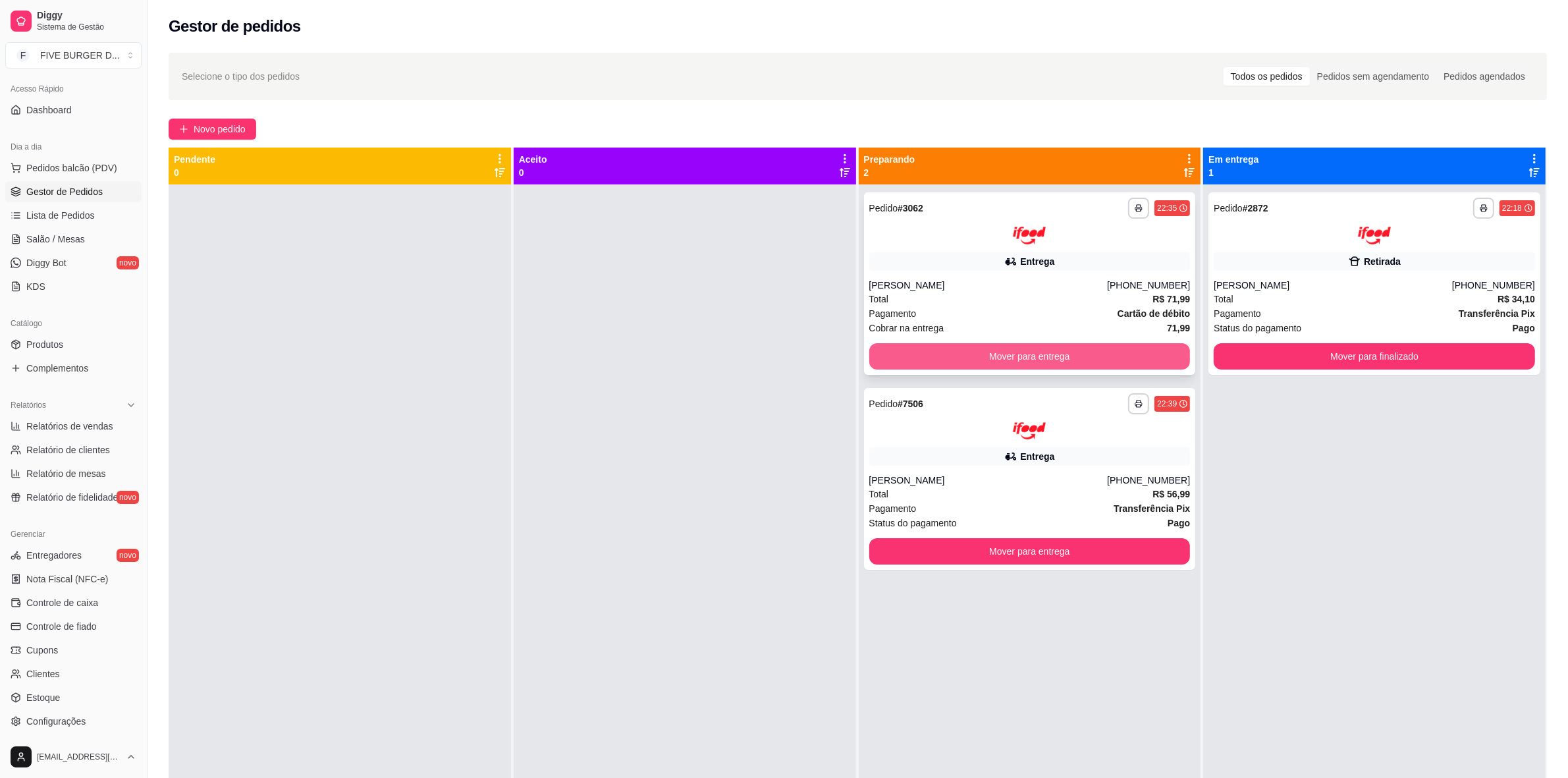
click at [1097, 354] on button "Mover para entrega" at bounding box center [1029, 356] width 321 height 27
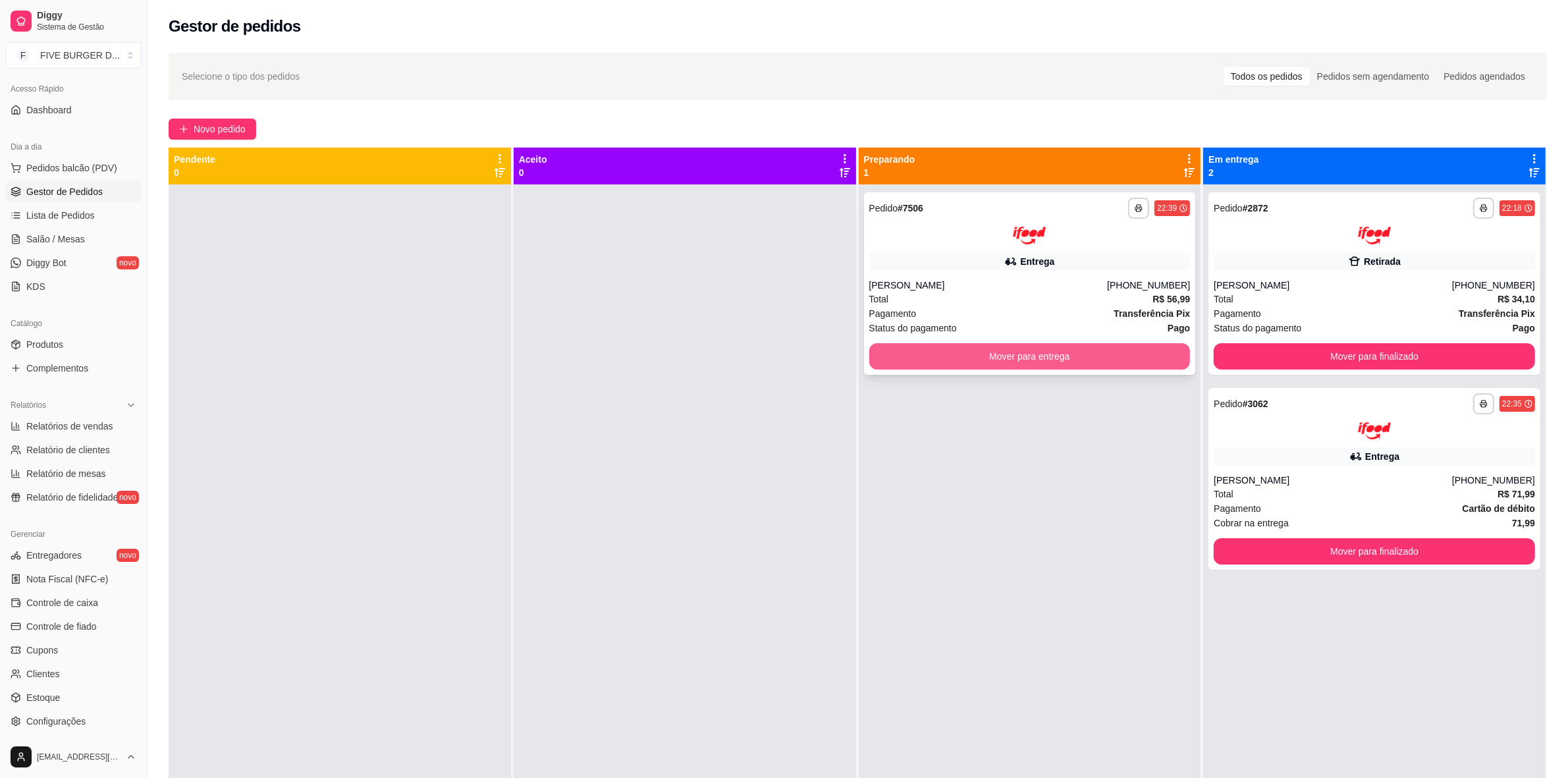
click at [1054, 350] on button "Mover para entrega" at bounding box center [1029, 356] width 321 height 27
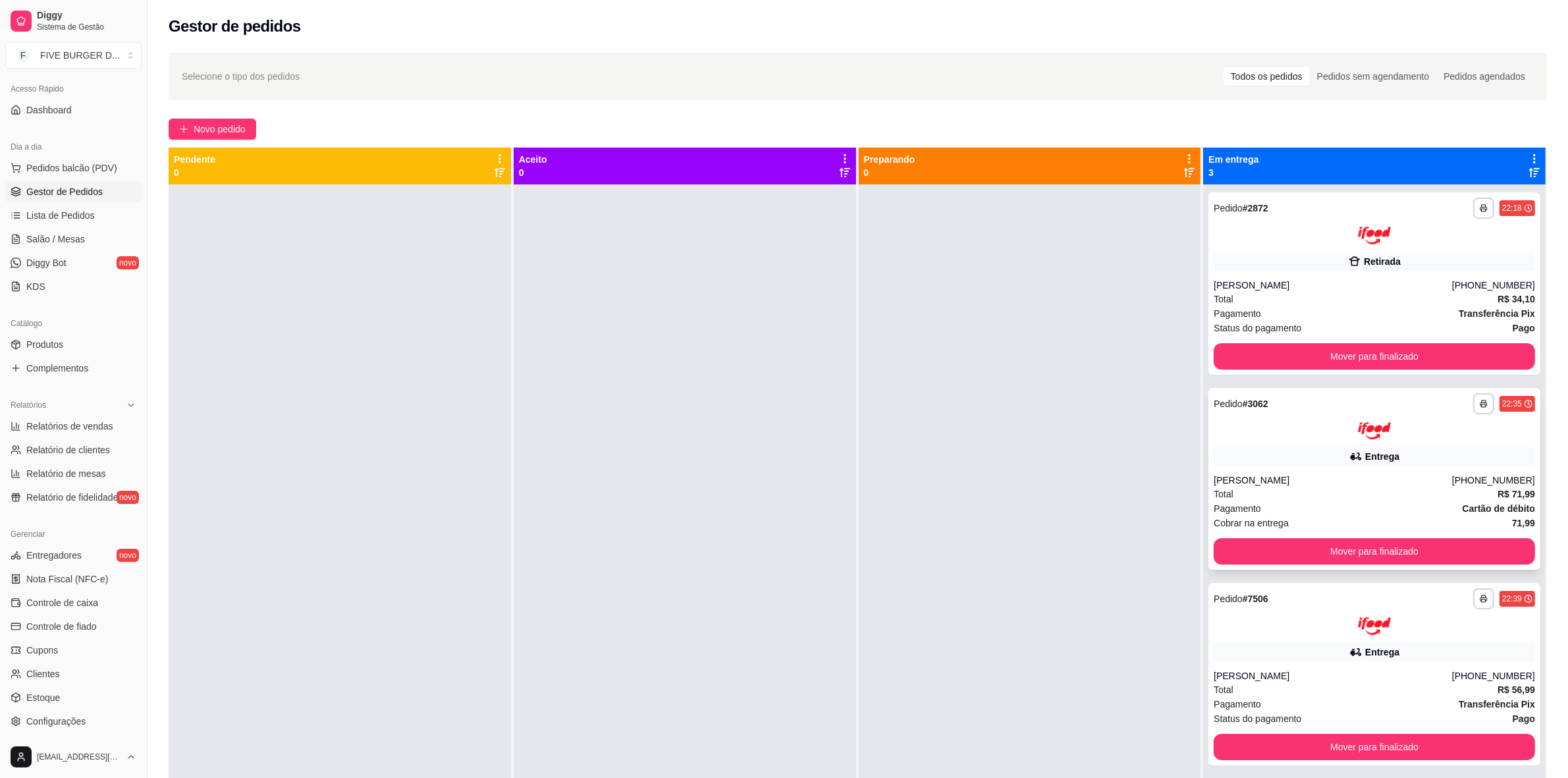
click at [1305, 450] on div "Entrega" at bounding box center [1374, 457] width 321 height 18
click at [1384, 677] on div "[PERSON_NAME]" at bounding box center [1332, 676] width 238 height 13
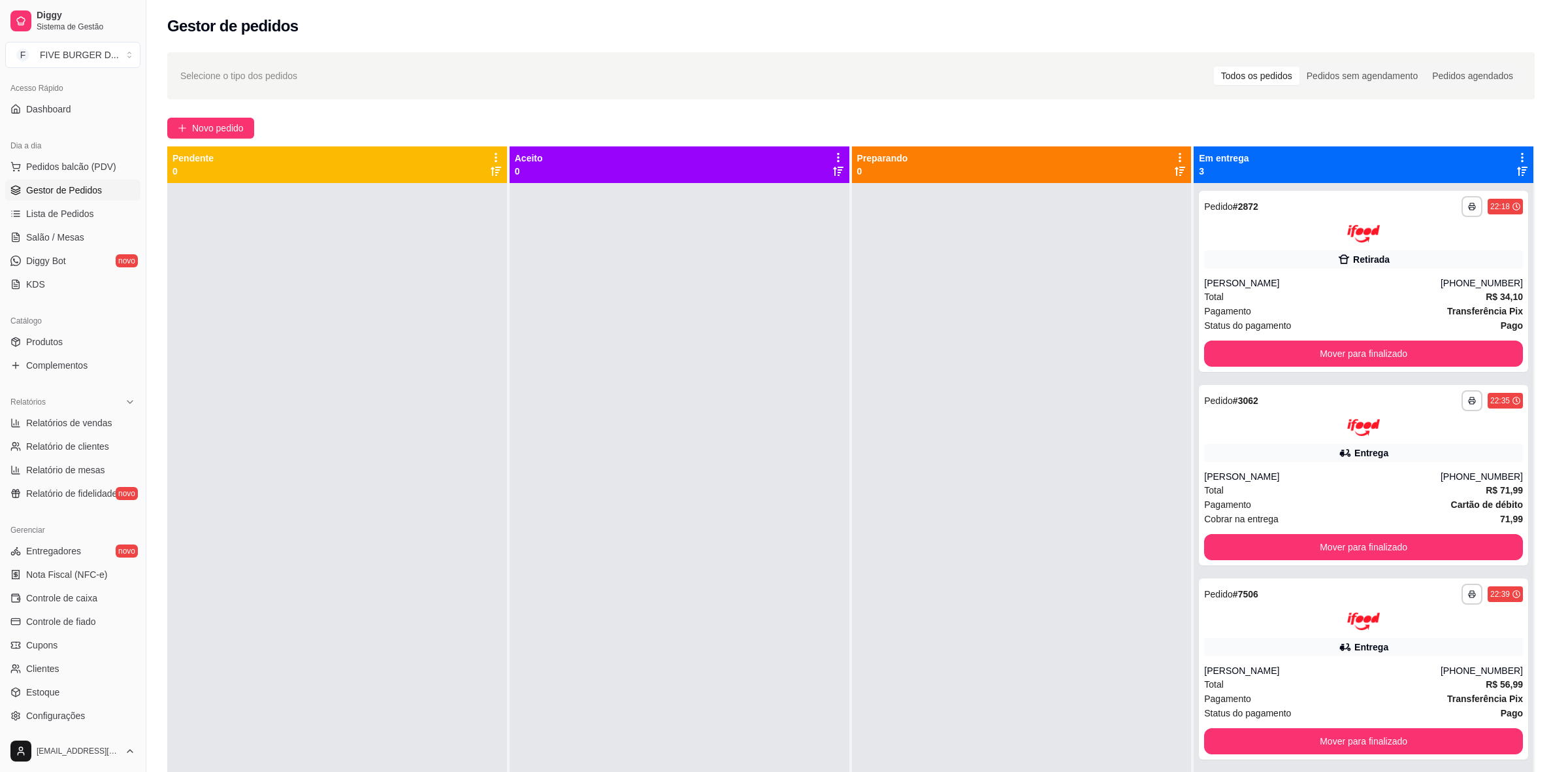
scroll to position [8, 0]
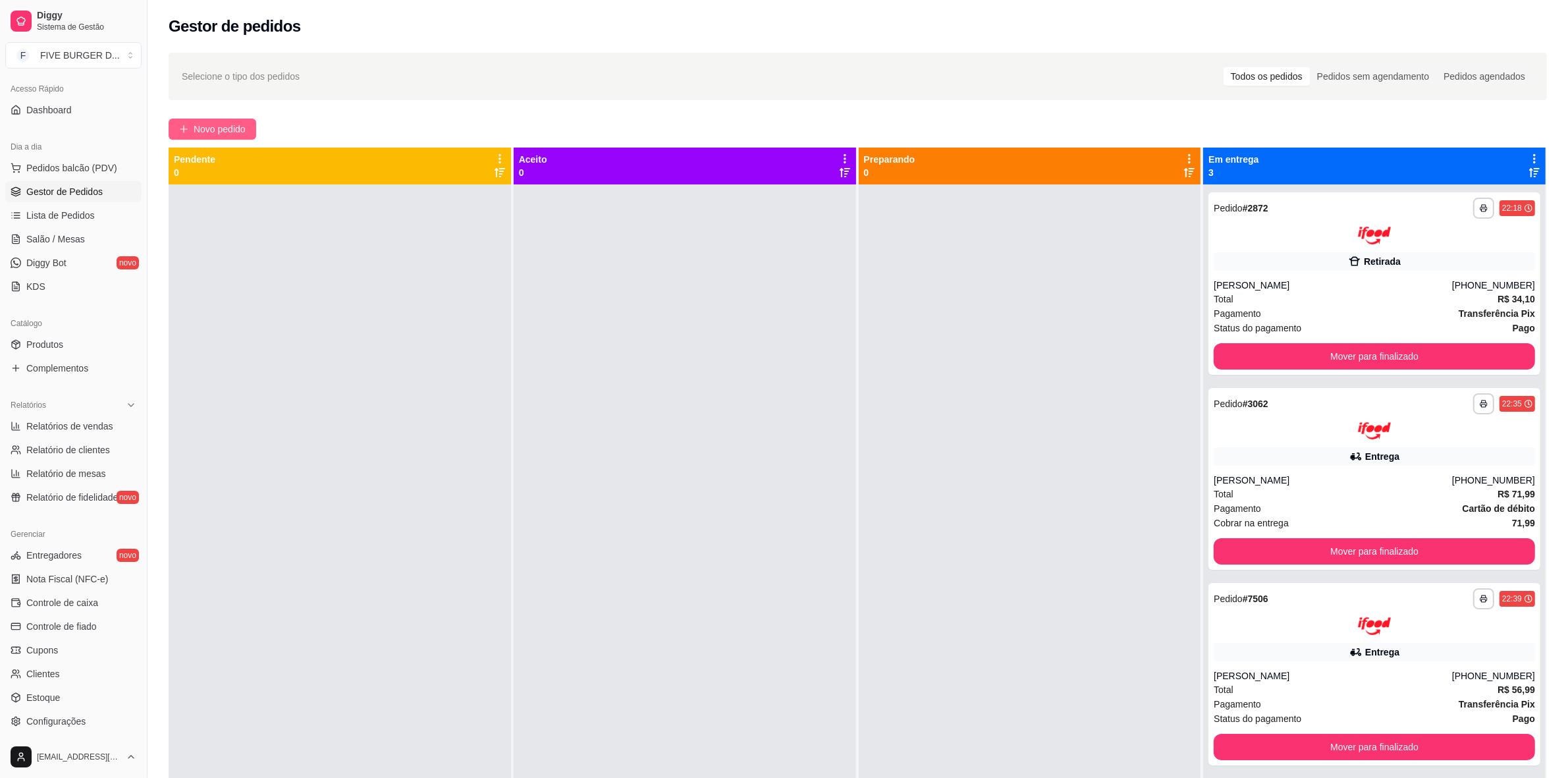
click at [222, 123] on span "Novo pedido" at bounding box center [219, 129] width 52 height 14
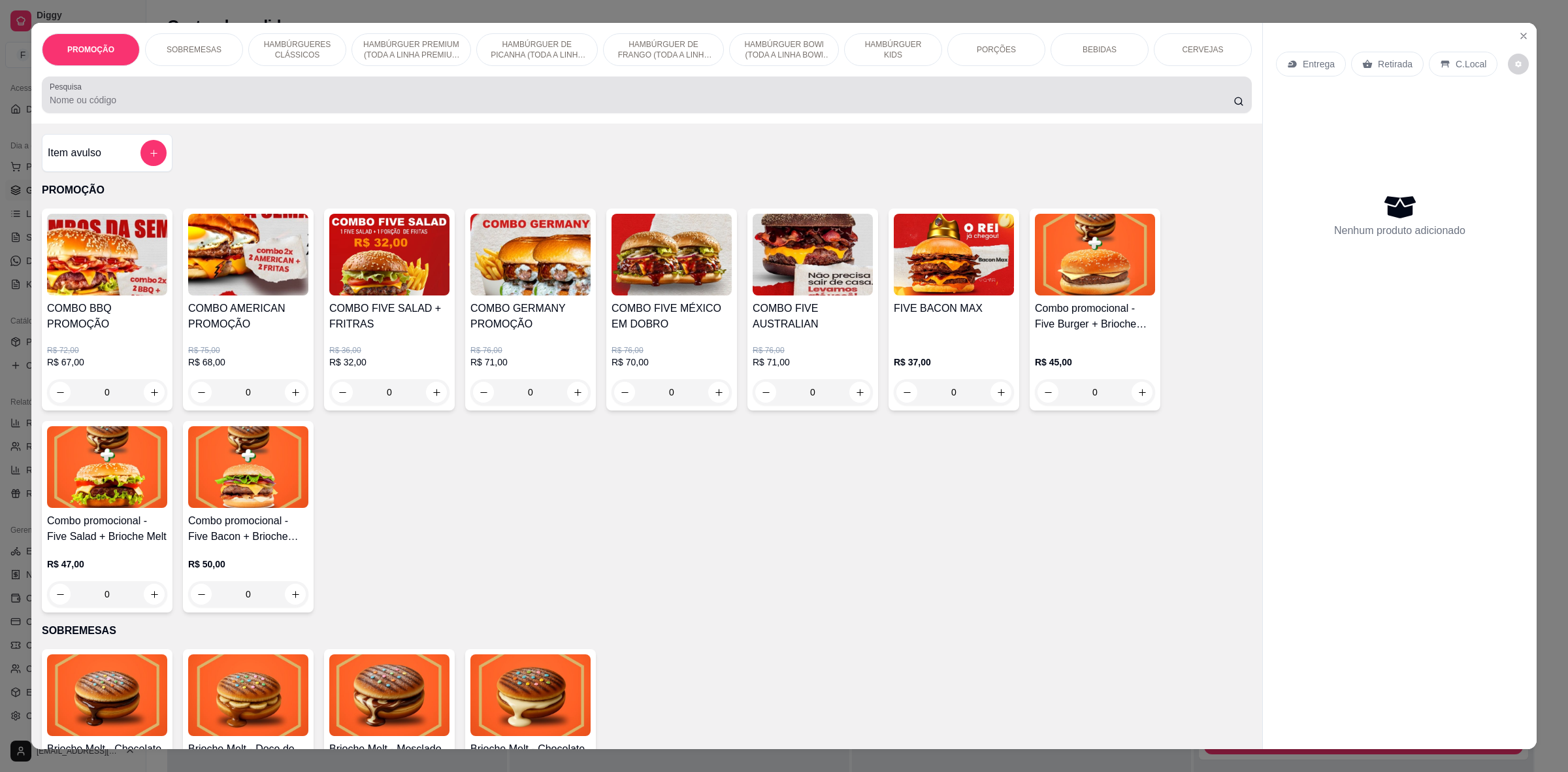
click at [312, 110] on div "Pesquisa" at bounding box center [647, 95] width 1211 height 36
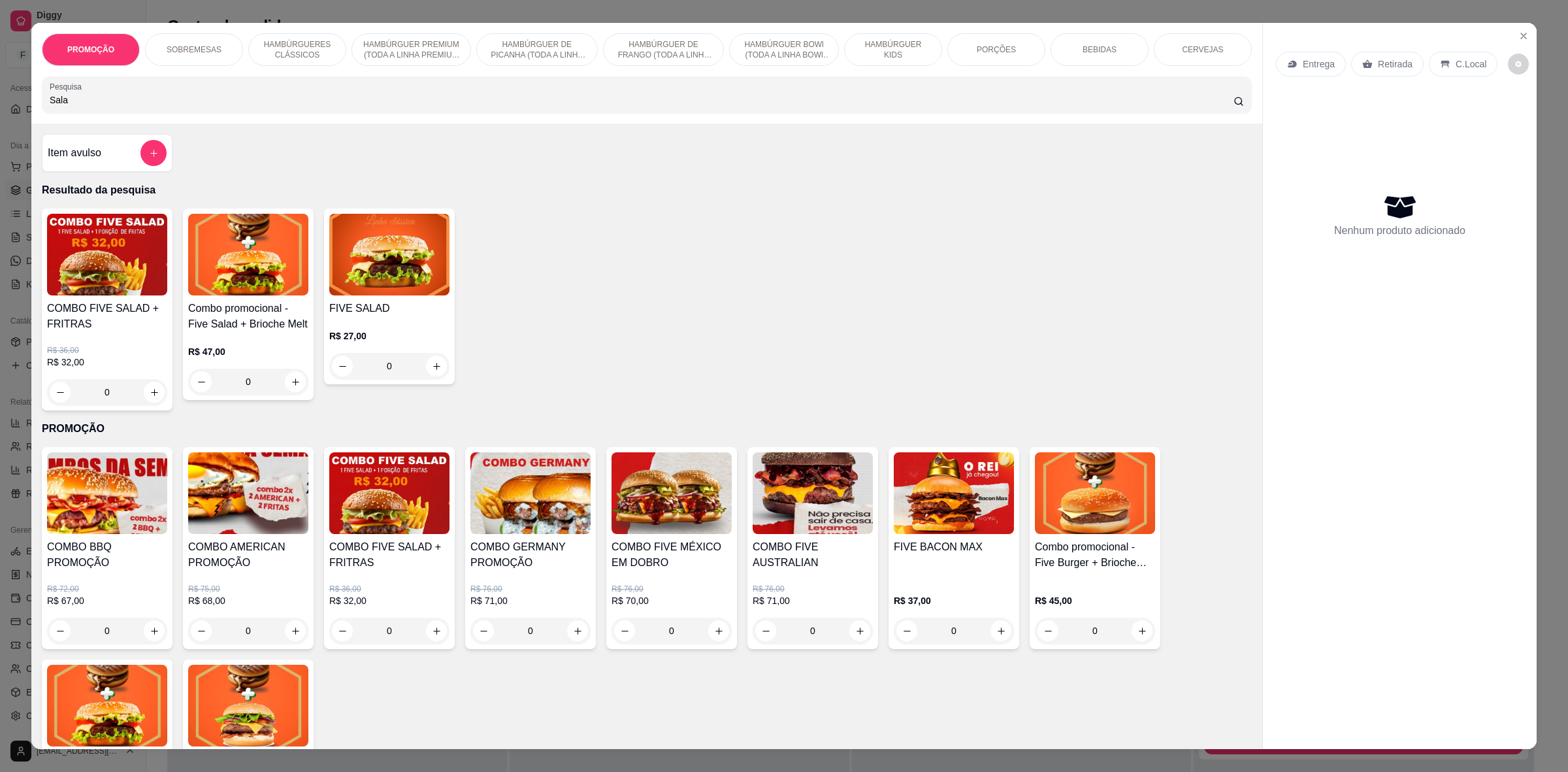
type input "Sala"
click at [425, 367] on div "0" at bounding box center [390, 367] width 120 height 26
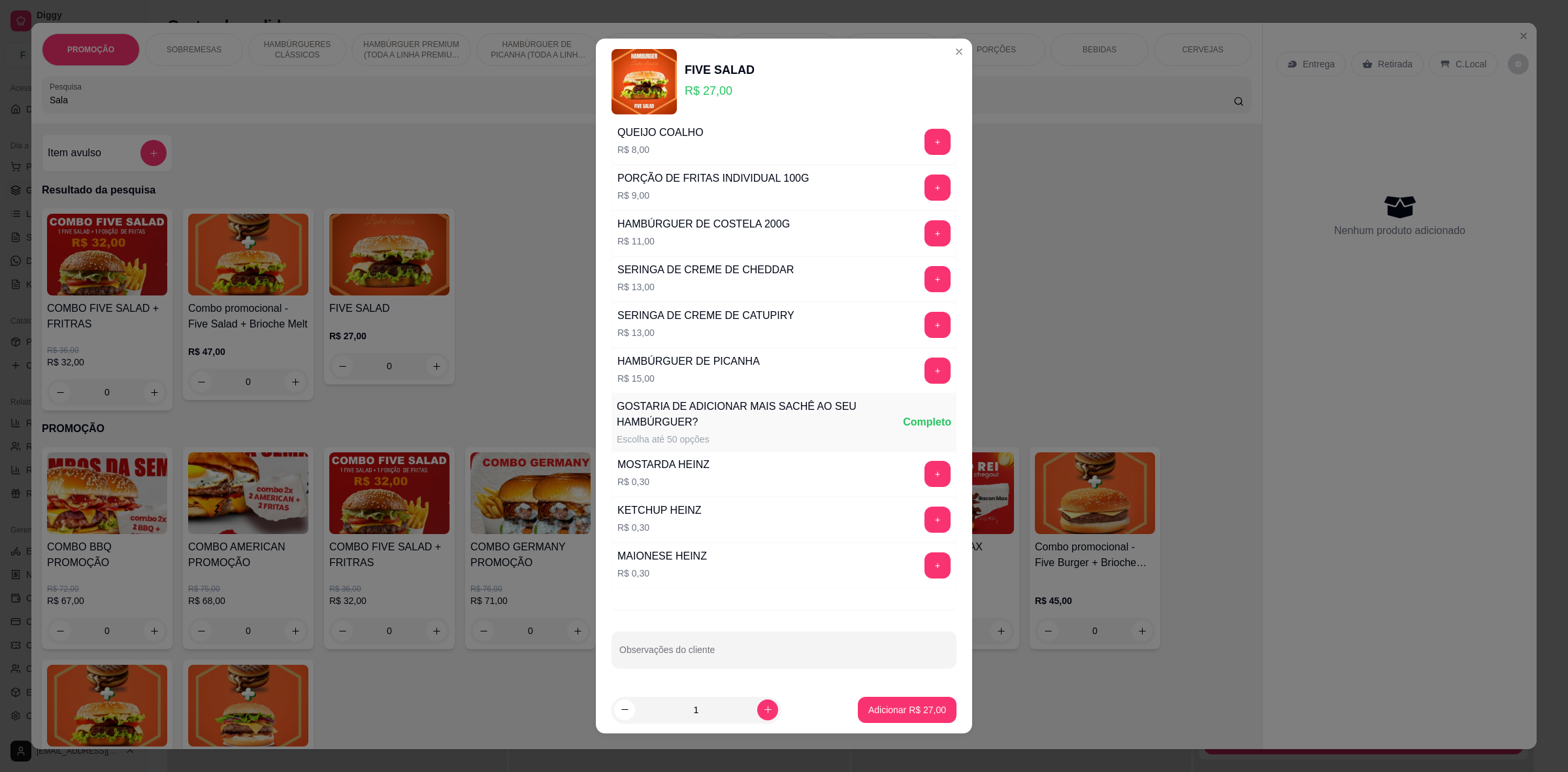
scroll to position [3, 0]
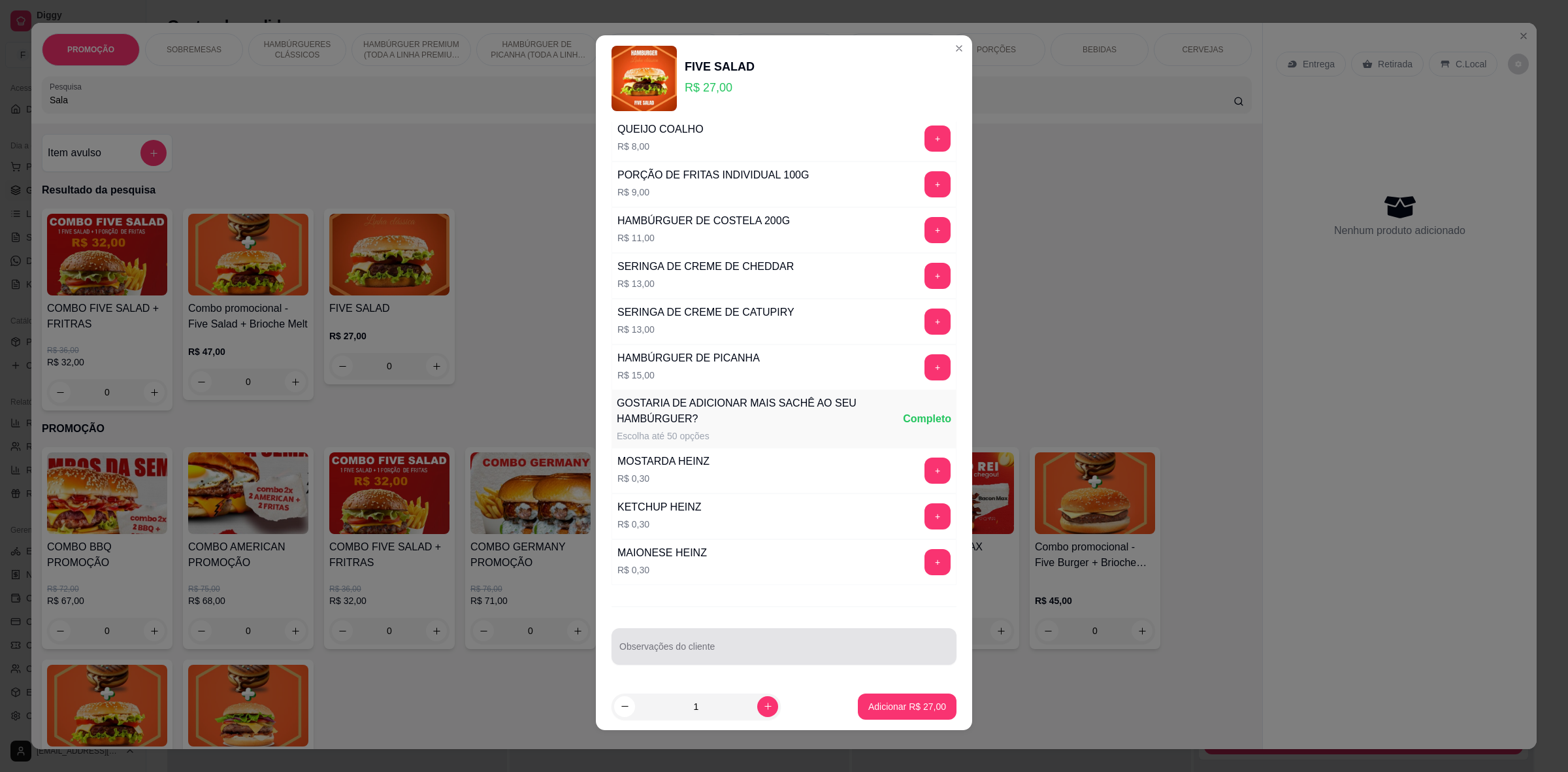
click at [768, 654] on input "Observações do cliente" at bounding box center [784, 652] width 329 height 13
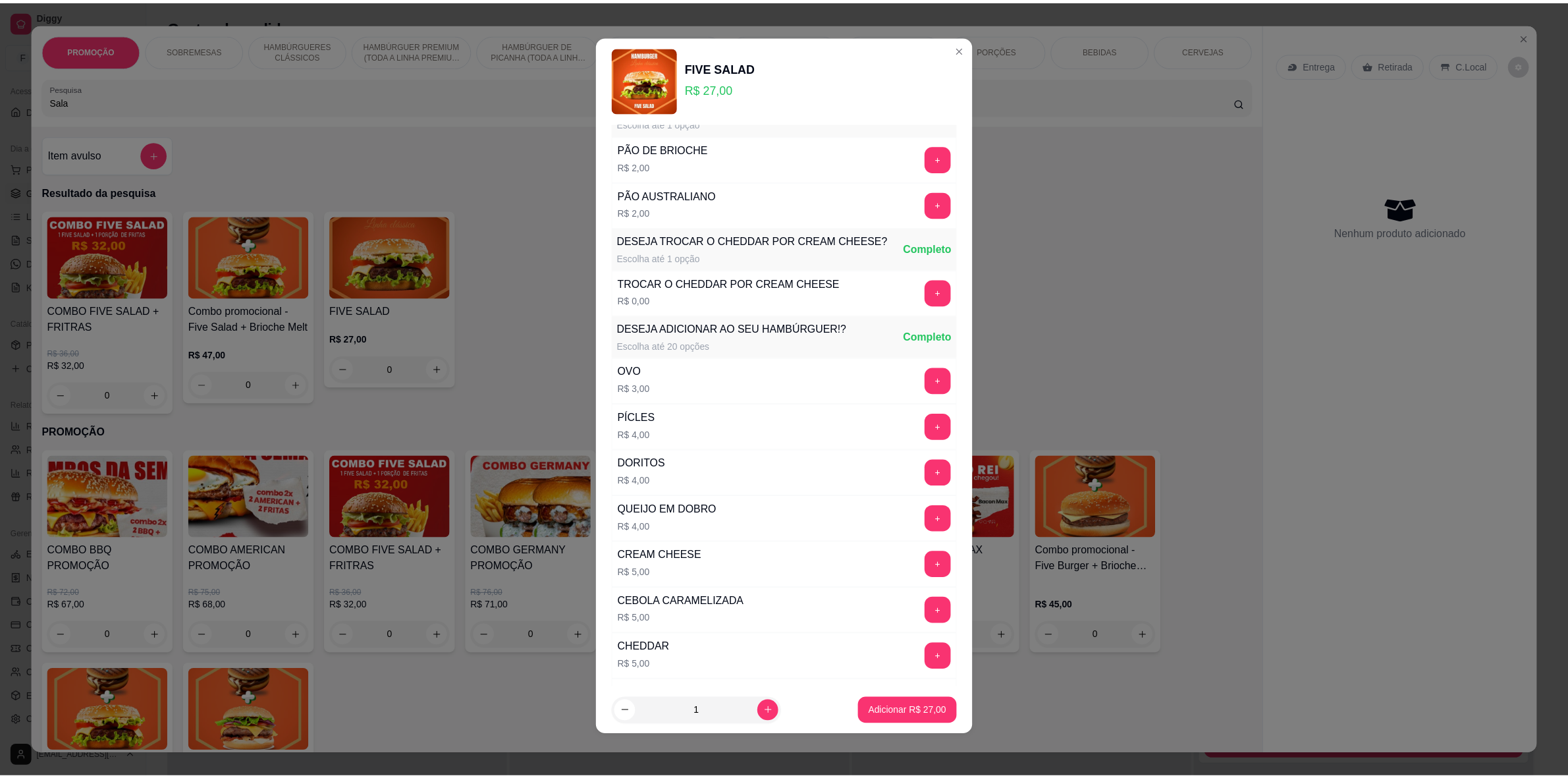
scroll to position [0, 0]
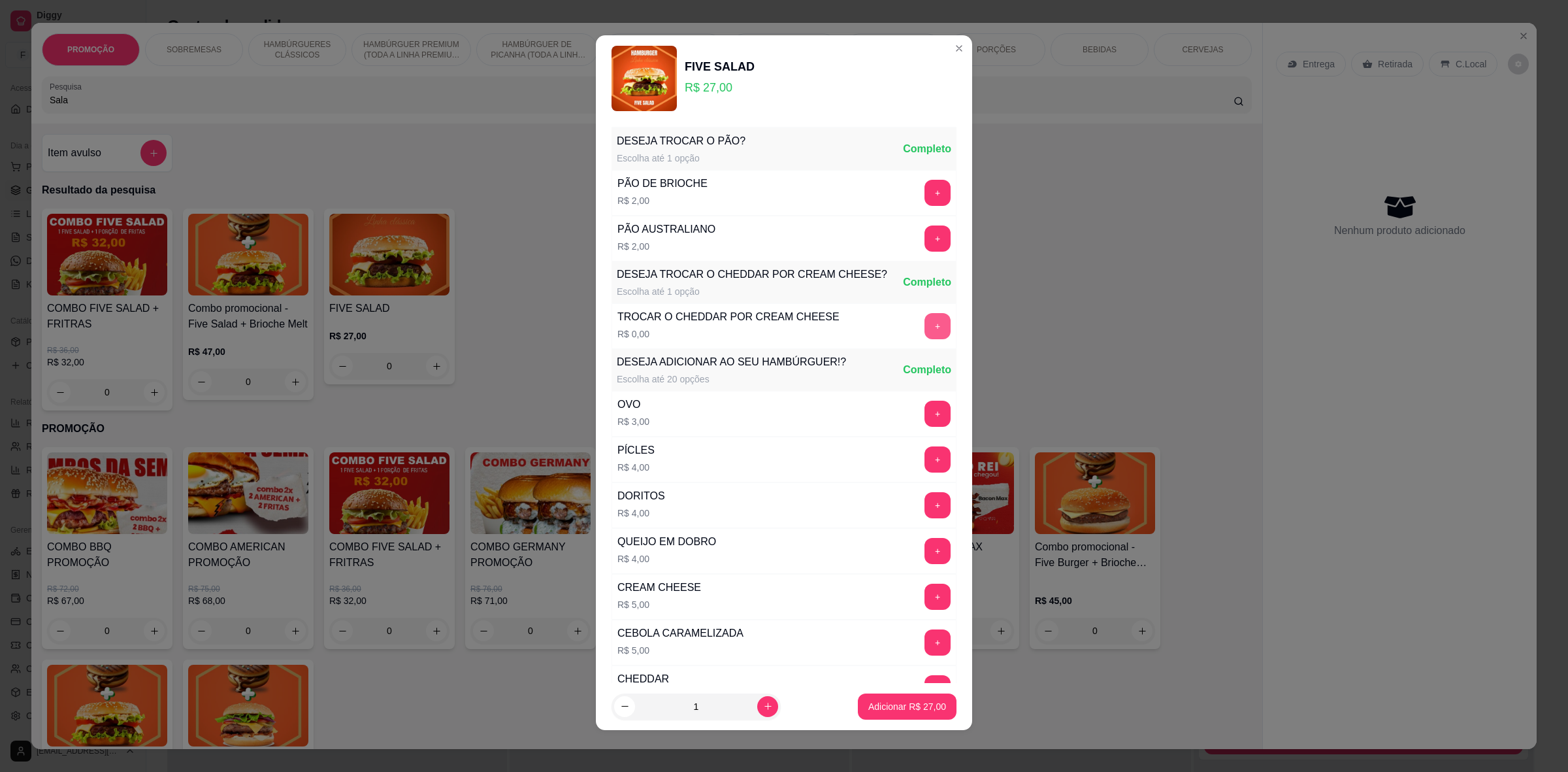
click at [925, 325] on button "+" at bounding box center [938, 326] width 26 height 26
click at [883, 697] on button "Adicionar R$ 27,00" at bounding box center [908, 707] width 99 height 26
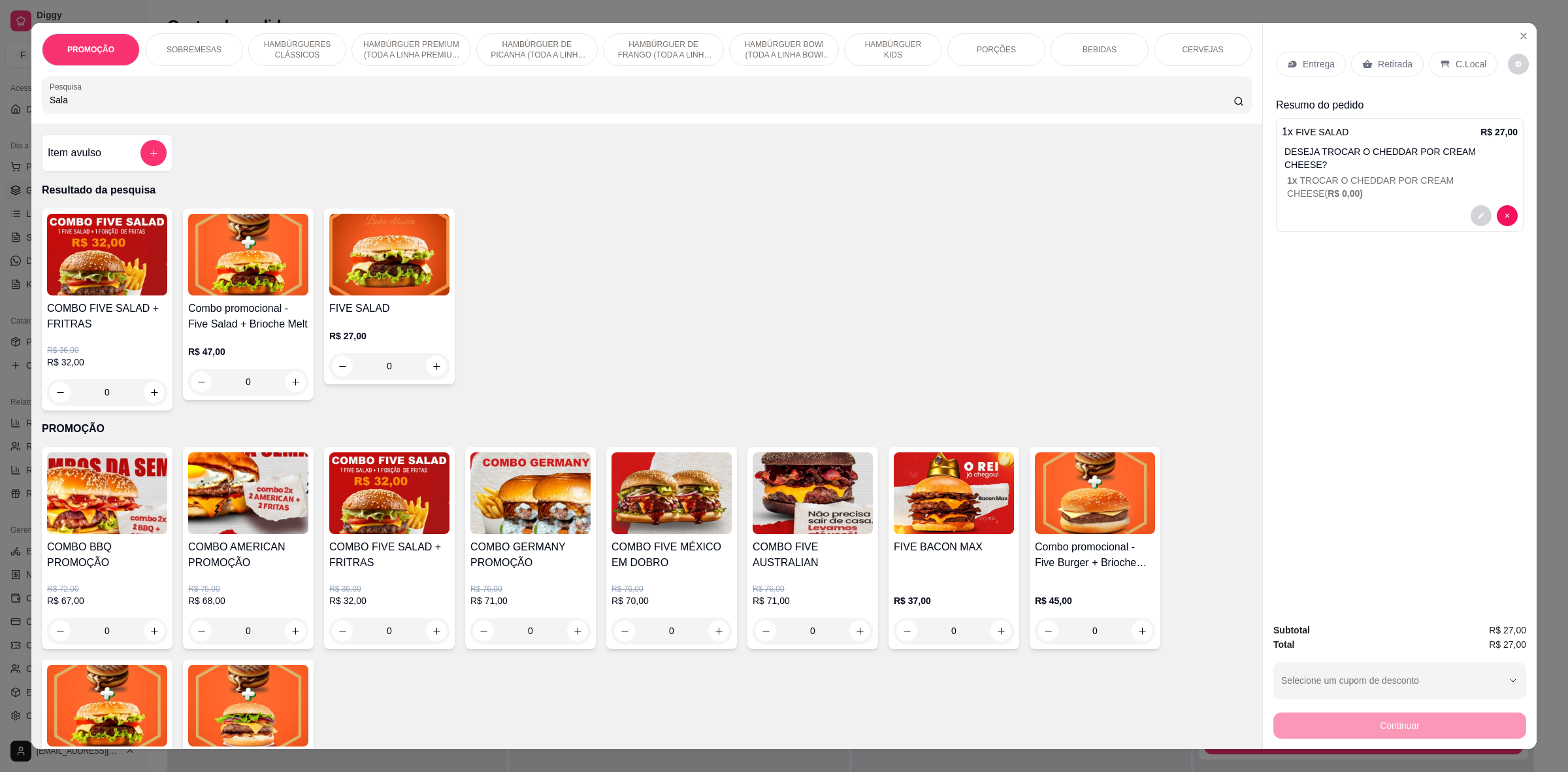
click at [1379, 63] on p "Retirada" at bounding box center [1396, 64] width 35 height 13
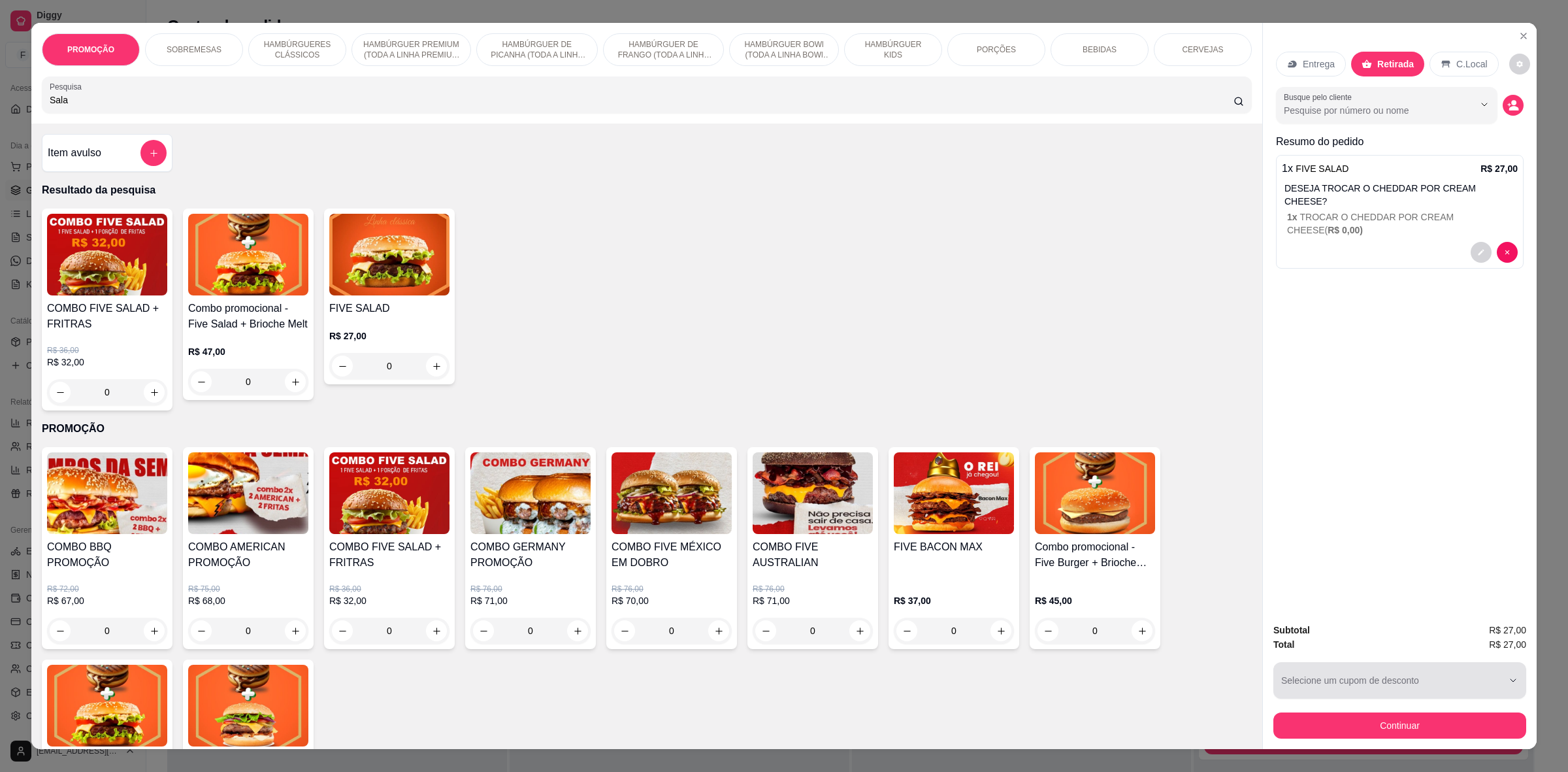
click at [1372, 723] on button "Continuar" at bounding box center [1400, 726] width 253 height 26
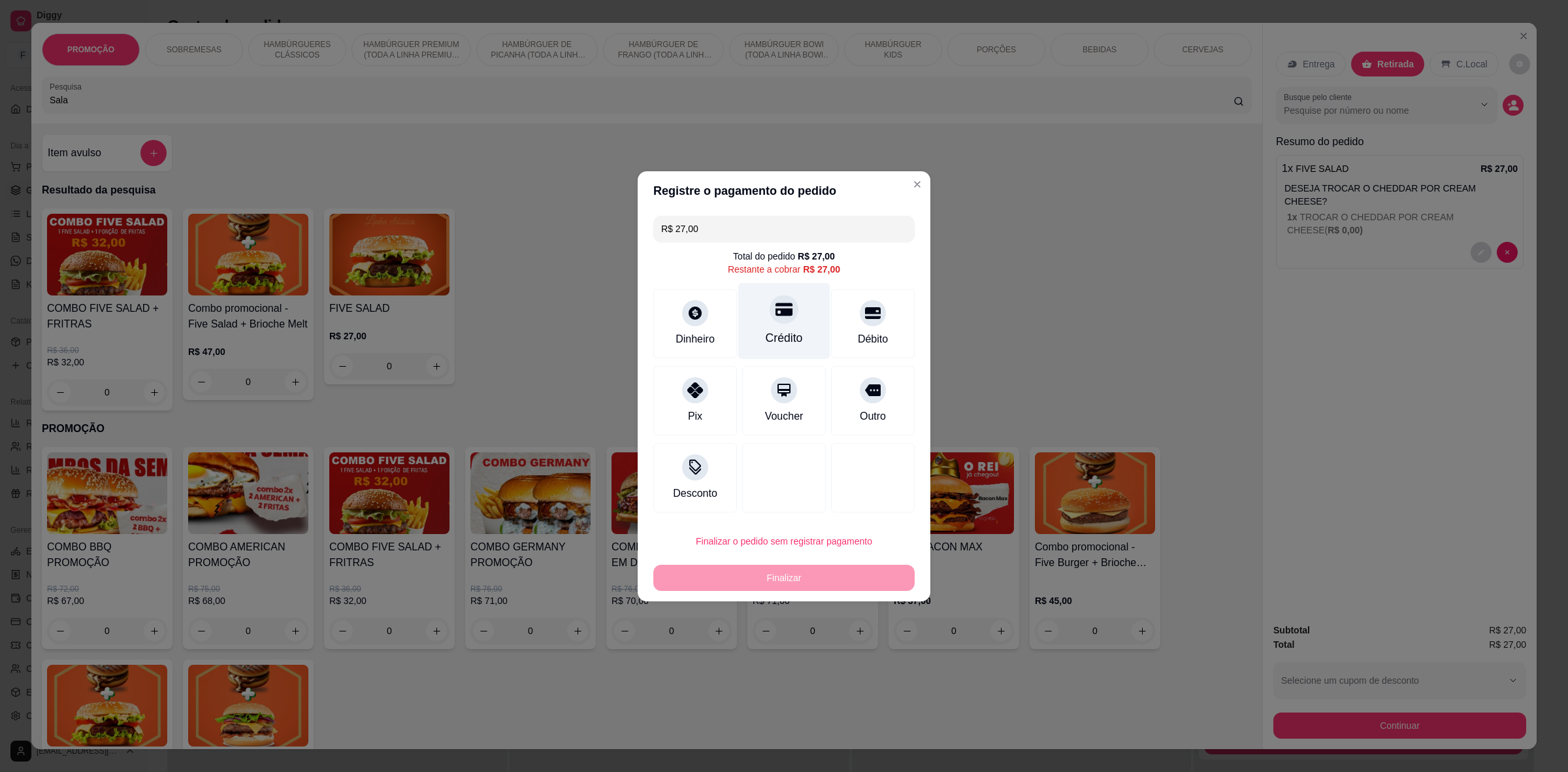
click at [766, 319] on div "Crédito" at bounding box center [785, 320] width 92 height 77
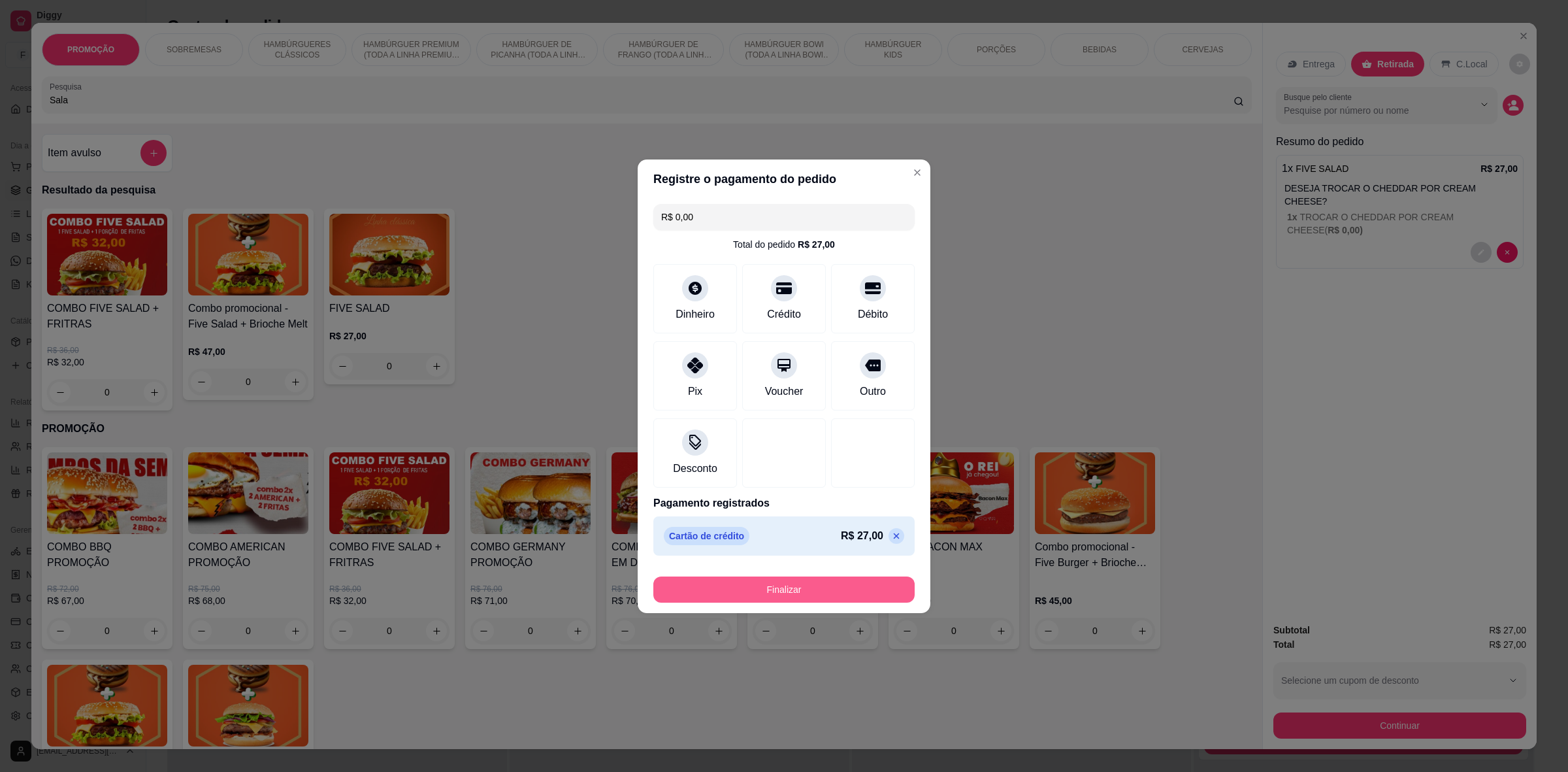
click at [786, 591] on button "Finalizar" at bounding box center [784, 590] width 261 height 26
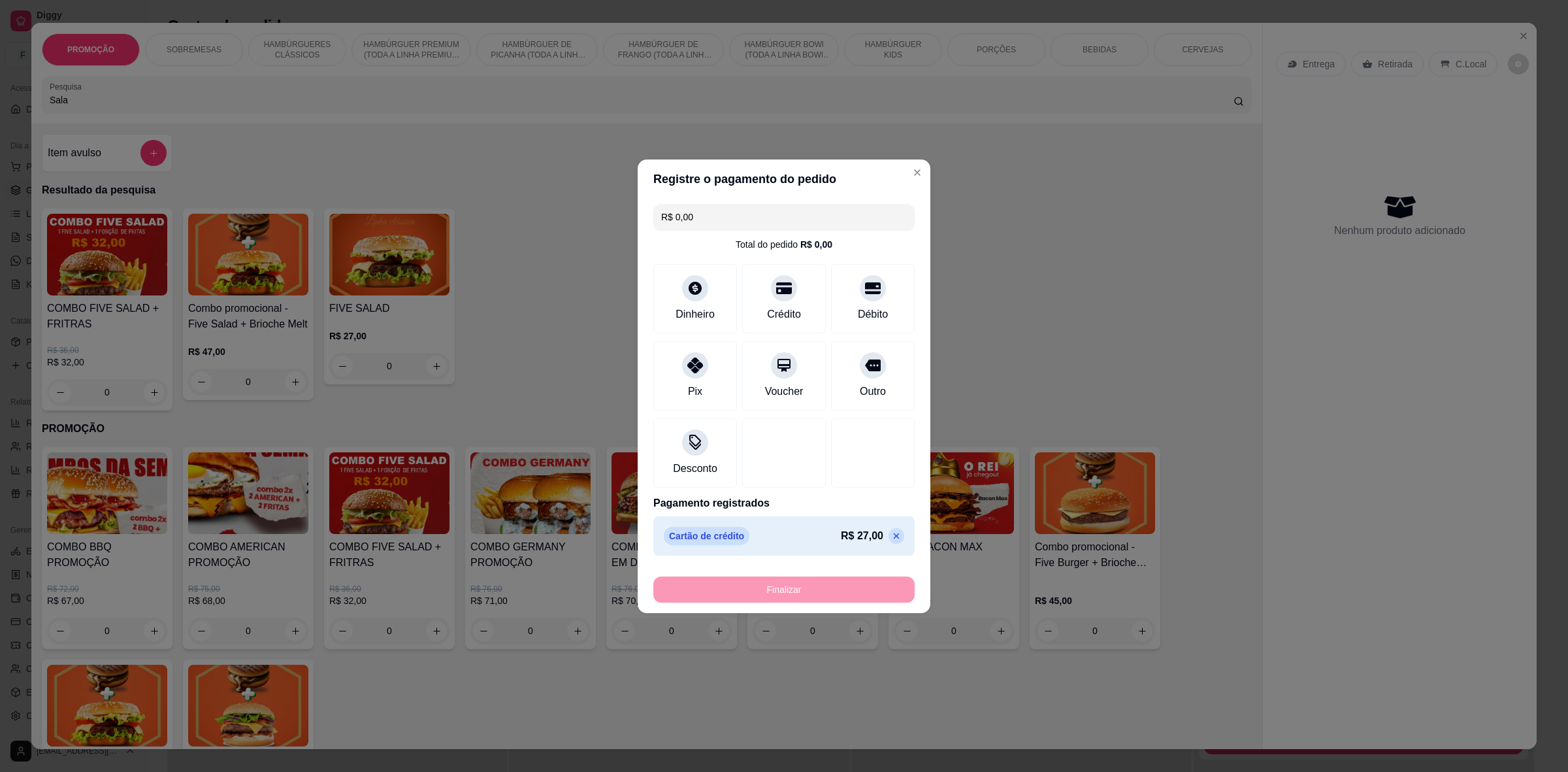
type input "-R$ 27,00"
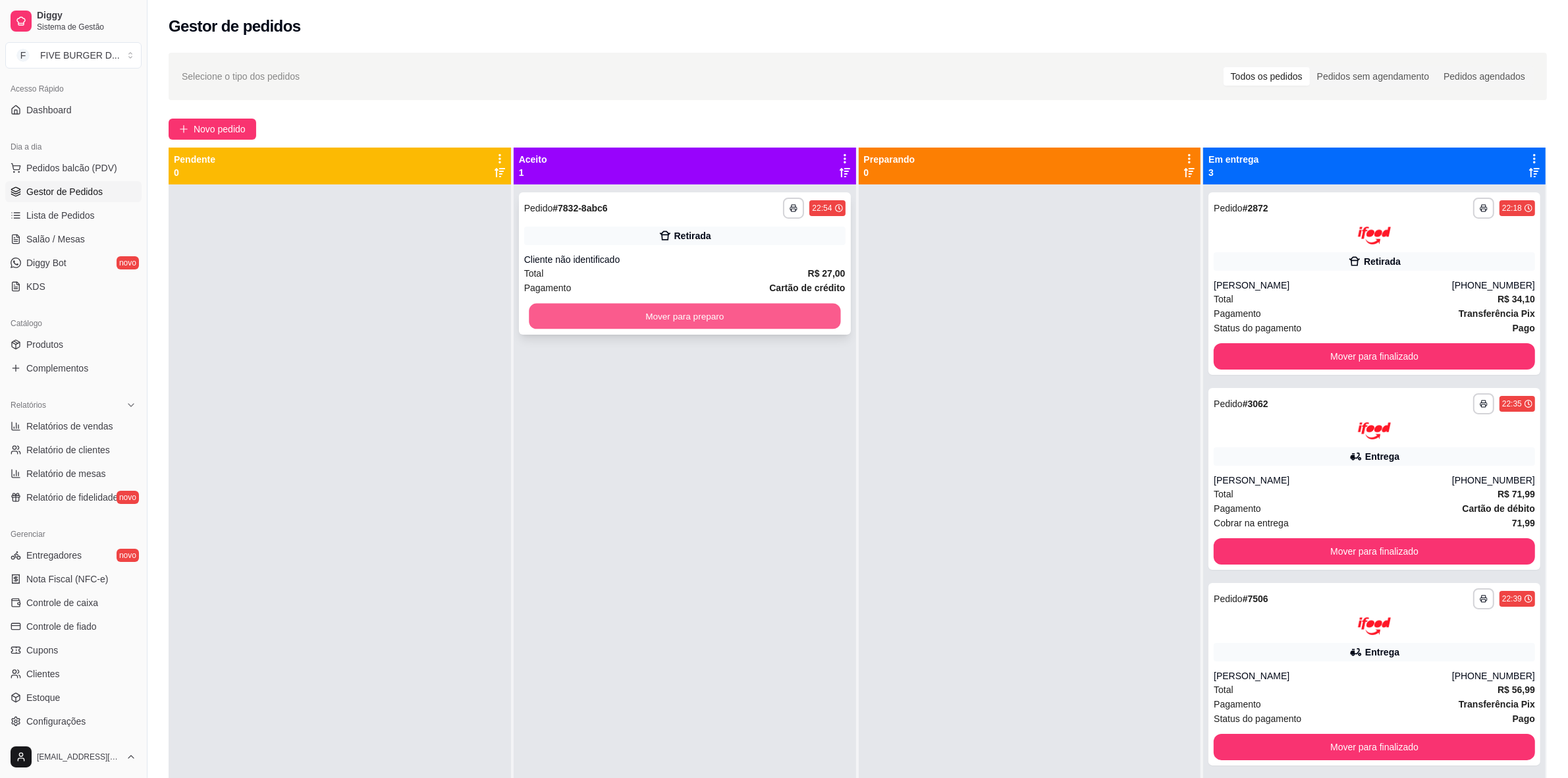
click at [719, 328] on button "Mover para preparo" at bounding box center [684, 316] width 311 height 26
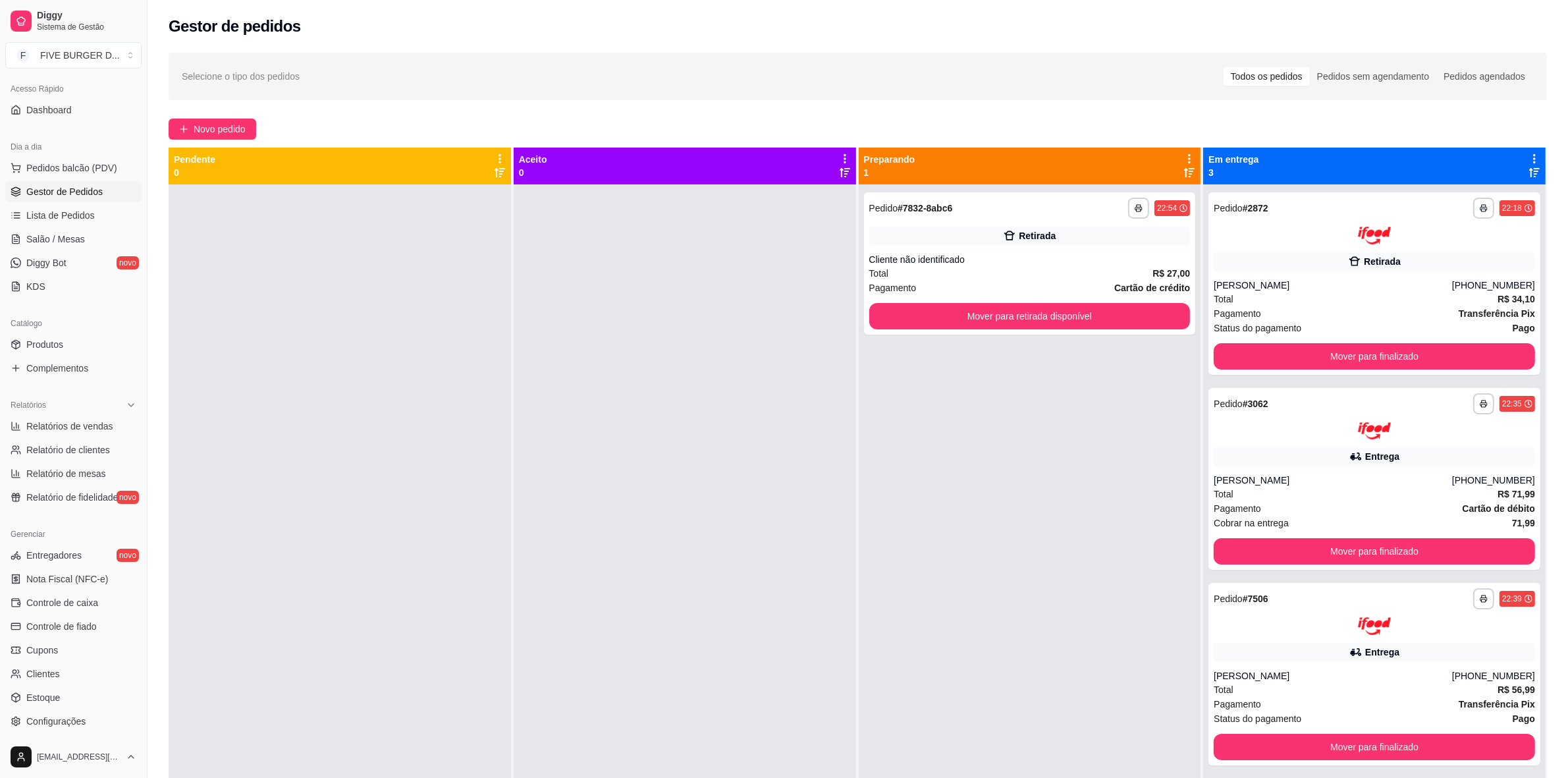
click at [939, 484] on div "**********" at bounding box center [1030, 573] width 343 height 778
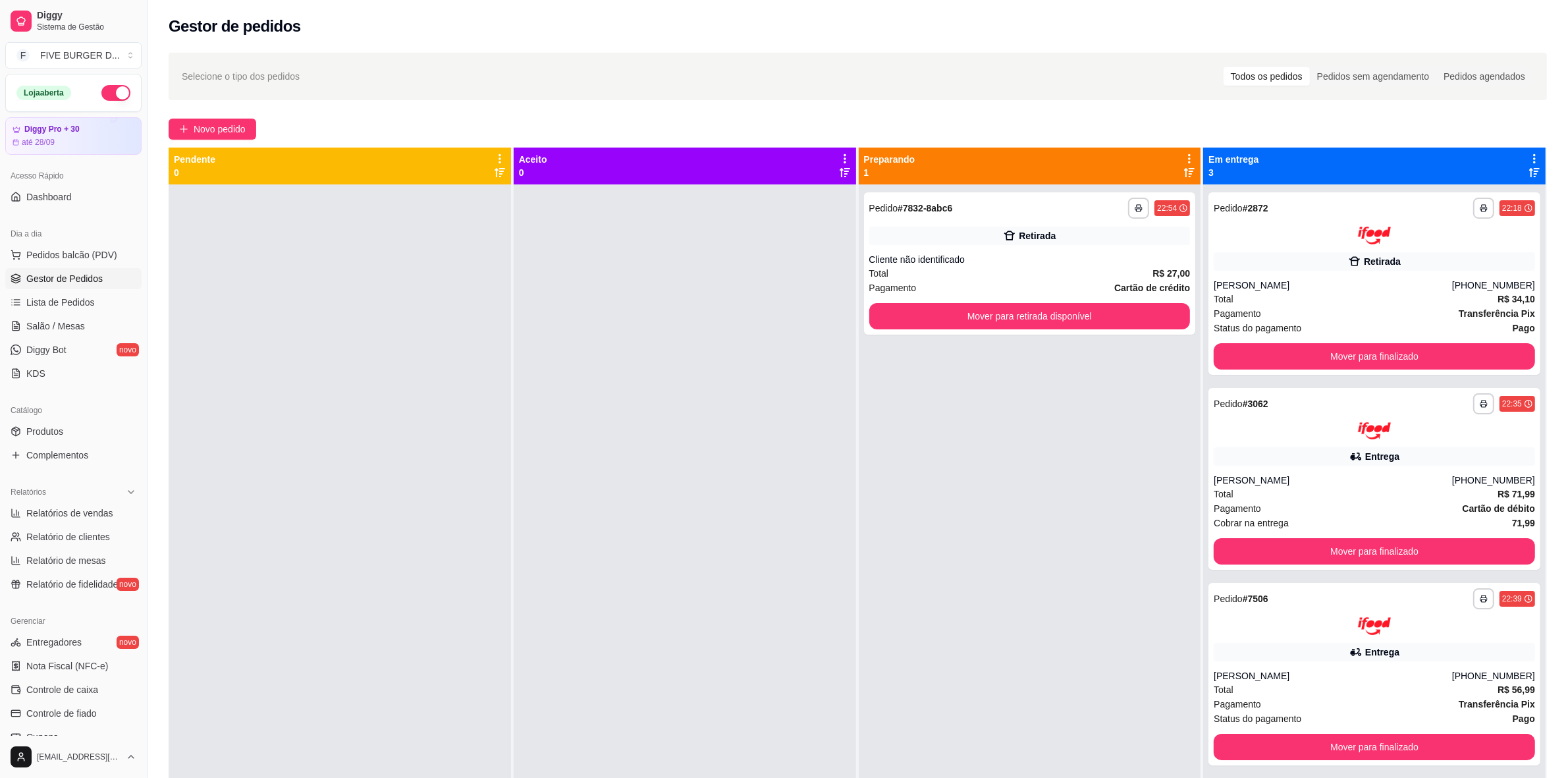
click at [110, 94] on button "button" at bounding box center [115, 92] width 29 height 16
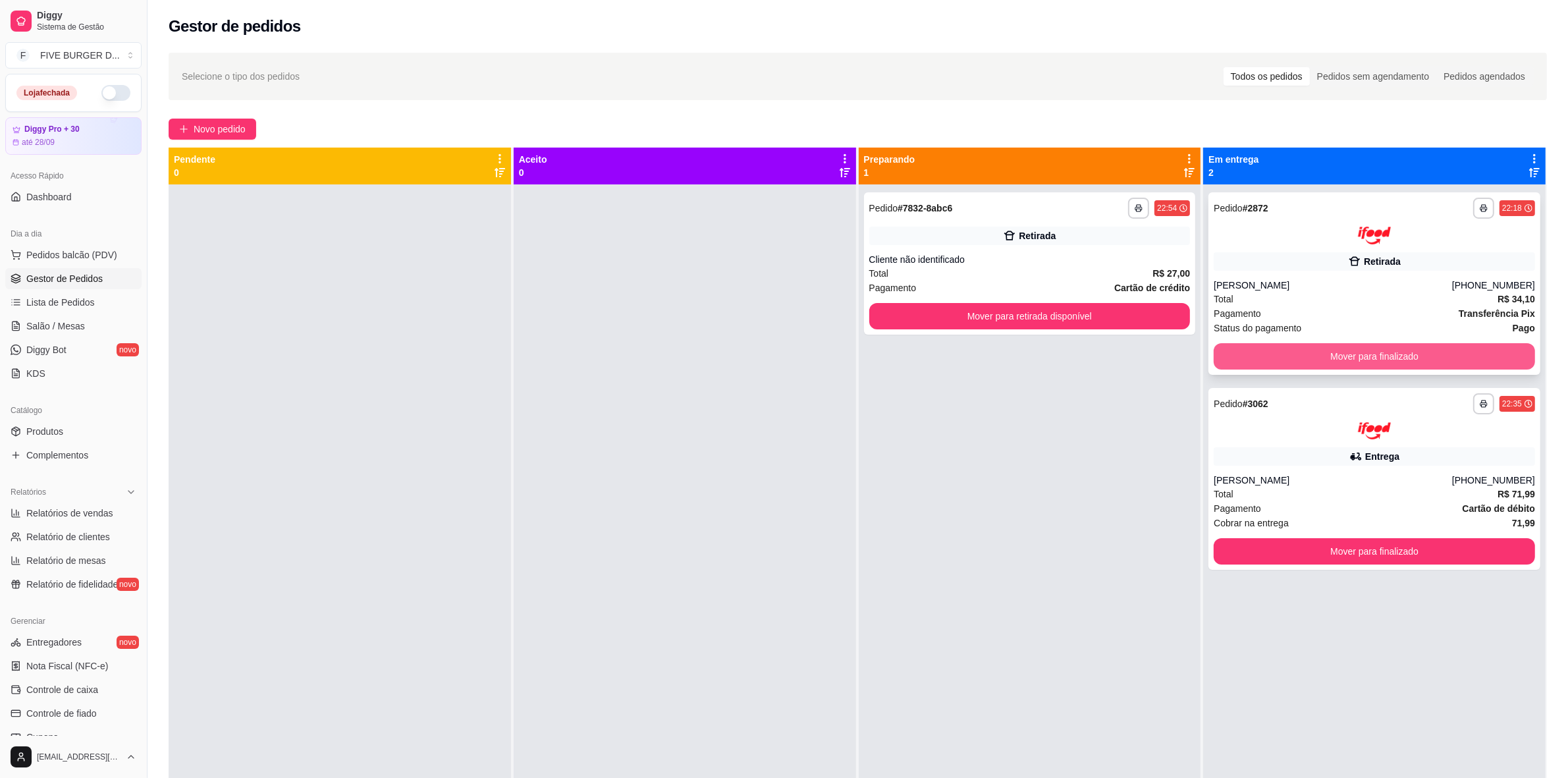
click at [1310, 358] on button "Mover para finalizado" at bounding box center [1374, 356] width 321 height 27
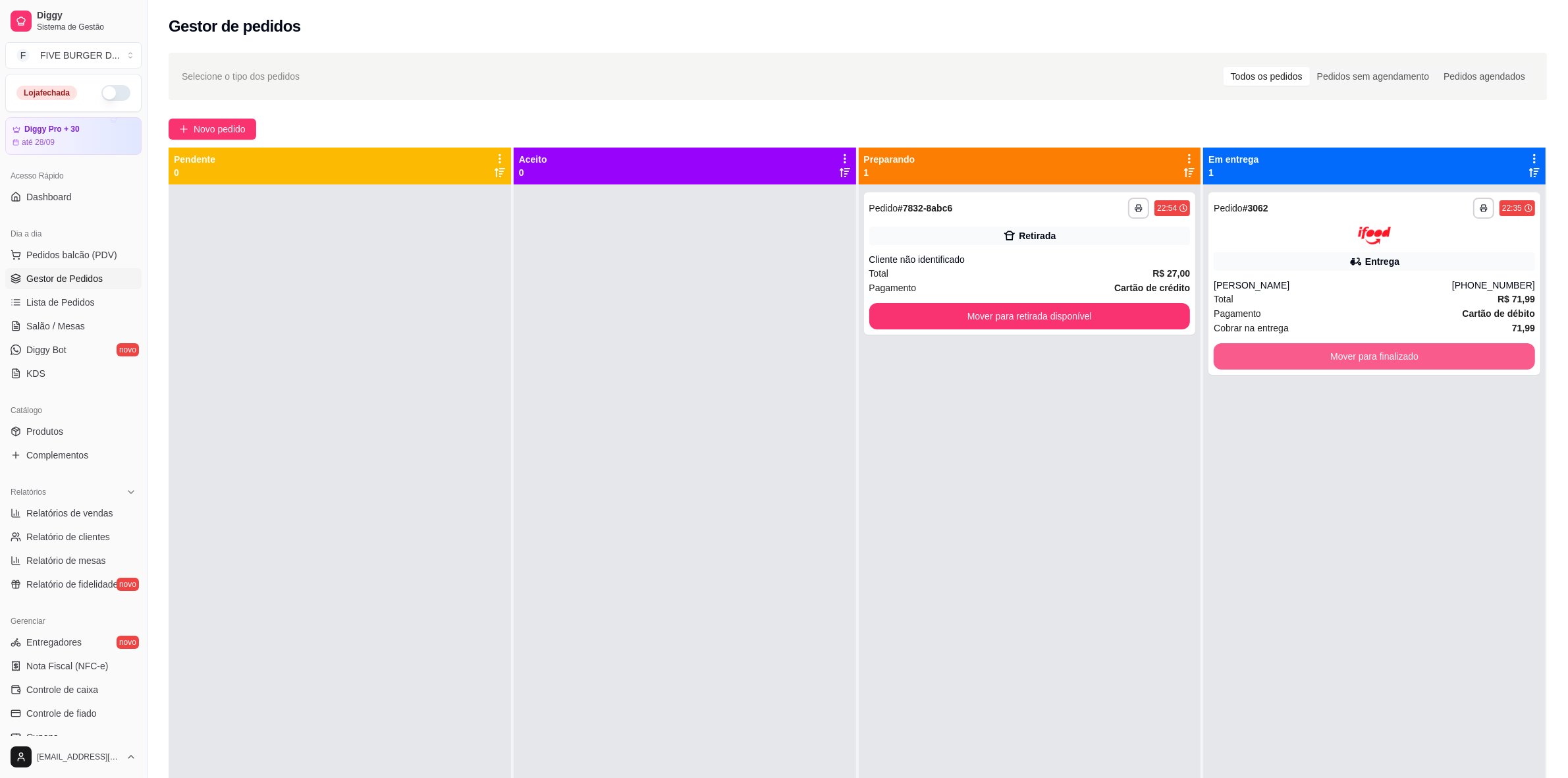
click at [1319, 350] on button "Mover para finalizado" at bounding box center [1374, 356] width 321 height 27
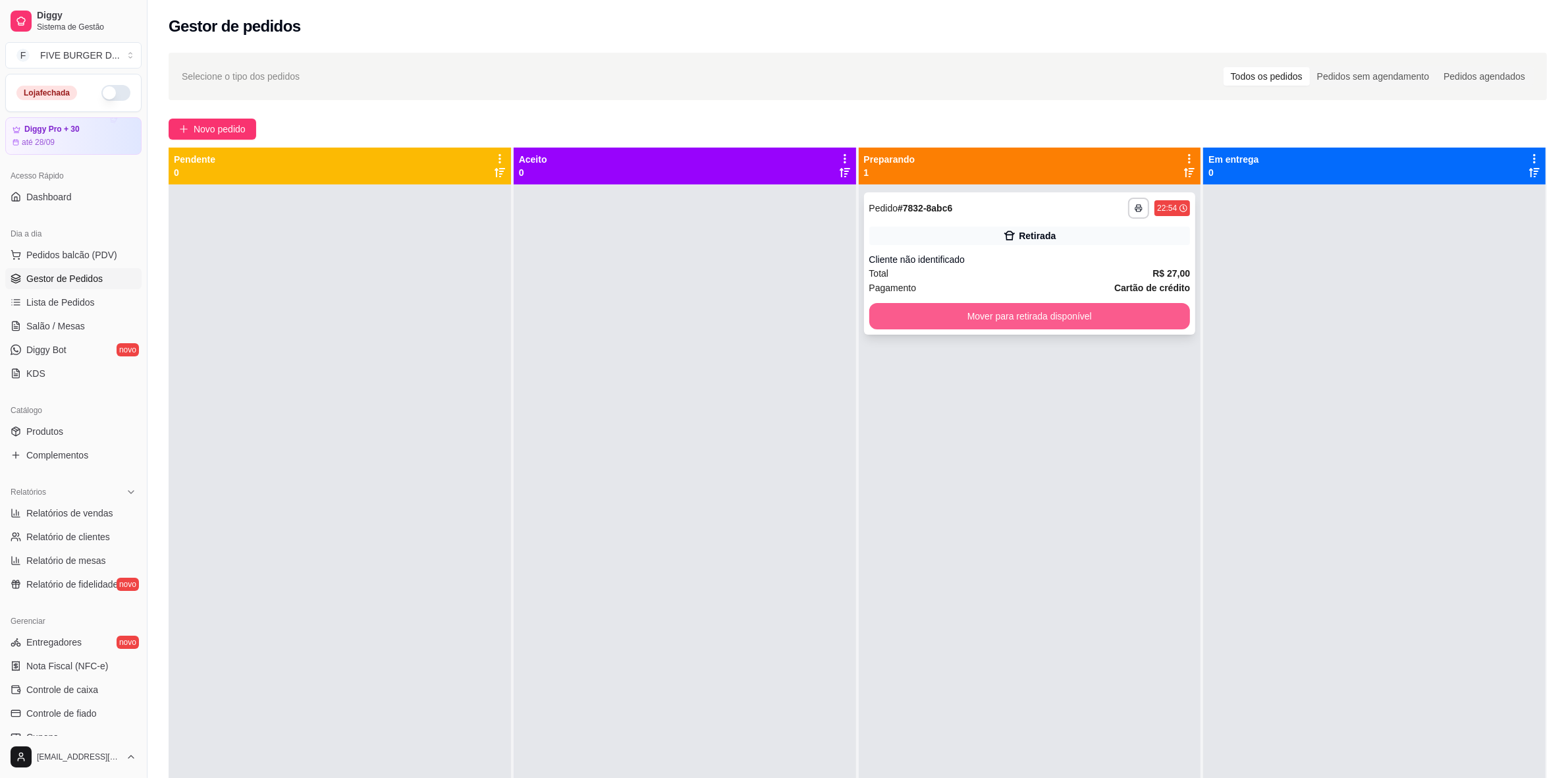
click at [1113, 320] on button "Mover para retirada disponível" at bounding box center [1029, 316] width 321 height 27
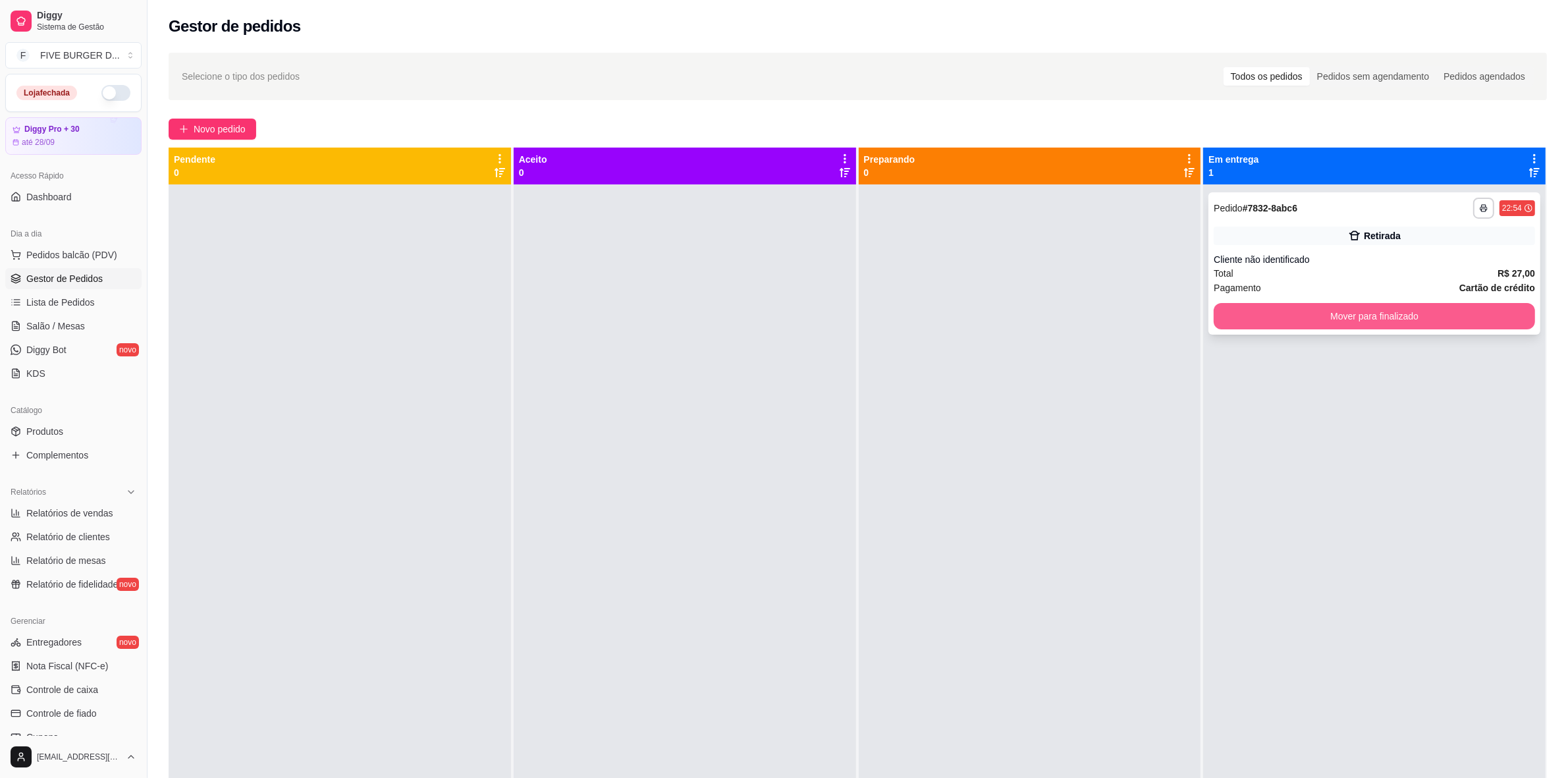
click at [1351, 324] on button "Mover para finalizado" at bounding box center [1374, 316] width 321 height 27
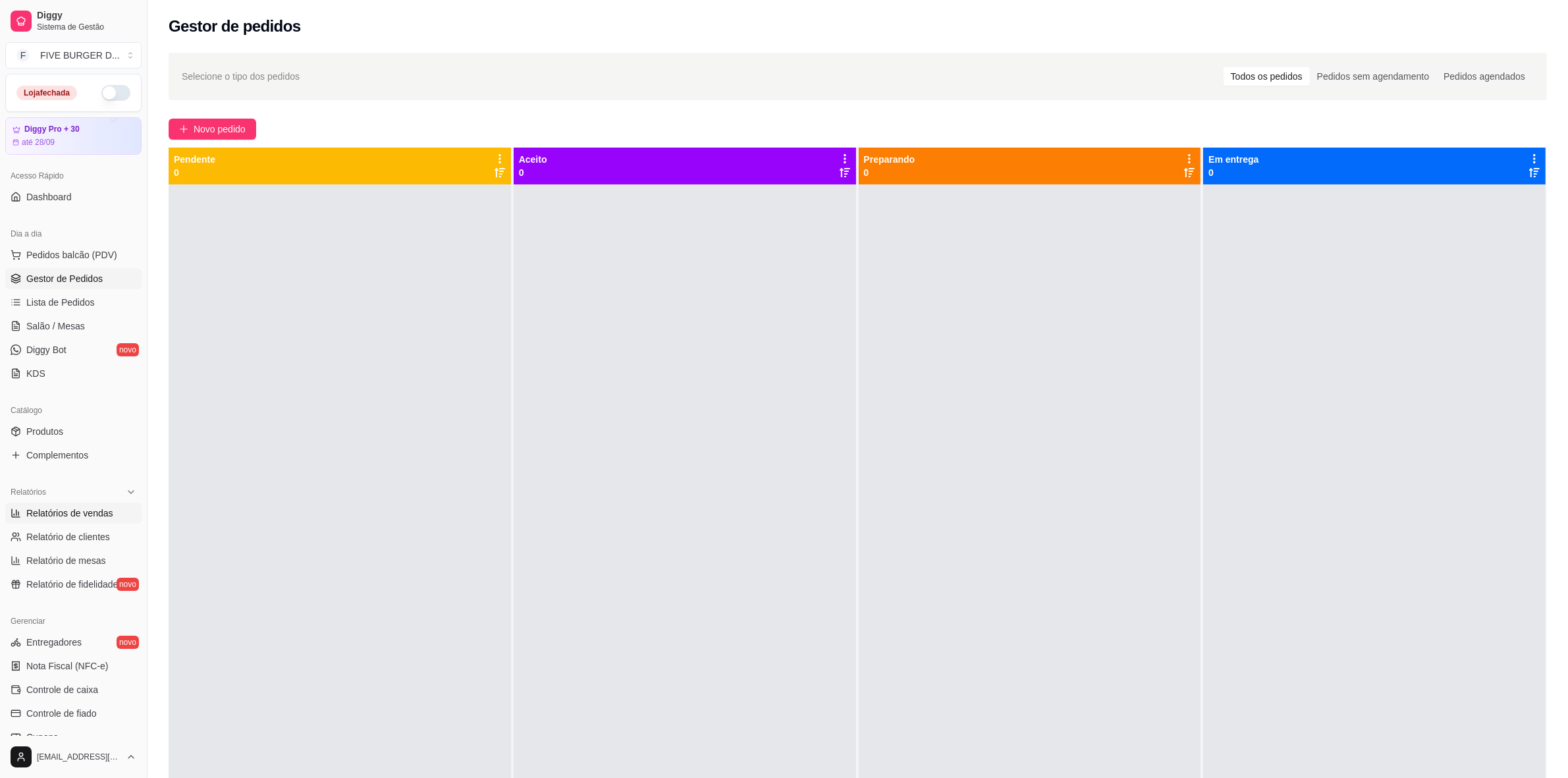
click at [58, 515] on span "Relatórios de vendas" at bounding box center [70, 513] width 87 height 13
select select "ALL"
select select "0"
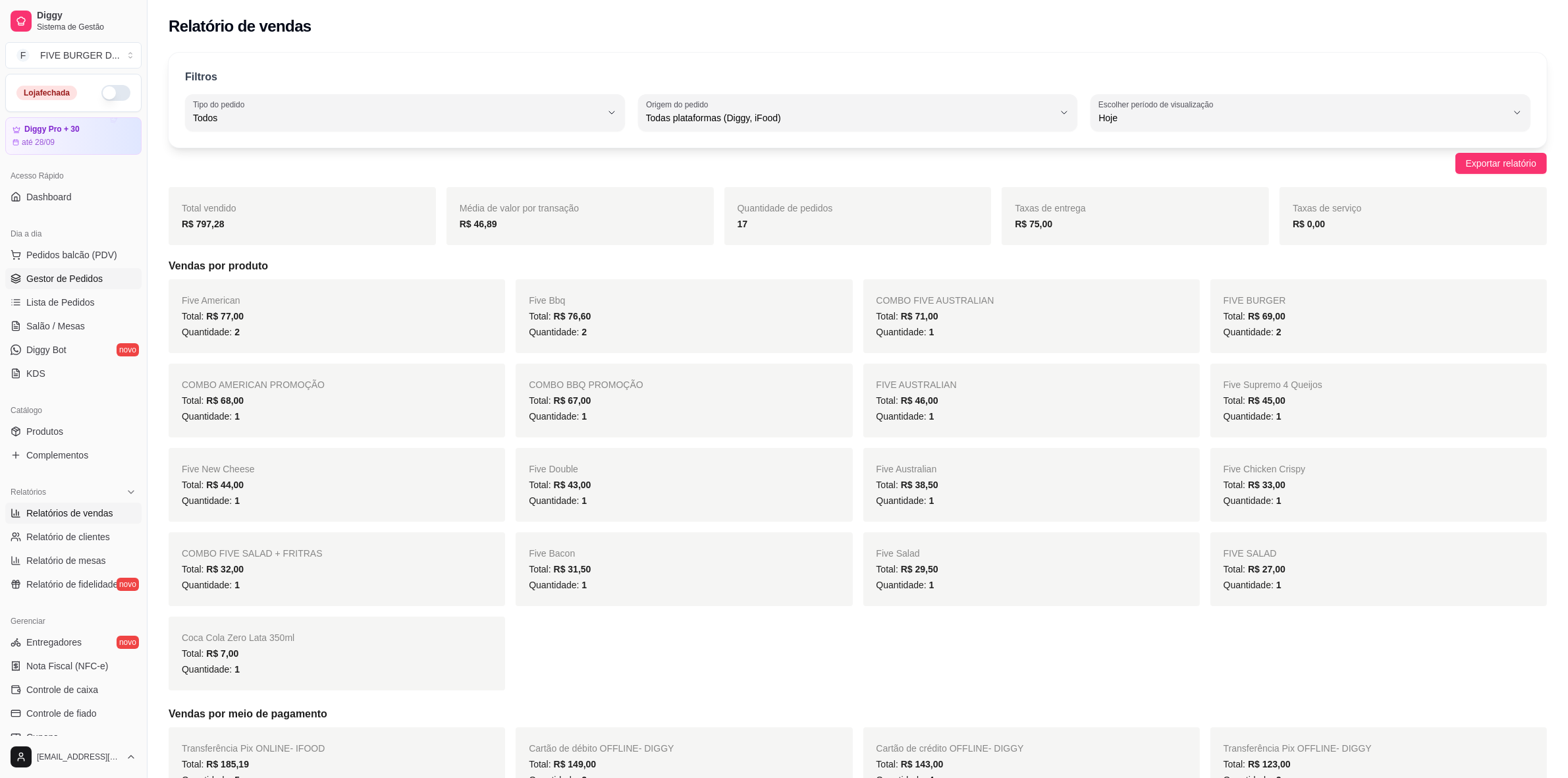
click at [77, 281] on span "Gestor de Pedidos" at bounding box center [65, 279] width 76 height 13
